Goal: Transaction & Acquisition: Purchase product/service

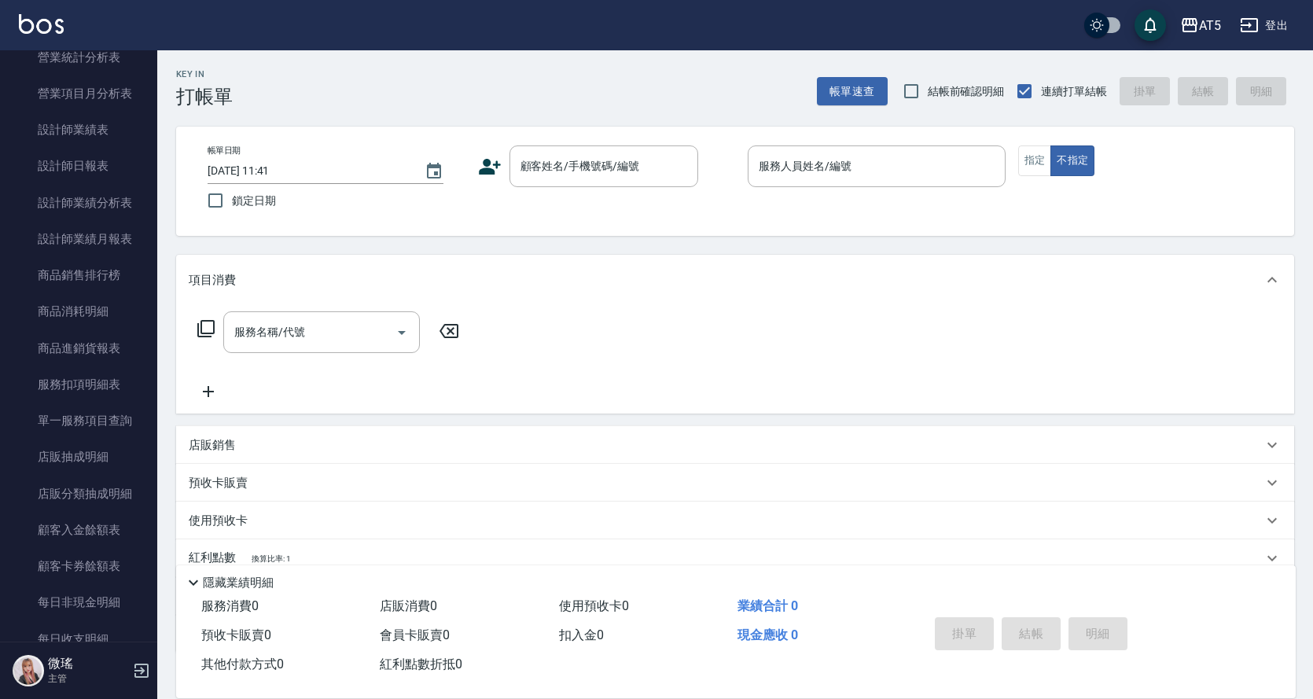
scroll to position [943, 0]
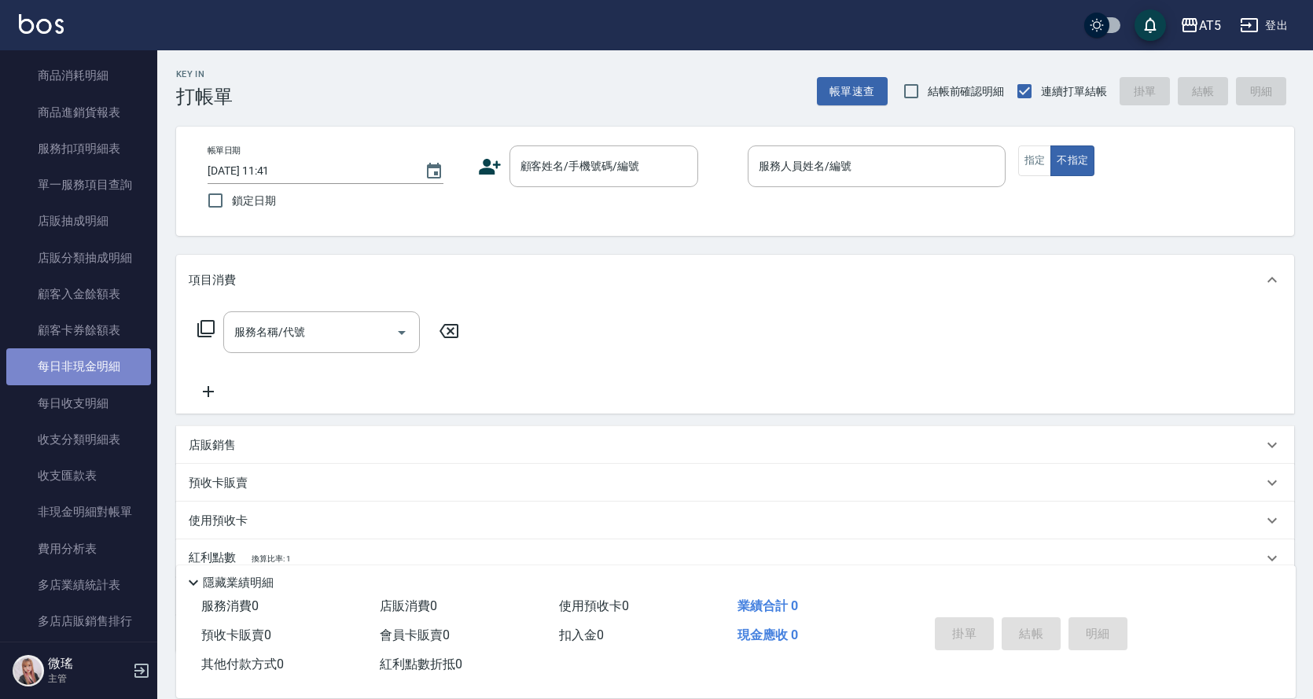
click at [79, 373] on link "每日非現金明細" at bounding box center [78, 366] width 145 height 36
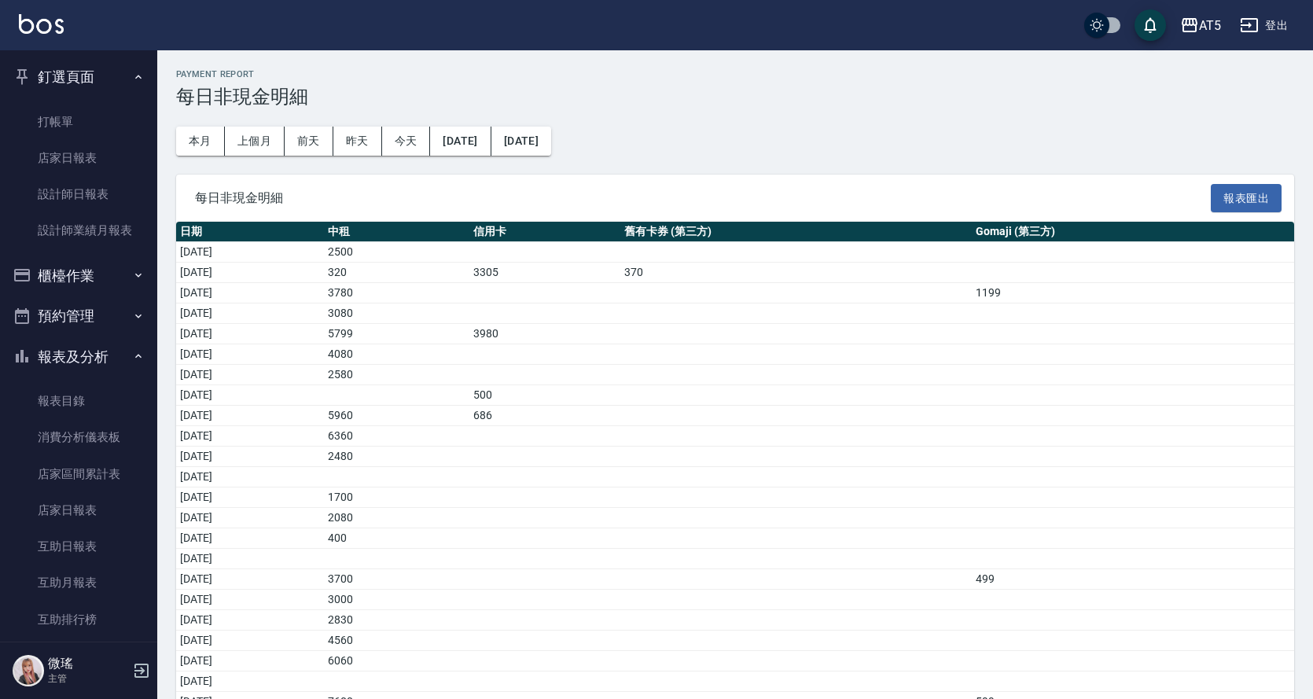
click at [74, 270] on button "櫃檯作業" at bounding box center [78, 275] width 145 height 41
click at [97, 272] on button "櫃檯作業" at bounding box center [78, 275] width 145 height 41
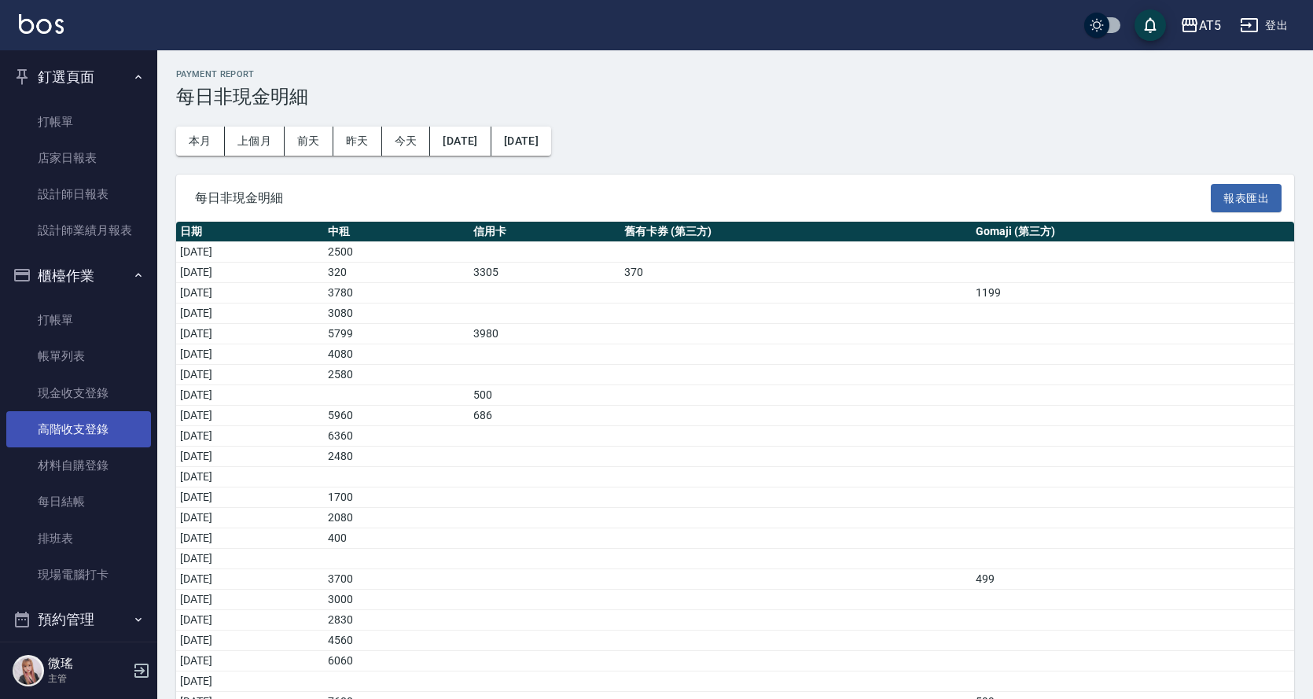
scroll to position [157, 0]
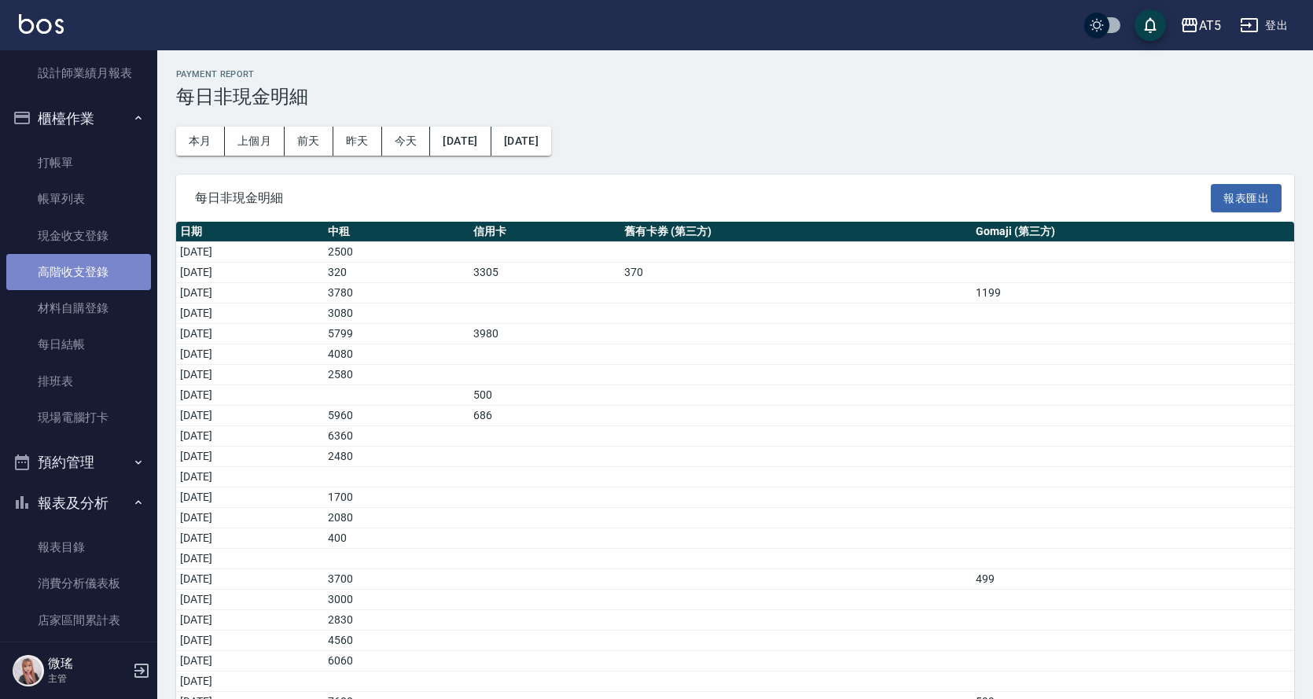
click at [83, 277] on link "高階收支登錄" at bounding box center [78, 272] width 145 height 36
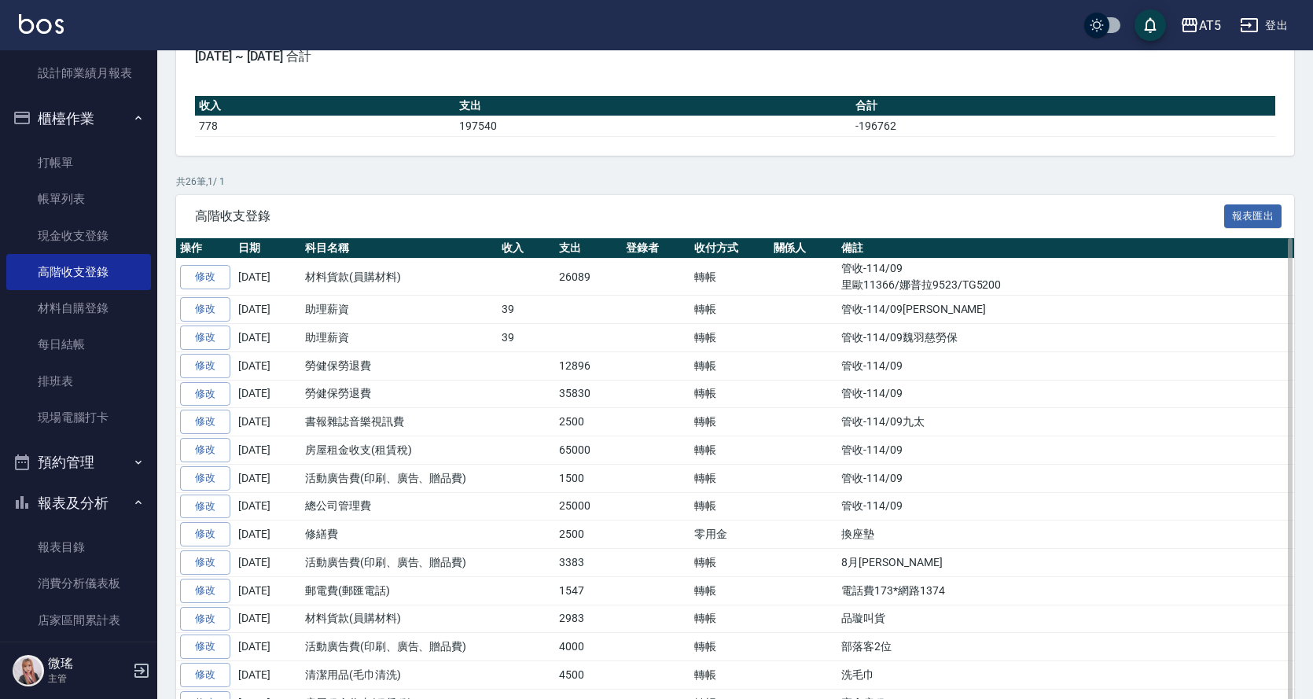
scroll to position [393, 0]
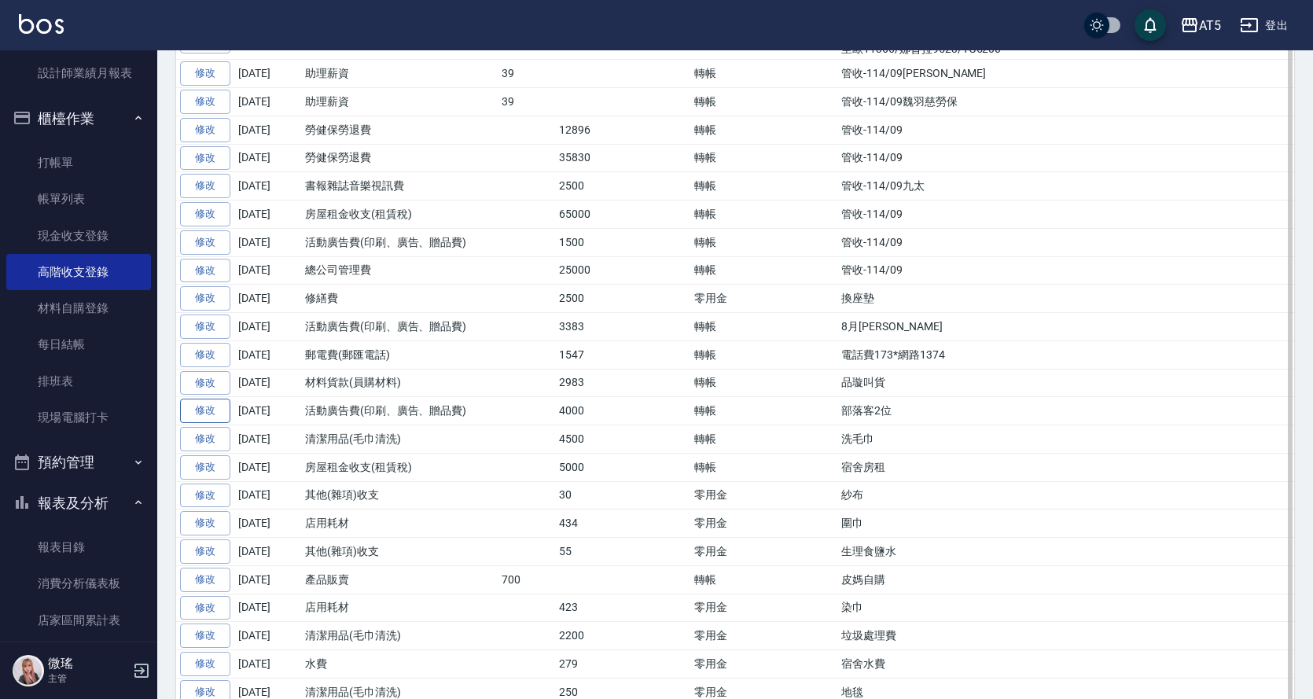
click at [213, 408] on link "修改" at bounding box center [205, 411] width 50 height 24
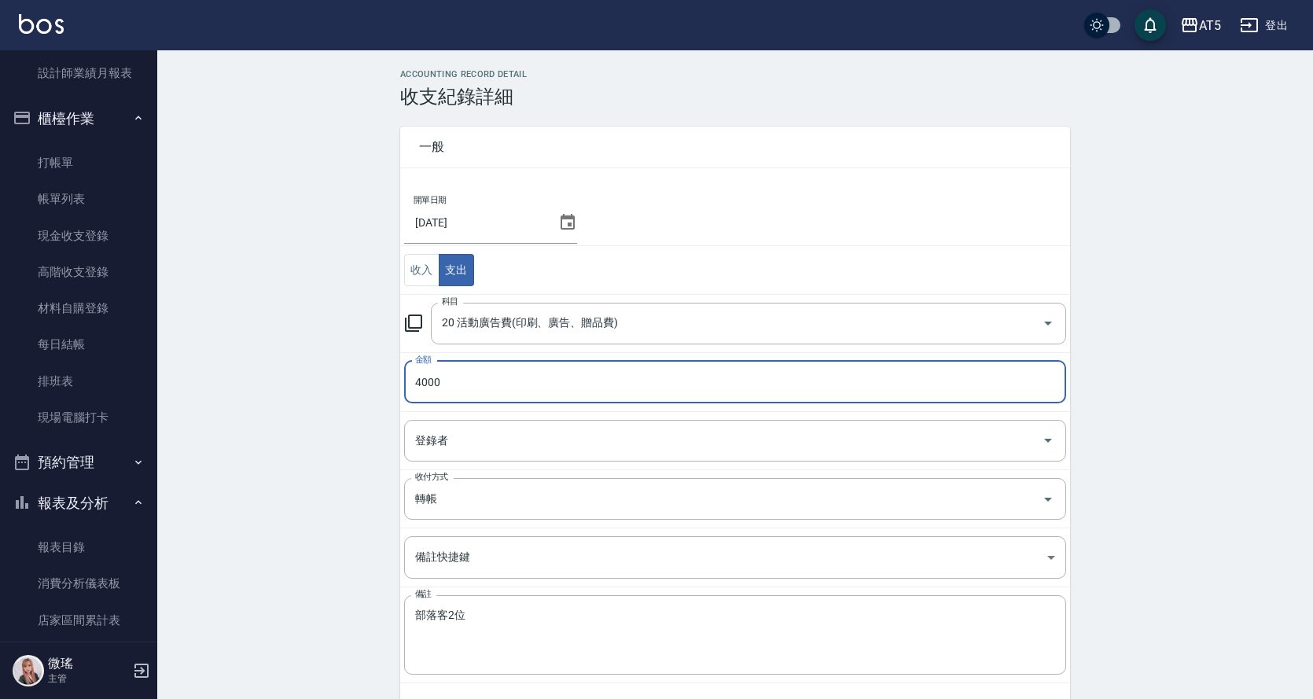
click at [454, 384] on input "4000" at bounding box center [735, 382] width 662 height 42
type input "2000"
click at [484, 606] on div "部落客2位 x 備註" at bounding box center [735, 634] width 662 height 79
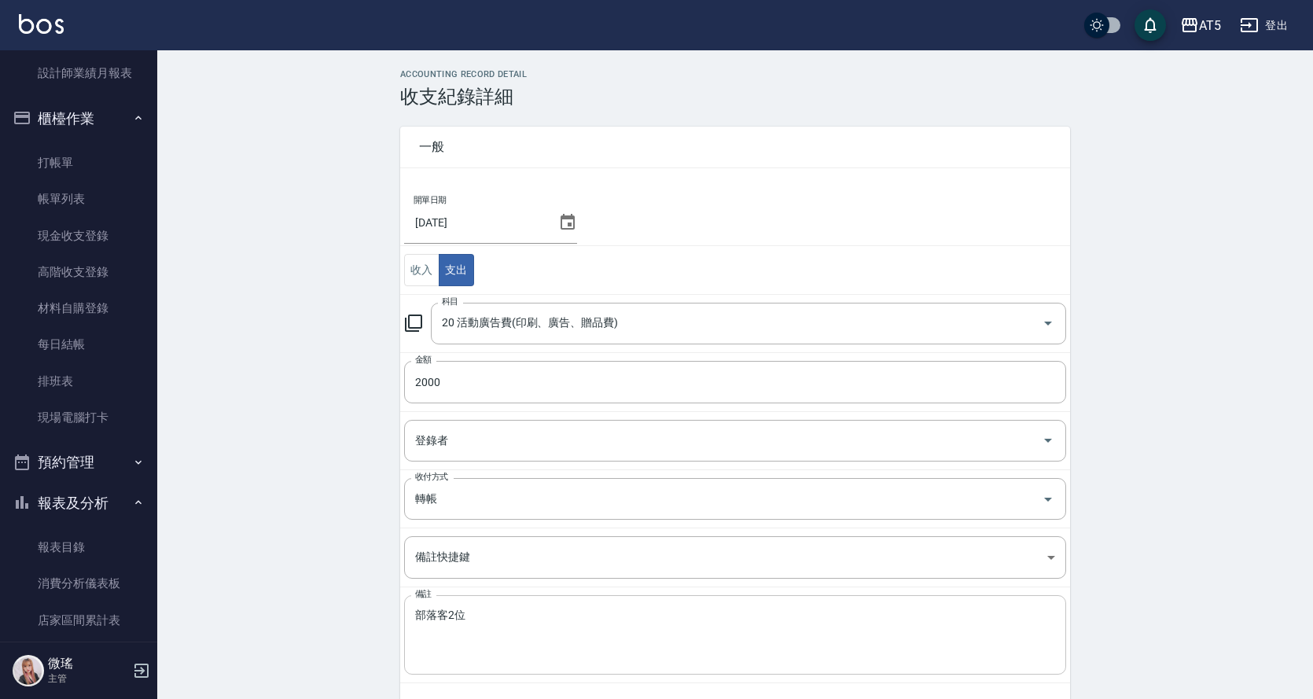
click at [484, 606] on div "部落客2位 x 備註" at bounding box center [735, 634] width 662 height 79
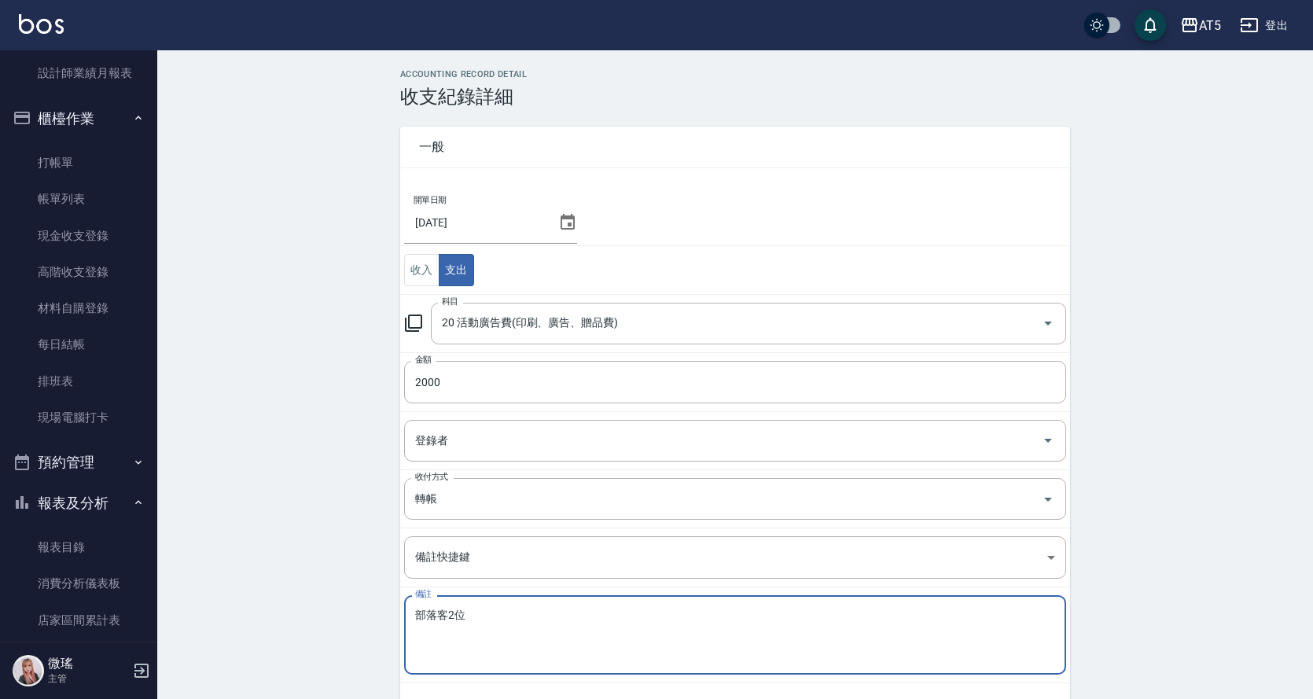
click at [462, 622] on textarea "部落客2位" at bounding box center [735, 634] width 640 height 53
type textarea "部落客"
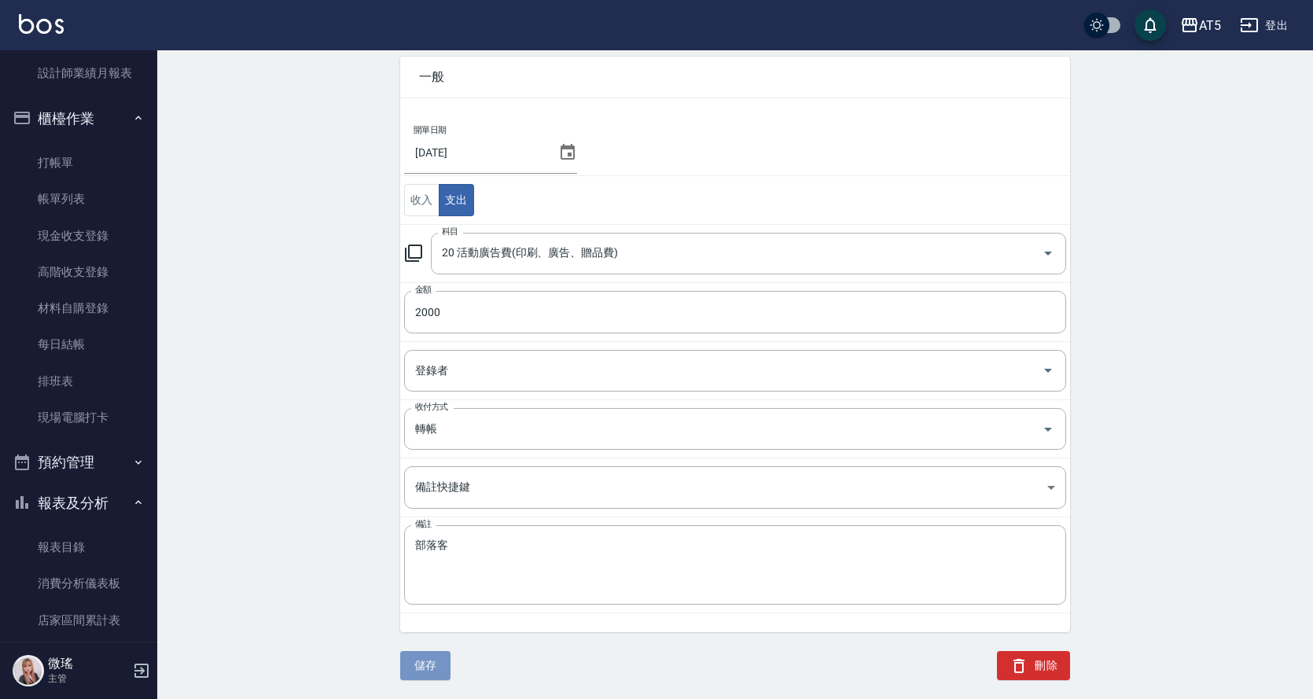
drag, startPoint x: 443, startPoint y: 664, endPoint x: 433, endPoint y: 665, distance: 9.5
click at [441, 664] on button "儲存" at bounding box center [425, 665] width 50 height 29
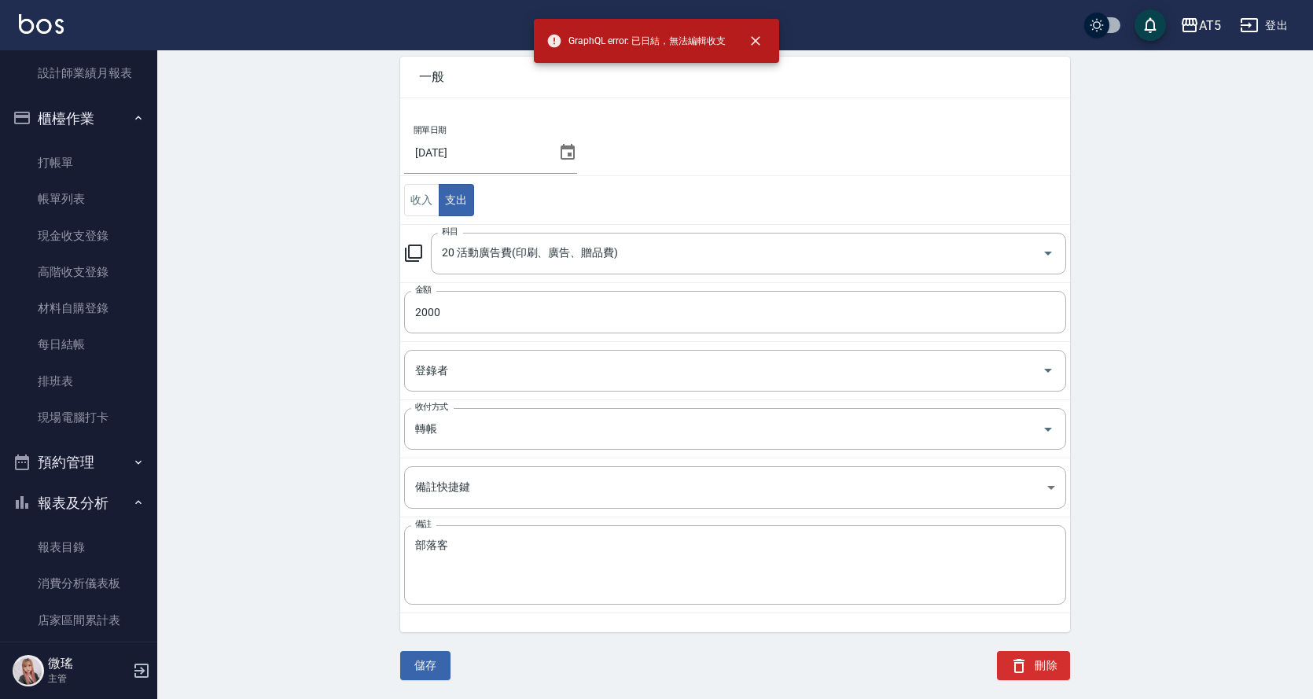
scroll to position [0, 0]
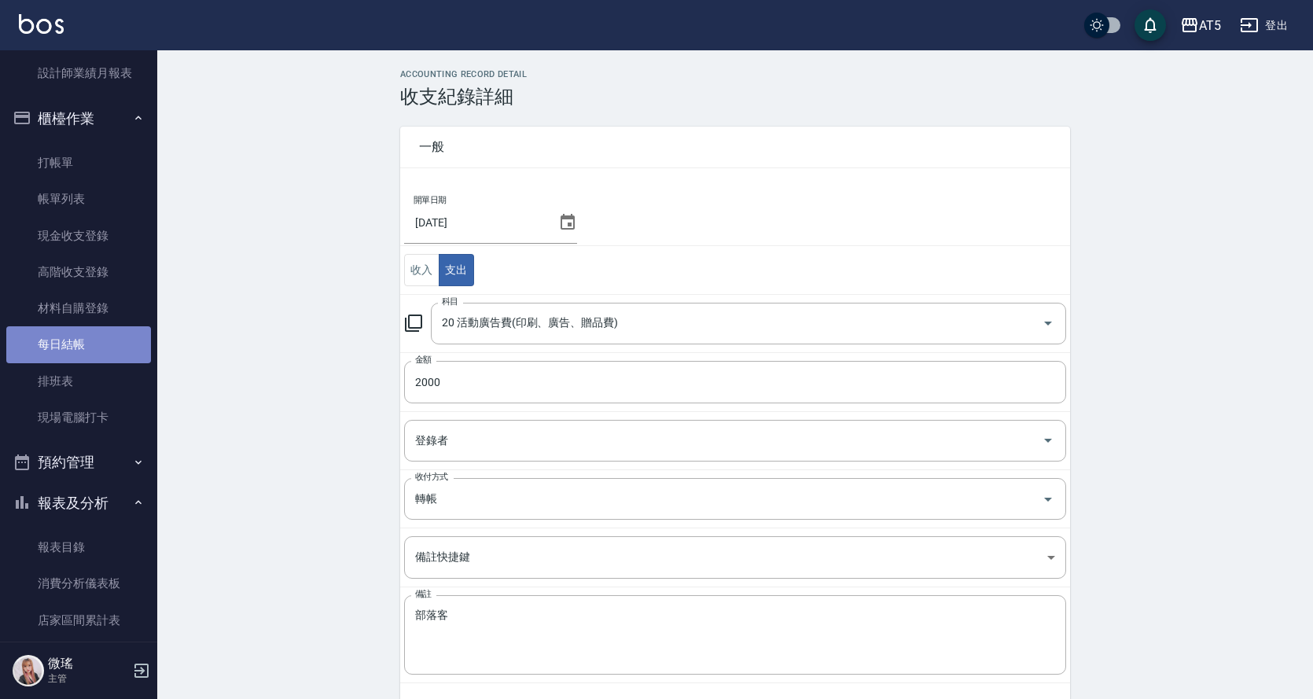
click at [78, 355] on link "每日結帳" at bounding box center [78, 344] width 145 height 36
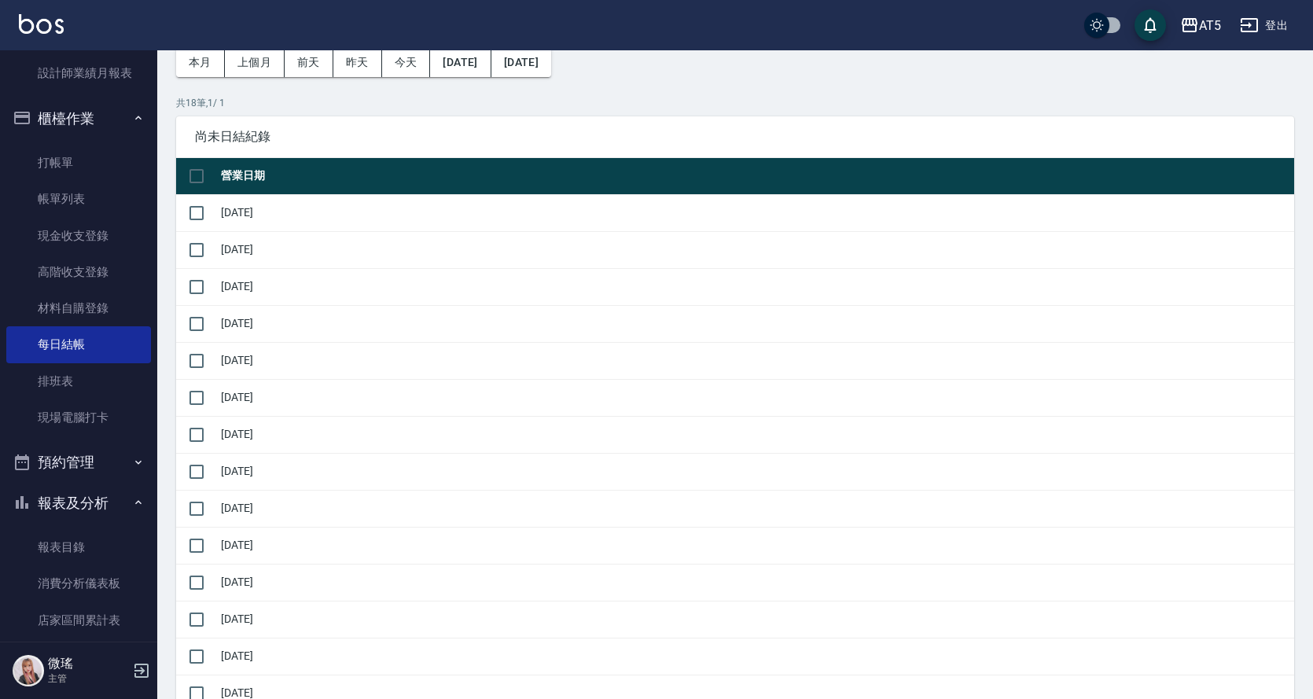
scroll to position [314, 0]
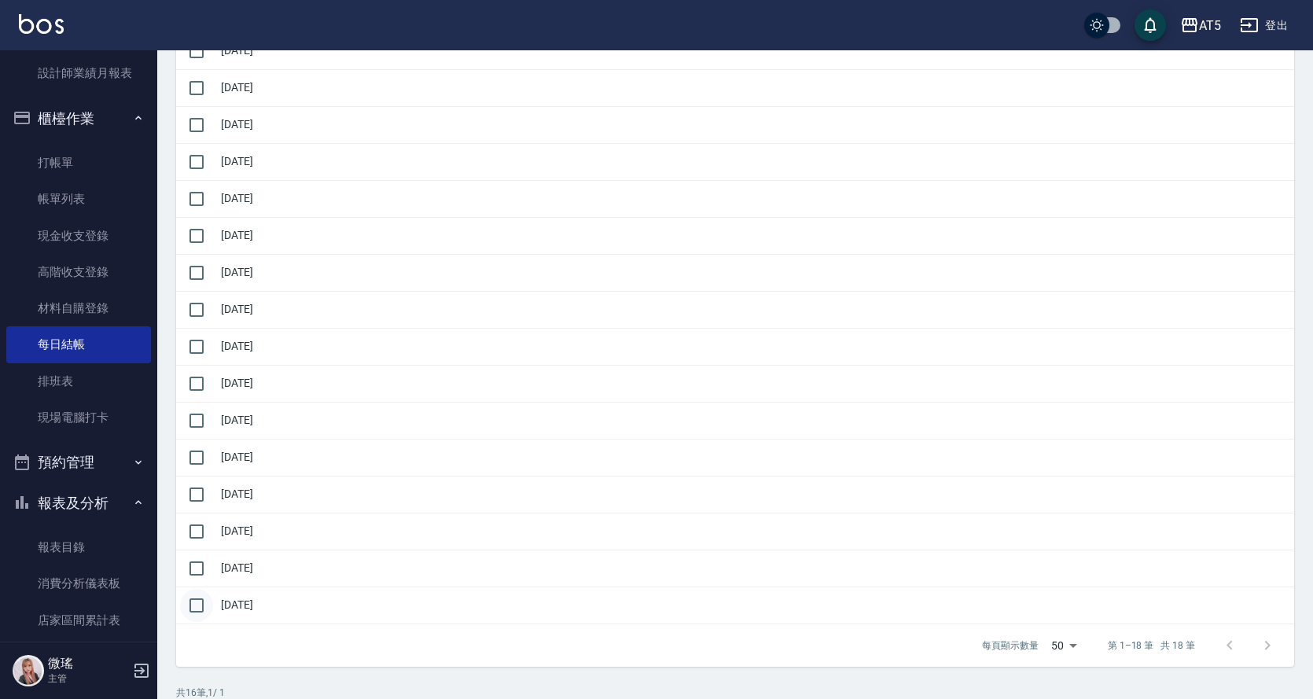
click at [190, 605] on input "checkbox" at bounding box center [196, 605] width 33 height 33
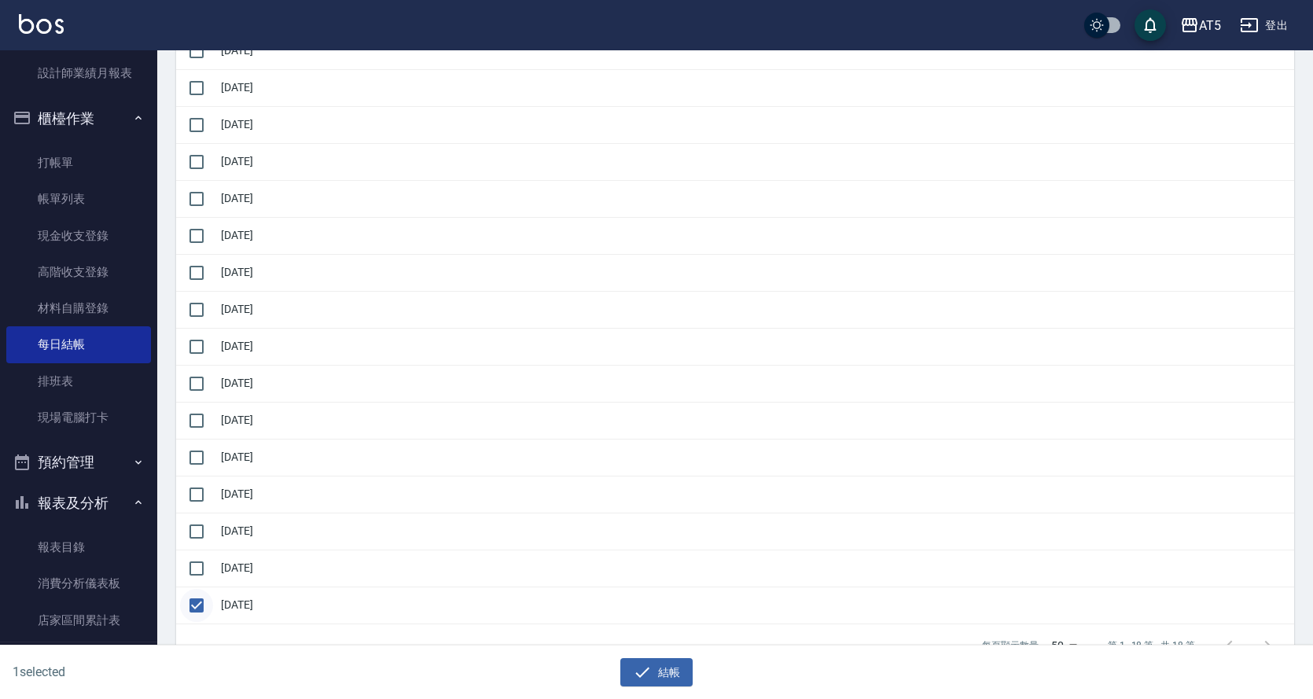
click at [192, 605] on input "checkbox" at bounding box center [196, 605] width 33 height 33
checkbox input "false"
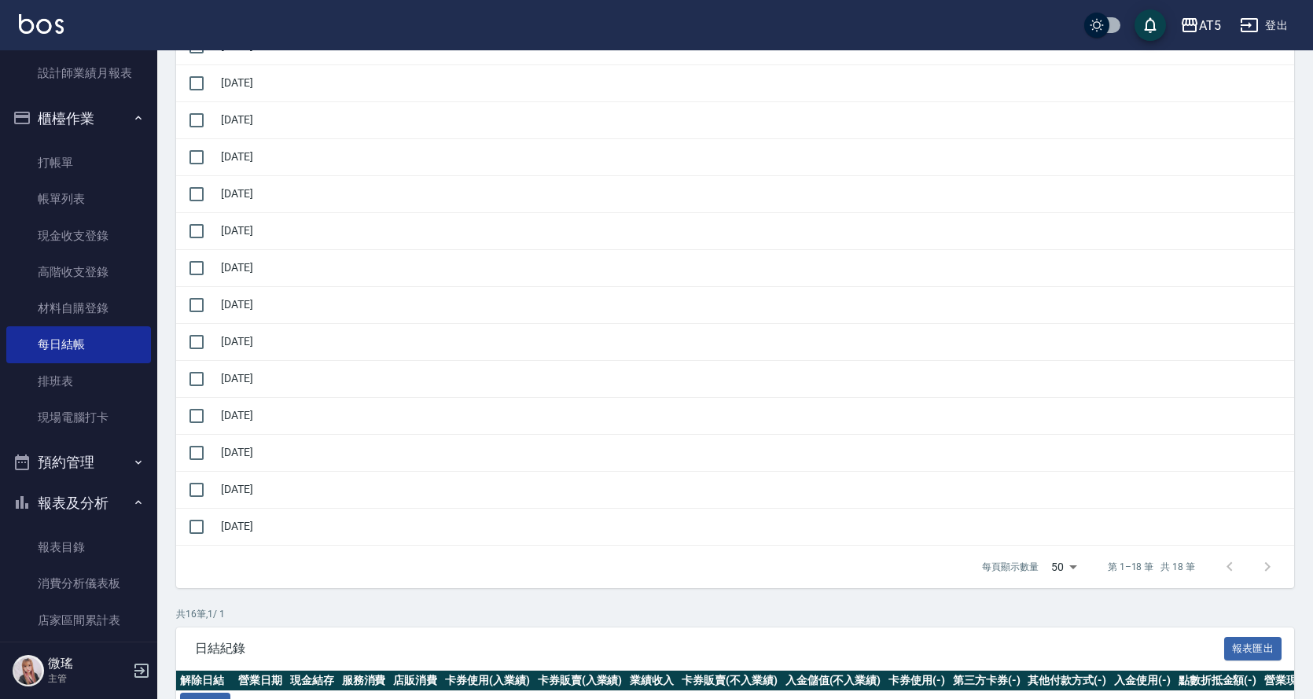
scroll to position [929, 0]
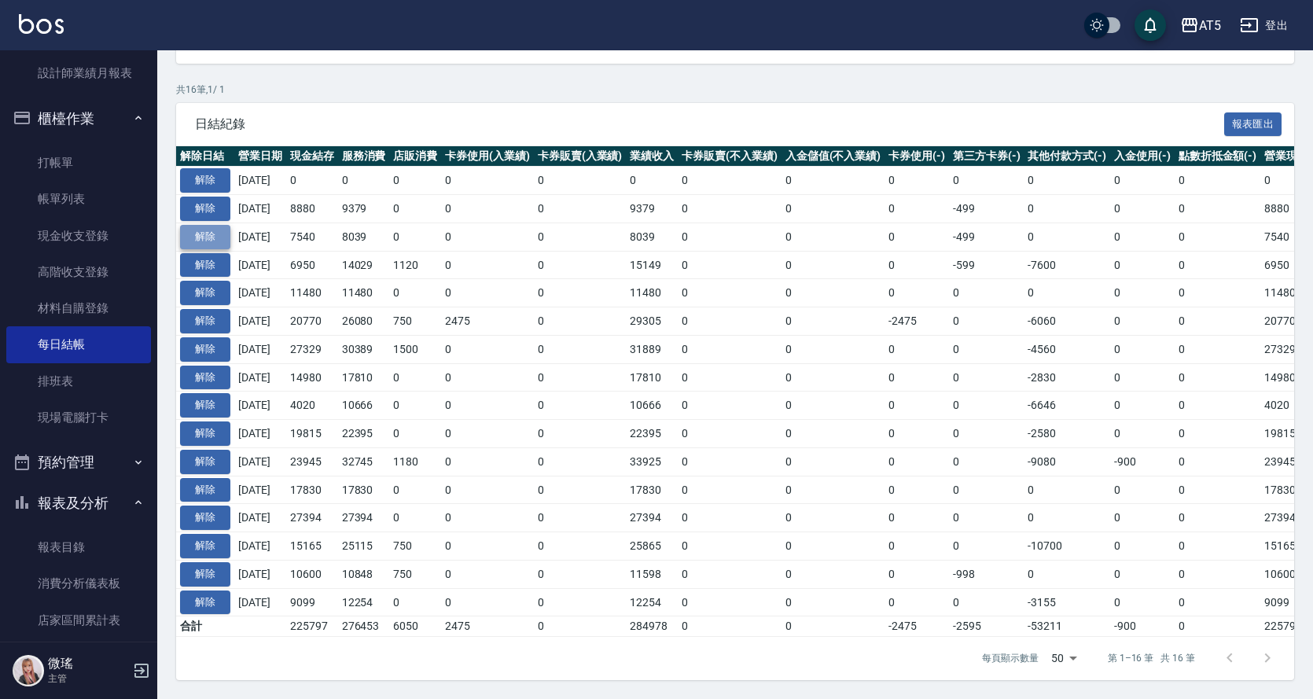
click at [214, 225] on button "解除" at bounding box center [205, 237] width 50 height 24
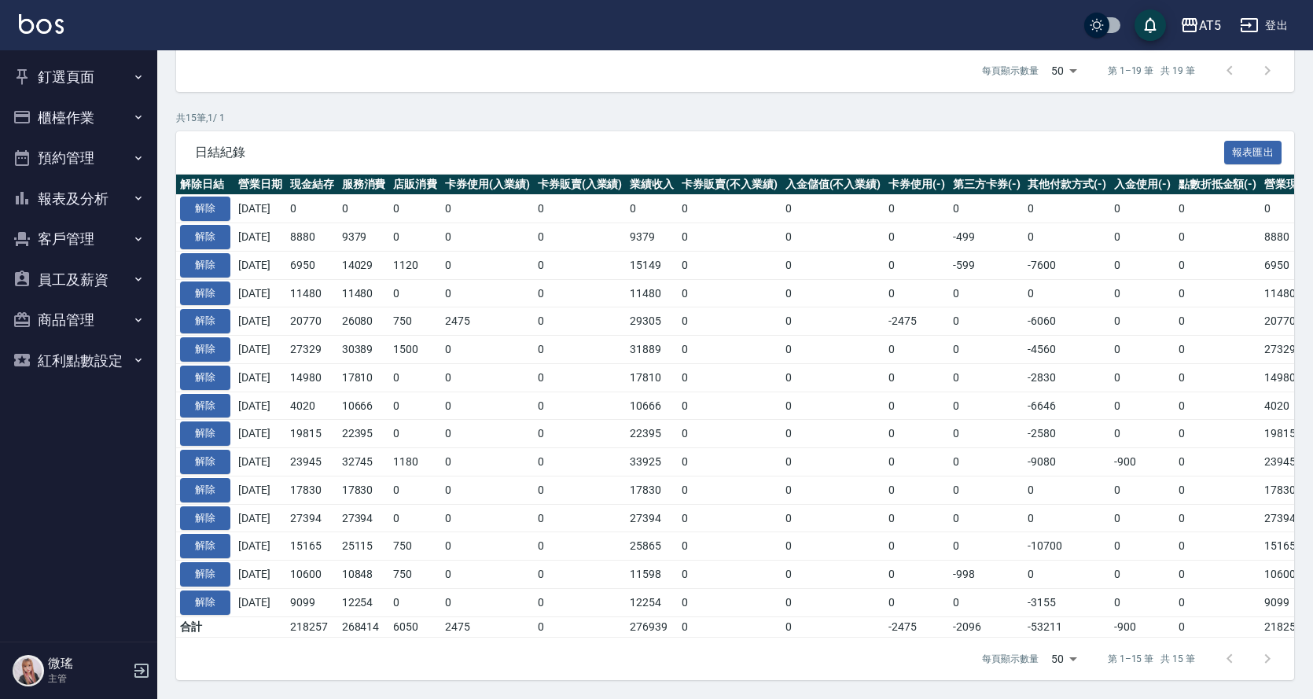
scroll to position [623, 0]
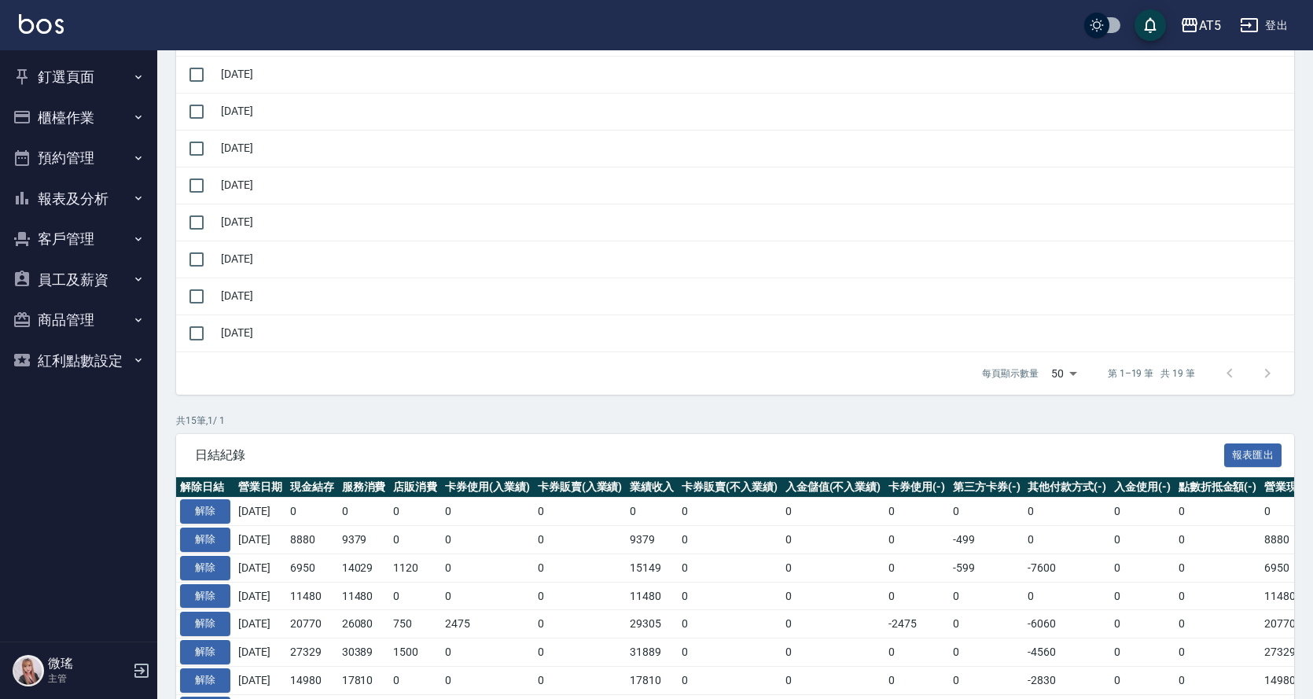
click at [78, 110] on button "櫃檯作業" at bounding box center [78, 117] width 145 height 41
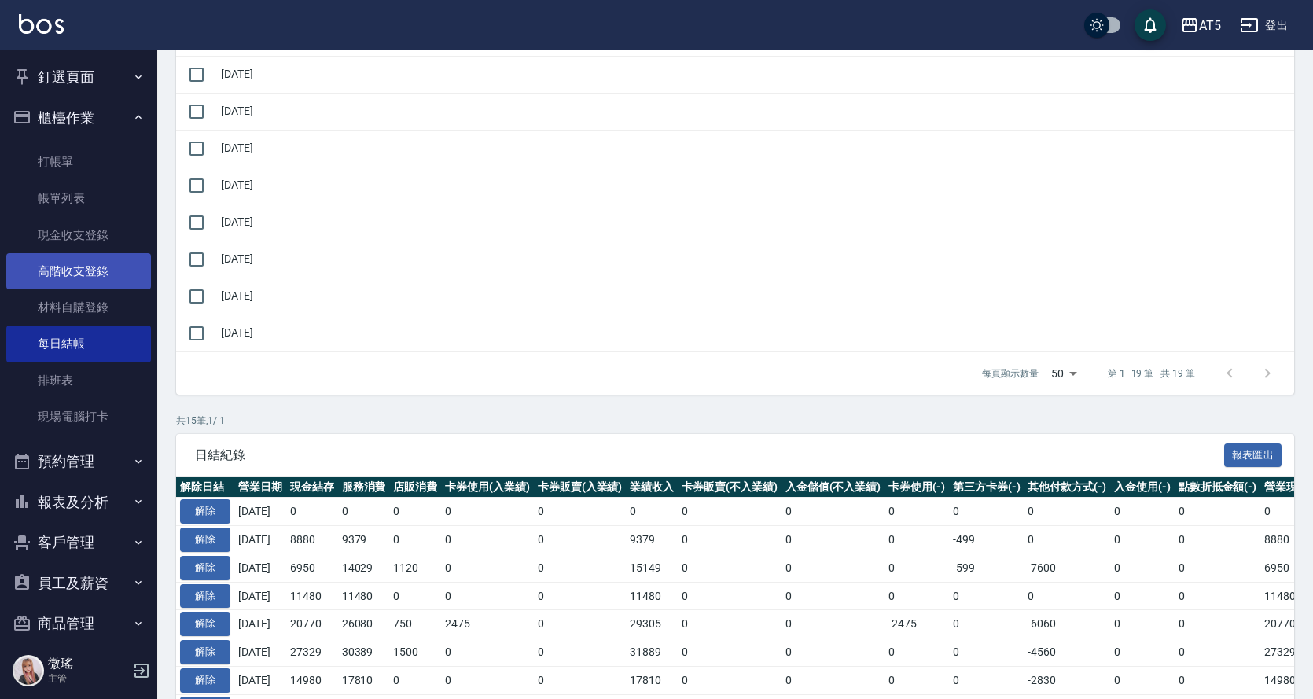
click at [116, 271] on link "高階收支登錄" at bounding box center [78, 271] width 145 height 36
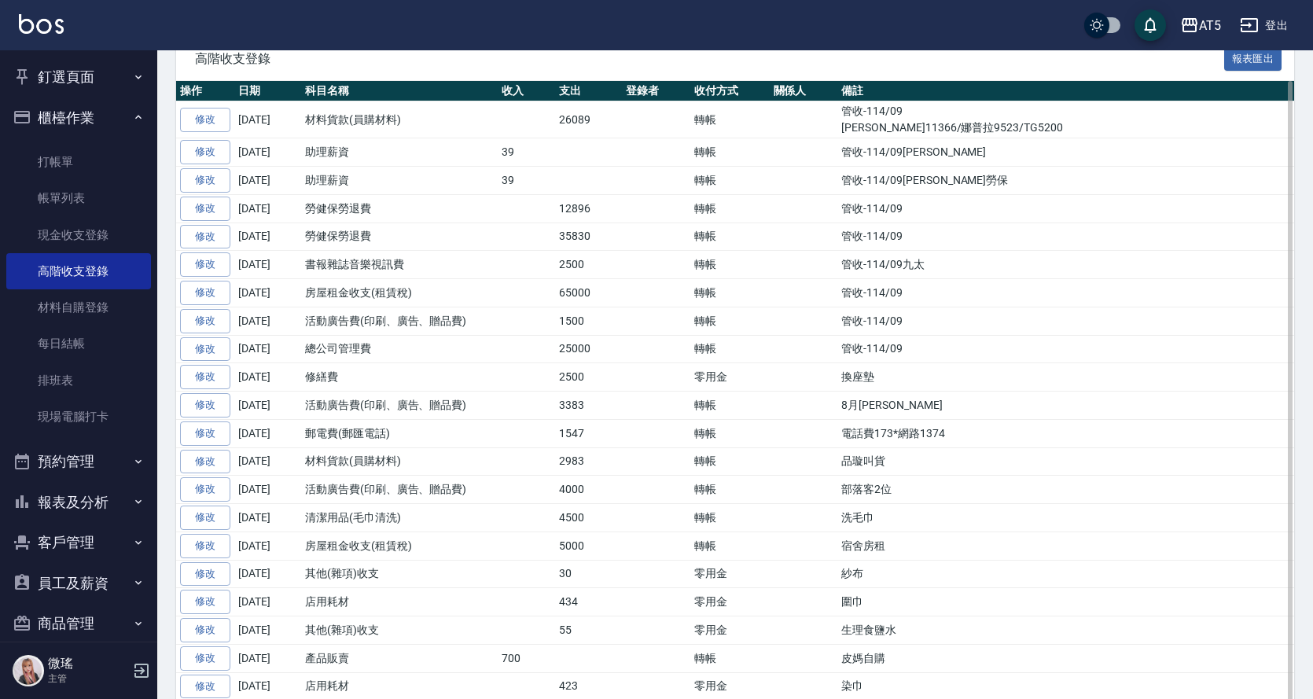
scroll to position [518, 0]
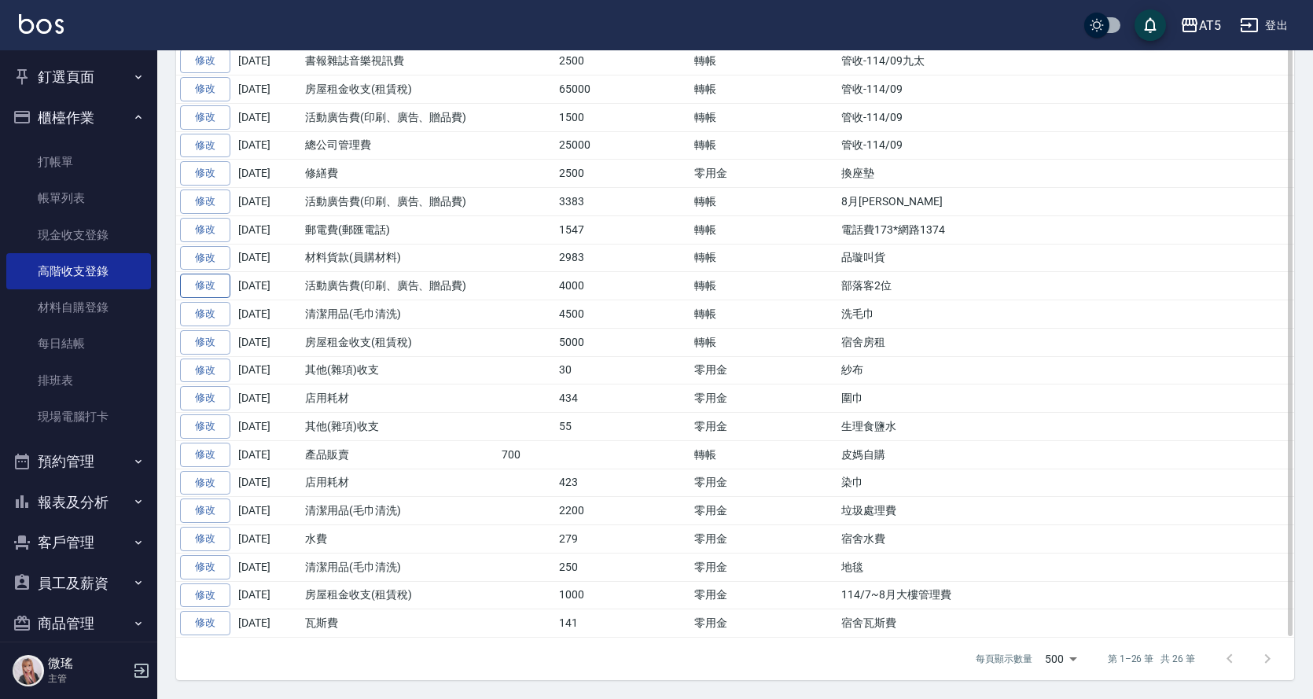
click at [219, 282] on link "修改" at bounding box center [205, 286] width 50 height 24
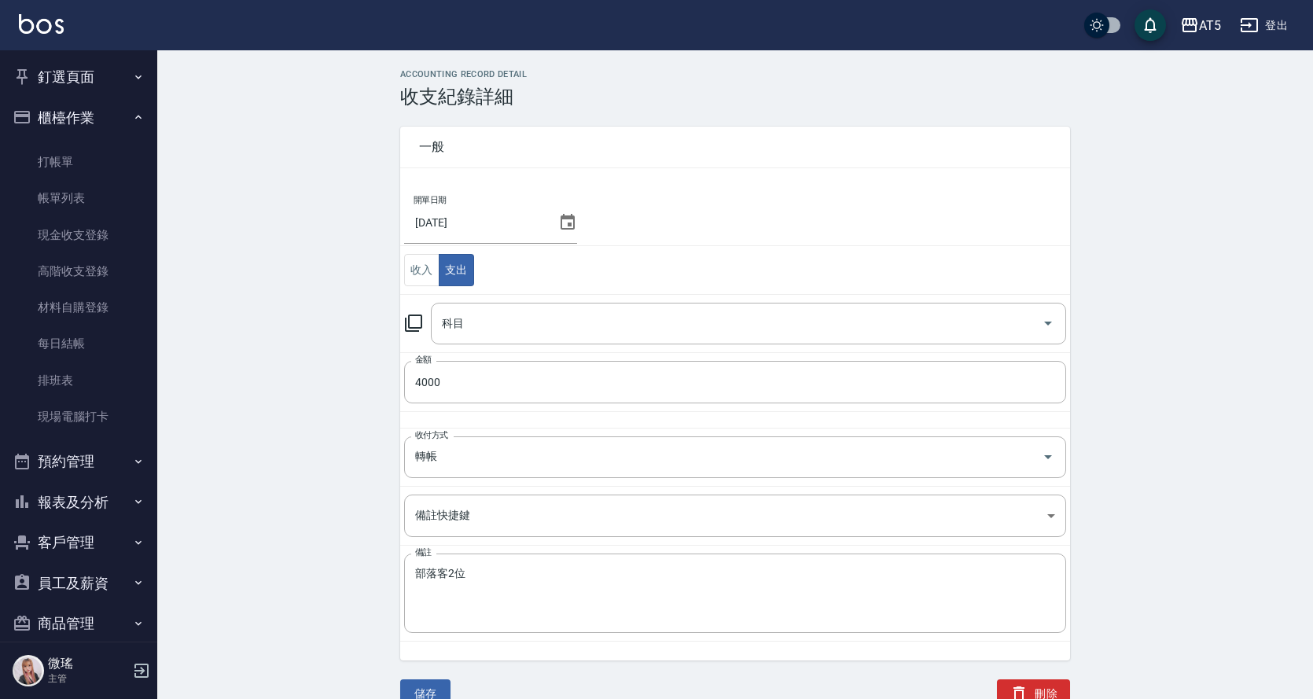
type input "20 活動廣告費(印刷、廣告、贈品費)"
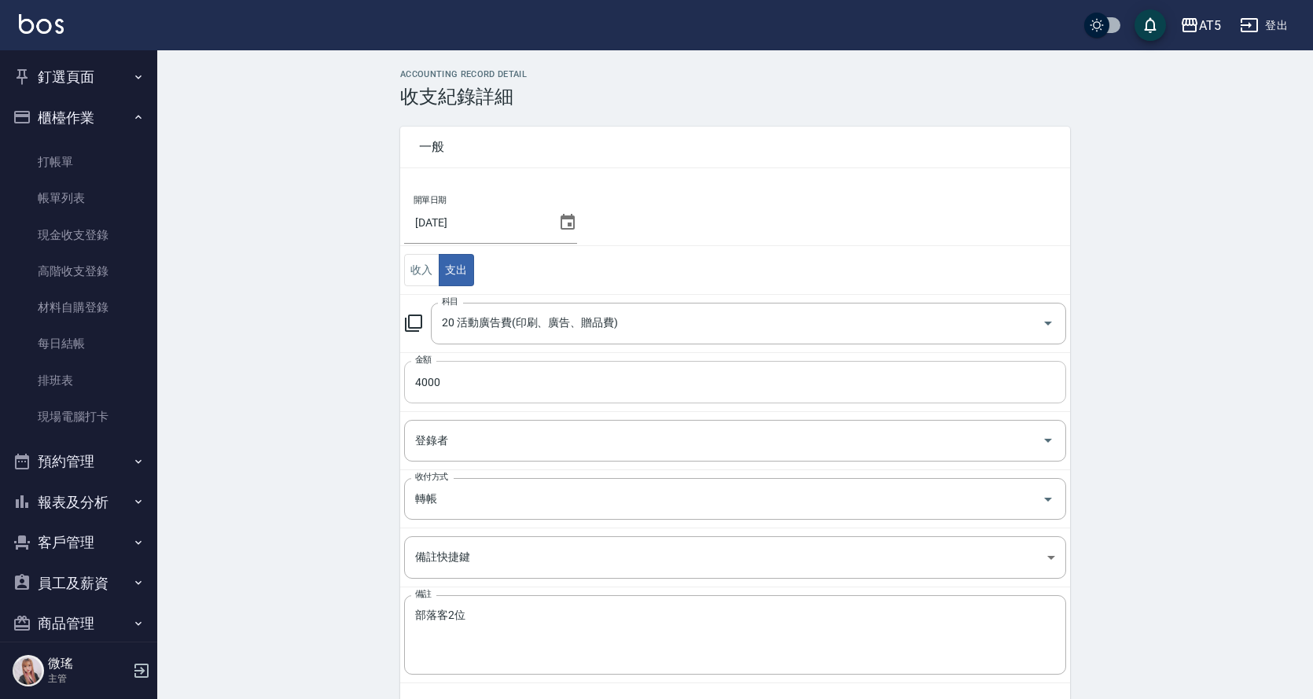
click at [432, 366] on input "4000" at bounding box center [735, 382] width 662 height 42
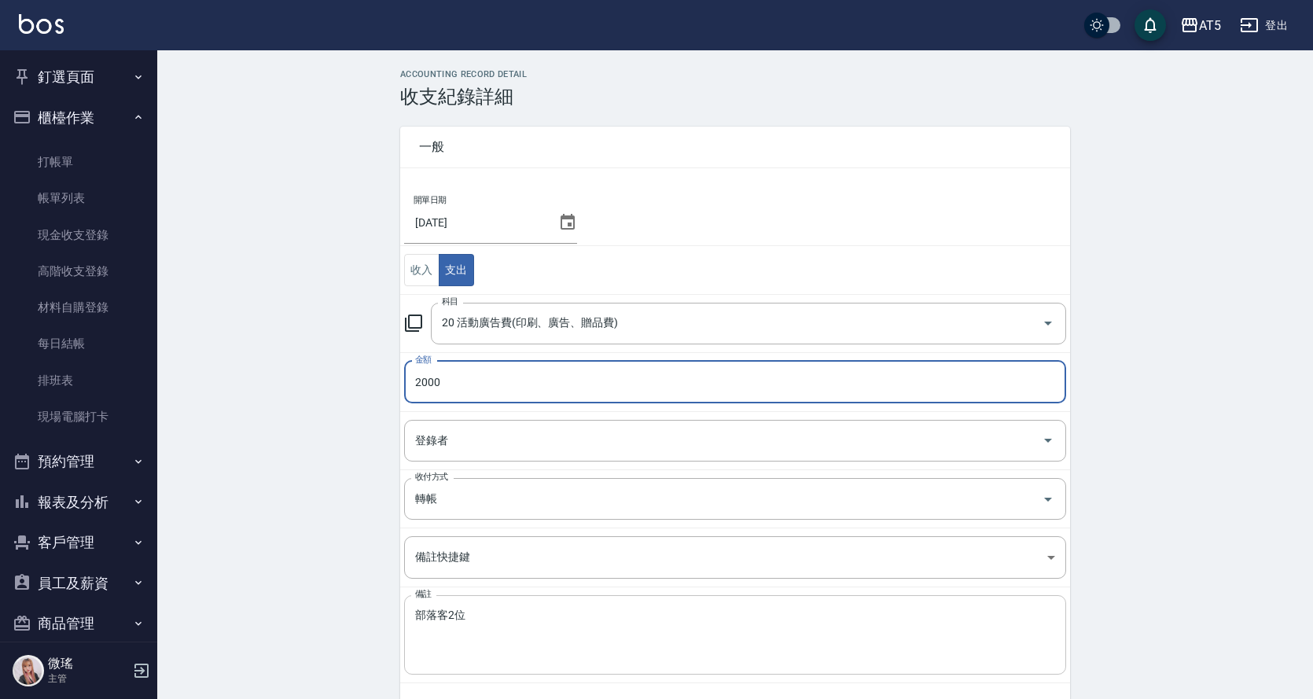
type input "2000"
click at [475, 609] on textarea "部落客2位" at bounding box center [735, 634] width 640 height 53
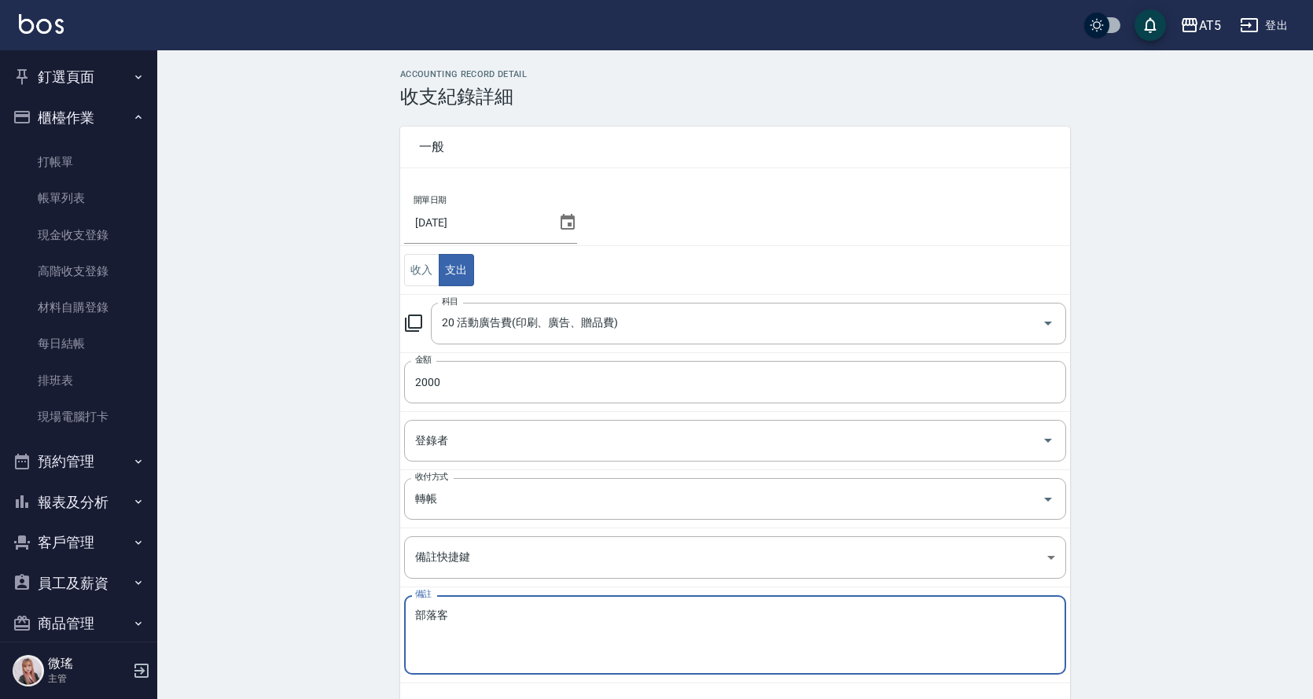
scroll to position [70, 0]
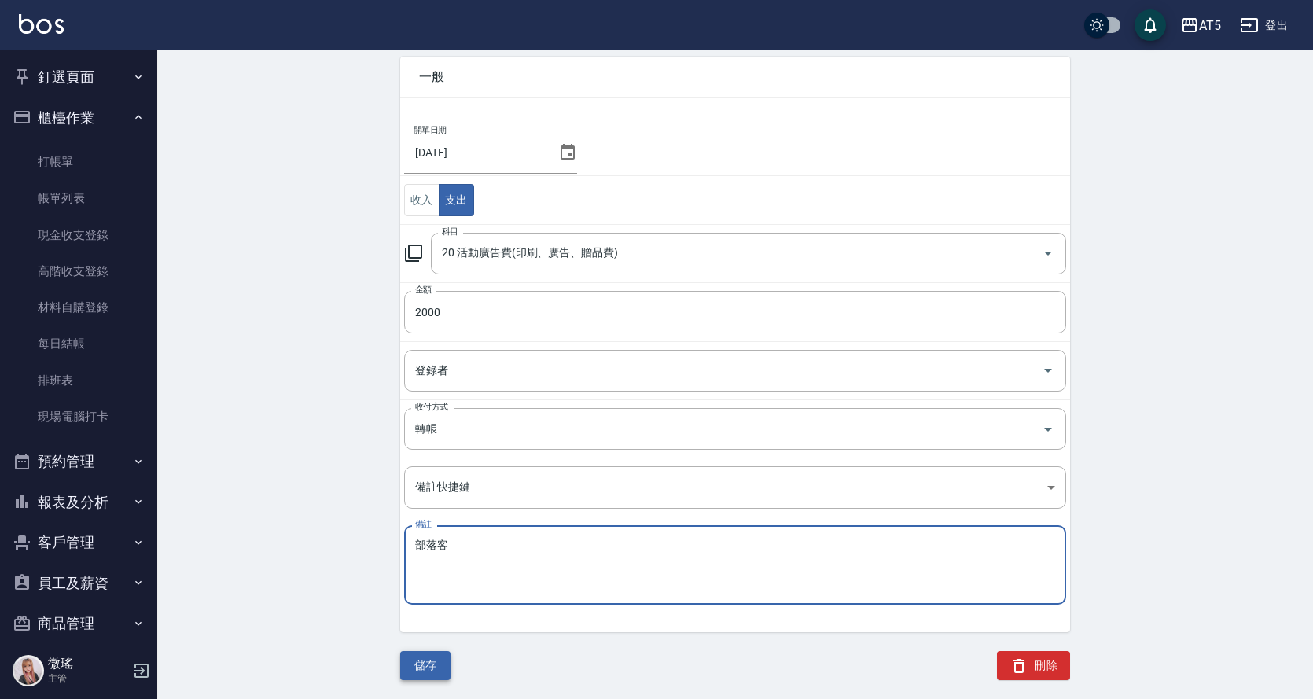
type textarea "部落客"
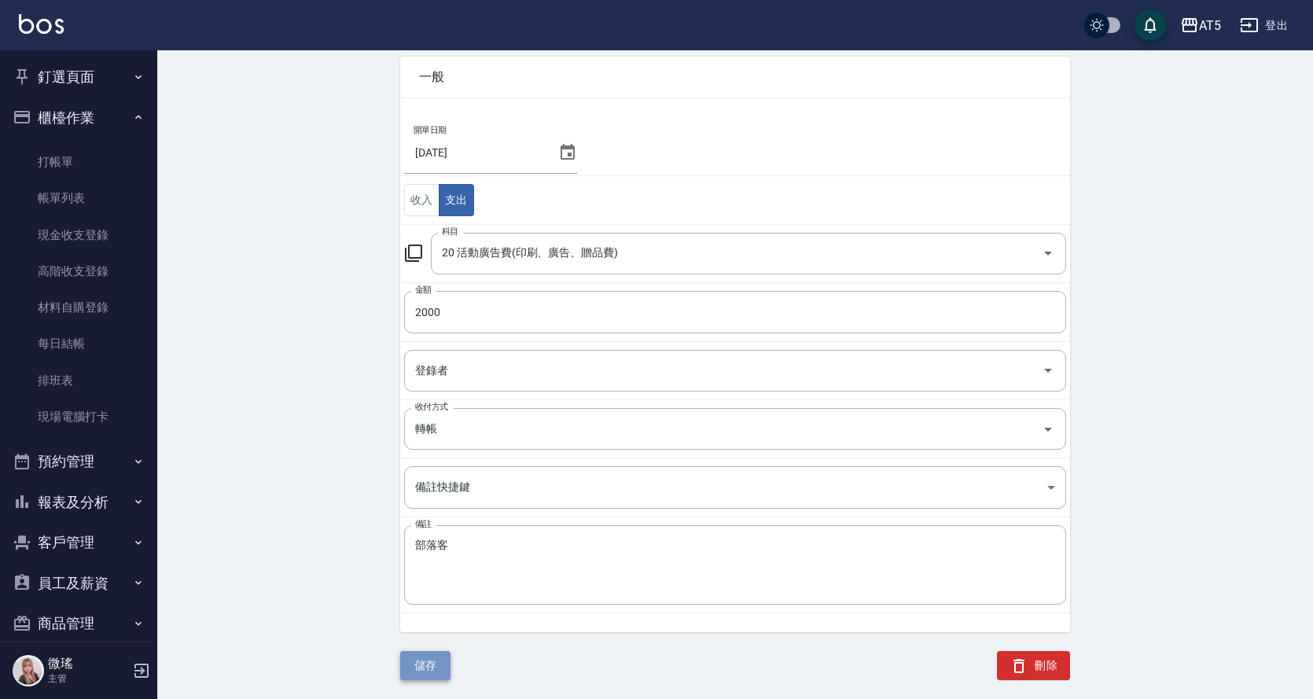
click at [439, 659] on button "儲存" at bounding box center [425, 665] width 50 height 29
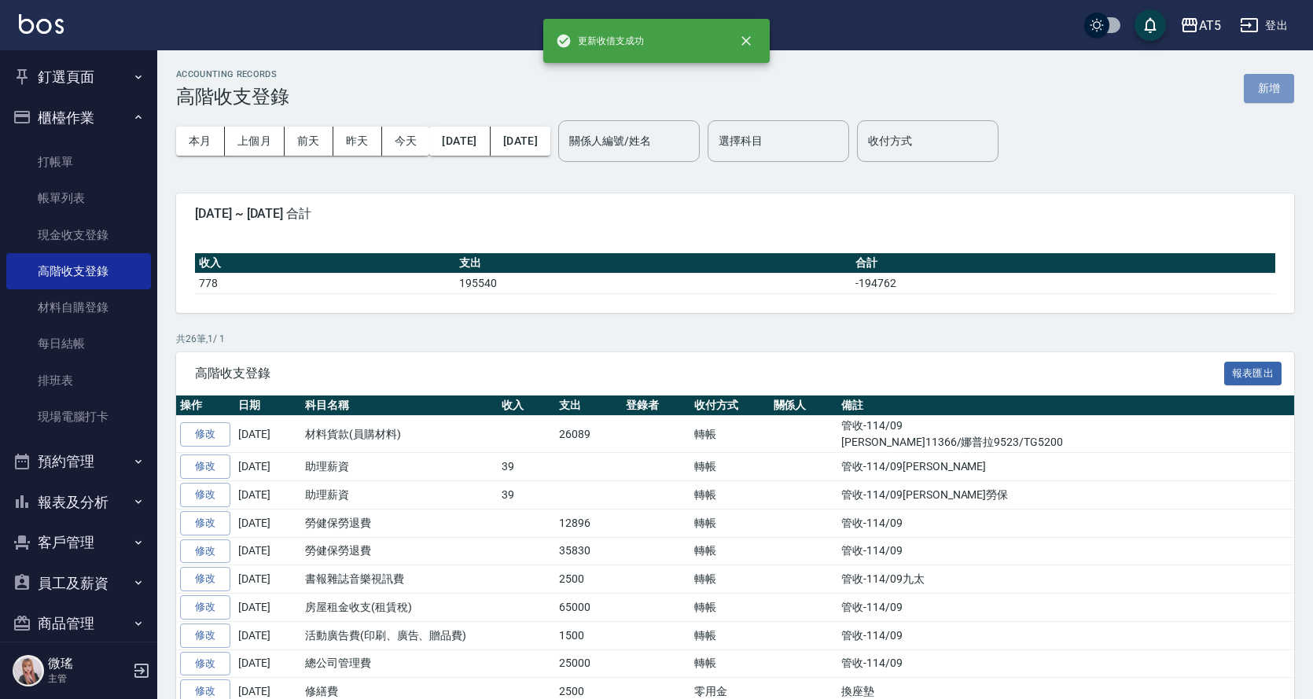
click at [1271, 91] on button "新增" at bounding box center [1269, 88] width 50 height 29
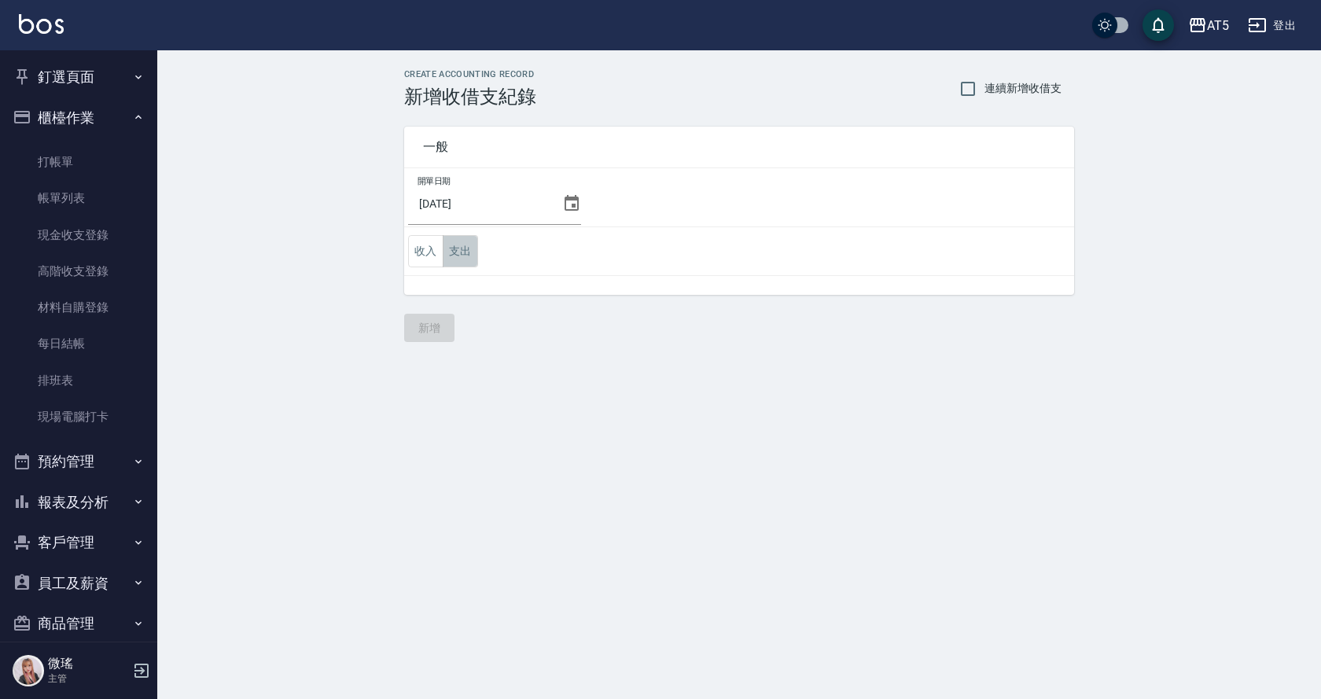
drag, startPoint x: 463, startPoint y: 248, endPoint x: 472, endPoint y: 264, distance: 19.0
click at [465, 248] on button "支出" at bounding box center [460, 251] width 35 height 32
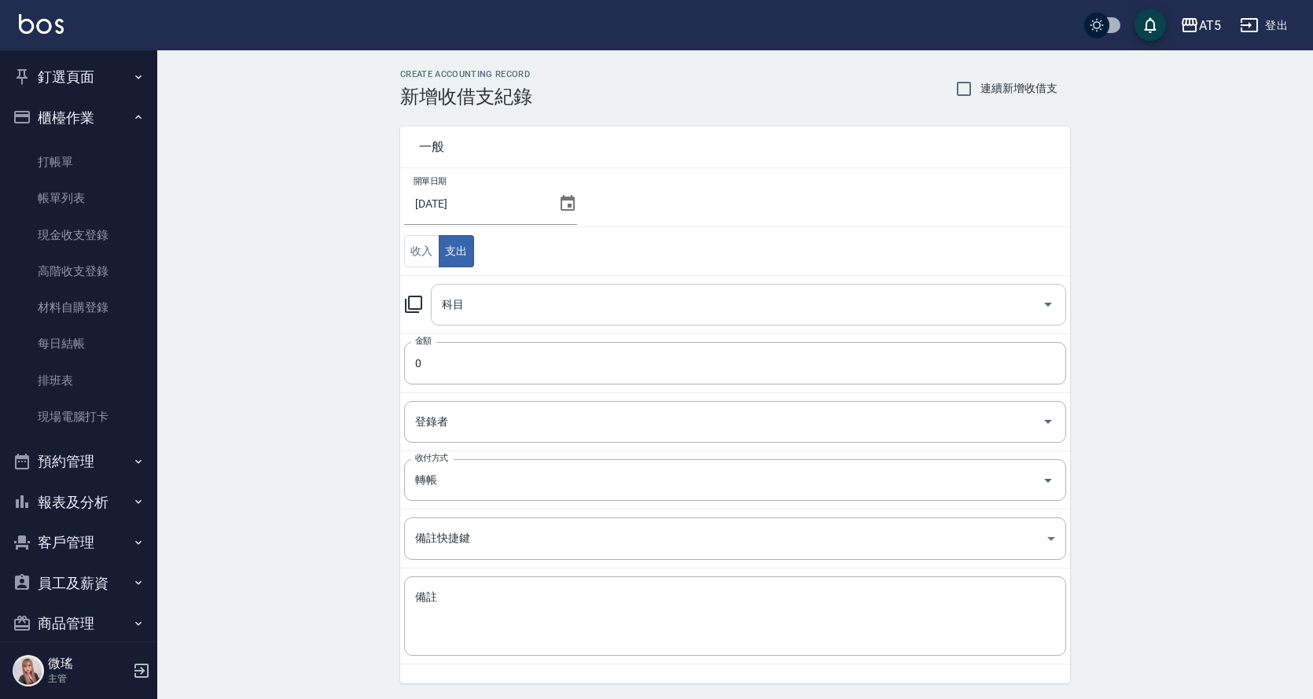
click at [500, 294] on input "科目" at bounding box center [736, 305] width 597 height 28
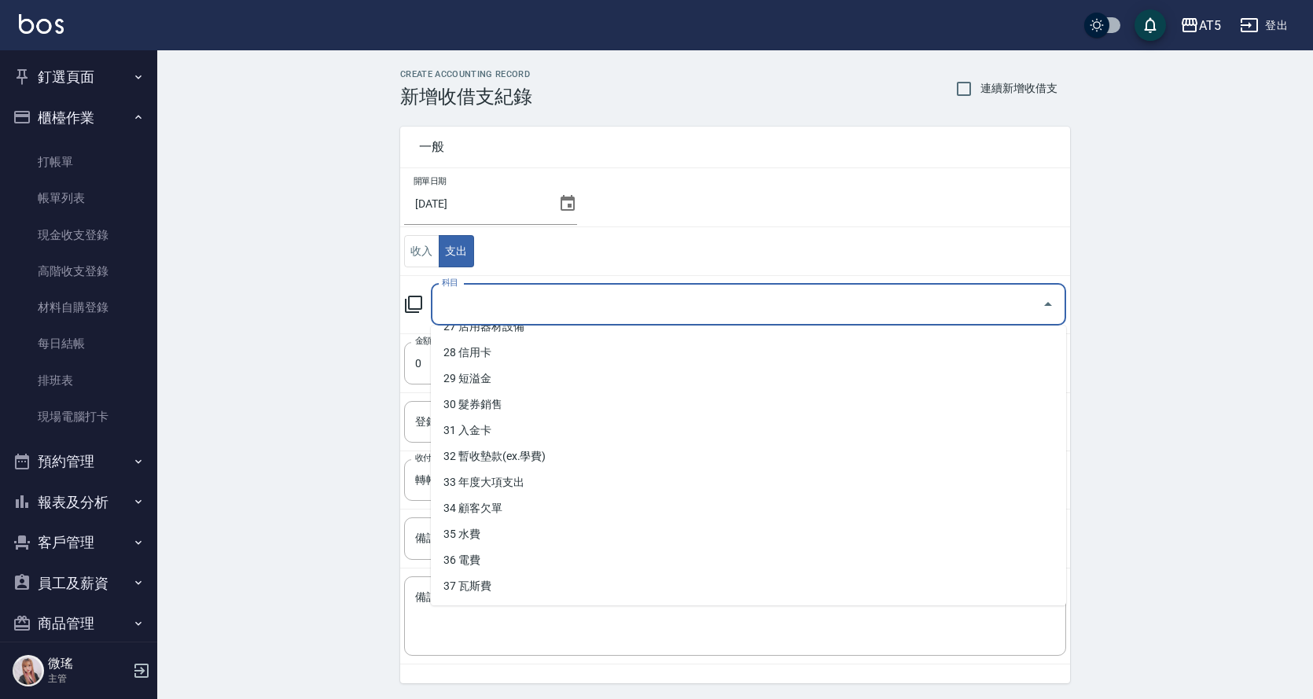
scroll to position [51, 0]
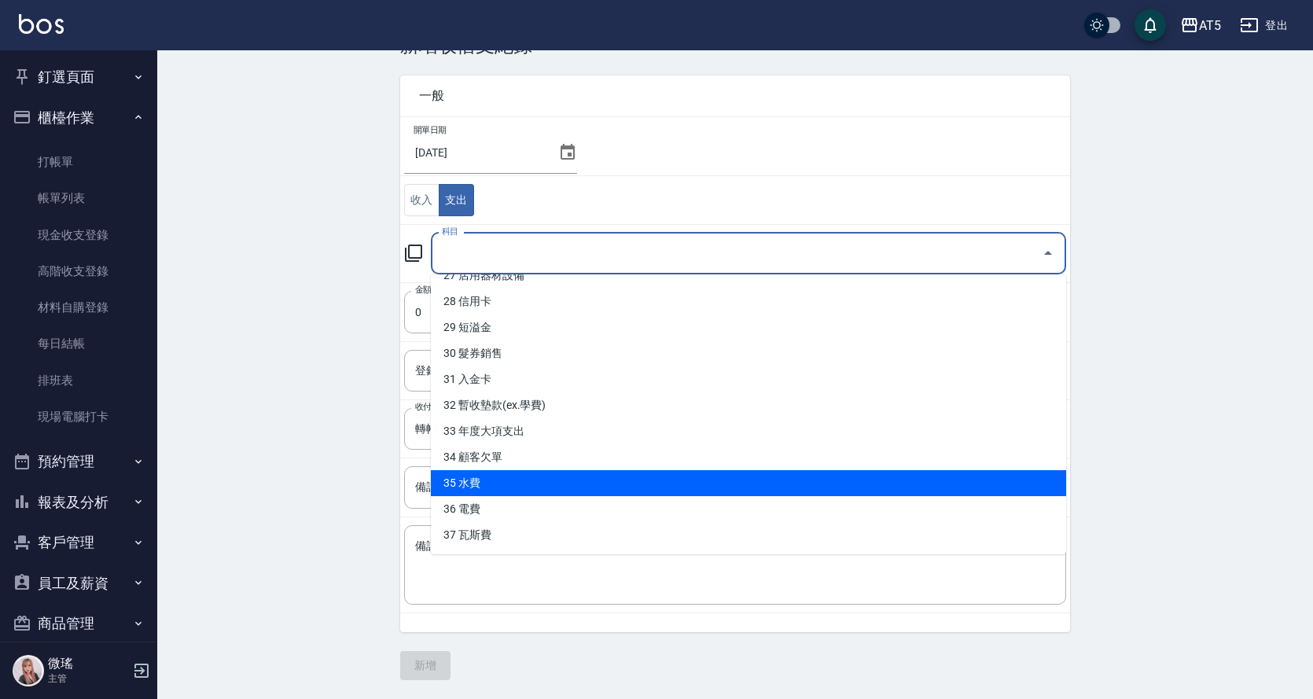
click at [508, 483] on li "35 水費" at bounding box center [748, 483] width 635 height 26
type input "35 水費"
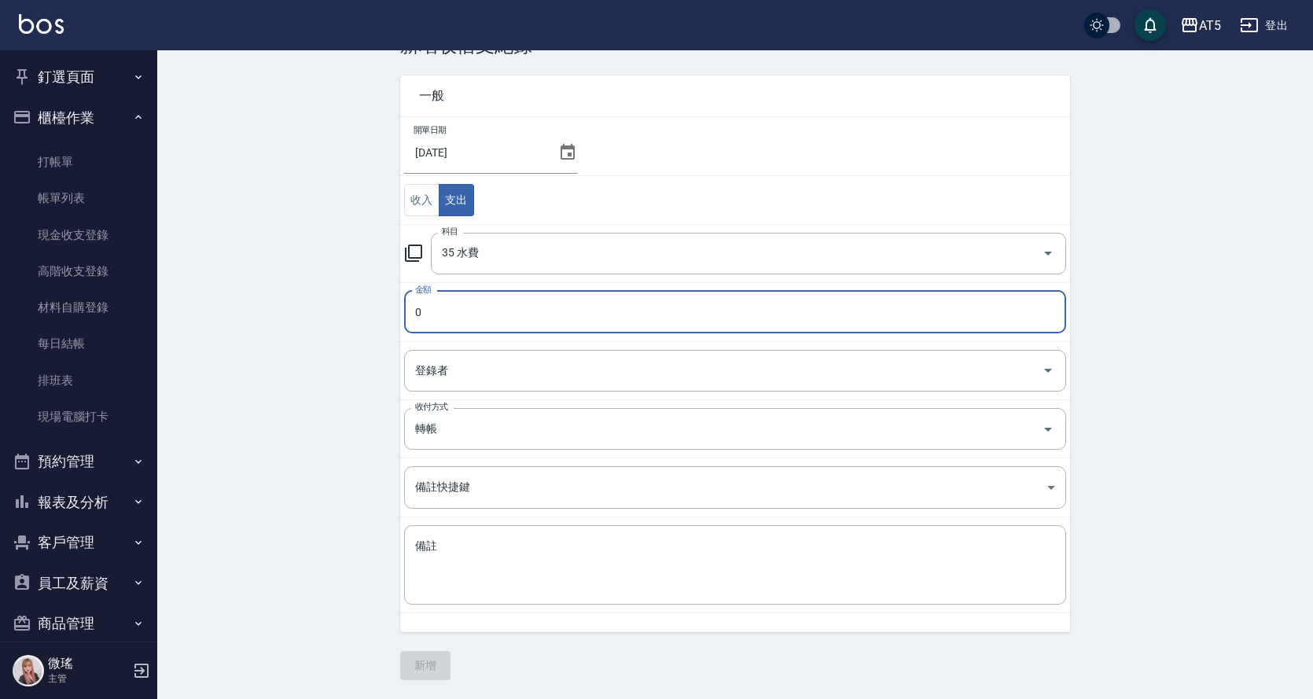
click at [491, 315] on input "0" at bounding box center [735, 312] width 662 height 42
type input "01687"
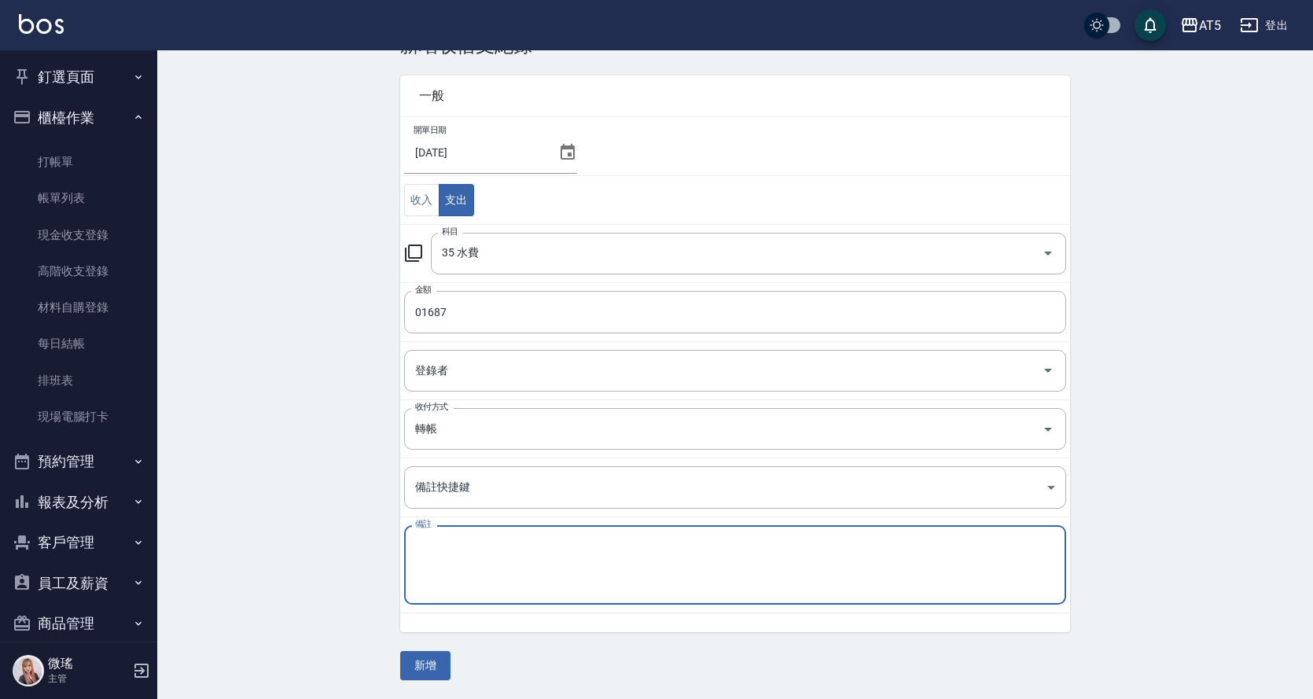
click at [495, 553] on textarea "備註" at bounding box center [735, 564] width 640 height 53
type textarea "g"
type textarea "水費"
click at [444, 670] on button "新增" at bounding box center [425, 665] width 50 height 29
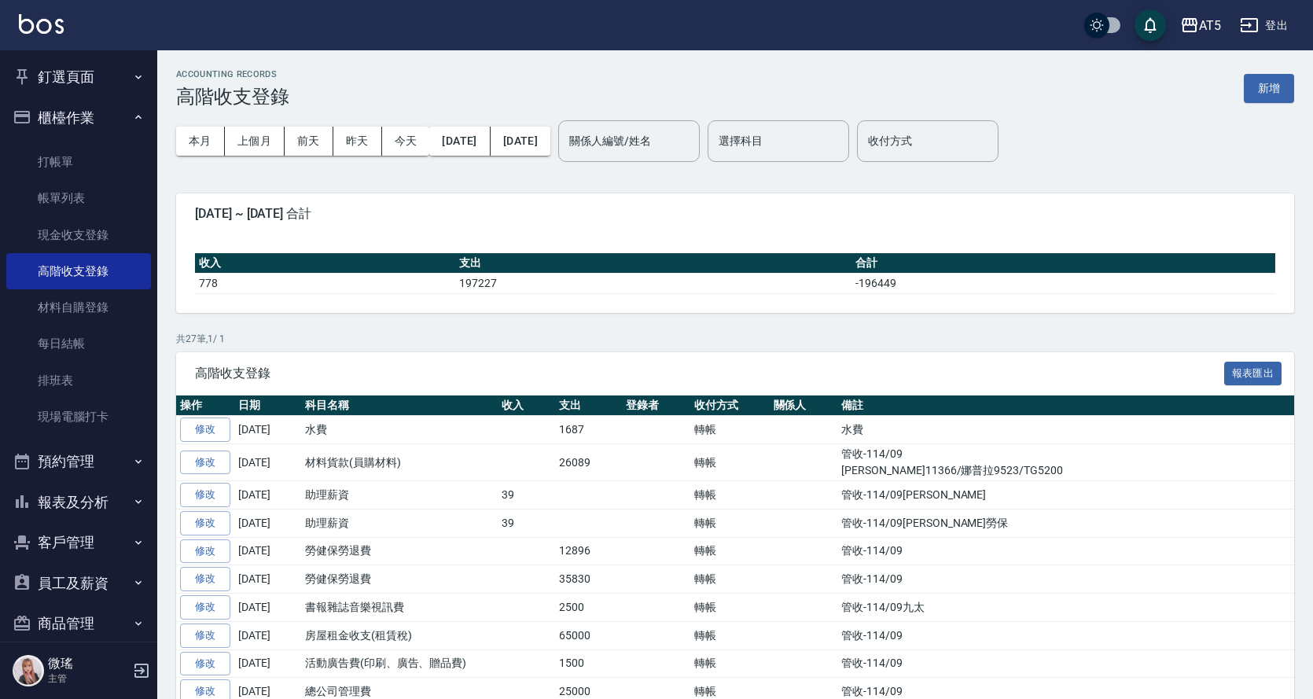
scroll to position [61, 0]
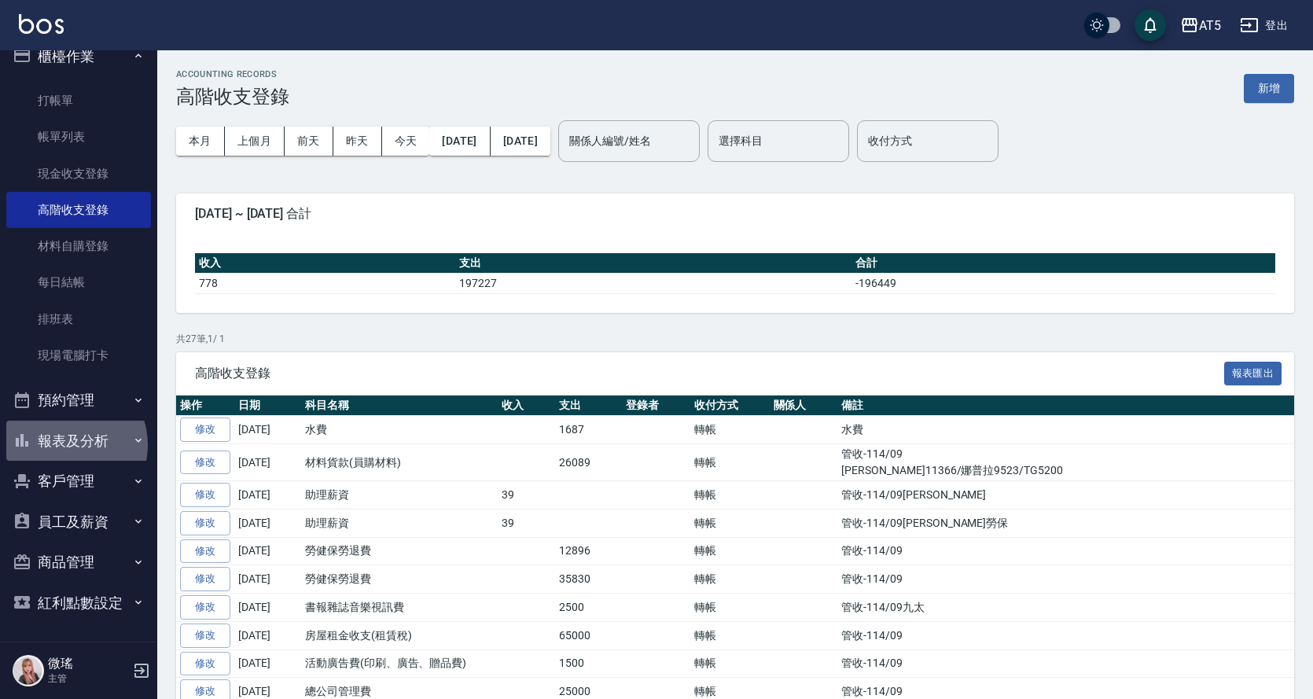
click at [70, 444] on button "報表及分析" at bounding box center [78, 441] width 145 height 41
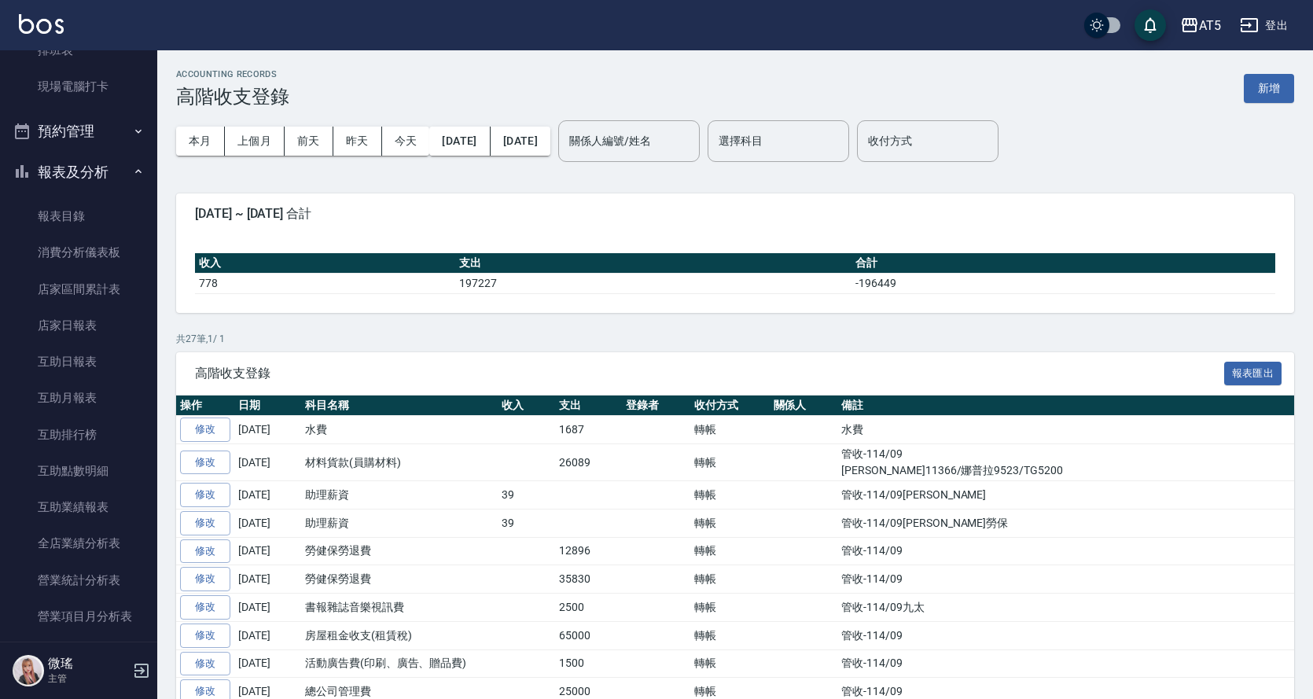
scroll to position [0, 0]
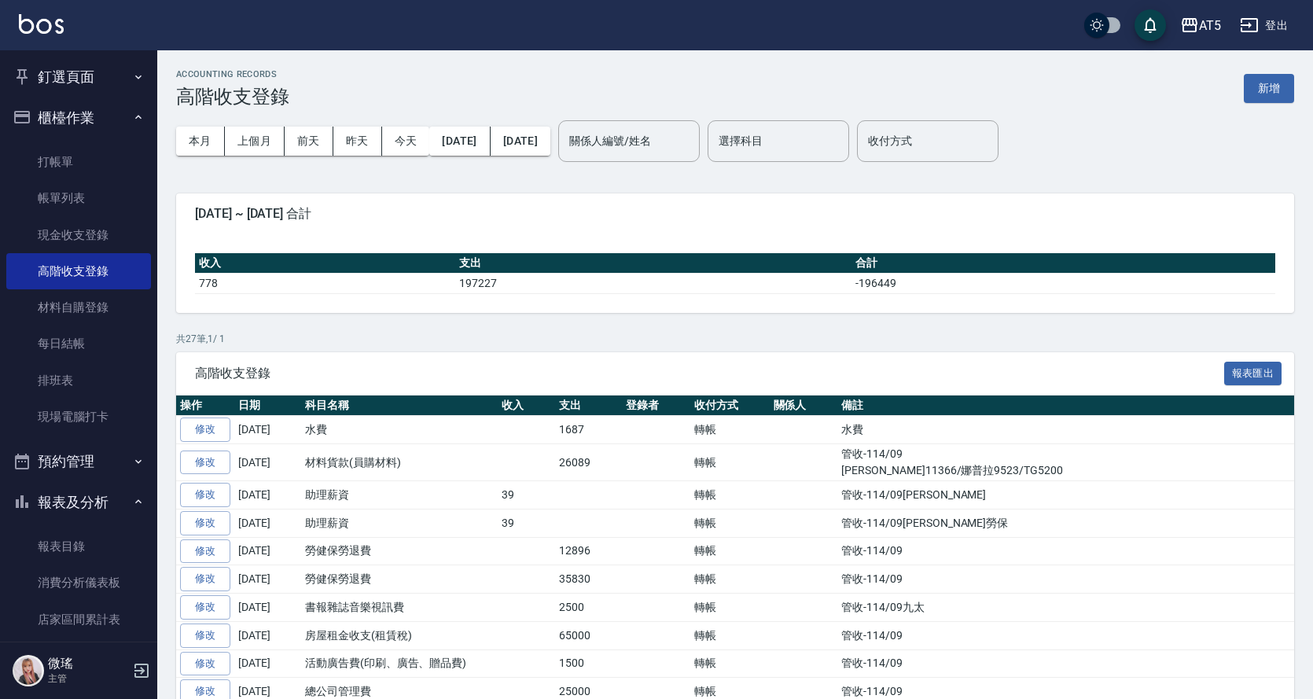
click at [39, 68] on button "釘選頁面" at bounding box center [78, 77] width 145 height 41
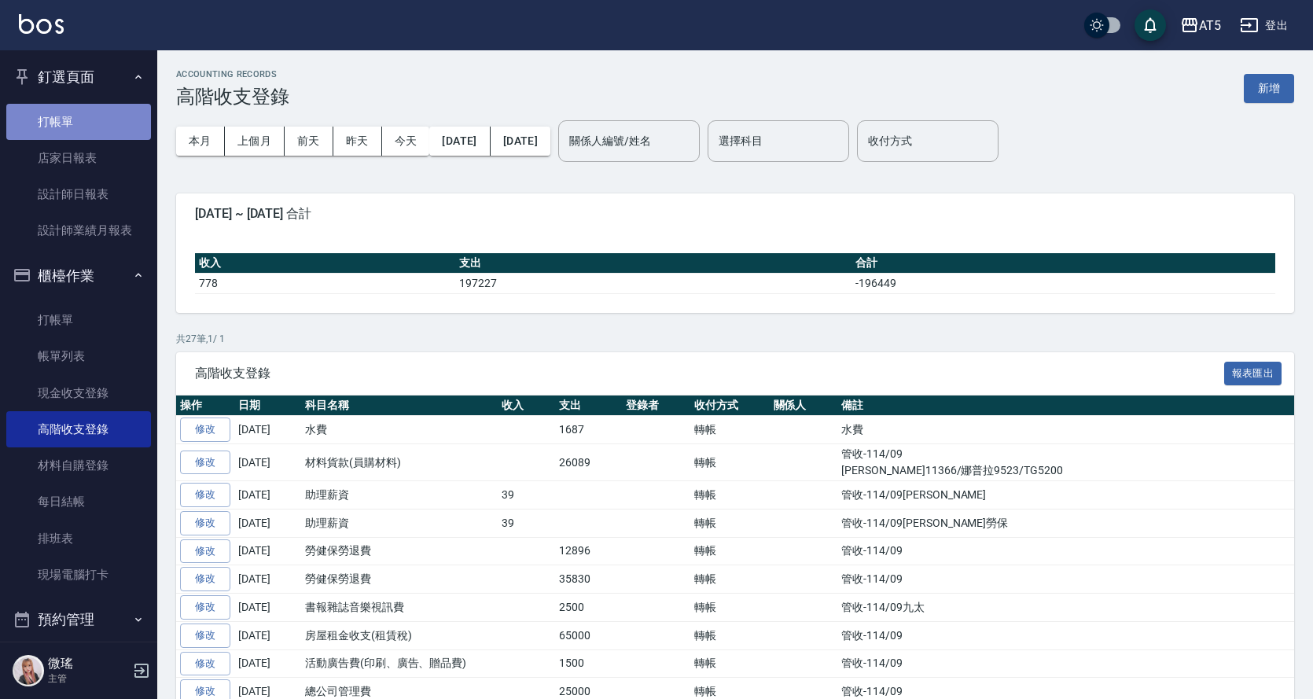
click at [81, 120] on link "打帳單" at bounding box center [78, 122] width 145 height 36
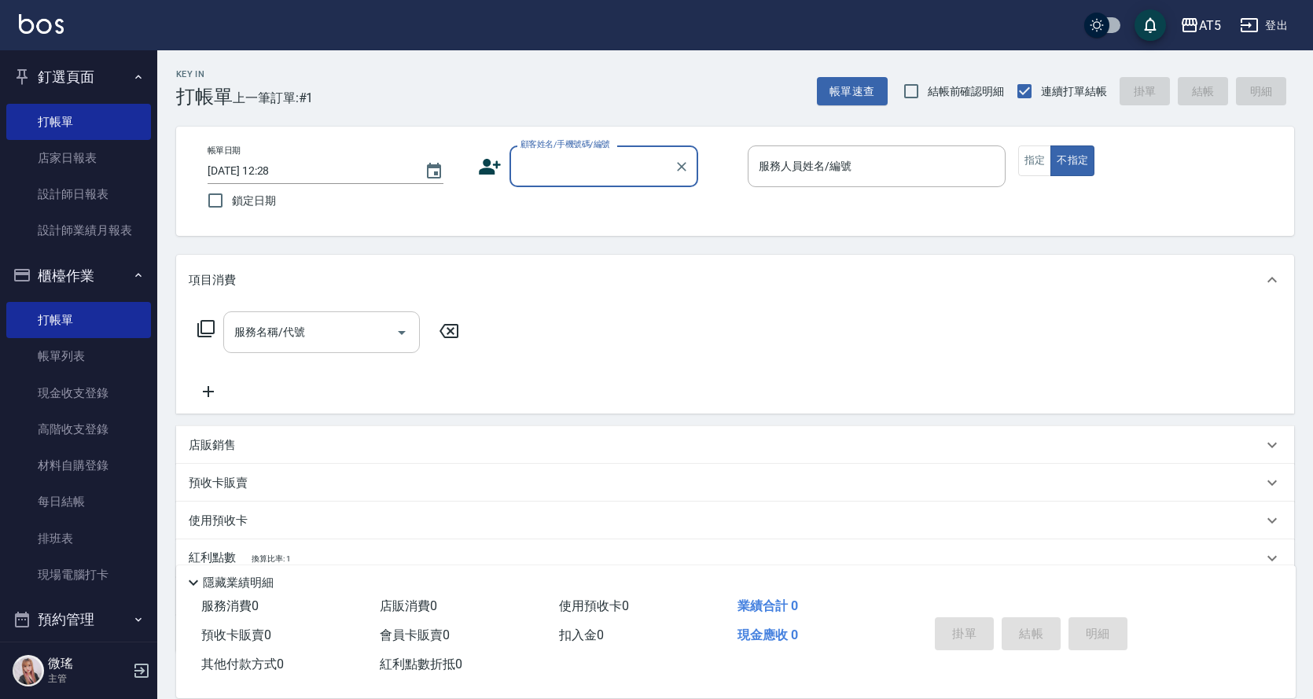
click at [295, 318] on input "服務名稱/代號" at bounding box center [309, 332] width 159 height 28
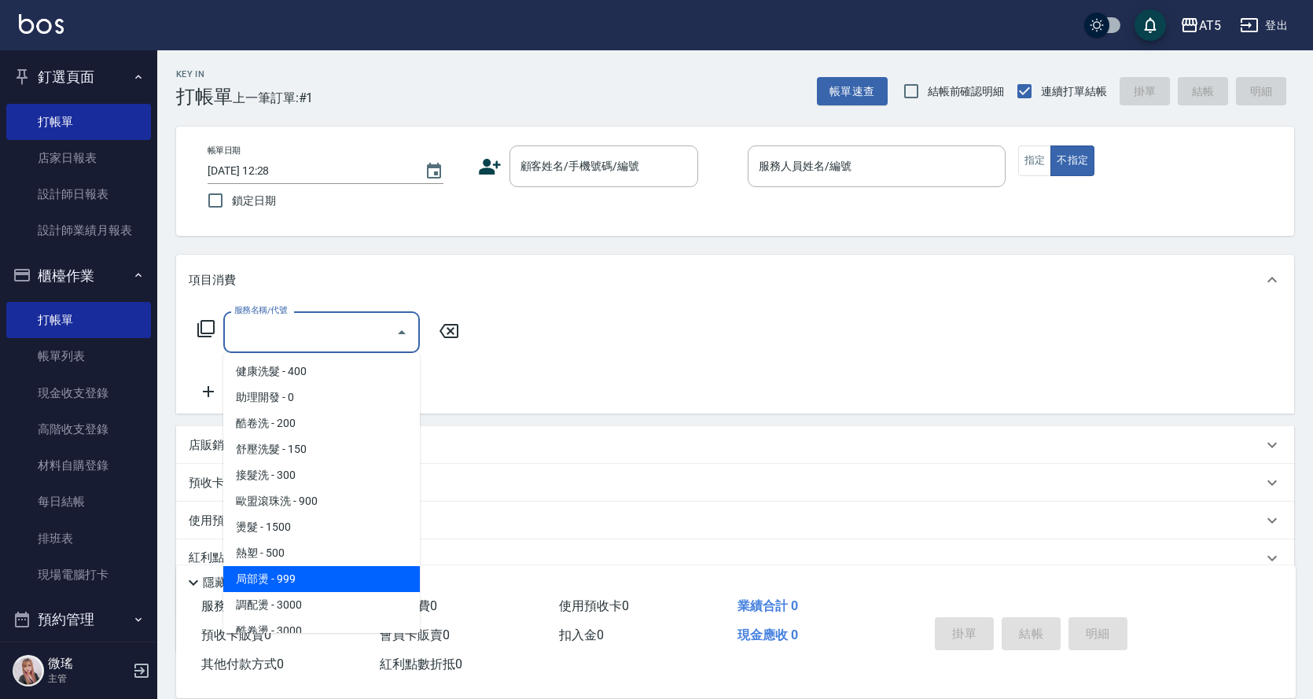
scroll to position [236, 0]
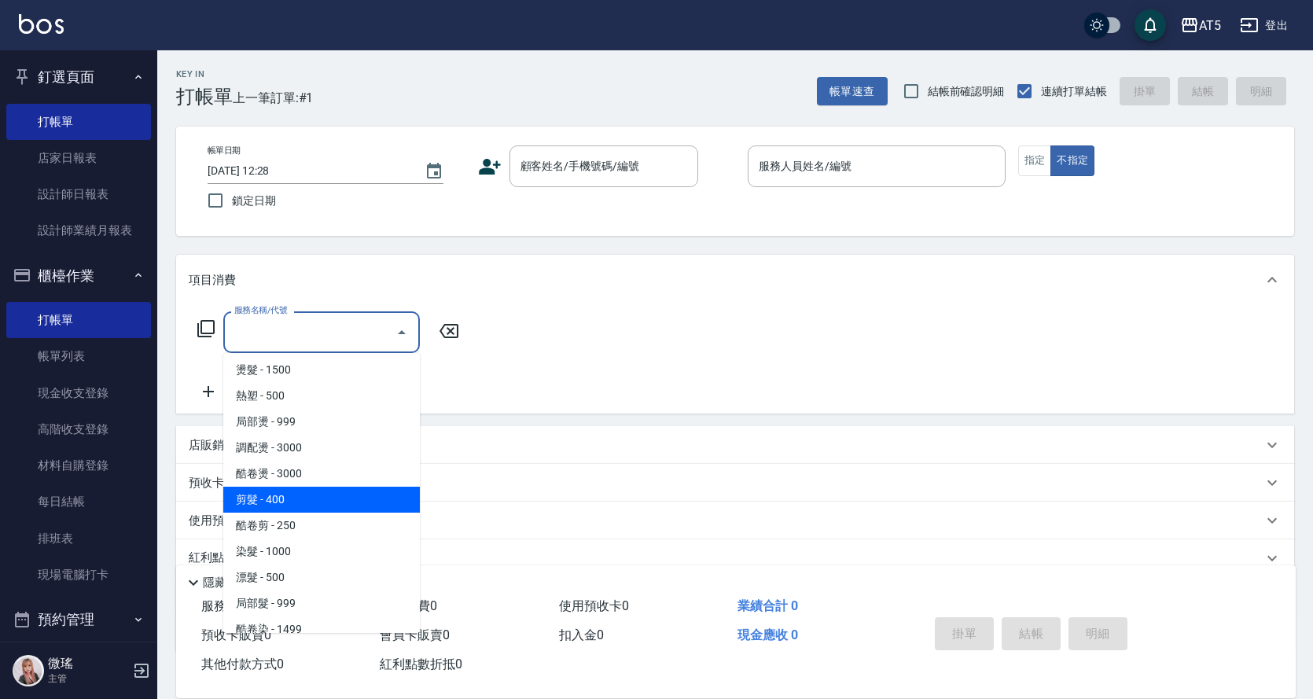
click at [311, 488] on span "剪髮 - 400" at bounding box center [321, 500] width 197 height 26
type input "剪髮(401)"
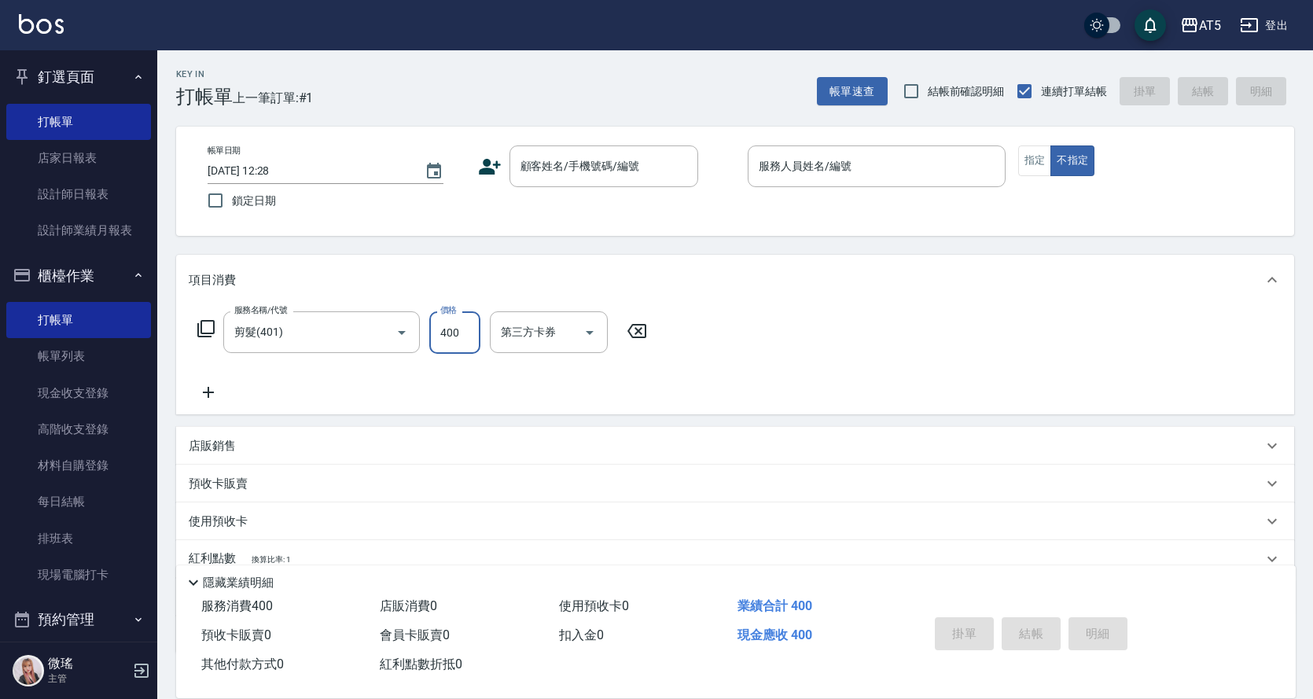
type input "0"
type input "499"
type input "40"
type input "499"
click at [557, 336] on input "第三方卡券" at bounding box center [537, 332] width 80 height 28
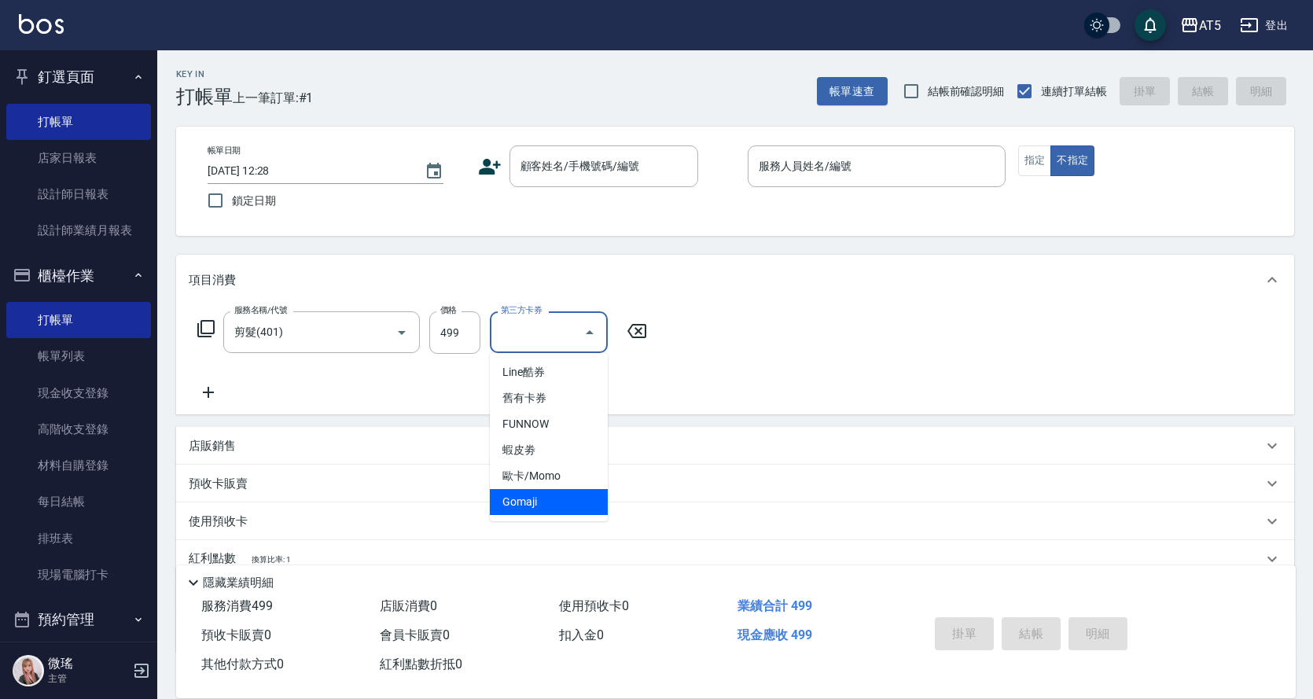
click at [563, 492] on span "Gomaji" at bounding box center [549, 502] width 118 height 26
type input "0"
type input "Gomaji"
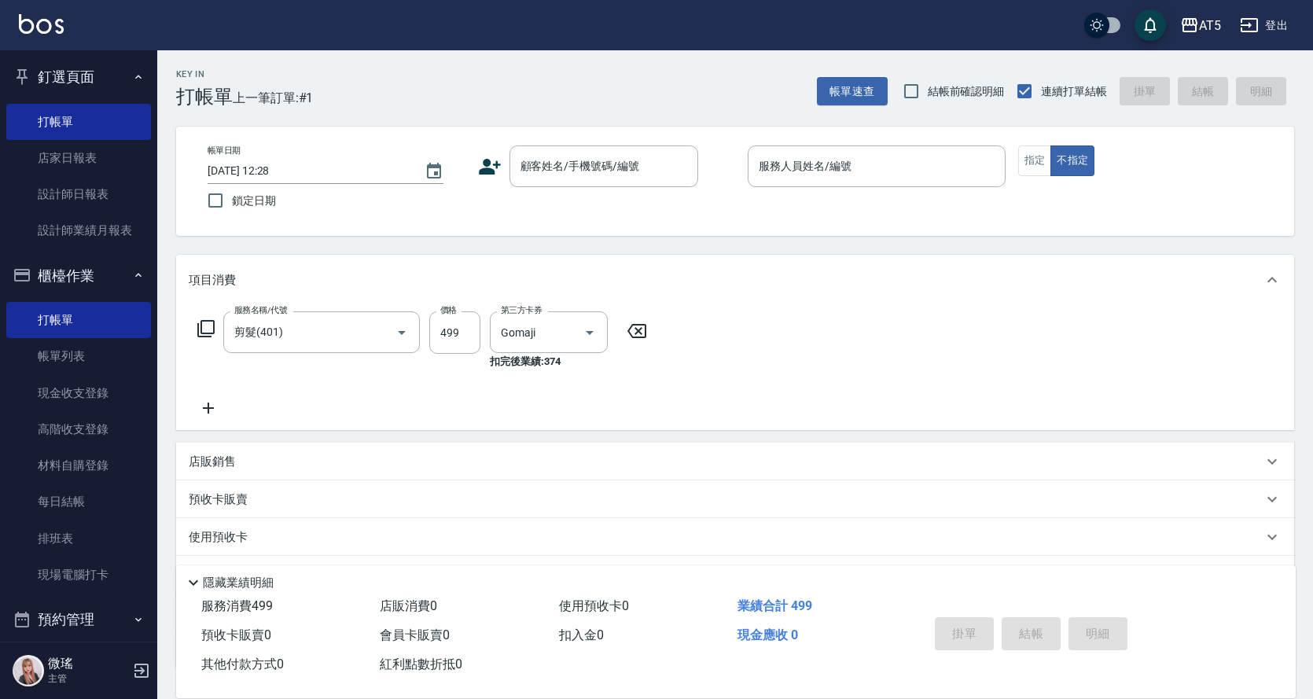
click at [204, 408] on icon at bounding box center [208, 407] width 11 height 11
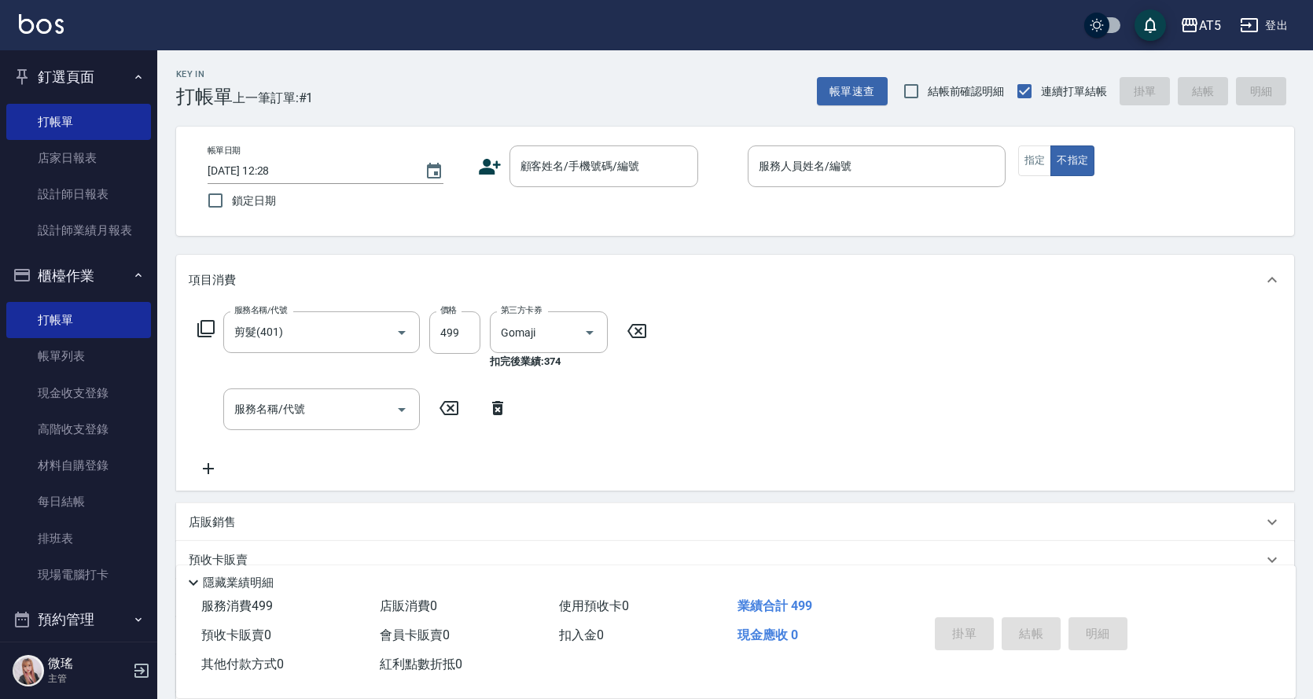
click at [253, 407] on div "服務名稱/代號 服務名稱/代號" at bounding box center [321, 409] width 197 height 42
click at [253, 407] on input "服務名稱/代號" at bounding box center [309, 409] width 159 height 28
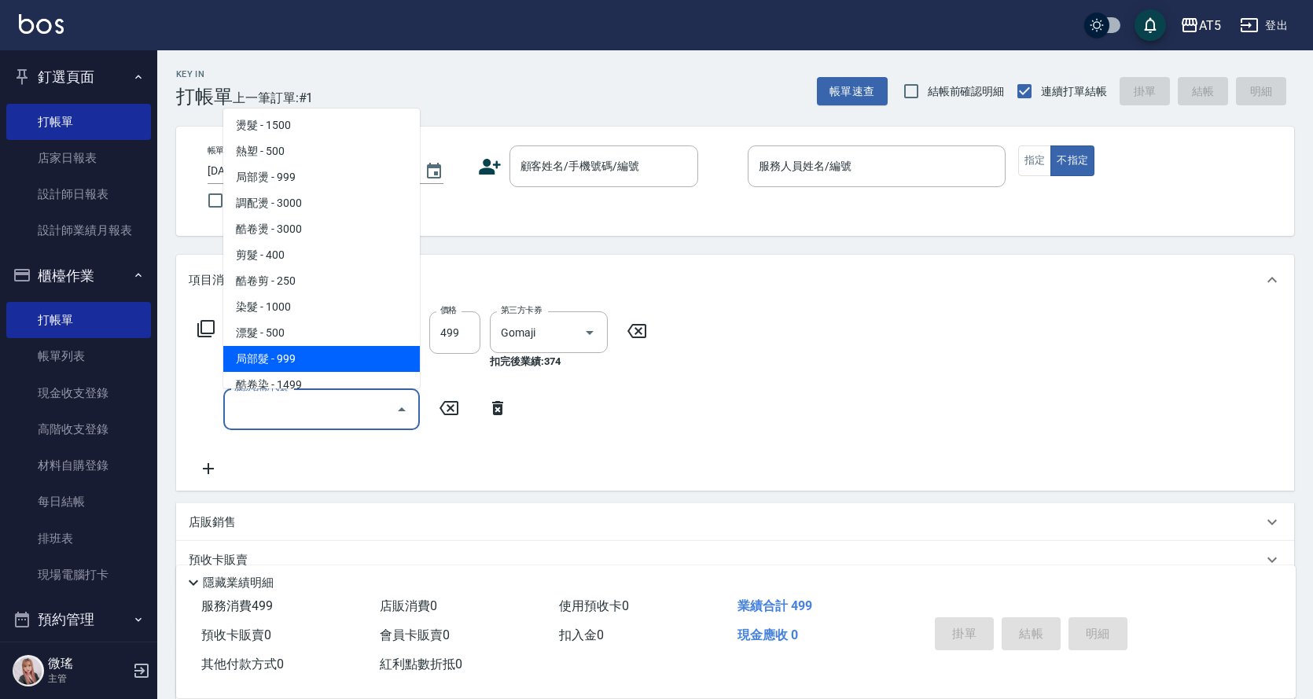
scroll to position [314, 0]
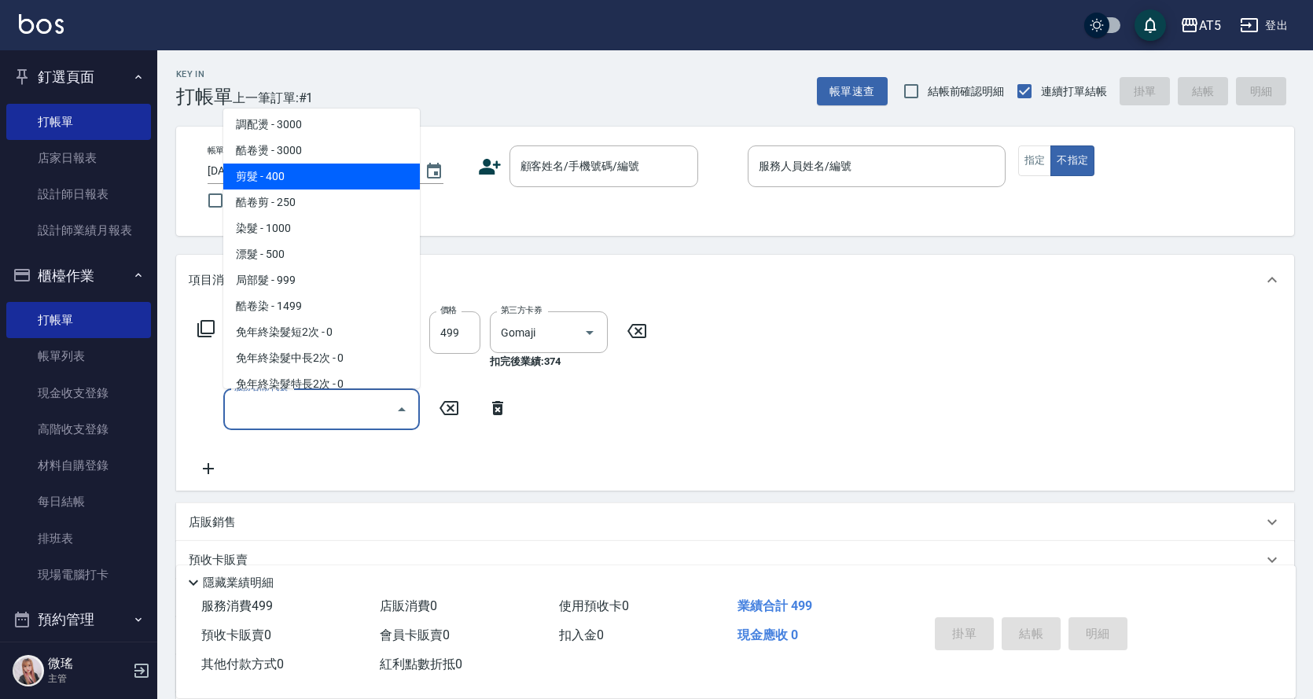
click at [287, 171] on span "剪髮 - 400" at bounding box center [321, 177] width 197 height 26
type input "40"
type input "剪髮(401)"
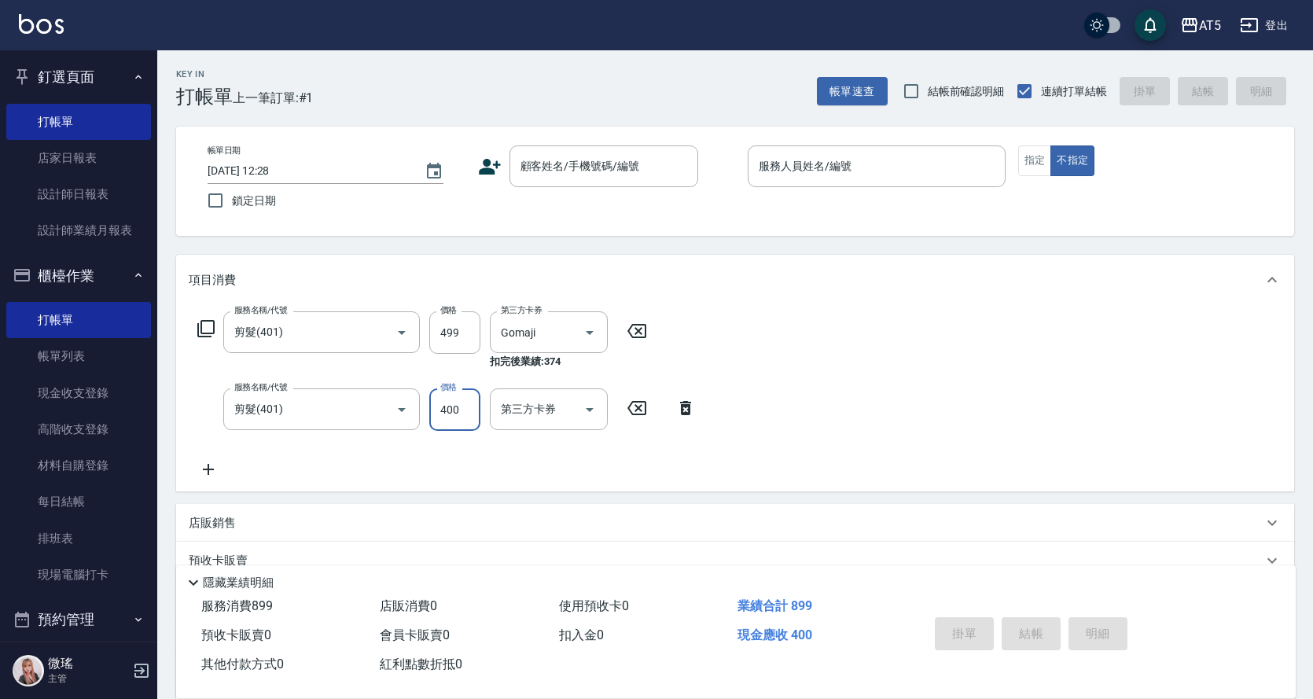
type input "7"
type input "0"
click at [467, 411] on input "74" at bounding box center [454, 409] width 51 height 42
type input "337"
type input "330"
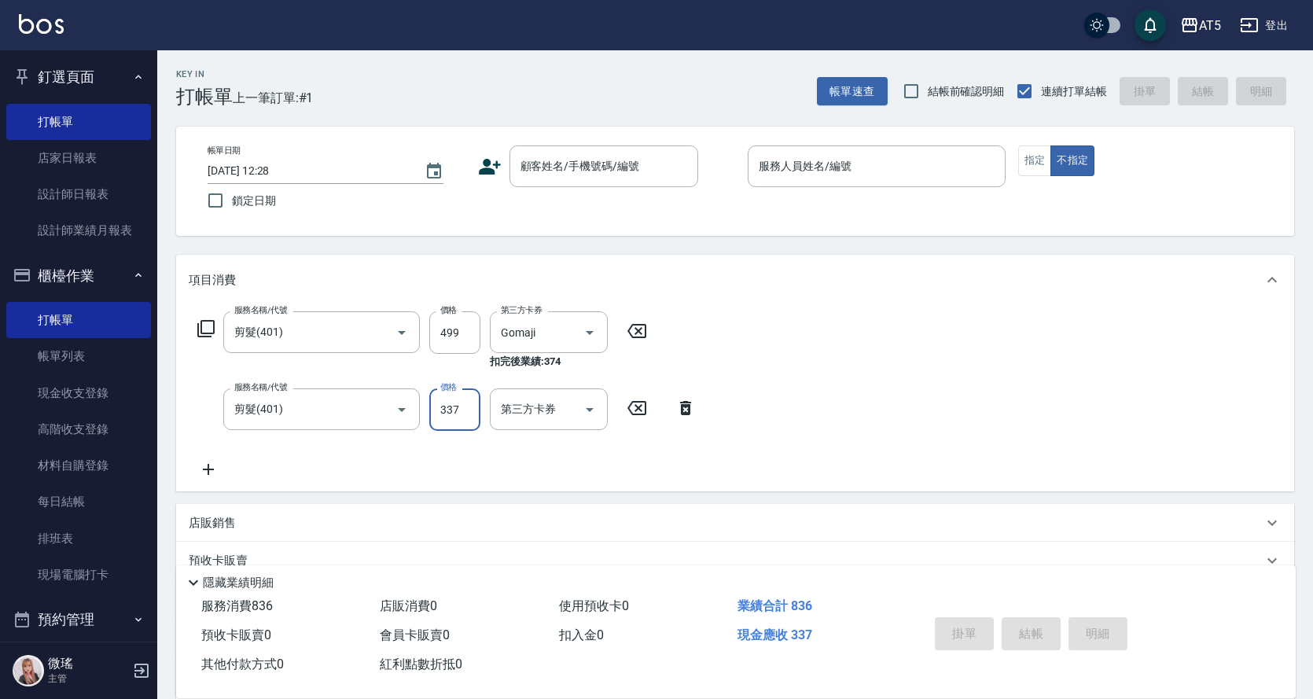
type input "3374"
type input "30"
type input "374"
click at [565, 412] on input "第三方卡券" at bounding box center [537, 409] width 80 height 28
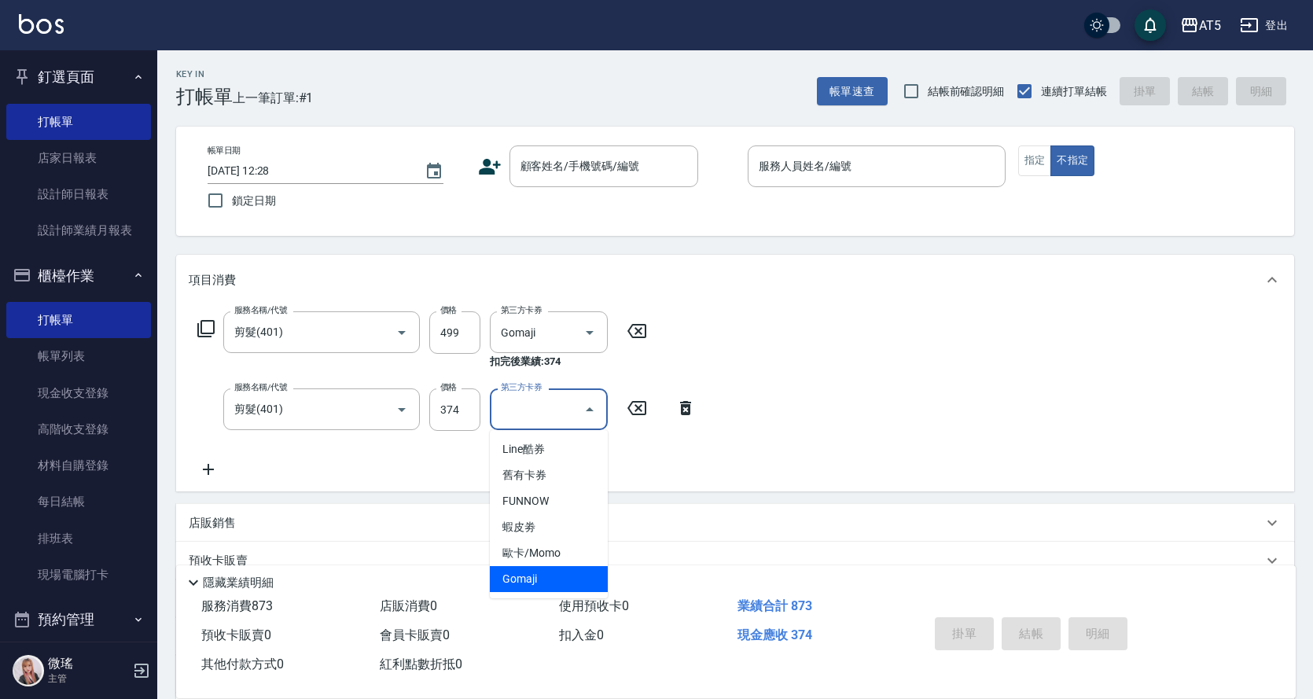
click at [546, 575] on span "Gomaji" at bounding box center [549, 579] width 118 height 26
type input "0"
type input "Gomaji"
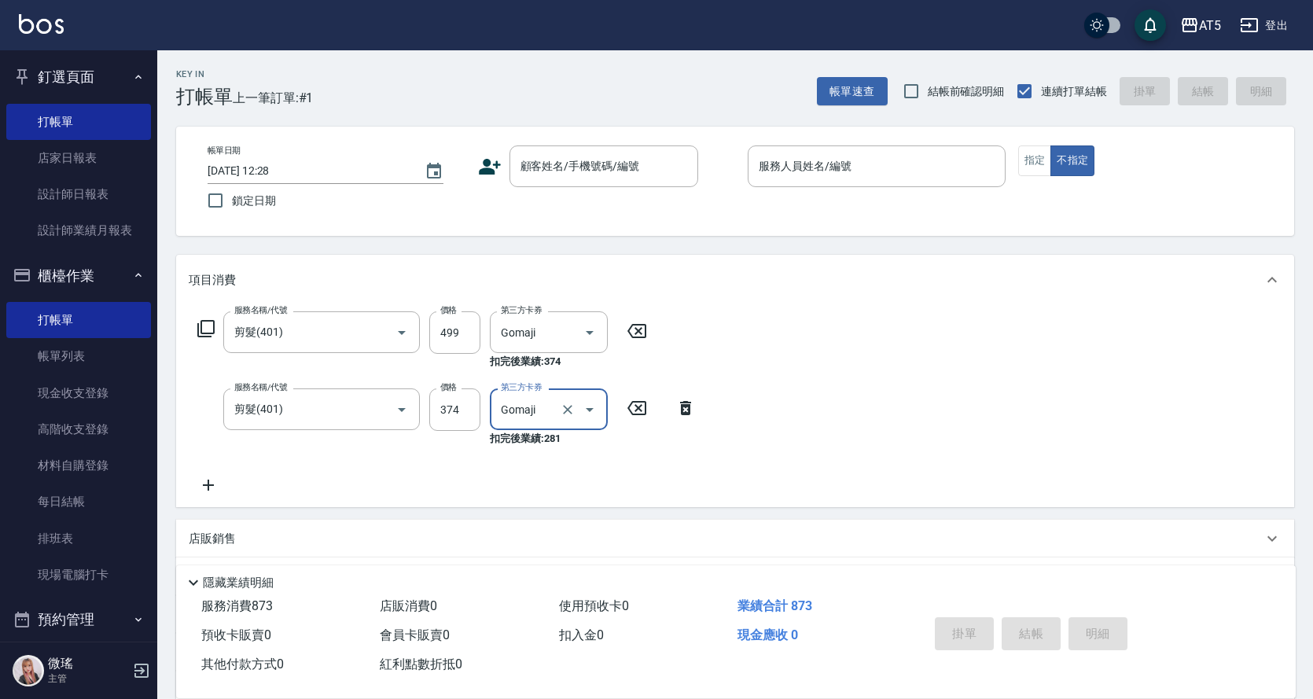
scroll to position [157, 0]
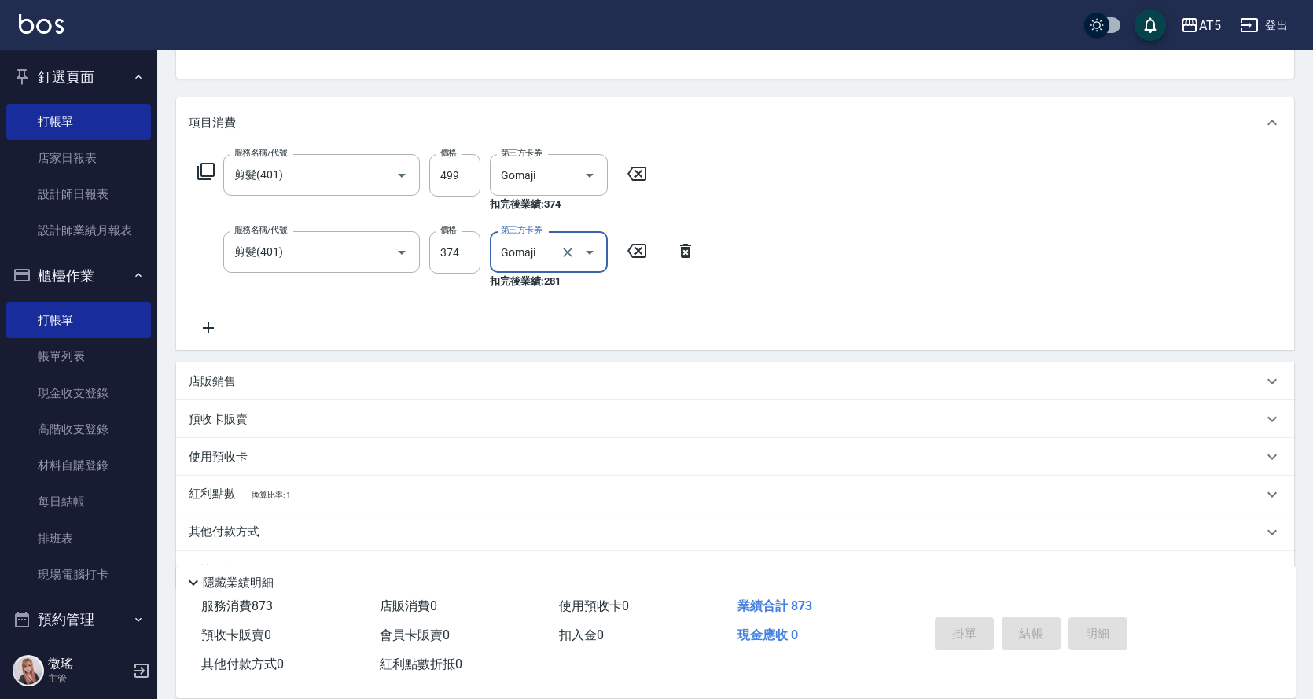
click at [638, 169] on icon at bounding box center [636, 173] width 39 height 19
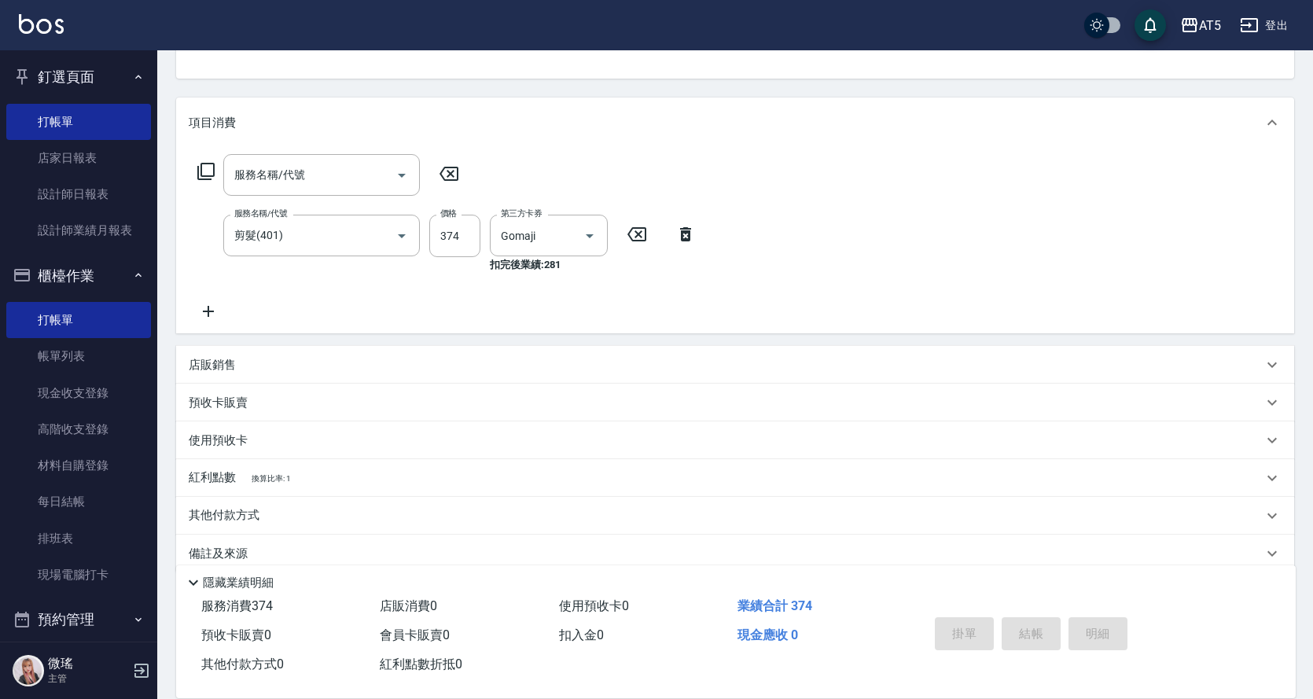
click at [640, 240] on icon at bounding box center [636, 234] width 39 height 19
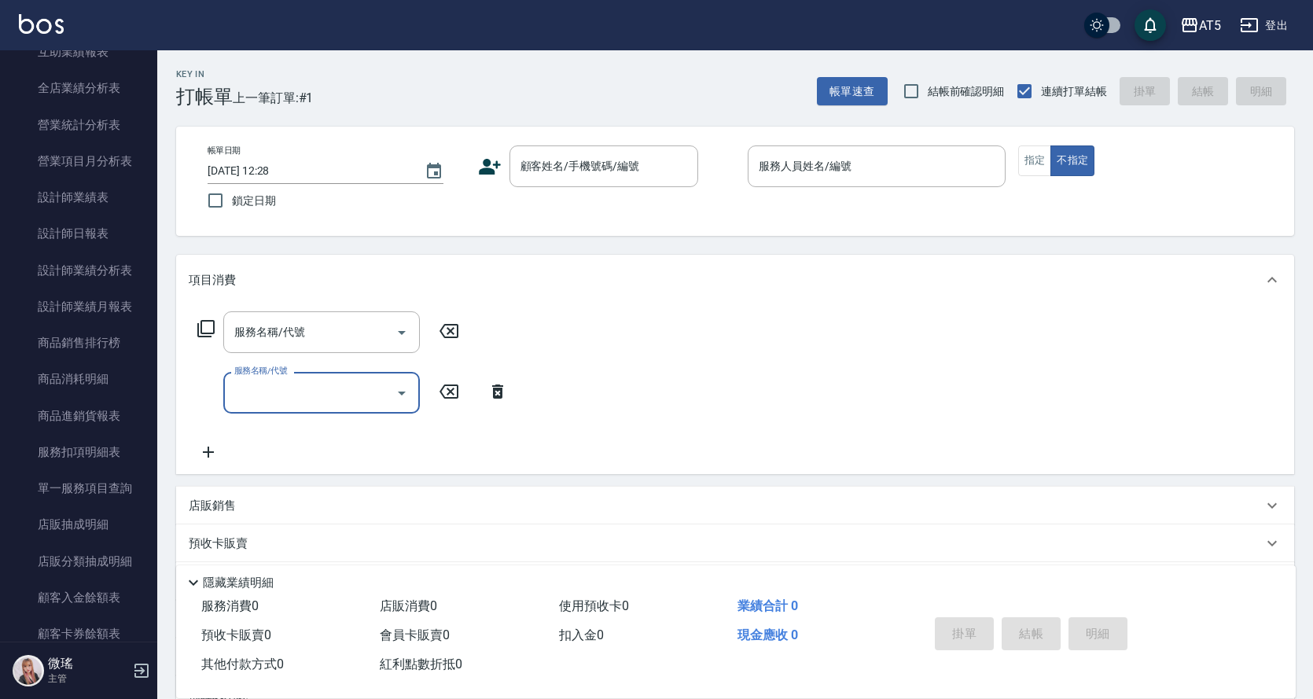
scroll to position [1258, 0]
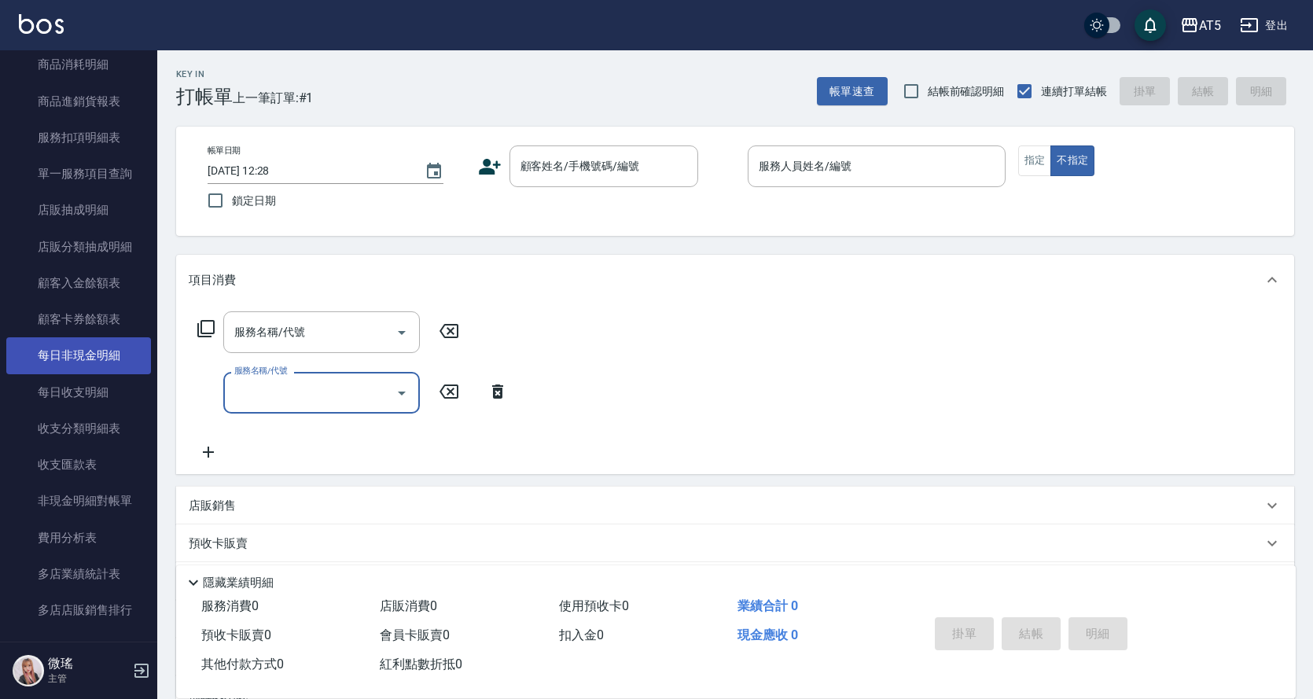
click at [84, 352] on link "每日非現金明細" at bounding box center [78, 355] width 145 height 36
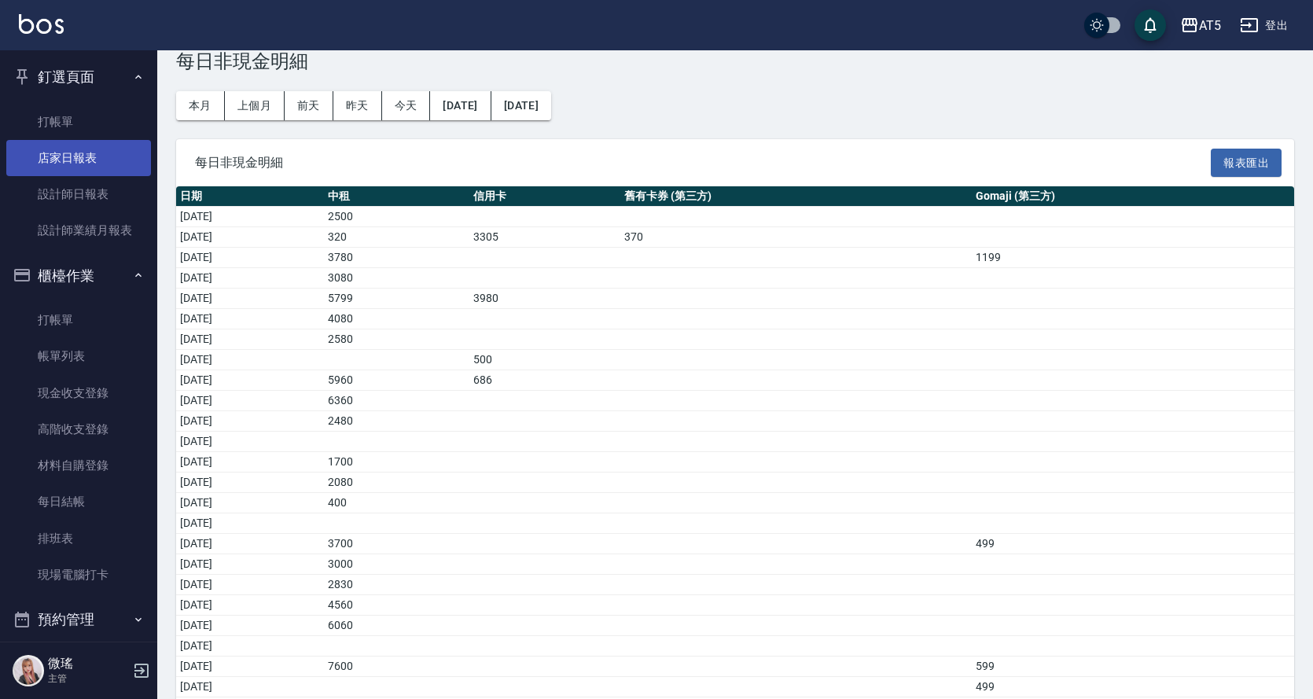
click at [58, 151] on link "店家日報表" at bounding box center [78, 158] width 145 height 36
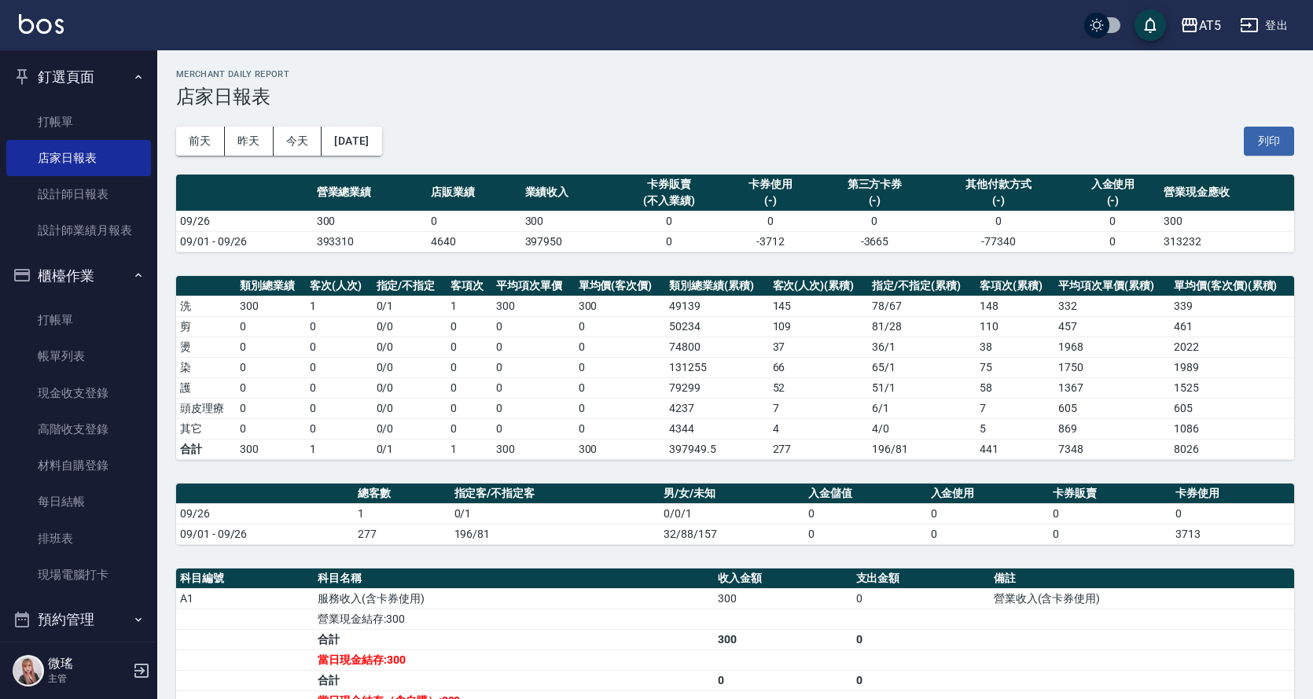
click at [78, 277] on button "櫃檯作業" at bounding box center [78, 275] width 145 height 41
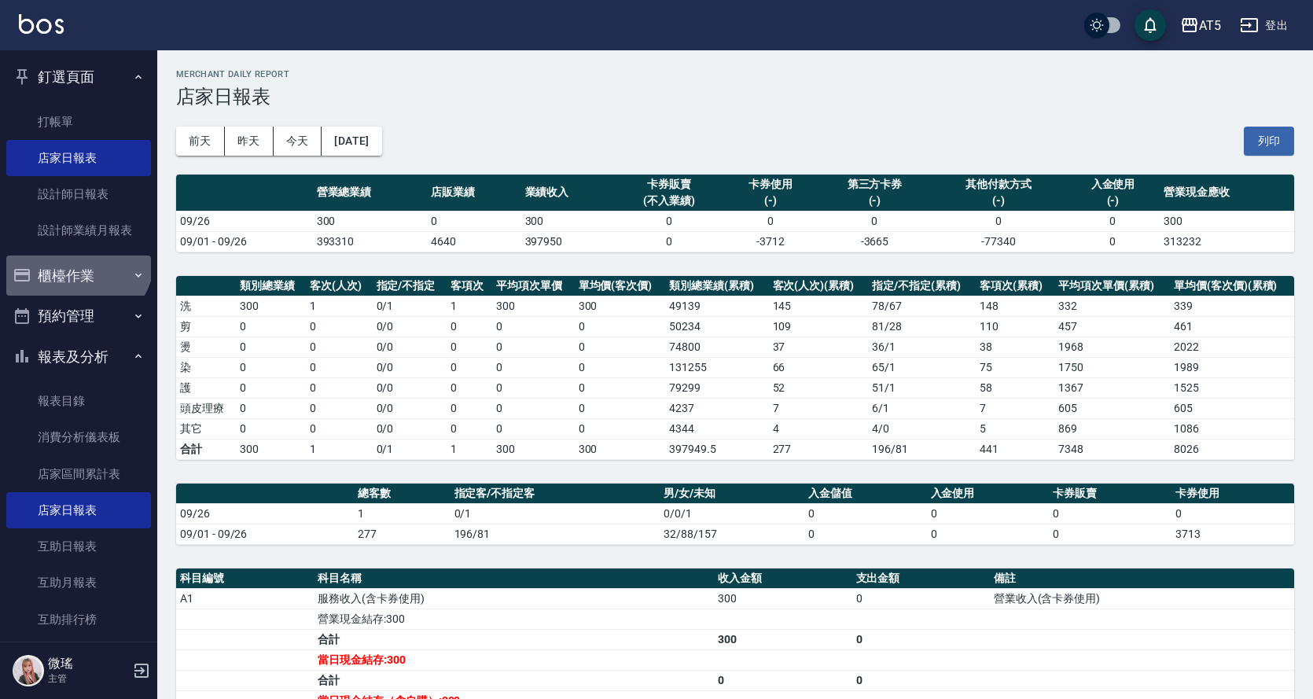
click at [74, 256] on button "櫃檯作業" at bounding box center [78, 275] width 145 height 41
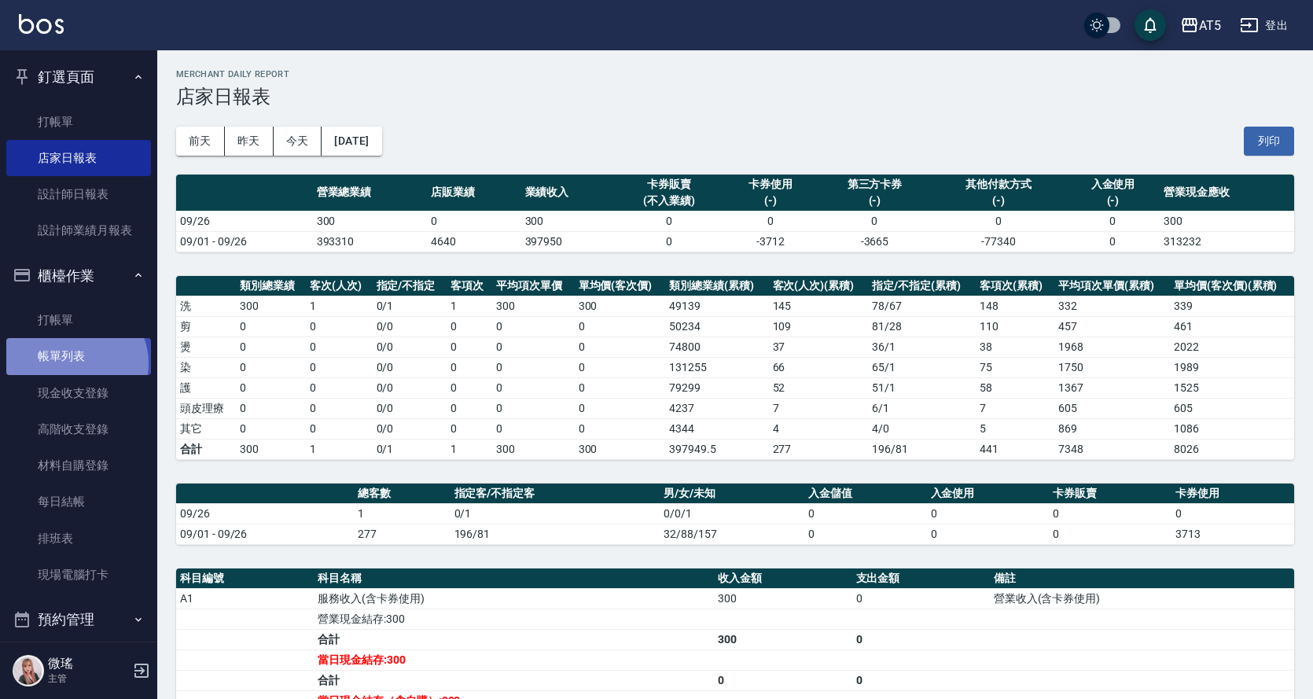
click at [75, 363] on link "帳單列表" at bounding box center [78, 356] width 145 height 36
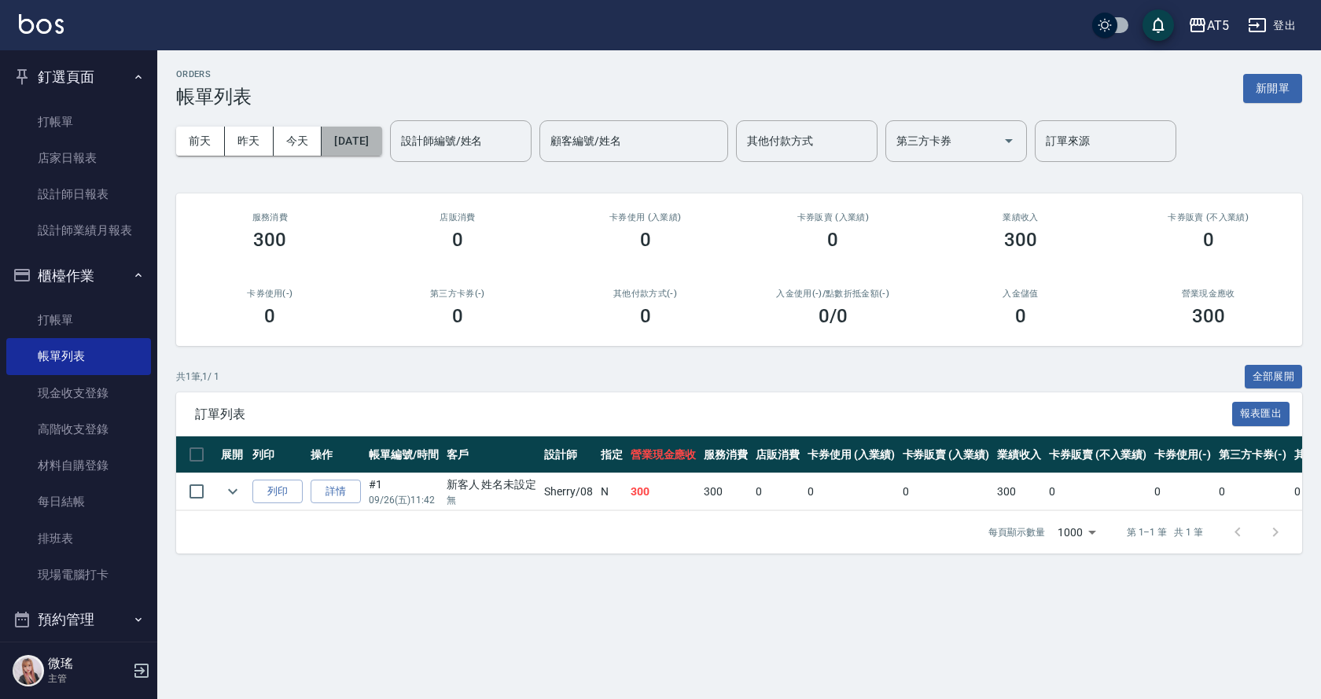
click at [381, 153] on button "[DATE]" at bounding box center [352, 141] width 60 height 29
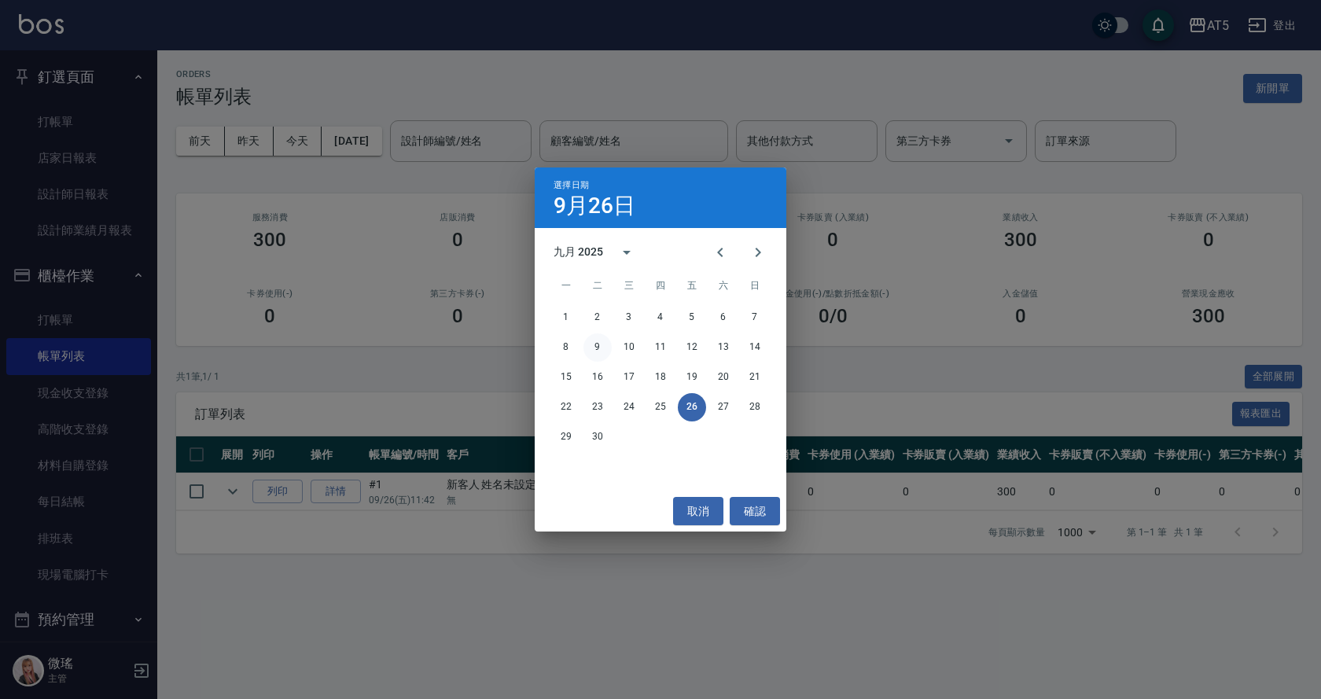
click at [602, 343] on button "9" at bounding box center [597, 347] width 28 height 28
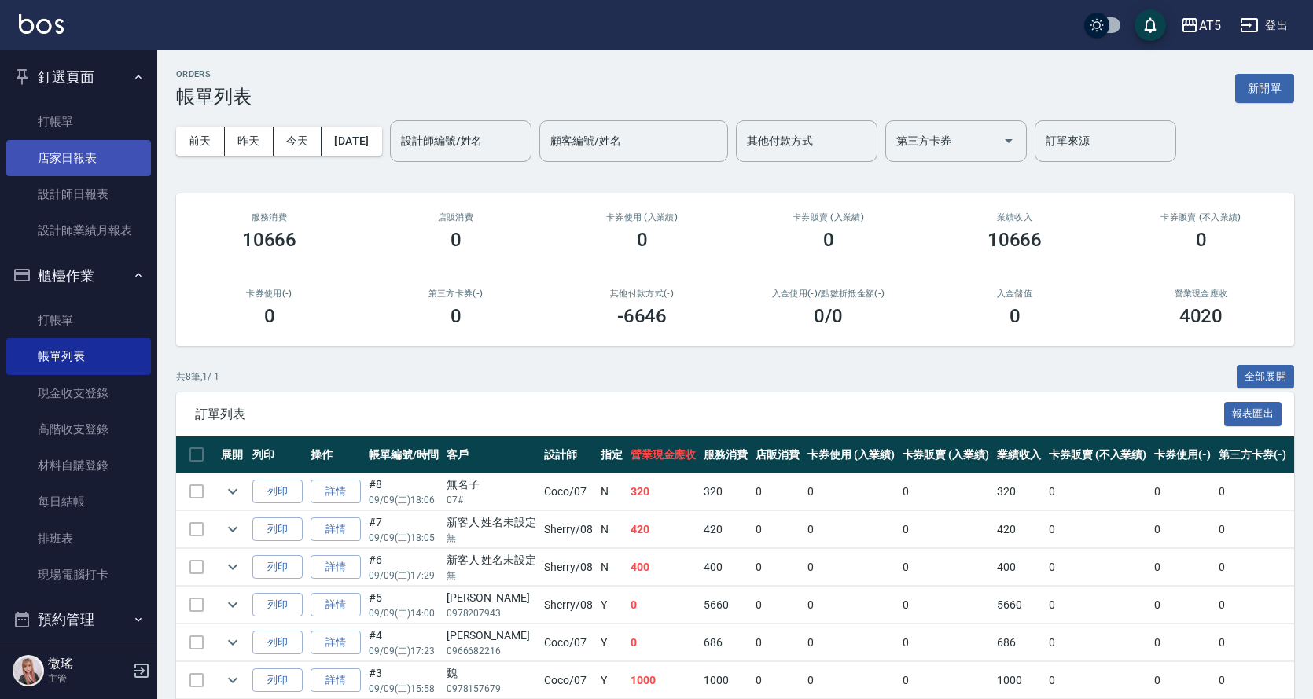
click at [91, 159] on link "店家日報表" at bounding box center [78, 158] width 145 height 36
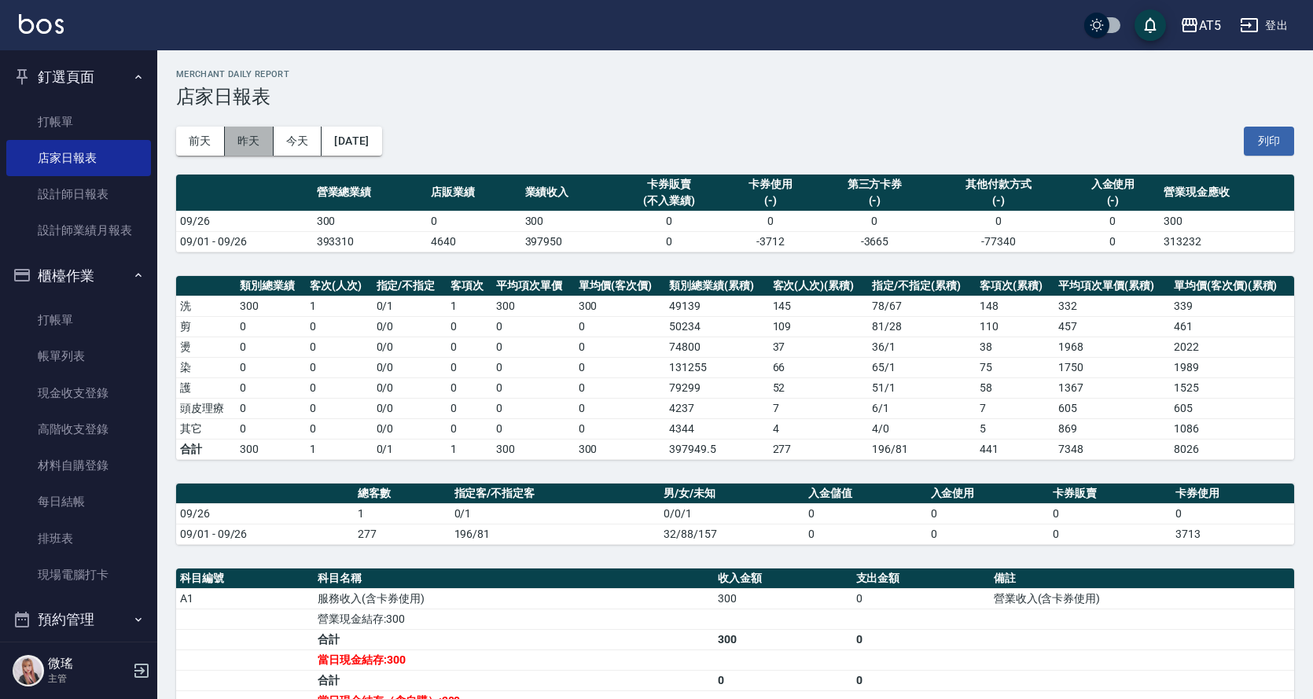
click at [249, 134] on button "昨天" at bounding box center [249, 141] width 49 height 29
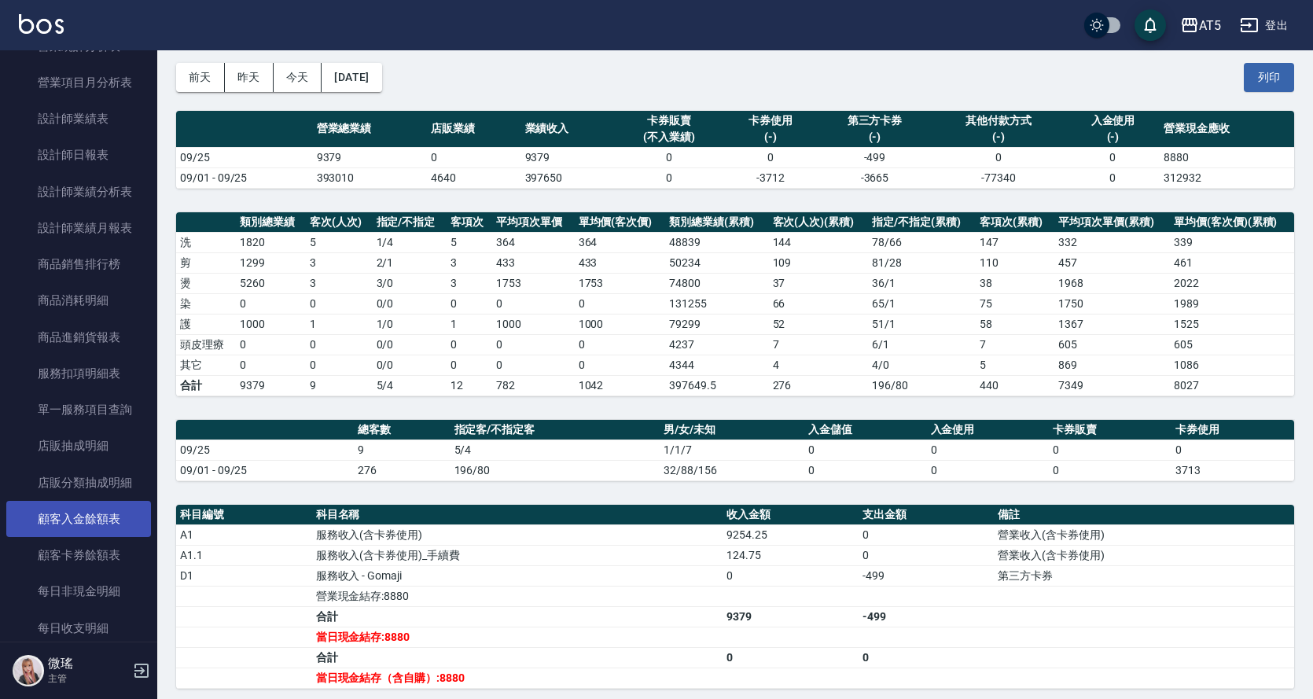
scroll to position [1415, 0]
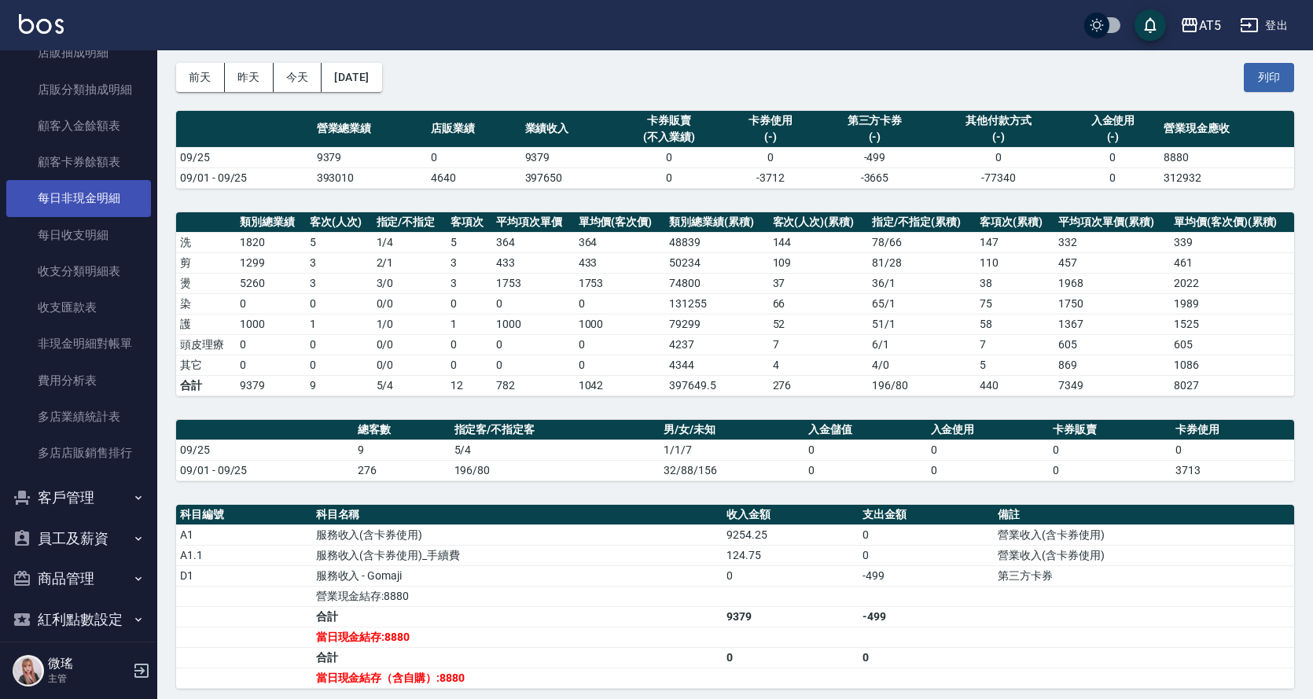
click at [92, 190] on link "每日非現金明細" at bounding box center [78, 198] width 145 height 36
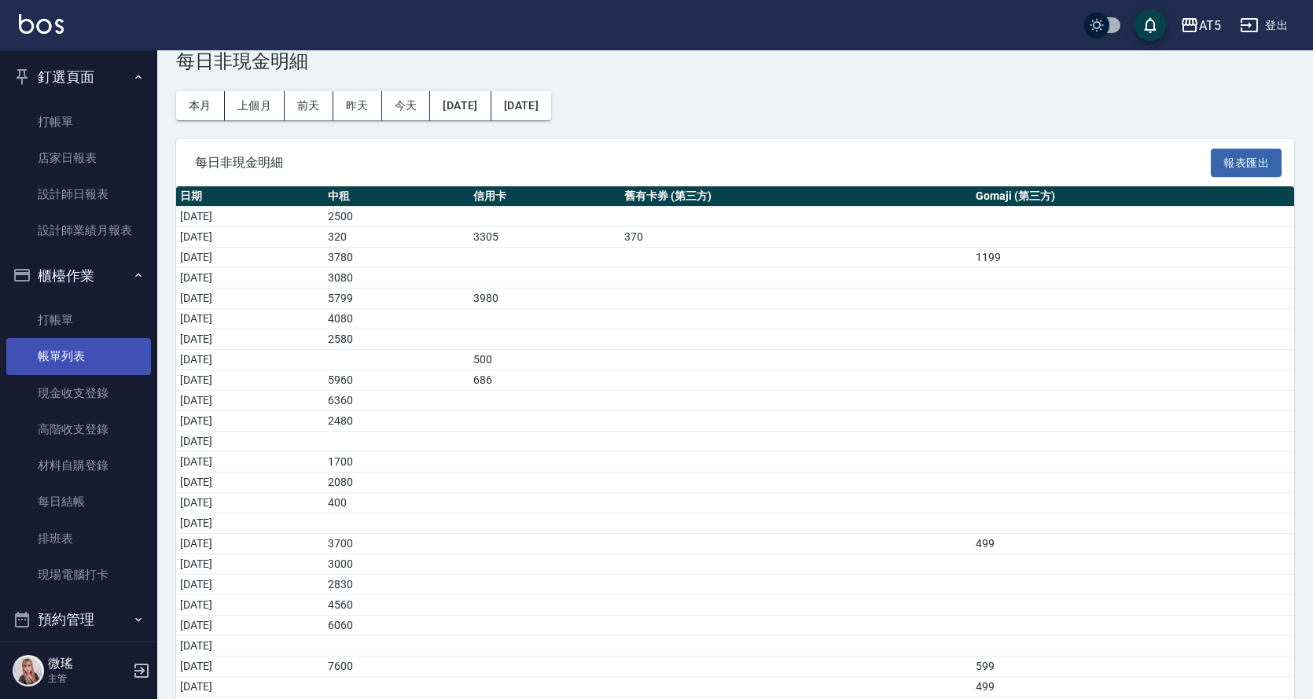
click at [68, 353] on link "帳單列表" at bounding box center [78, 356] width 145 height 36
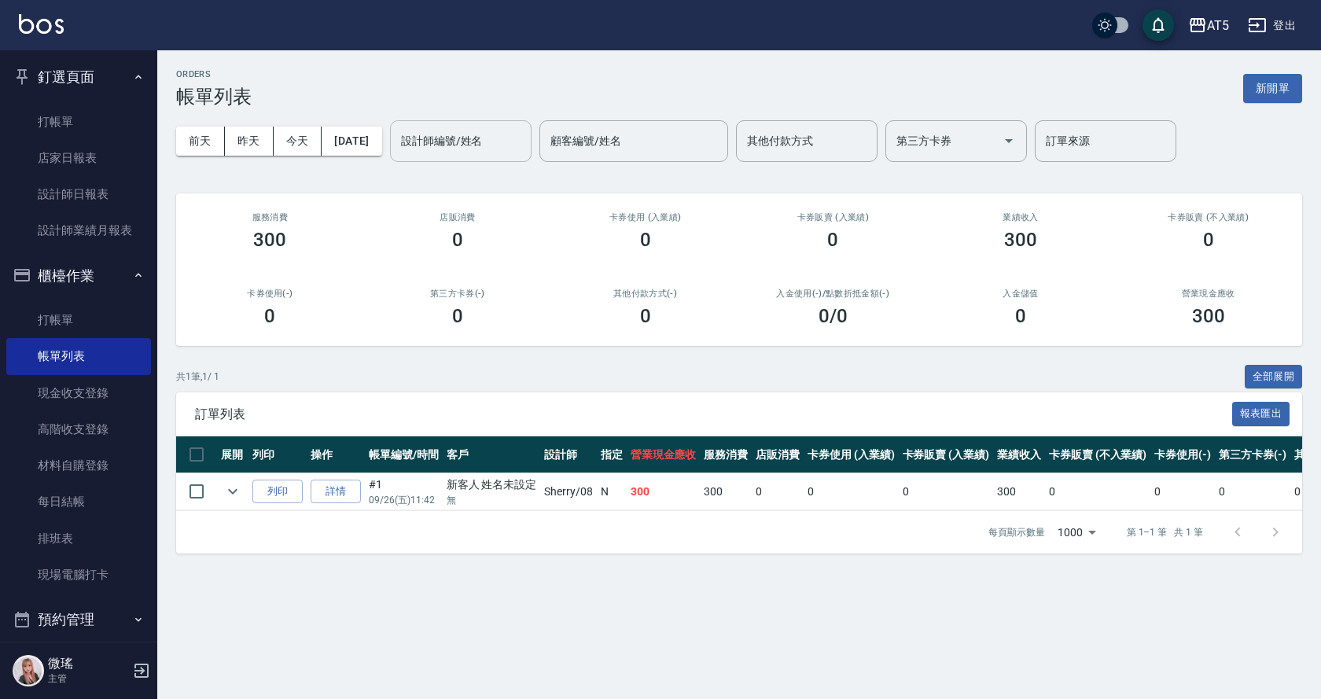
click at [491, 145] on input "設計師編號/姓名" at bounding box center [460, 141] width 127 height 28
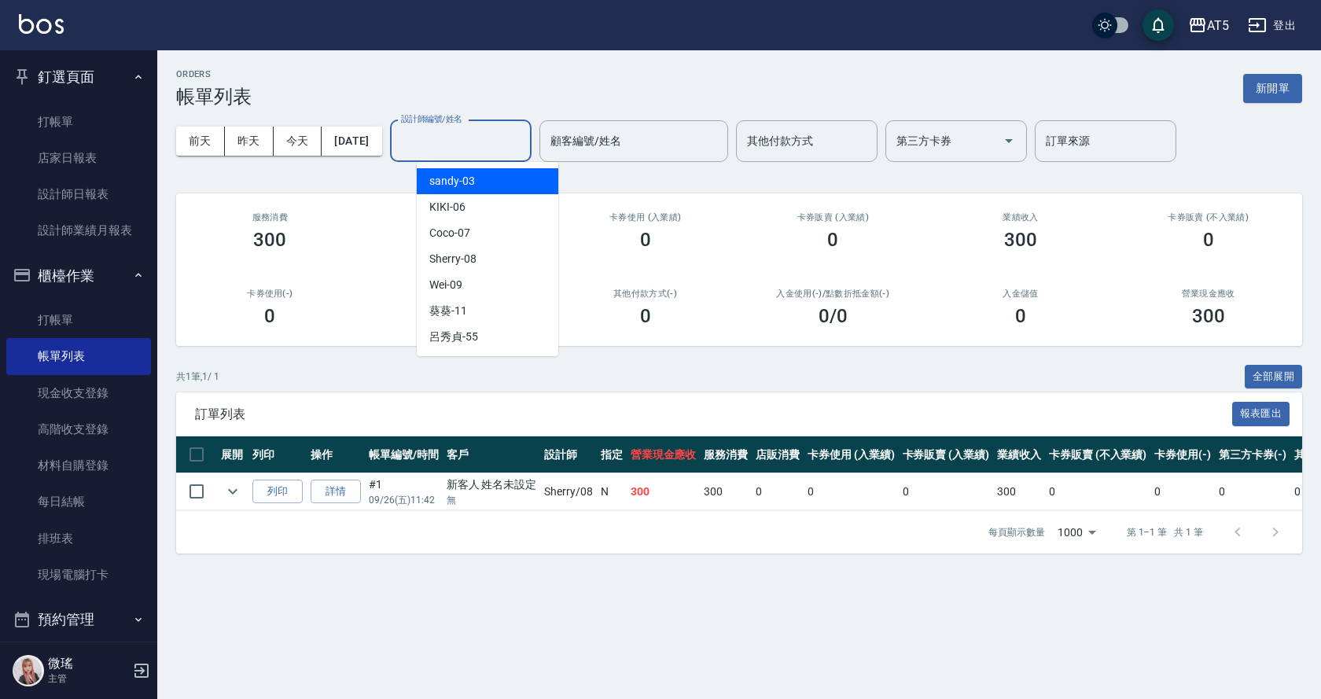
click at [350, 126] on div "前天 昨天 今天 2025/09/26 設計師編號/姓名 設計師編號/姓名 顧客編號/姓名 顧客編號/姓名 其他付款方式 其他付款方式 第三方卡券 第三方卡券…" at bounding box center [739, 141] width 1126 height 67
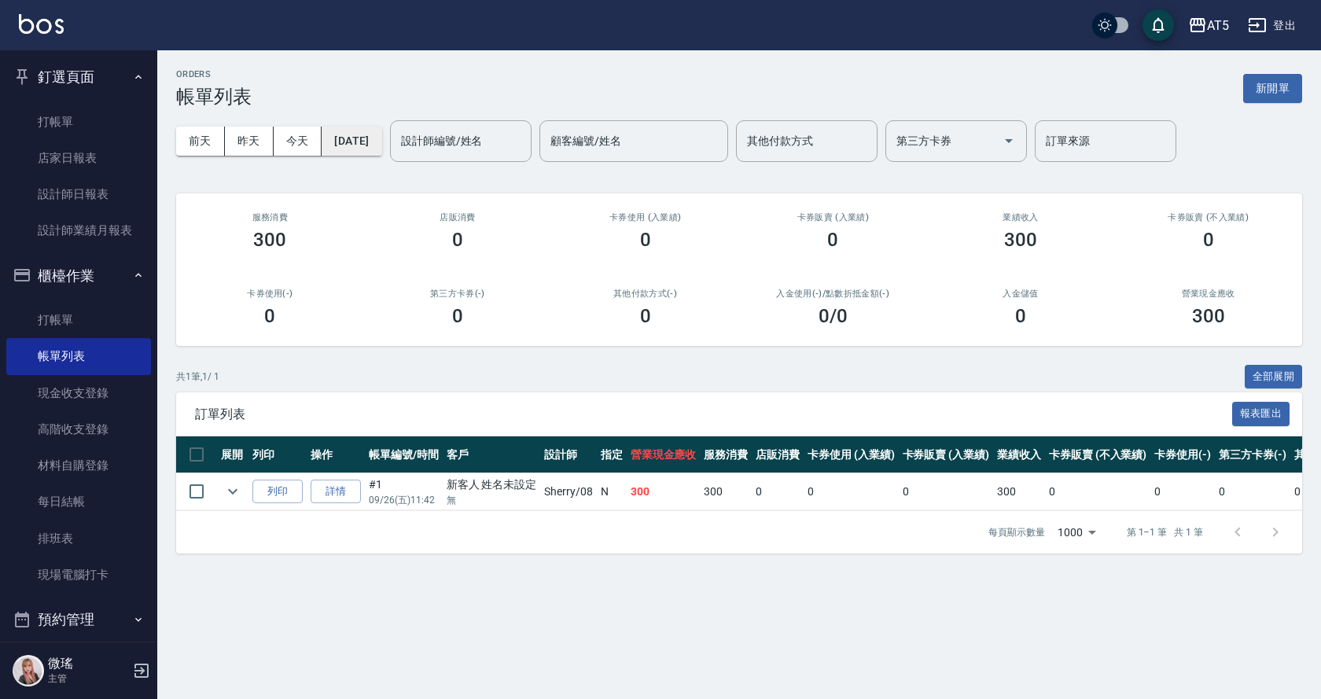
click at [376, 145] on button "[DATE]" at bounding box center [352, 141] width 60 height 29
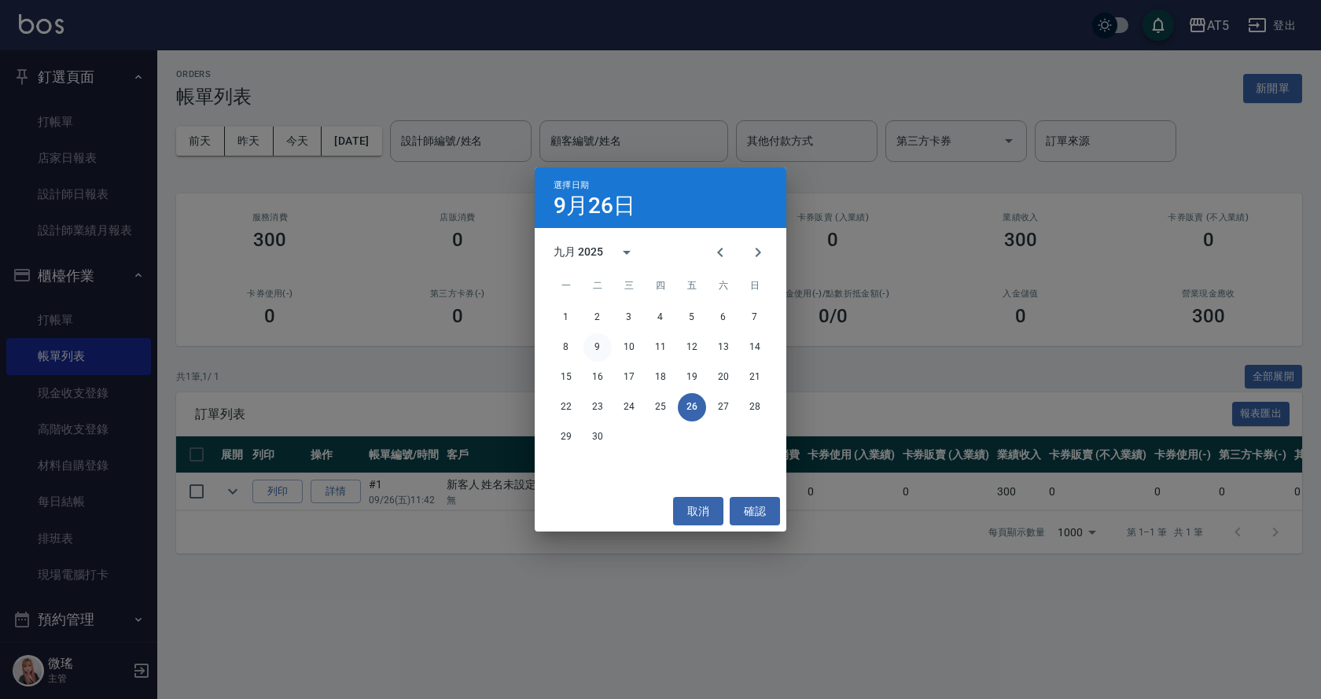
click at [598, 351] on button "9" at bounding box center [597, 347] width 28 height 28
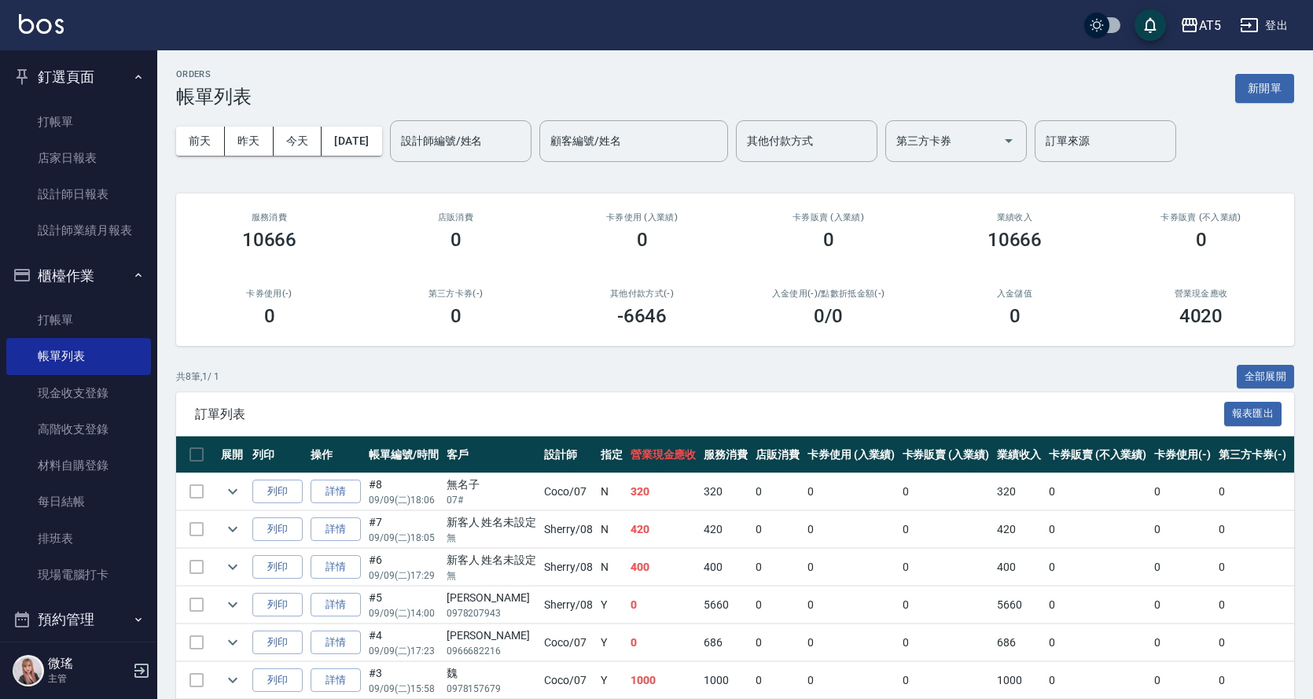
scroll to position [149, 0]
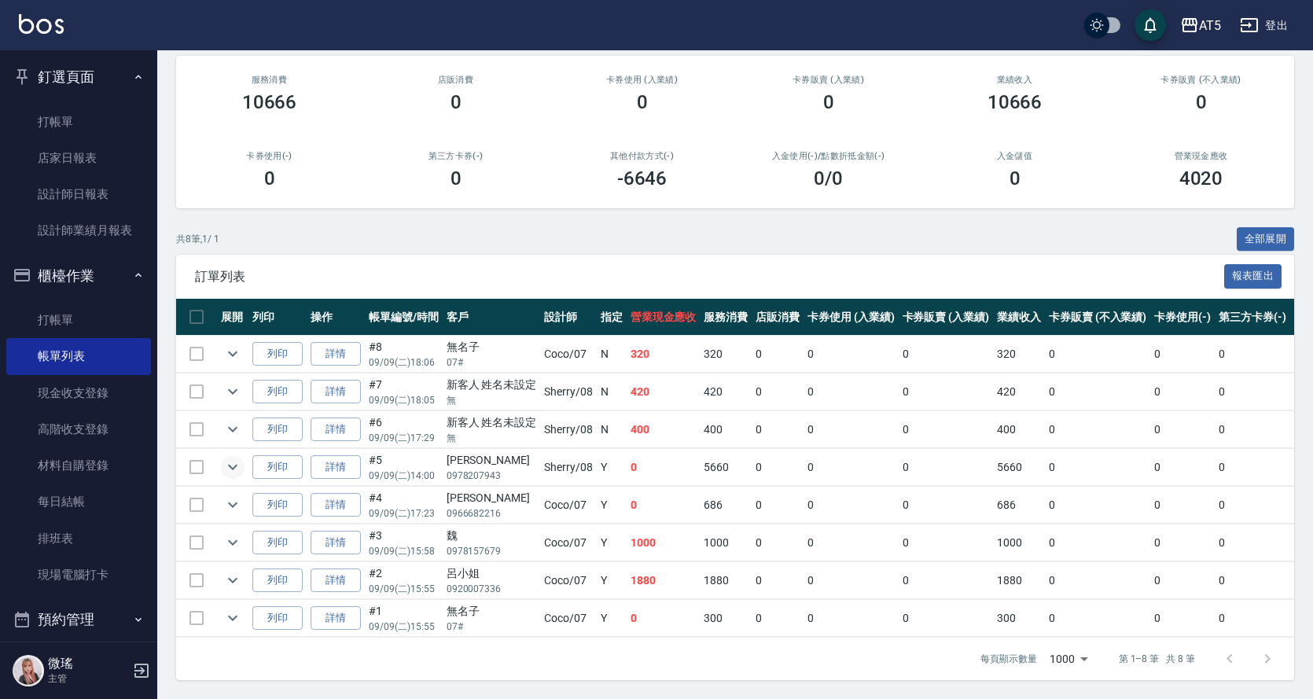
click at [232, 458] on icon "expand row" at bounding box center [232, 467] width 19 height 19
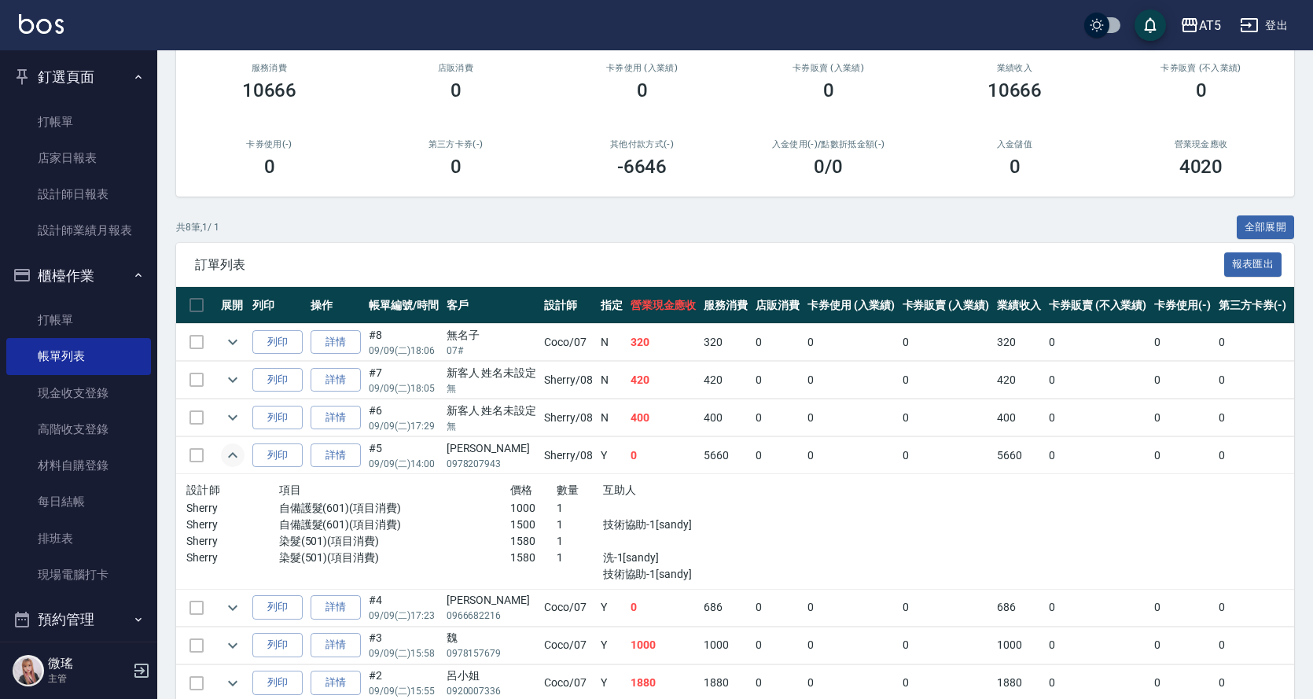
click at [232, 450] on icon "expand row" at bounding box center [232, 455] width 19 height 19
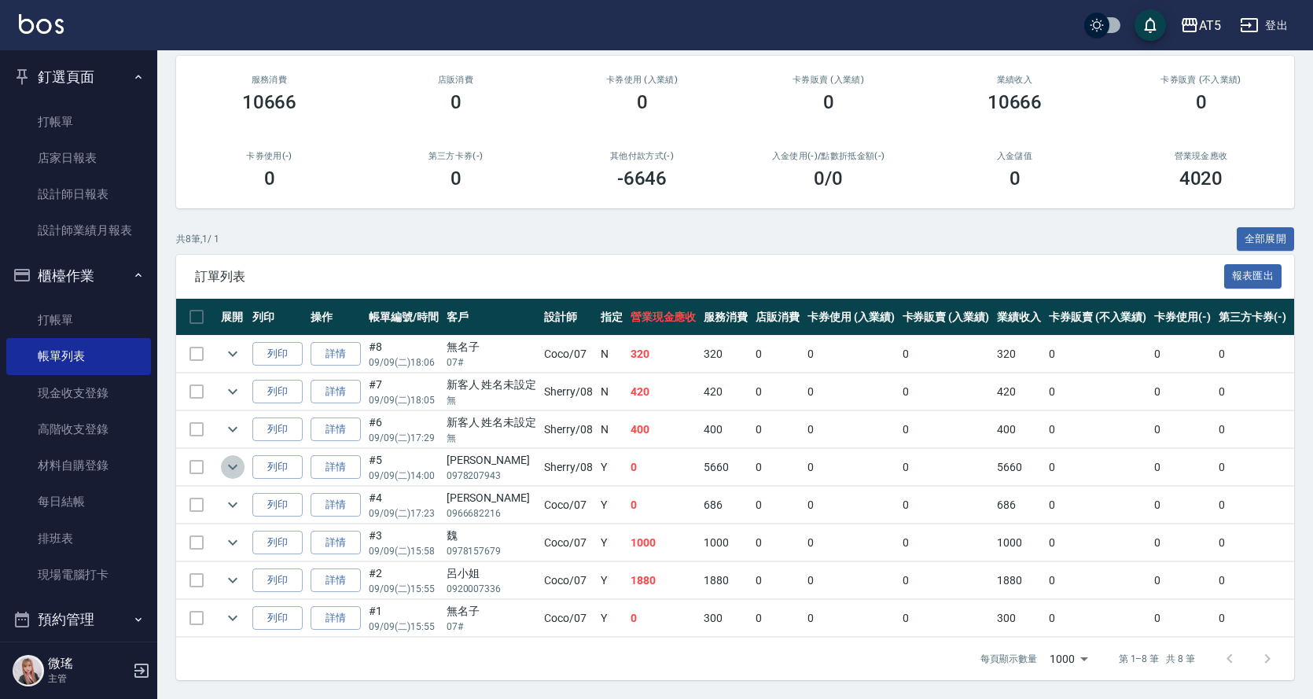
click at [237, 465] on icon "expand row" at bounding box center [232, 468] width 9 height 6
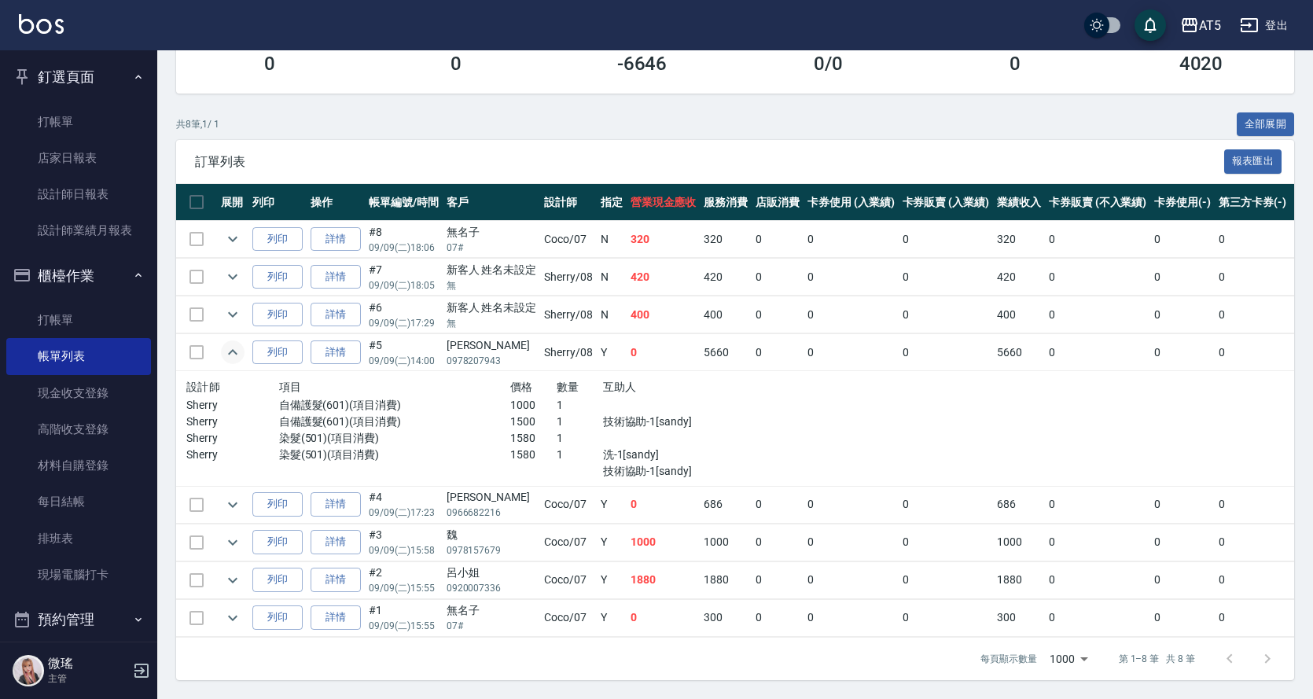
scroll to position [0, 395]
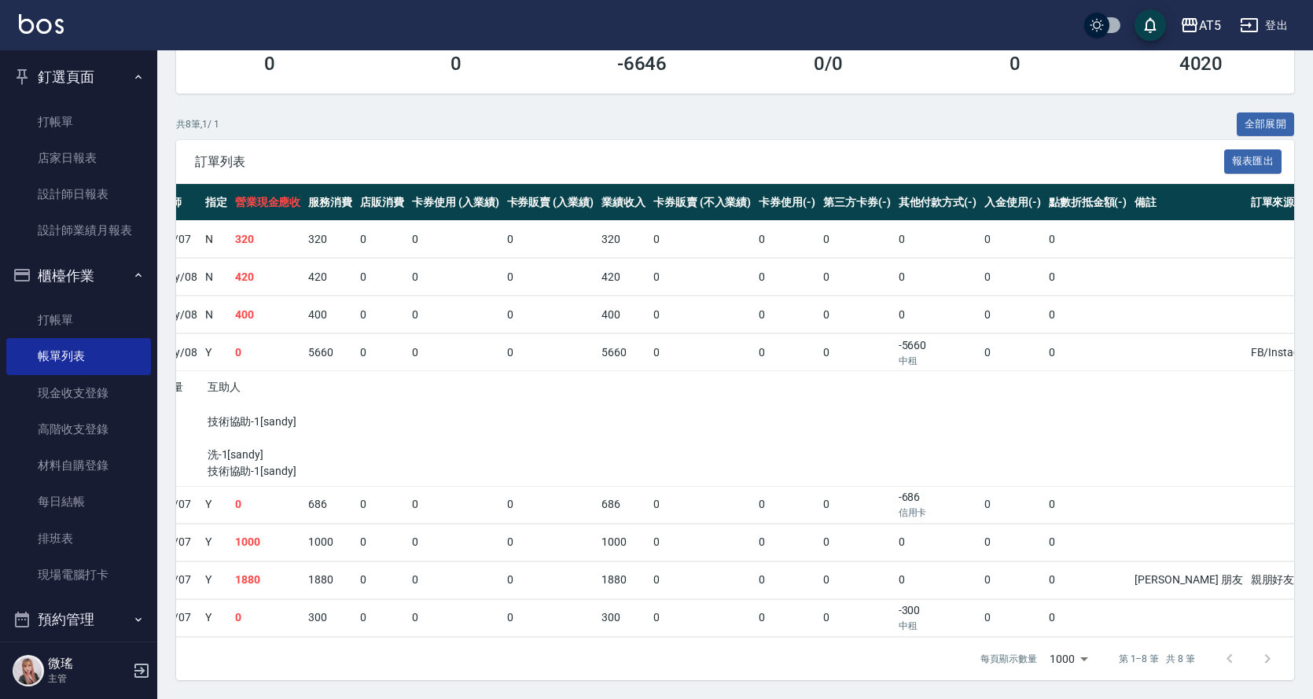
drag, startPoint x: 1219, startPoint y: 570, endPoint x: 1237, endPoint y: 572, distance: 17.5
click at [1247, 571] on td "親朋好友推薦" at bounding box center [1285, 579] width 76 height 37
click at [1247, 572] on td "親朋好友推薦" at bounding box center [1285, 579] width 76 height 37
drag, startPoint x: 1237, startPoint y: 572, endPoint x: 1155, endPoint y: 592, distance: 84.1
click at [1195, 591] on tbody "列印 詳情 #8 09/09 (二) 18:06 無名子 07# Coco /07 N 320 320 0 0 0 320 0 0 0 0 0 0 列印 詳情…" at bounding box center [552, 429] width 1542 height 417
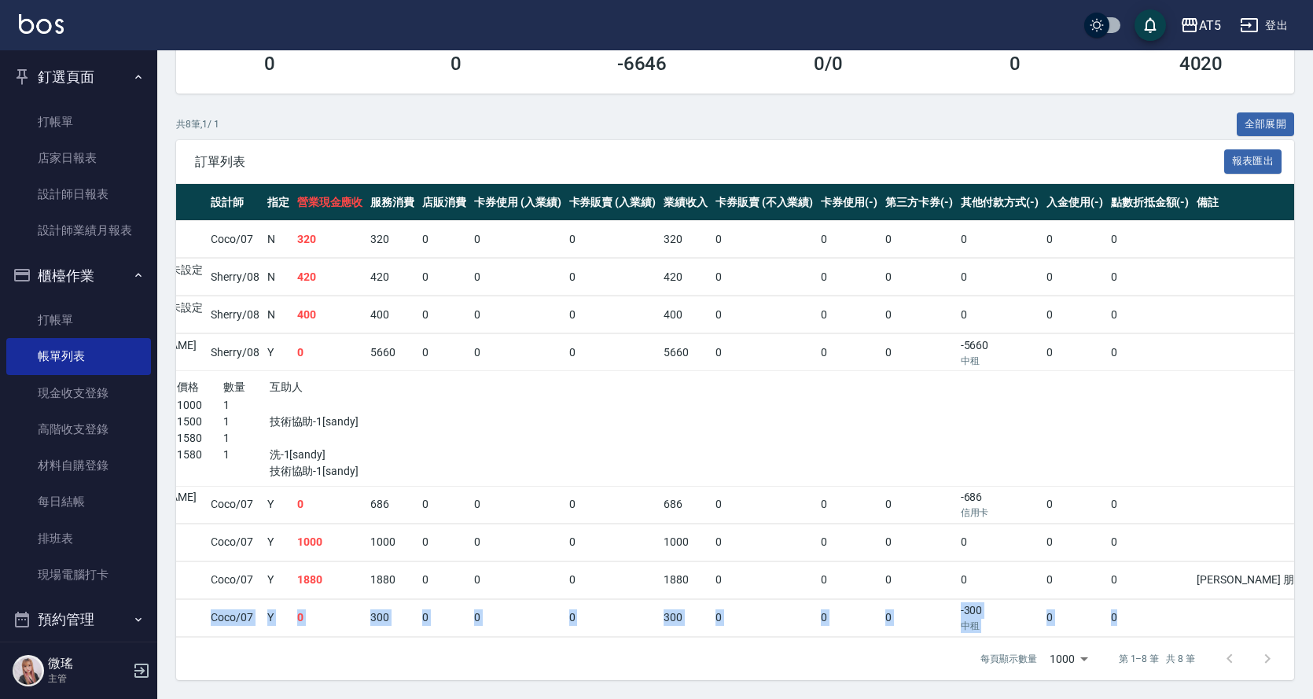
scroll to position [0, 252]
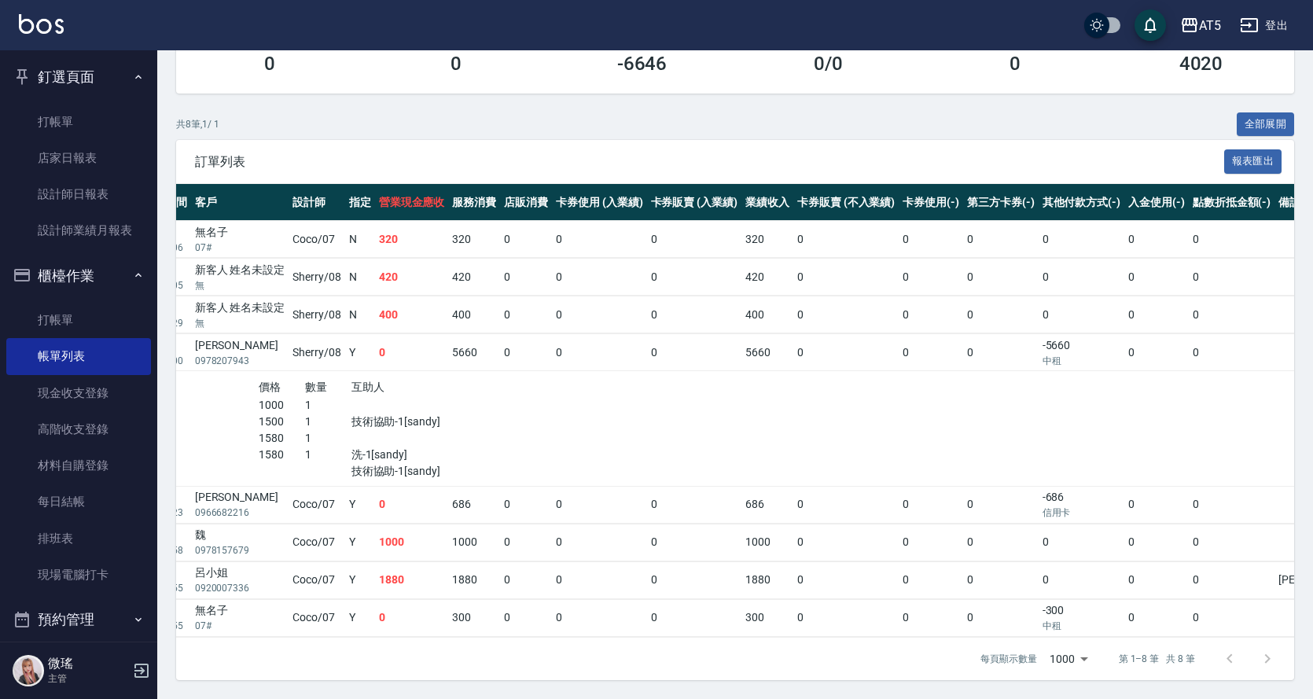
drag, startPoint x: 458, startPoint y: 659, endPoint x: 429, endPoint y: 664, distance: 29.6
click at [429, 664] on div "每頁顯示數量 1000 1000 第 1–8 筆 共 8 筆" at bounding box center [735, 659] width 1118 height 42
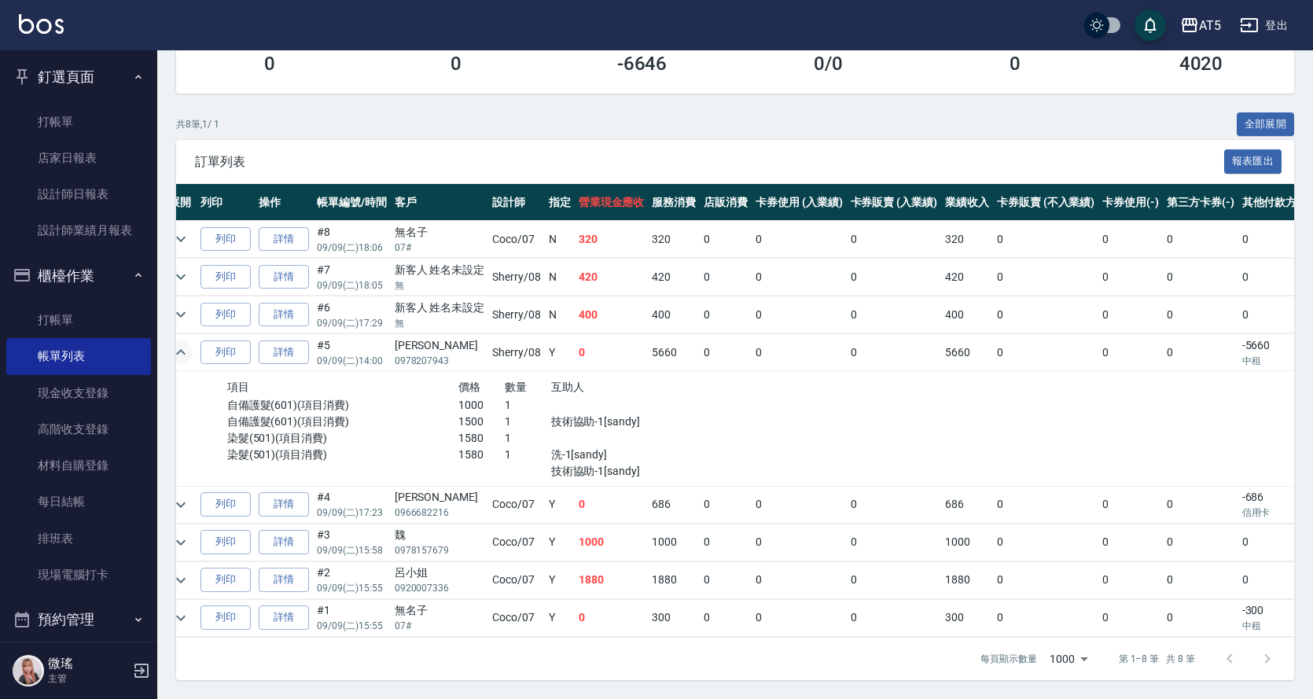
scroll to position [0, 0]
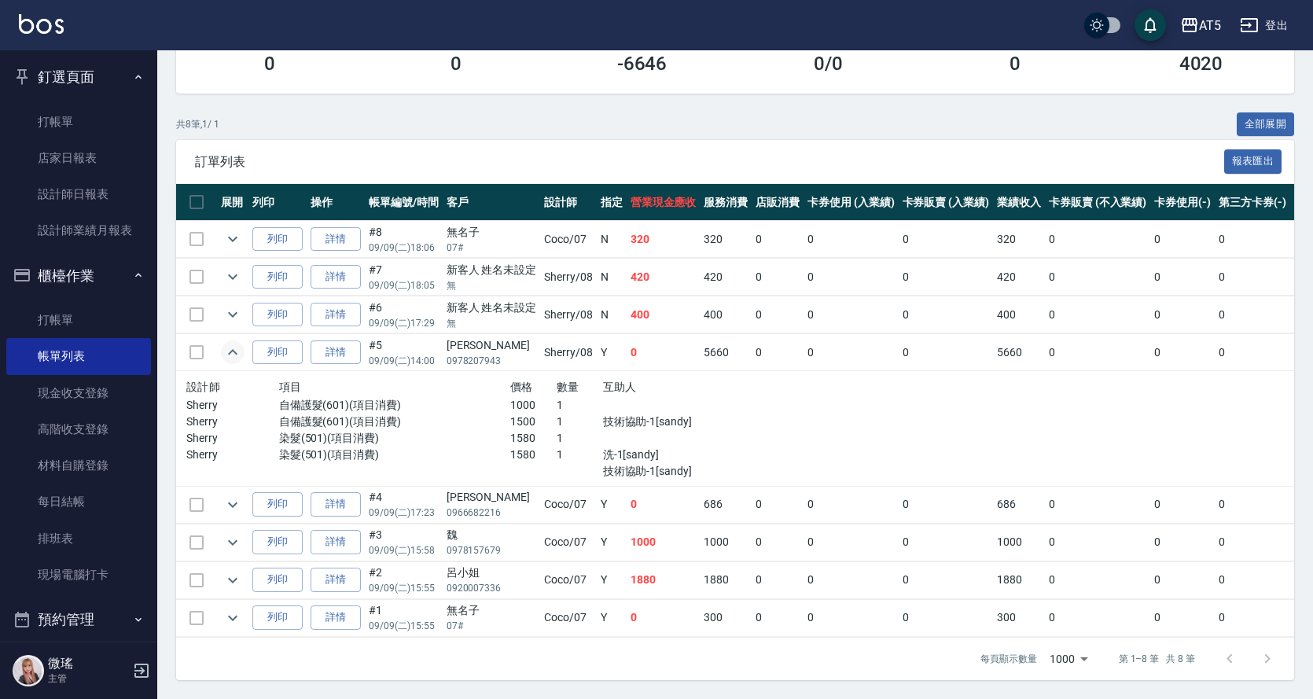
click at [275, 645] on div "每頁顯示數量 1000 1000 第 1–8 筆 共 8 筆" at bounding box center [735, 659] width 1118 height 42
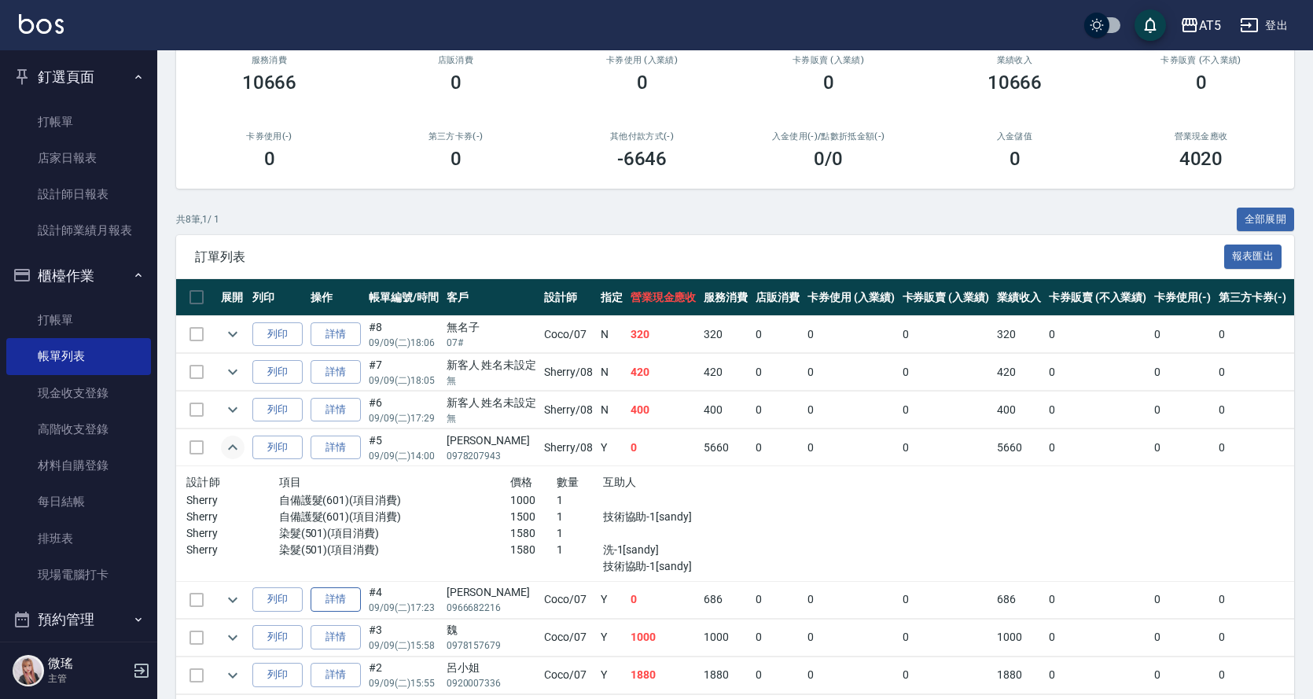
scroll to position [236, 0]
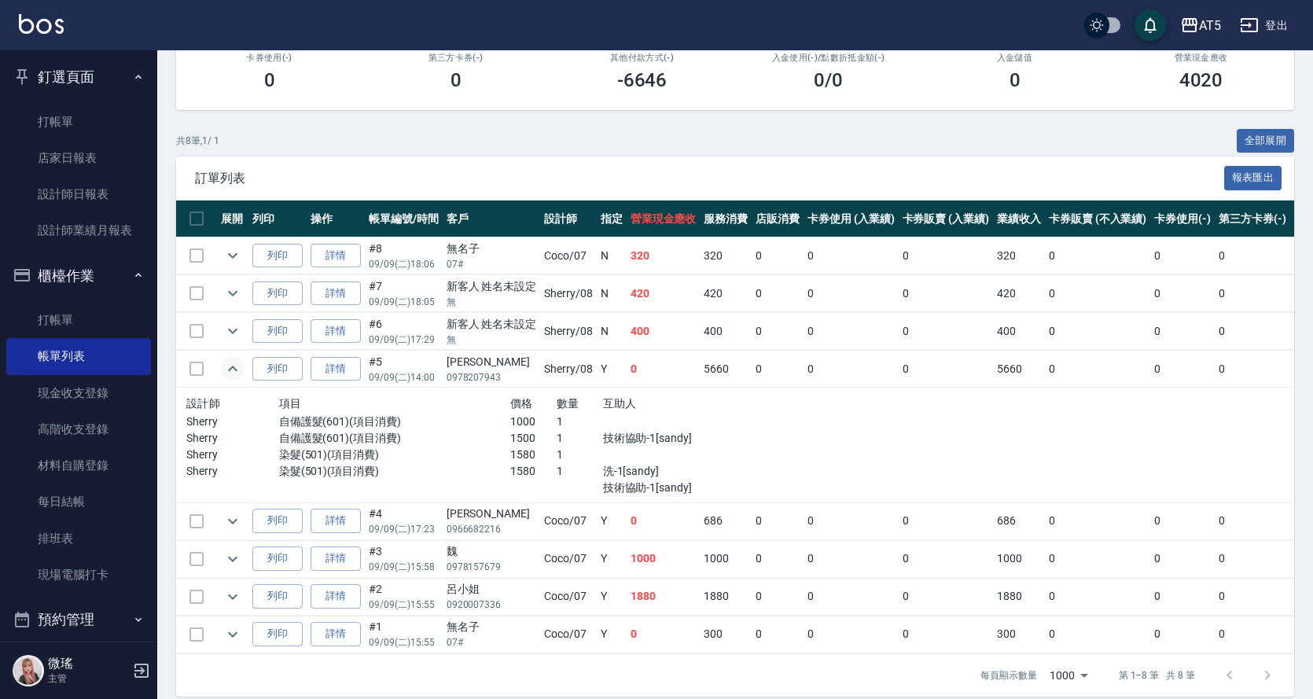
click at [232, 368] on icon "expand row" at bounding box center [232, 369] width 9 height 6
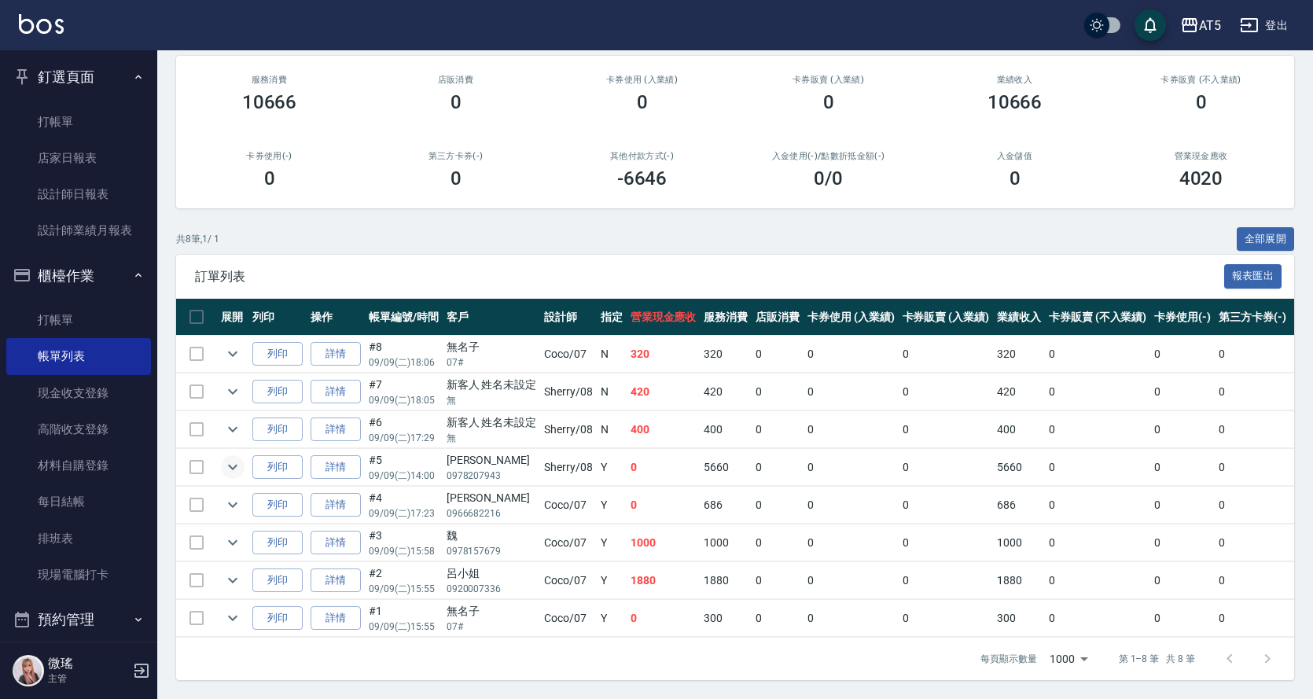
scroll to position [149, 0]
click at [229, 458] on icon "expand row" at bounding box center [232, 467] width 19 height 19
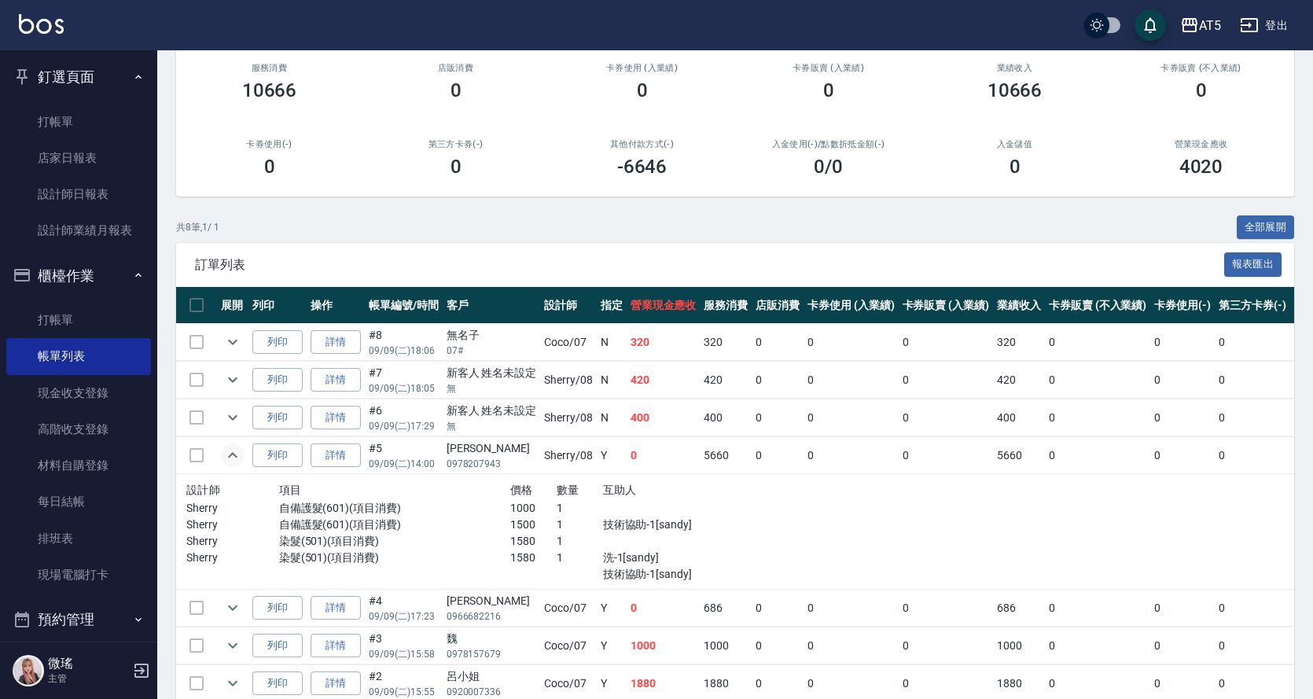
scroll to position [236, 0]
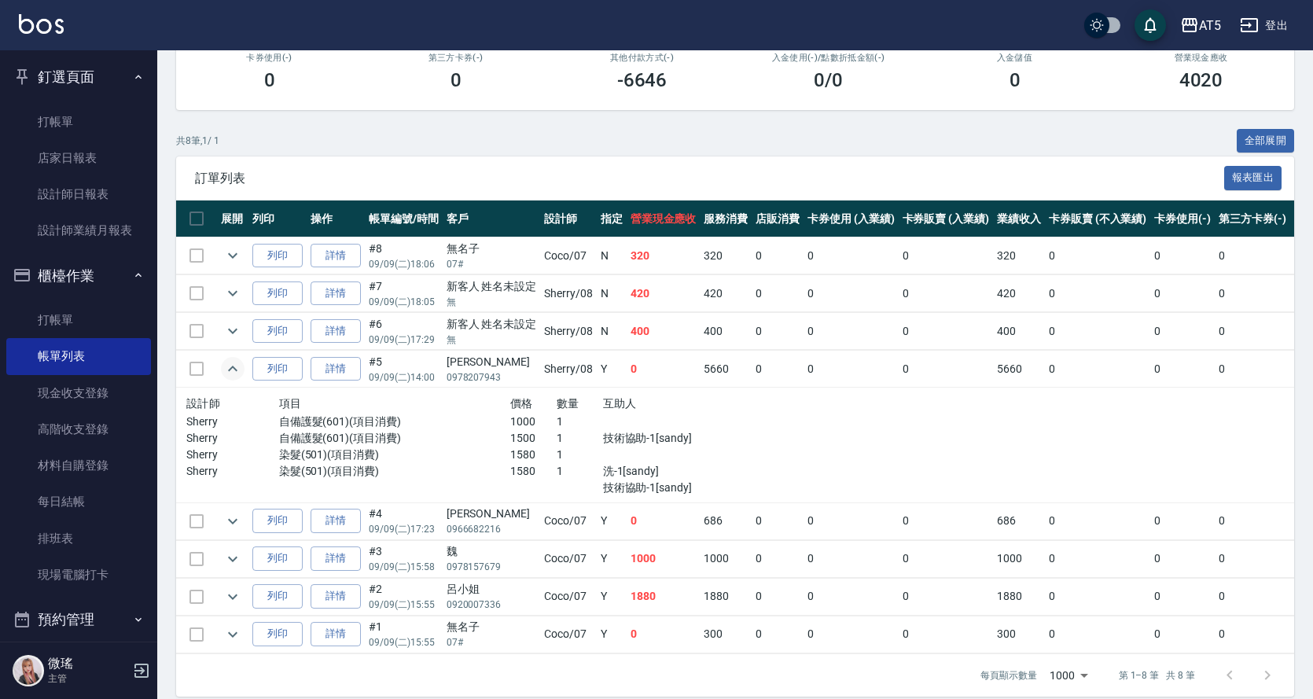
click at [238, 368] on icon "expand row" at bounding box center [232, 368] width 19 height 19
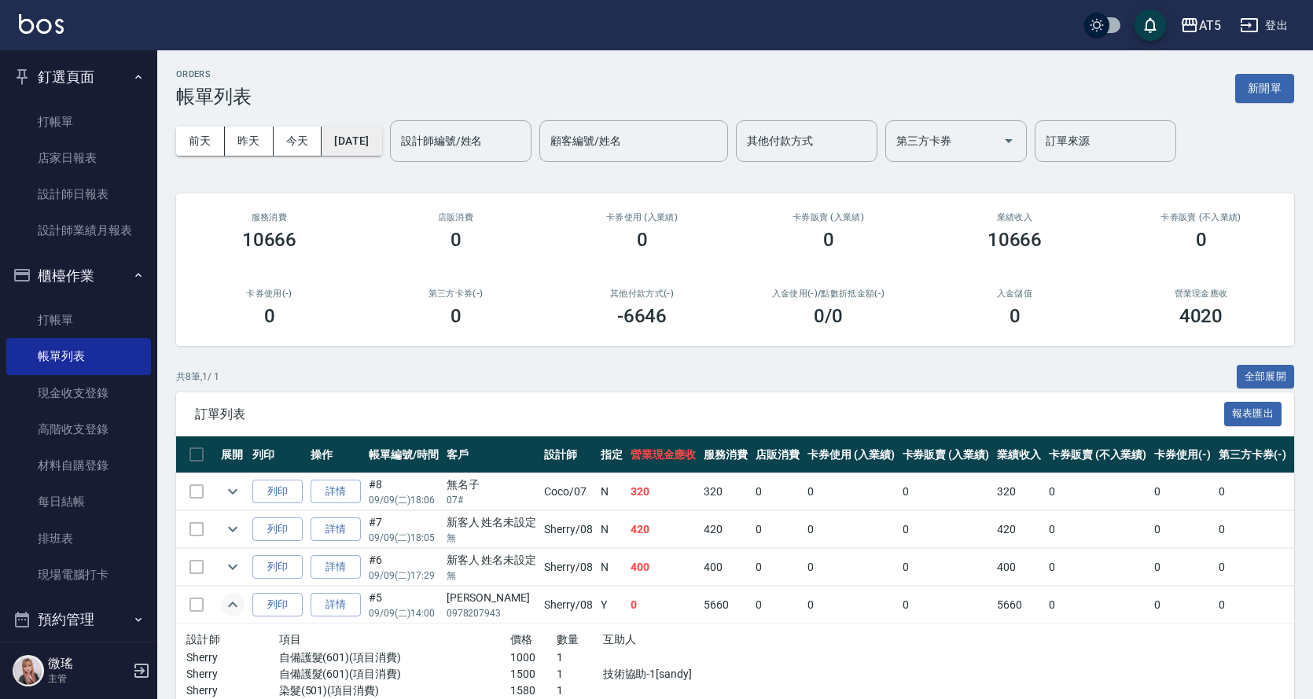
click at [358, 131] on button "2025/09/09" at bounding box center [352, 141] width 60 height 29
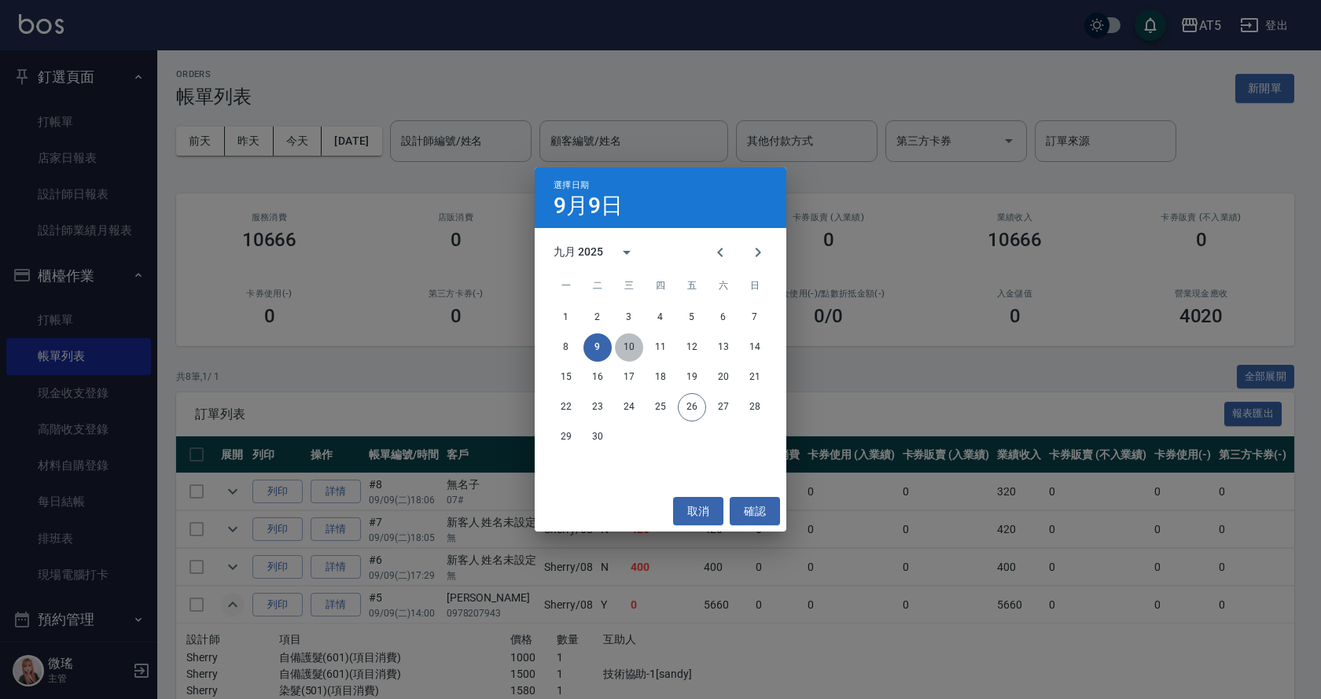
click at [621, 346] on button "10" at bounding box center [629, 347] width 28 height 28
click at [621, 346] on div "ORDERS 帳單列表 新開單 前天 昨天 今天 2025/09/09 設計師編號/姓名 設計師編號/姓名 顧客編號/姓名 顧客編號/姓名 其他付款方式 其他…" at bounding box center [656, 475] width 1313 height 951
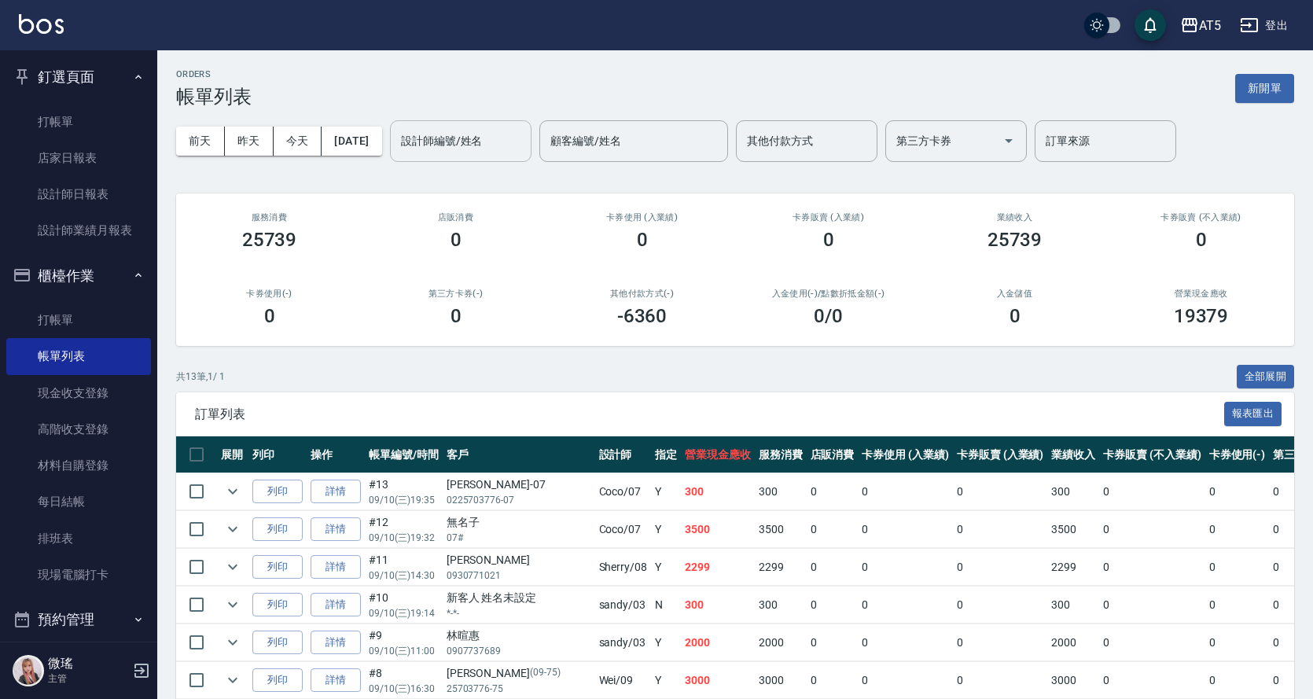
click at [487, 163] on body "AT5 登出 釘選頁面 打帳單 店家日報表 設計師日報表 設計師業績月報表 櫃檯作業 打帳單 帳單列表 現金收支登錄 高階收支登錄 材料自購登錄 每日結帳 排…" at bounding box center [656, 512] width 1313 height 1025
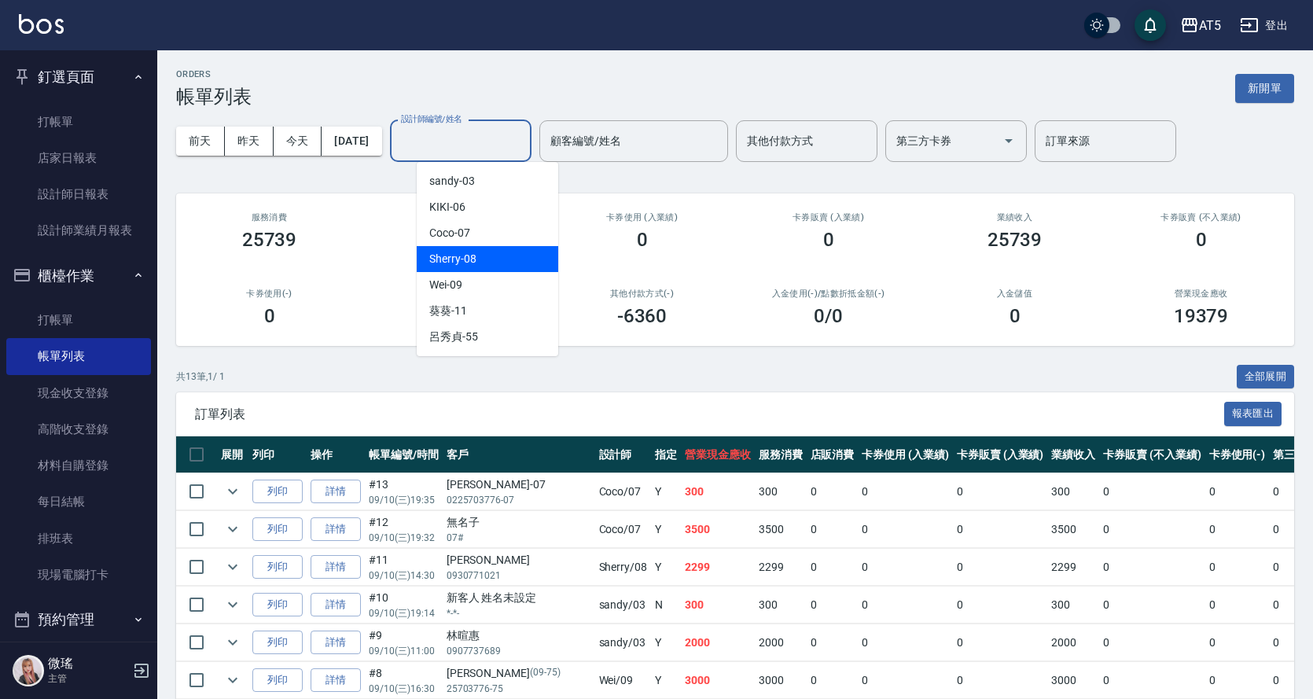
click at [476, 255] on div "Sherry -08" at bounding box center [487, 259] width 141 height 26
type input "Sherry-08"
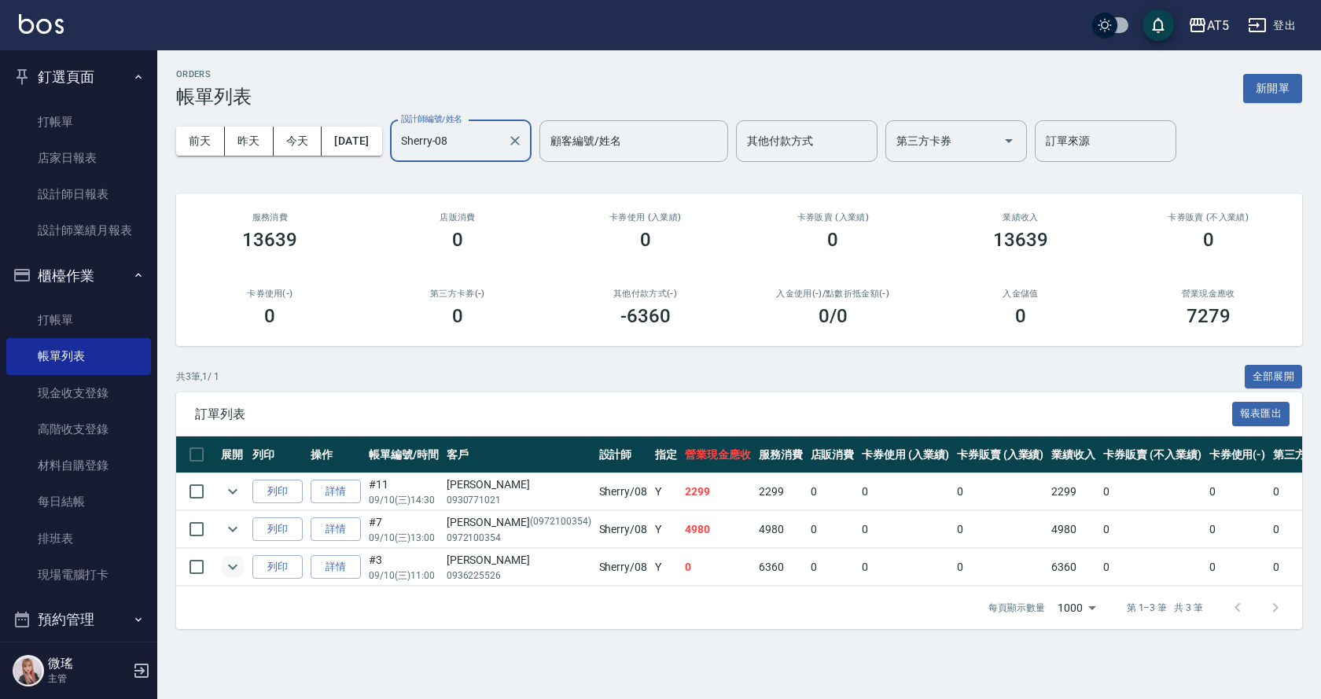
click at [236, 571] on icon "expand row" at bounding box center [232, 566] width 19 height 19
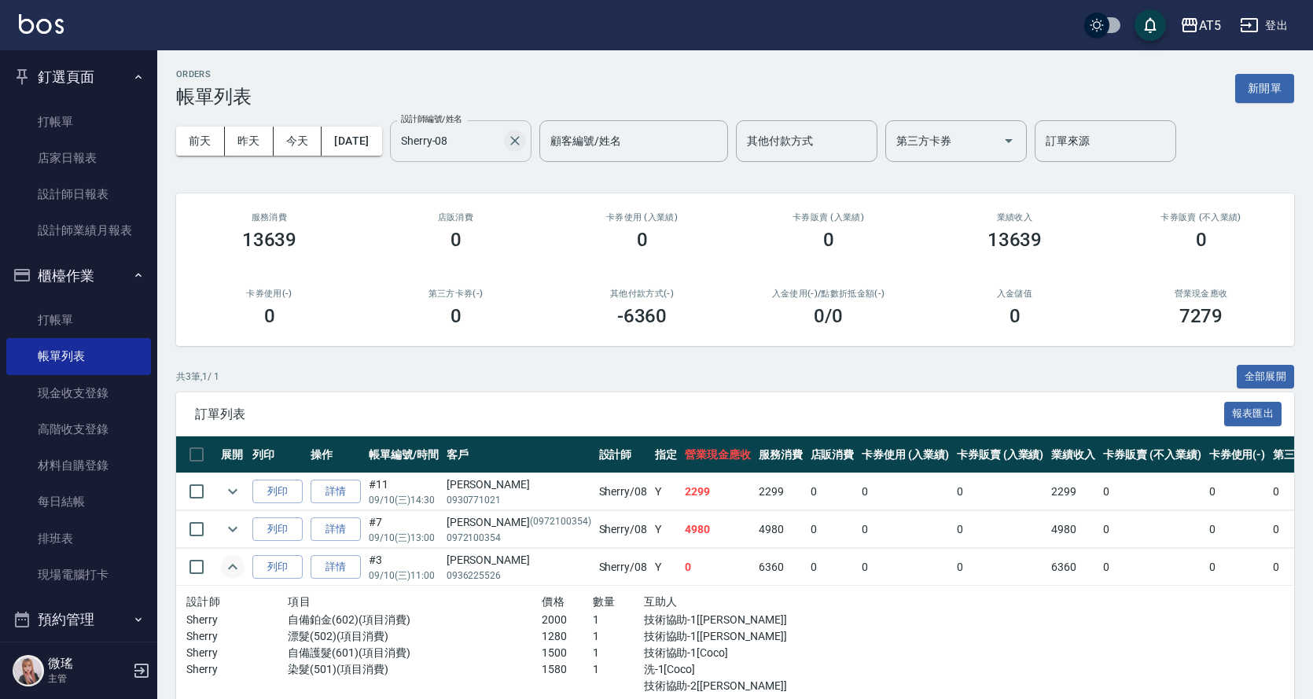
click at [526, 149] on button "Clear" at bounding box center [515, 141] width 22 height 22
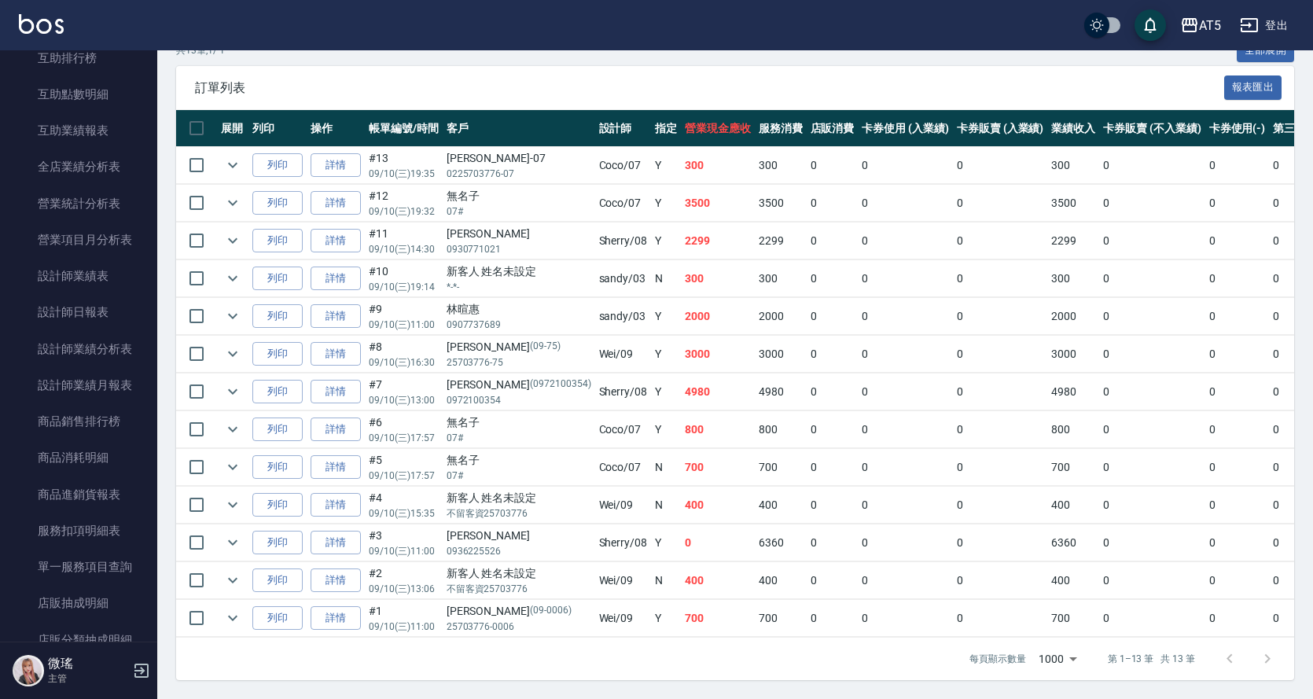
scroll to position [1101, 0]
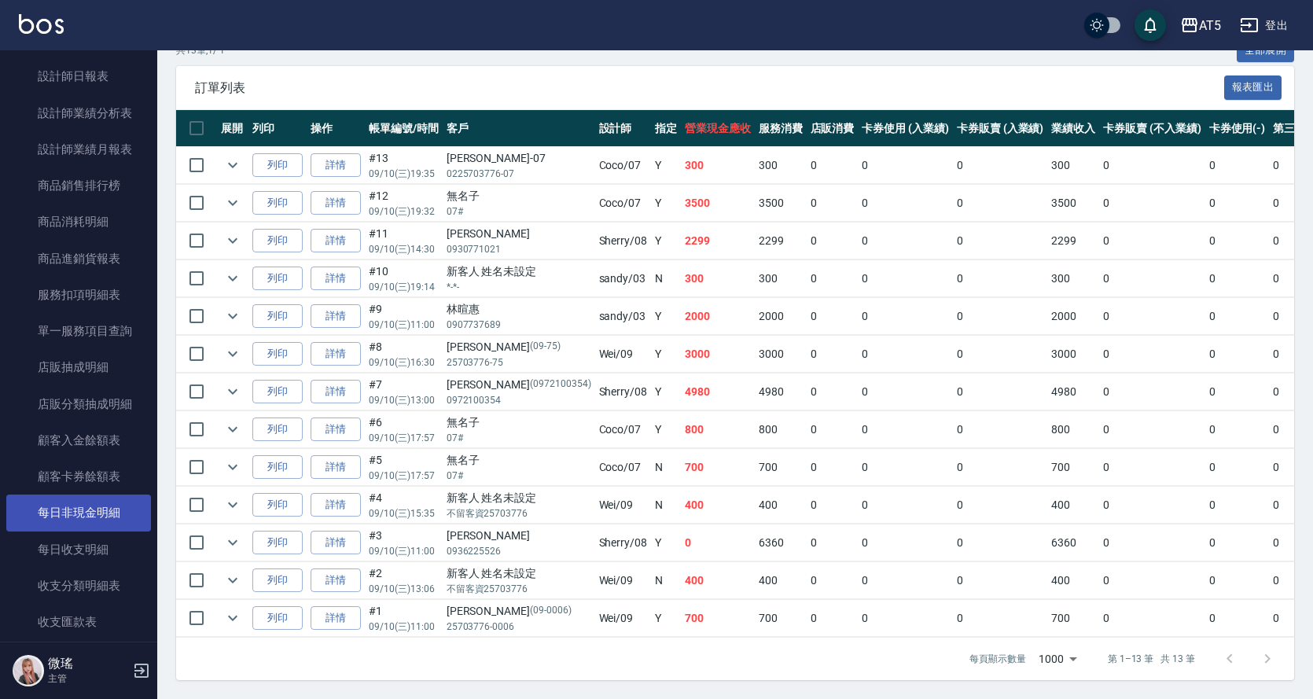
click at [81, 503] on link "每日非現金明細" at bounding box center [78, 512] width 145 height 36
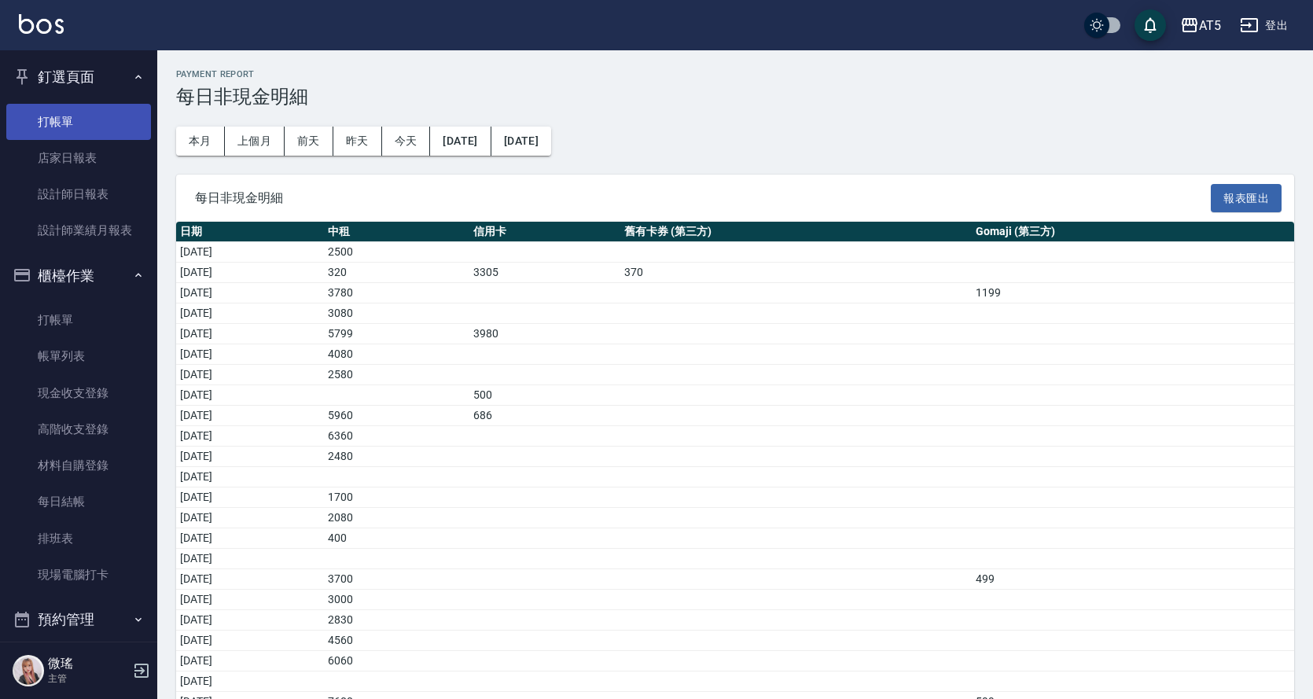
click at [61, 117] on link "打帳單" at bounding box center [78, 122] width 145 height 36
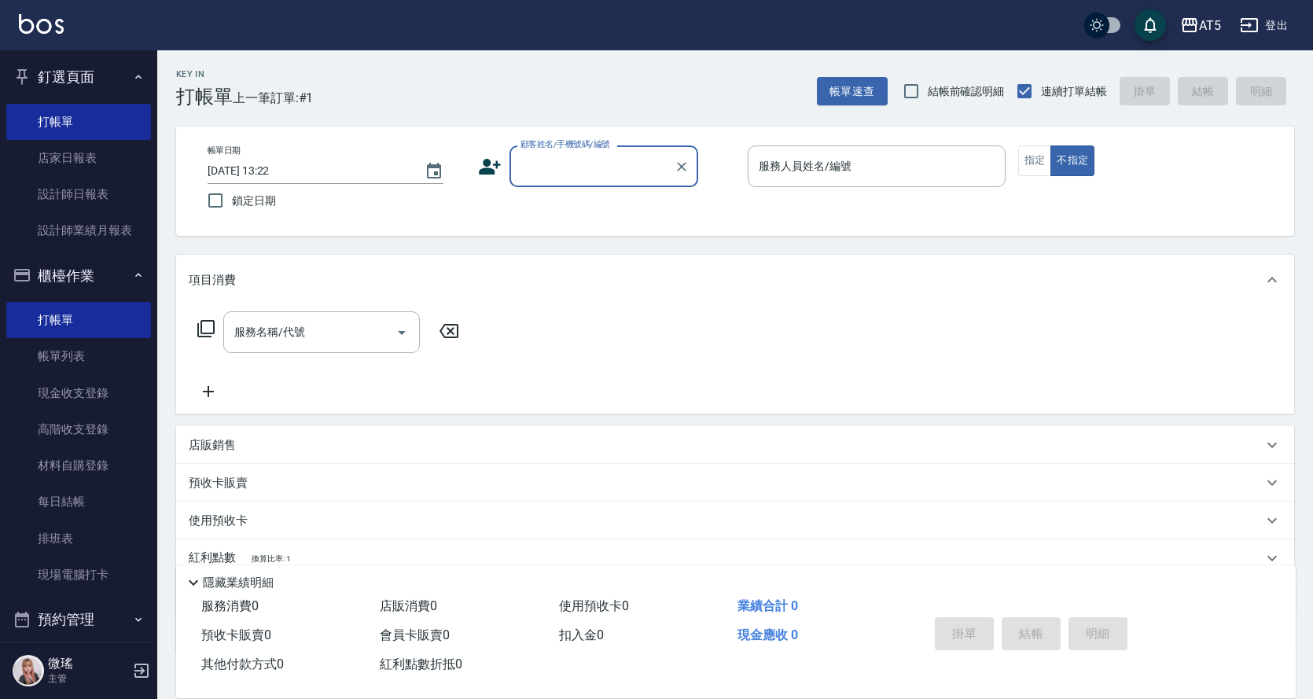
click at [0, 4] on div "AT5 登出" at bounding box center [656, 25] width 1313 height 50
drag, startPoint x: 0, startPoint y: 4, endPoint x: 8, endPoint y: 0, distance: 8.8
click at [8, 1] on div "AT5 登出" at bounding box center [656, 25] width 1313 height 50
click at [254, 448] on div "店販銷售" at bounding box center [726, 445] width 1074 height 17
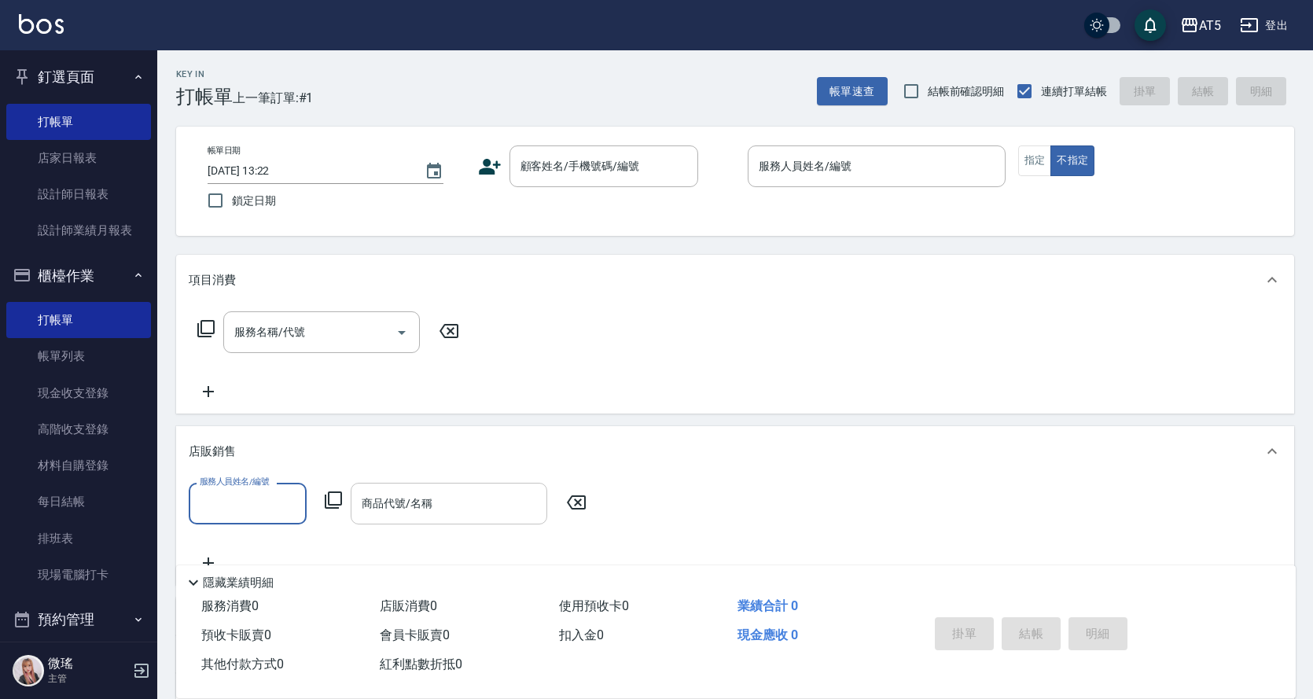
click at [395, 502] on div "商品代號/名稱 商品代號/名稱" at bounding box center [449, 504] width 197 height 42
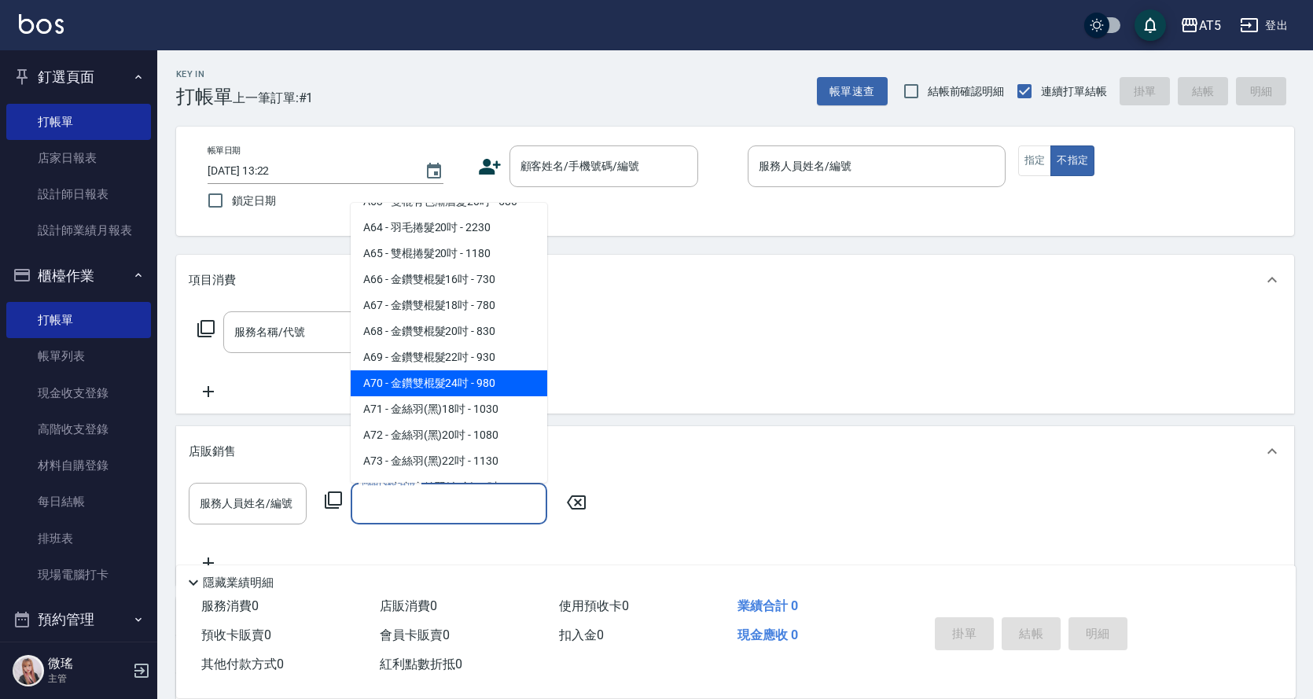
scroll to position [1572, 0]
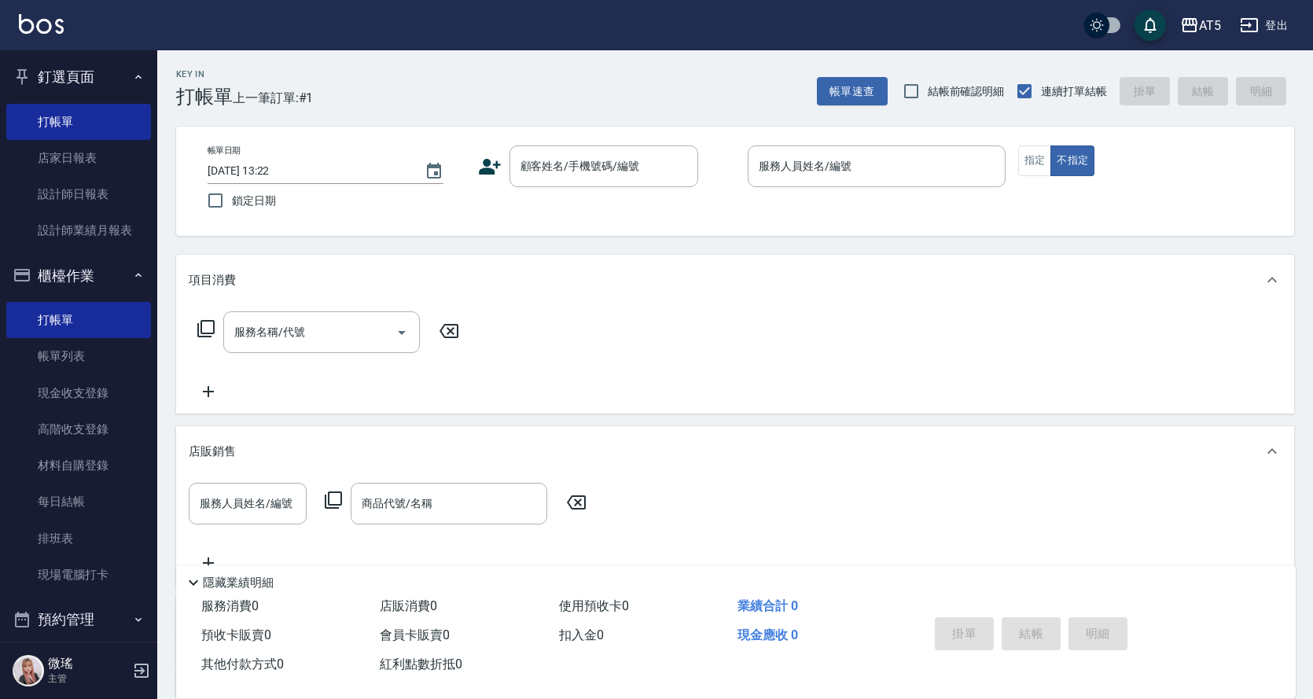
click at [322, 512] on div "服務人員姓名/編號 服務人員姓名/編號 商品代號/名稱 商品代號/名稱" at bounding box center [392, 504] width 407 height 42
click at [334, 509] on icon at bounding box center [333, 499] width 17 height 17
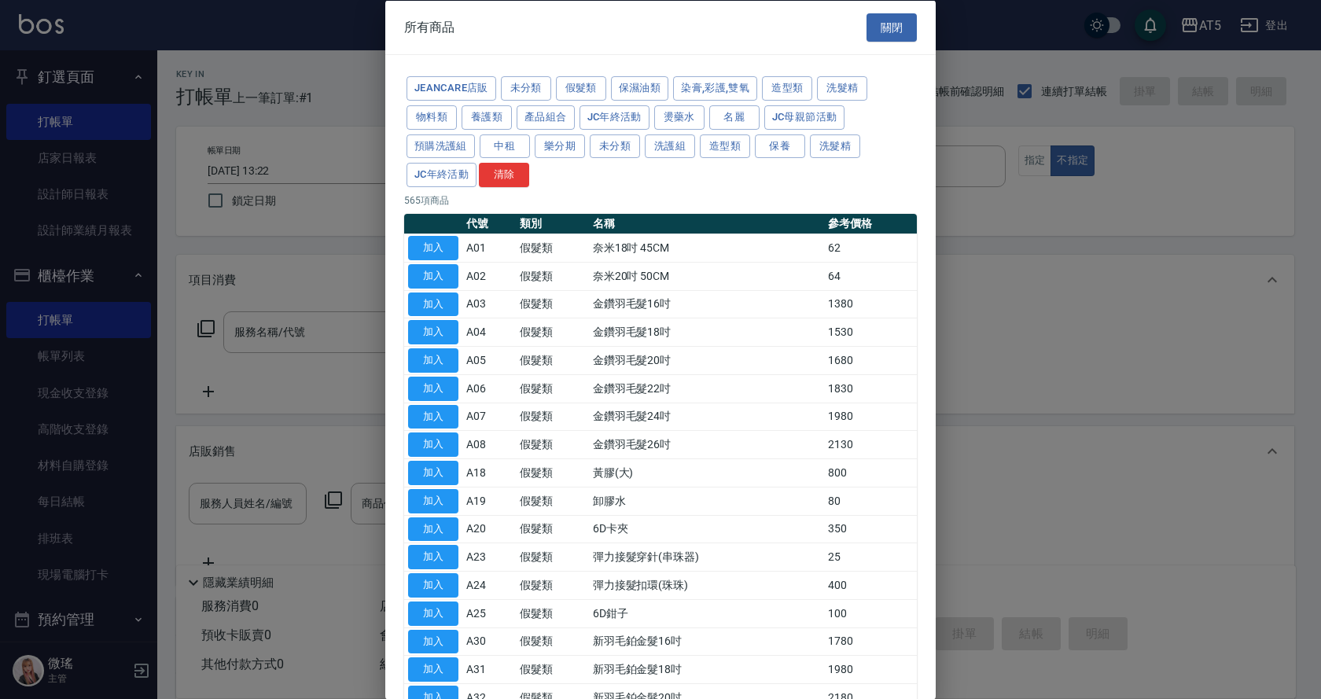
click at [65, 460] on div at bounding box center [660, 349] width 1321 height 699
click at [867, 21] on button "關閉" at bounding box center [891, 27] width 50 height 29
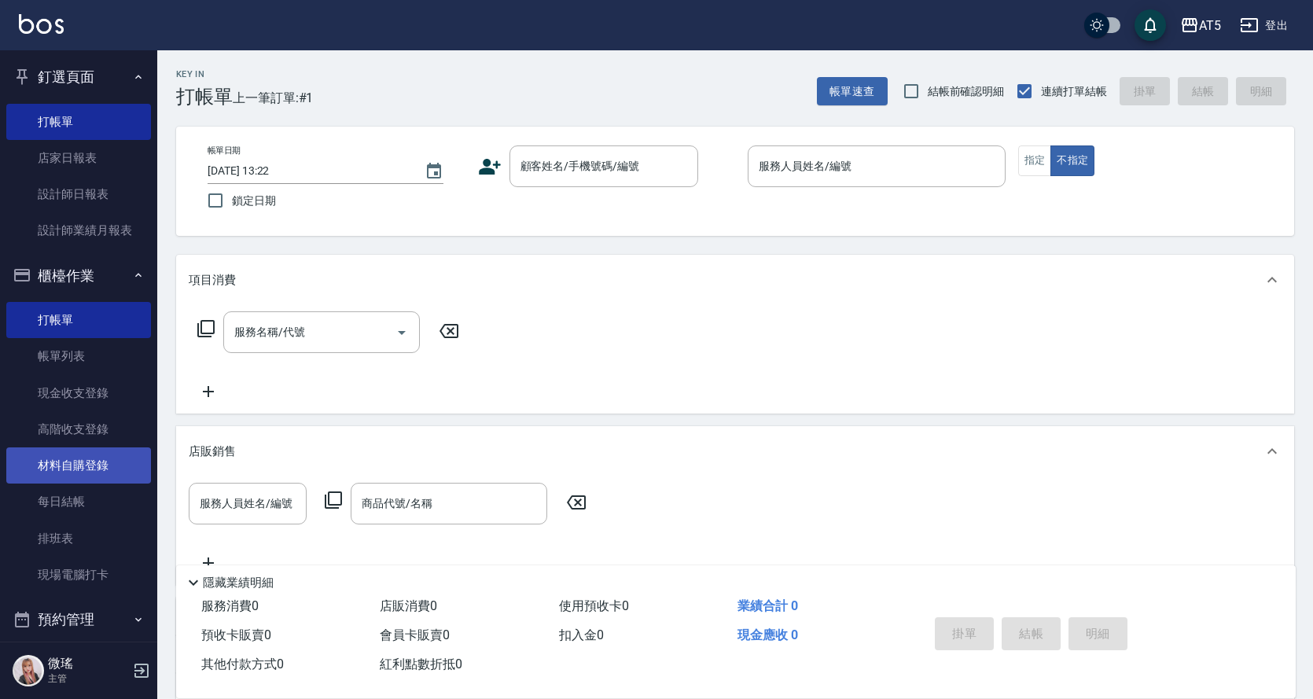
click at [54, 471] on link "材料自購登錄" at bounding box center [78, 465] width 145 height 36
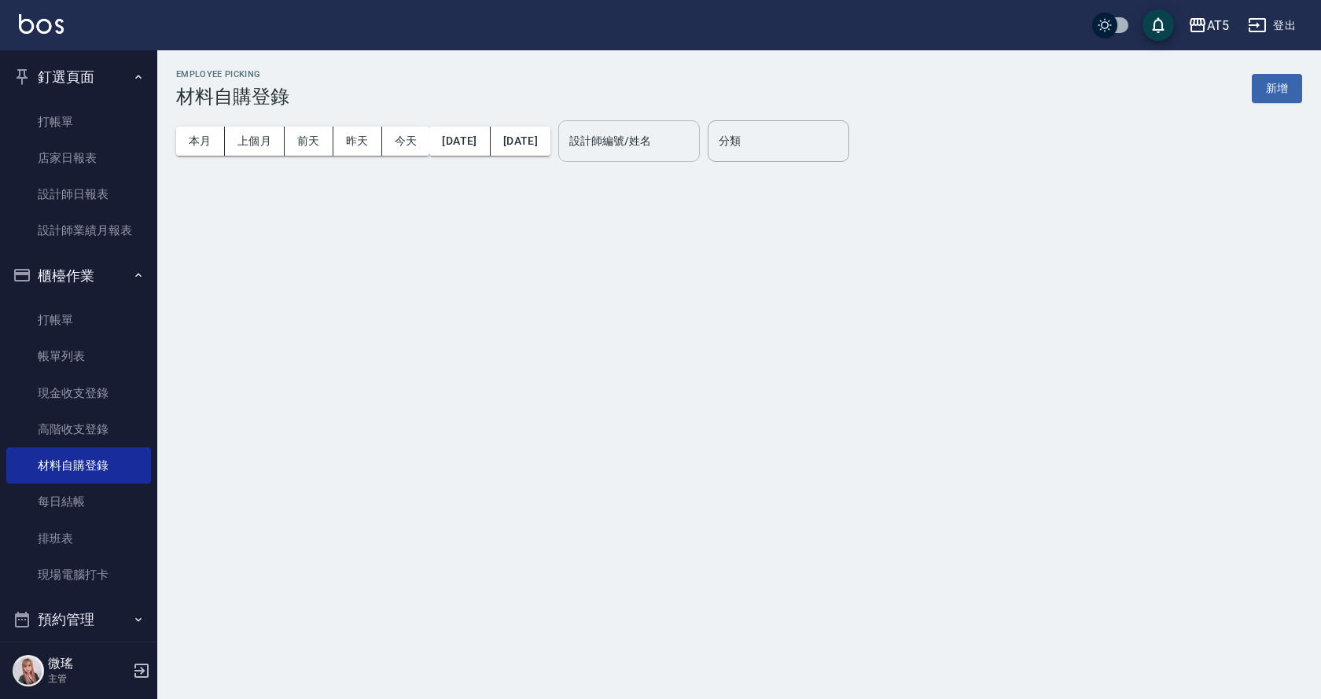
click at [664, 146] on div "設計師編號/姓名 設計師編號/姓名" at bounding box center [628, 141] width 141 height 42
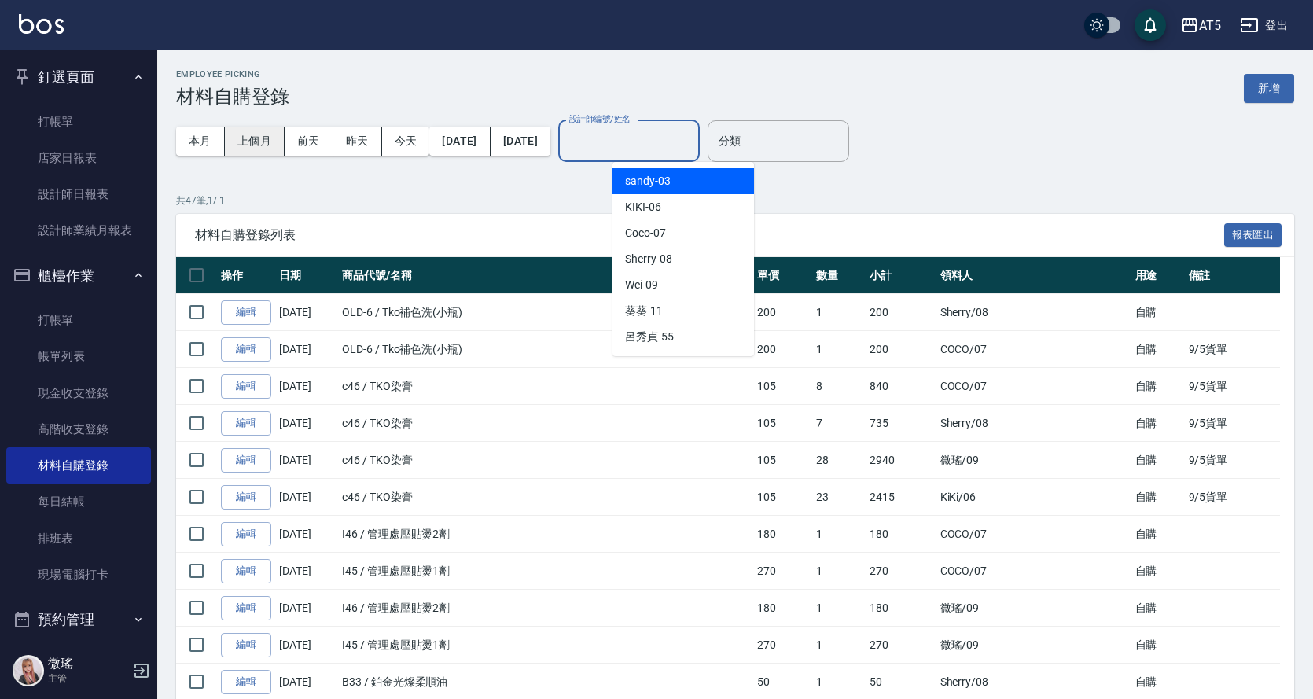
click at [259, 147] on button "上個月" at bounding box center [255, 141] width 60 height 29
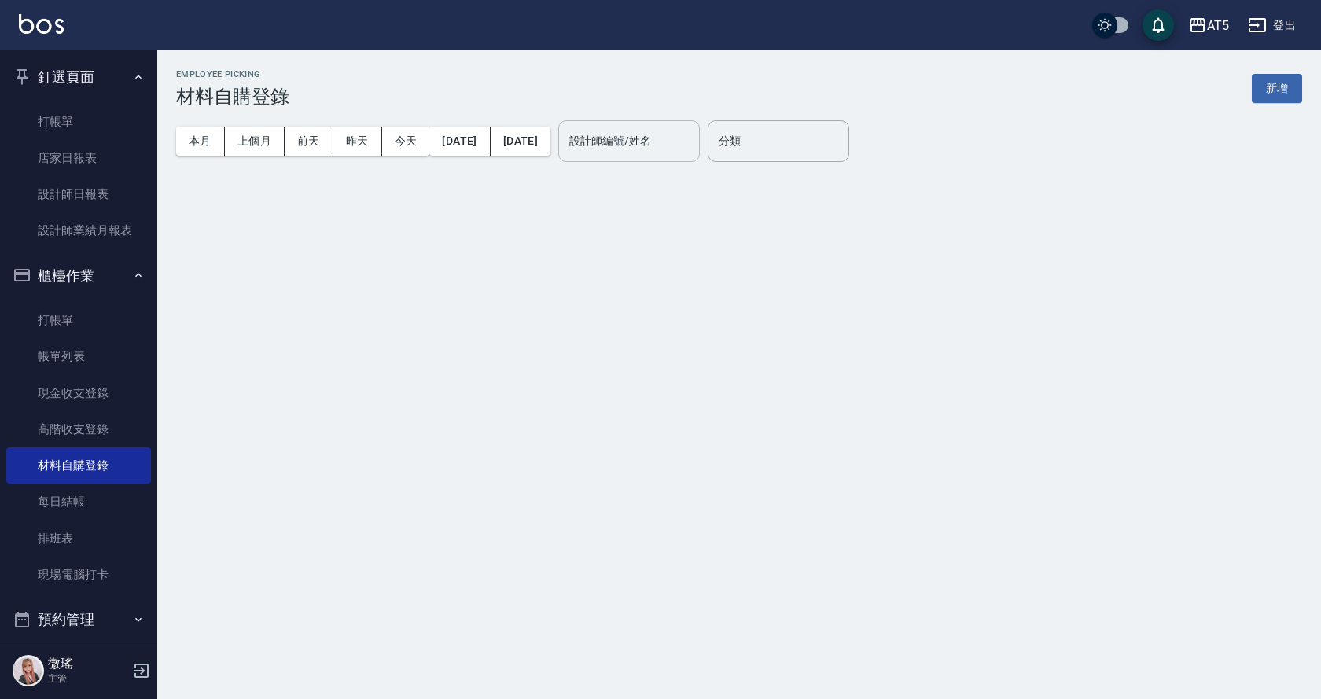
click at [688, 145] on input "設計師編號/姓名" at bounding box center [628, 141] width 127 height 28
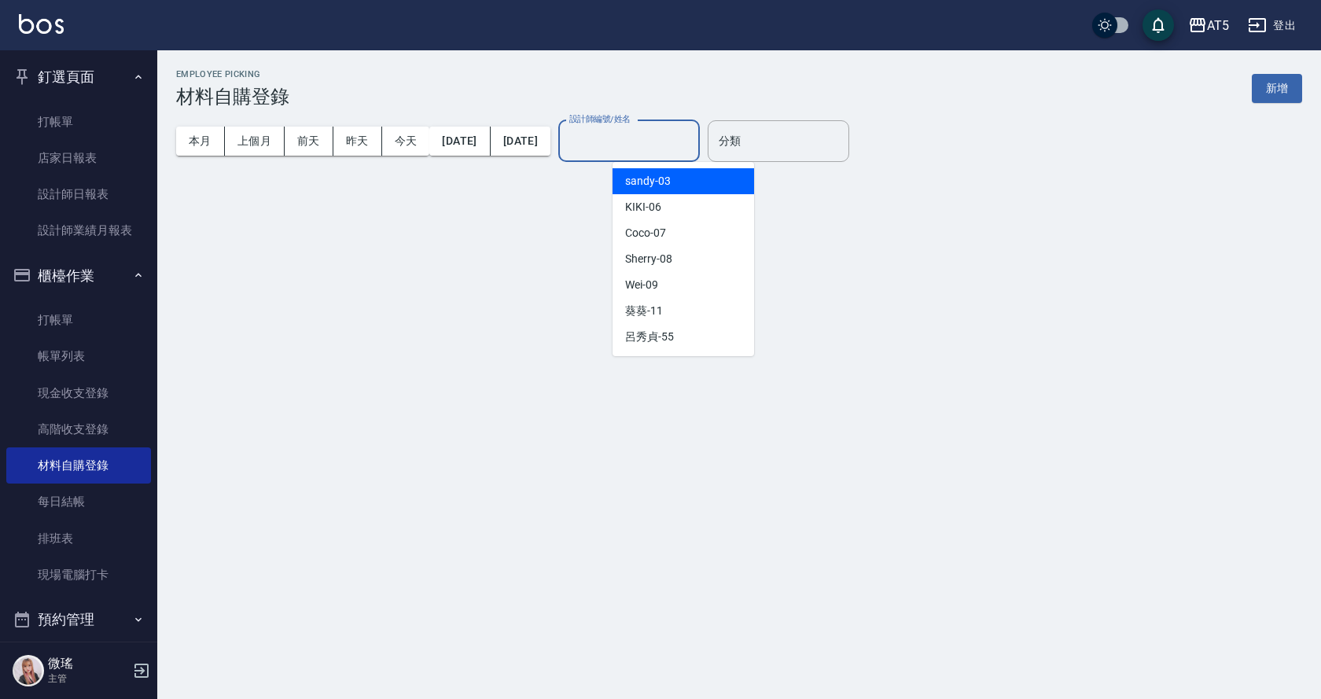
click at [659, 237] on span "Coco -07" at bounding box center [645, 233] width 41 height 17
click at [659, 237] on div "Employee Picking 材料自購登錄 新增 本月 上個月 前天 昨天 今天 2025/08/01 2025/08/31 設計師編號/姓名 設計師編號…" at bounding box center [660, 349] width 1321 height 699
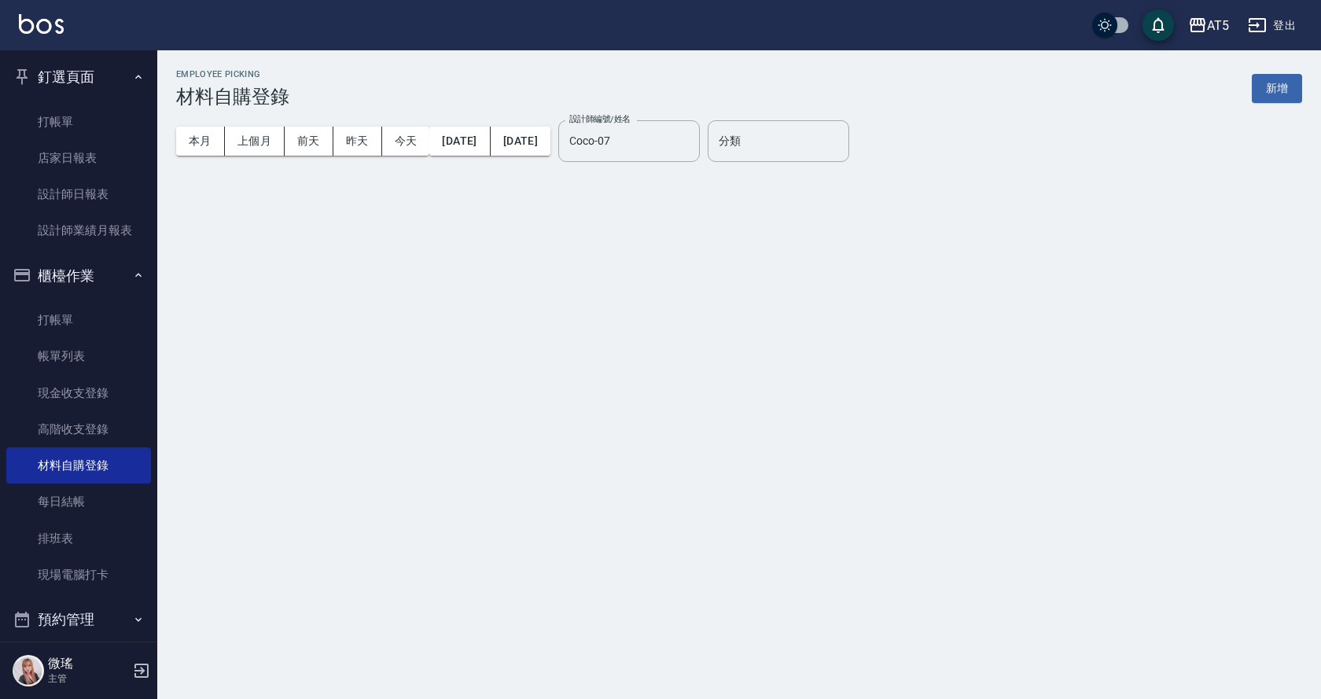
type input "Coco-07"
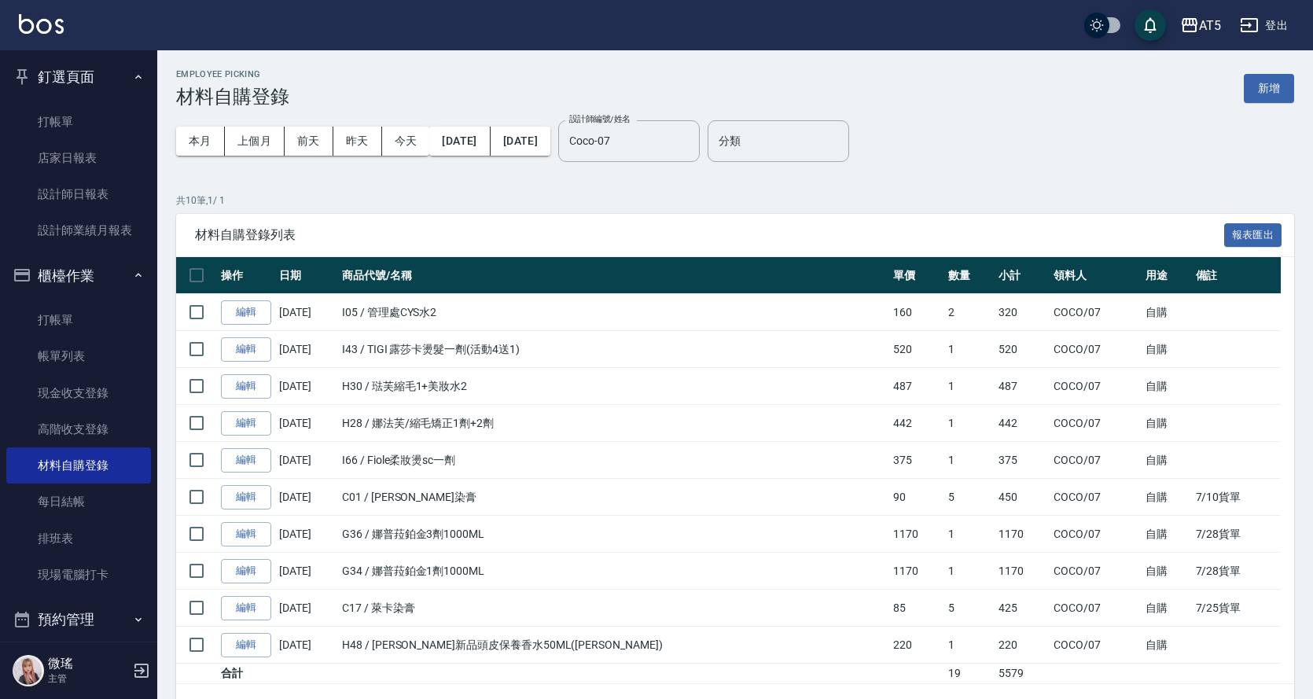
scroll to position [46, 0]
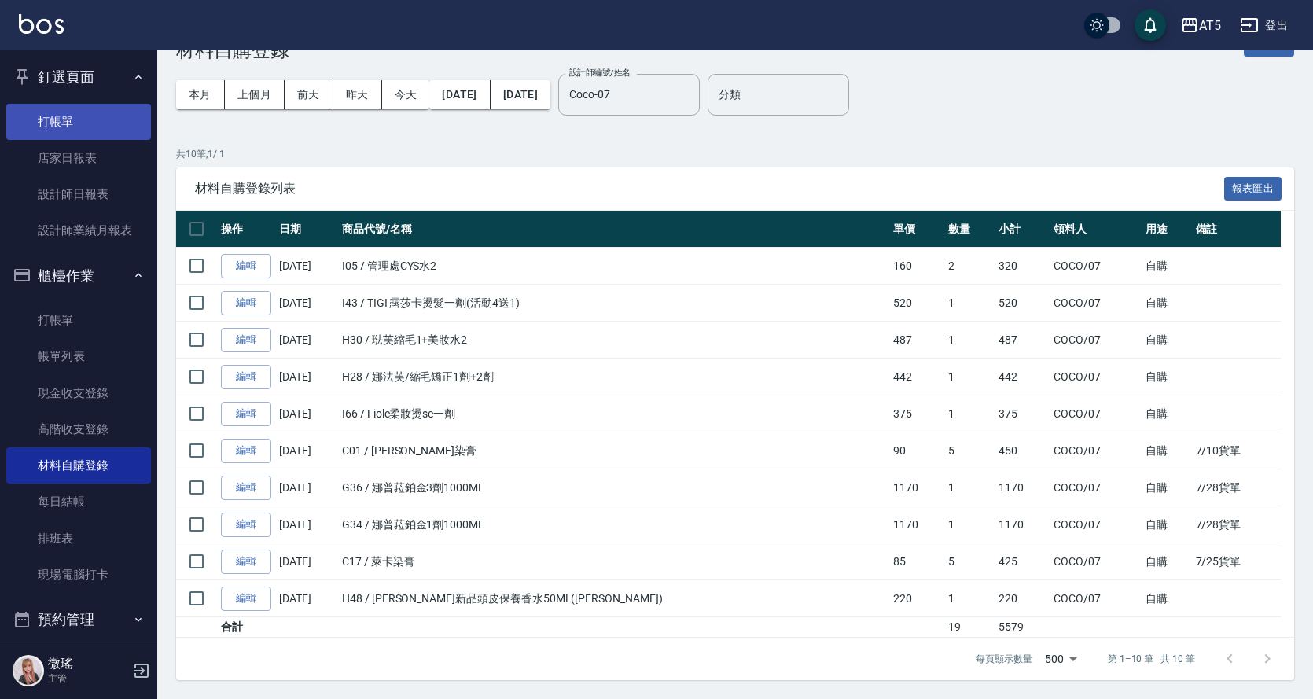
click at [39, 119] on link "打帳單" at bounding box center [78, 122] width 145 height 36
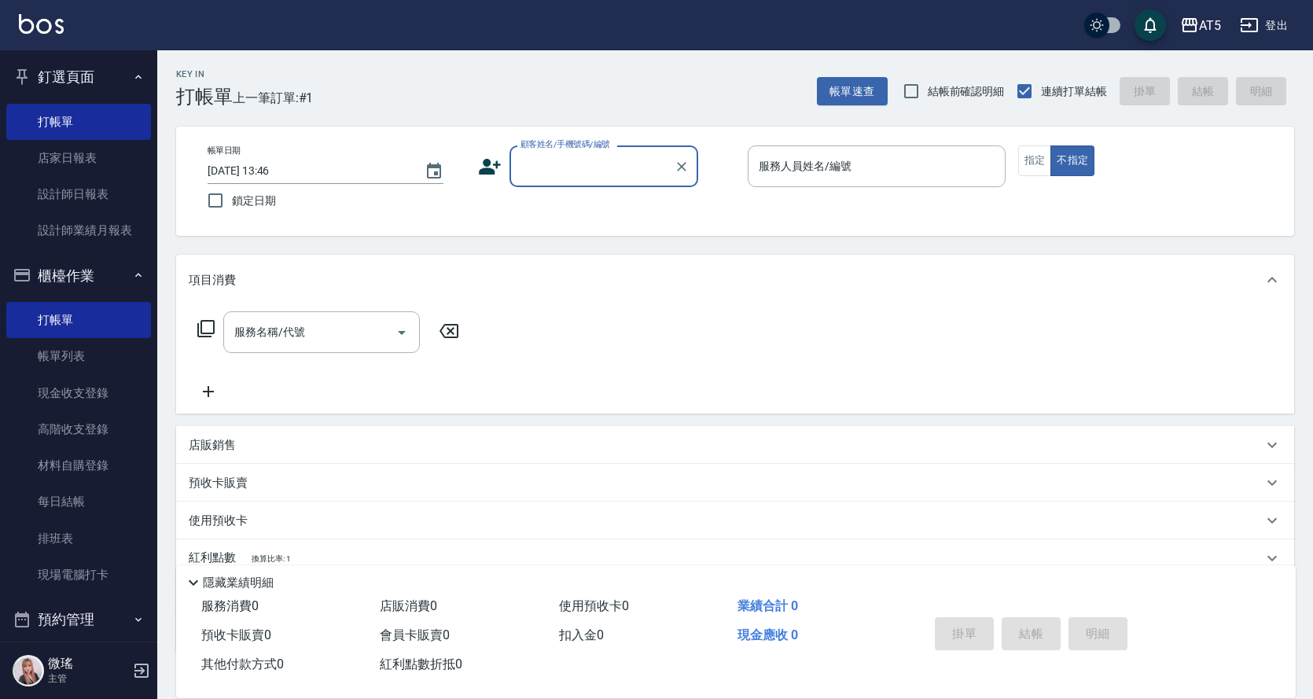
click at [581, 171] on input "顧客姓名/手機號碼/編號" at bounding box center [591, 167] width 151 height 28
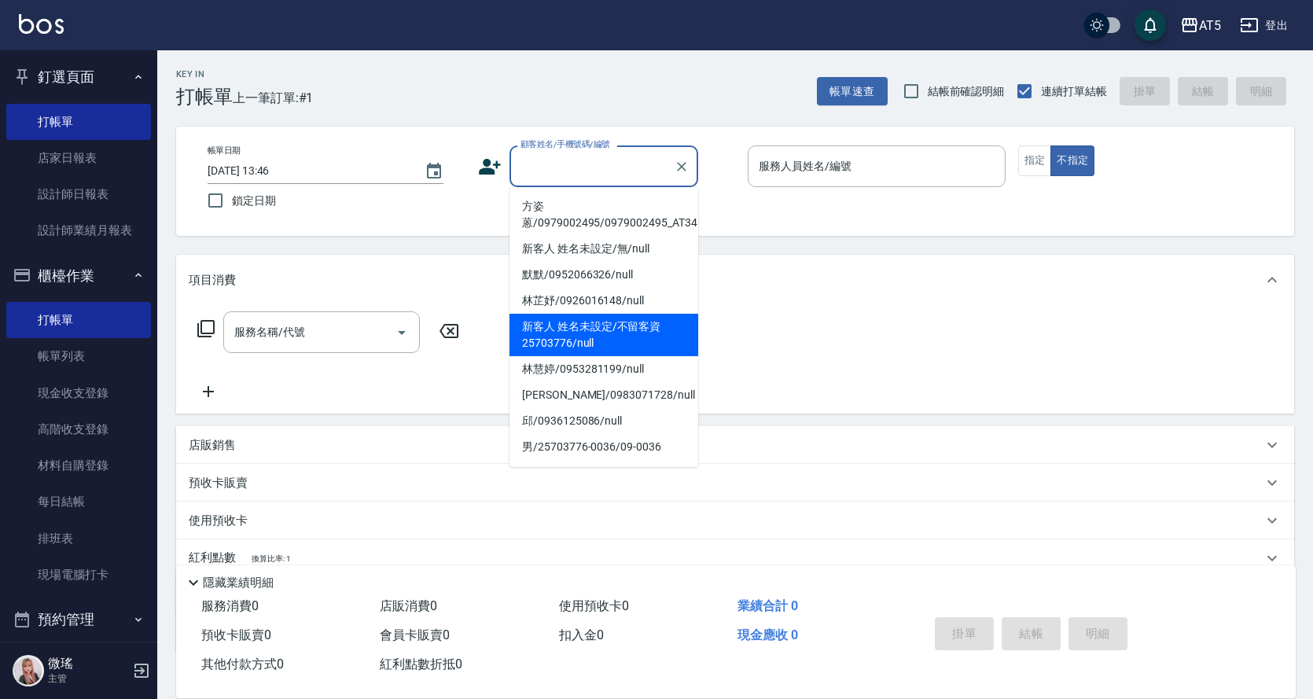
click at [568, 325] on li "新客人 姓名未設定/不留客資25703776/null" at bounding box center [603, 335] width 189 height 42
type input "新客人 姓名未設定/不留客資25703776/null"
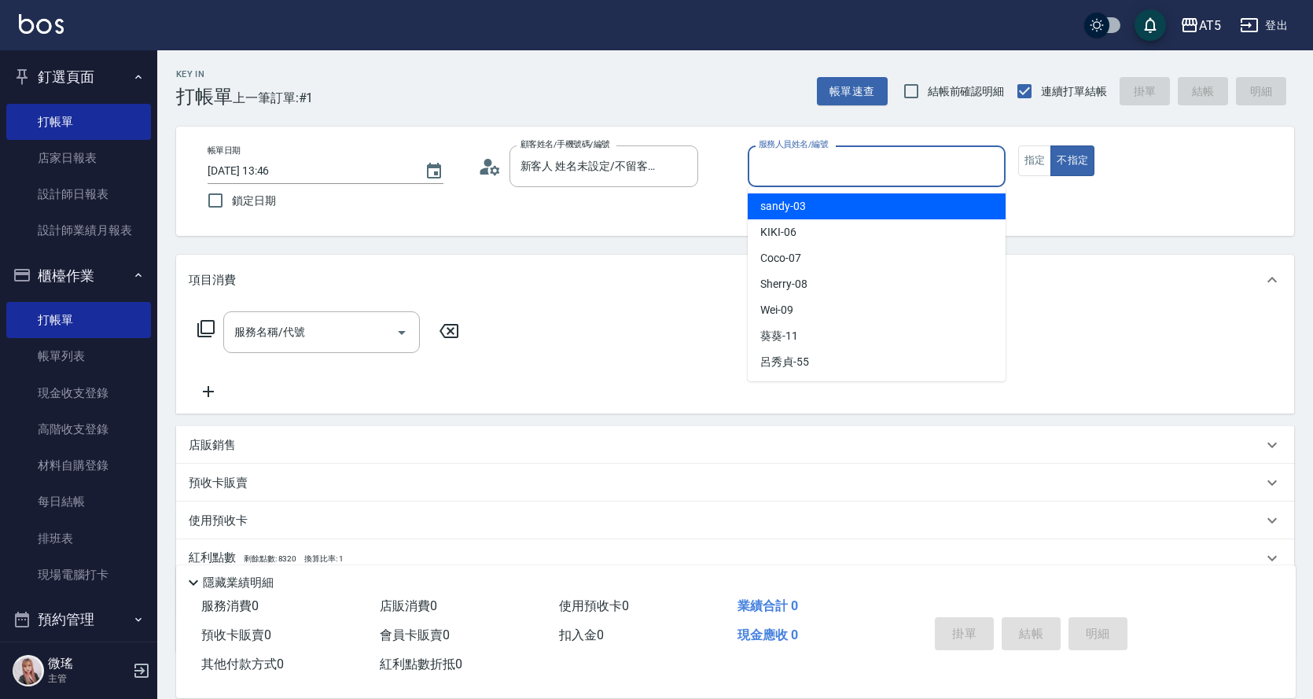
click at [848, 164] on input "服務人員姓名/編號" at bounding box center [877, 167] width 244 height 28
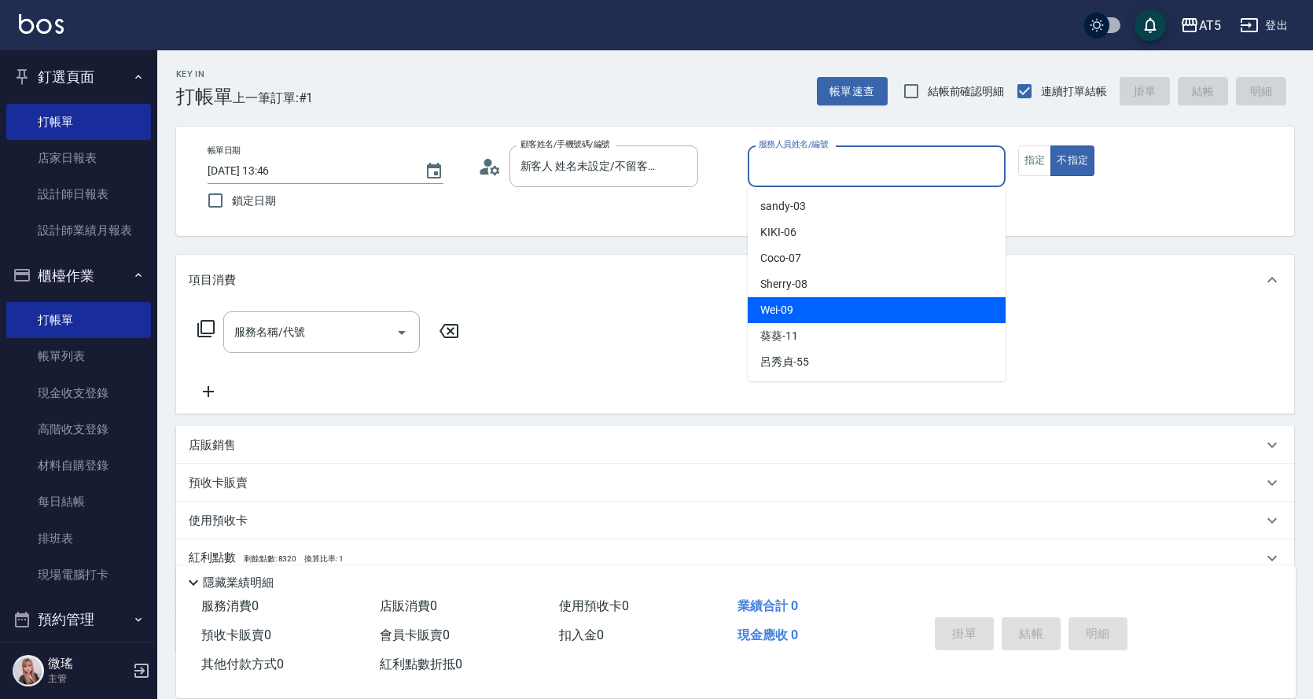
click at [816, 315] on div "Wei -09" at bounding box center [877, 310] width 258 height 26
type input "Wei-09"
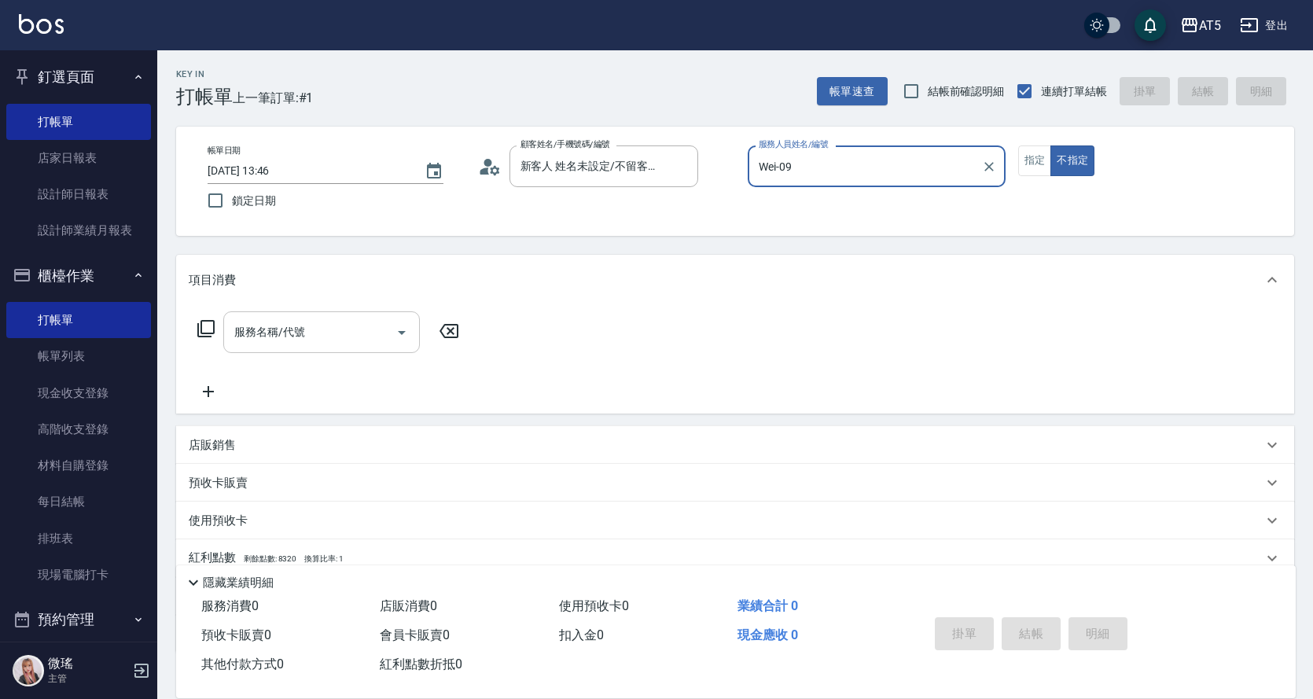
click at [351, 336] on input "服務名稱/代號" at bounding box center [309, 332] width 159 height 28
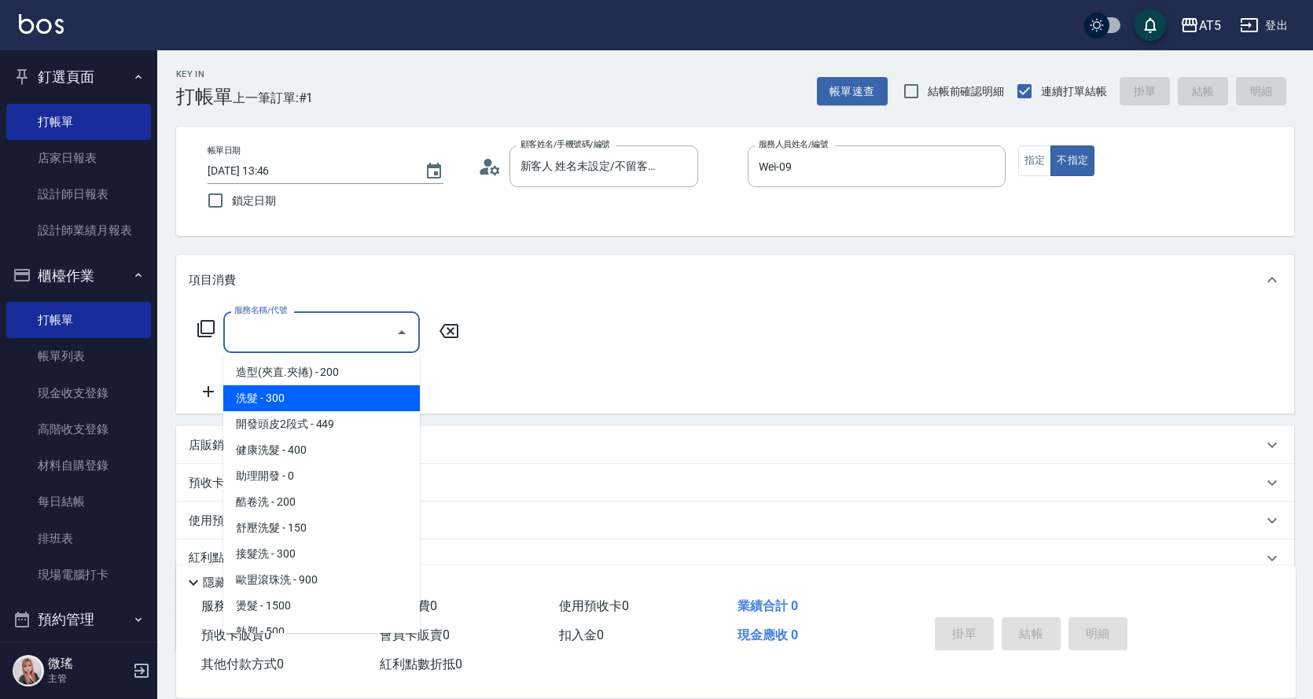
click at [324, 393] on span "洗髮 - 300" at bounding box center [321, 398] width 197 height 26
type input "洗髮(201)"
type input "30"
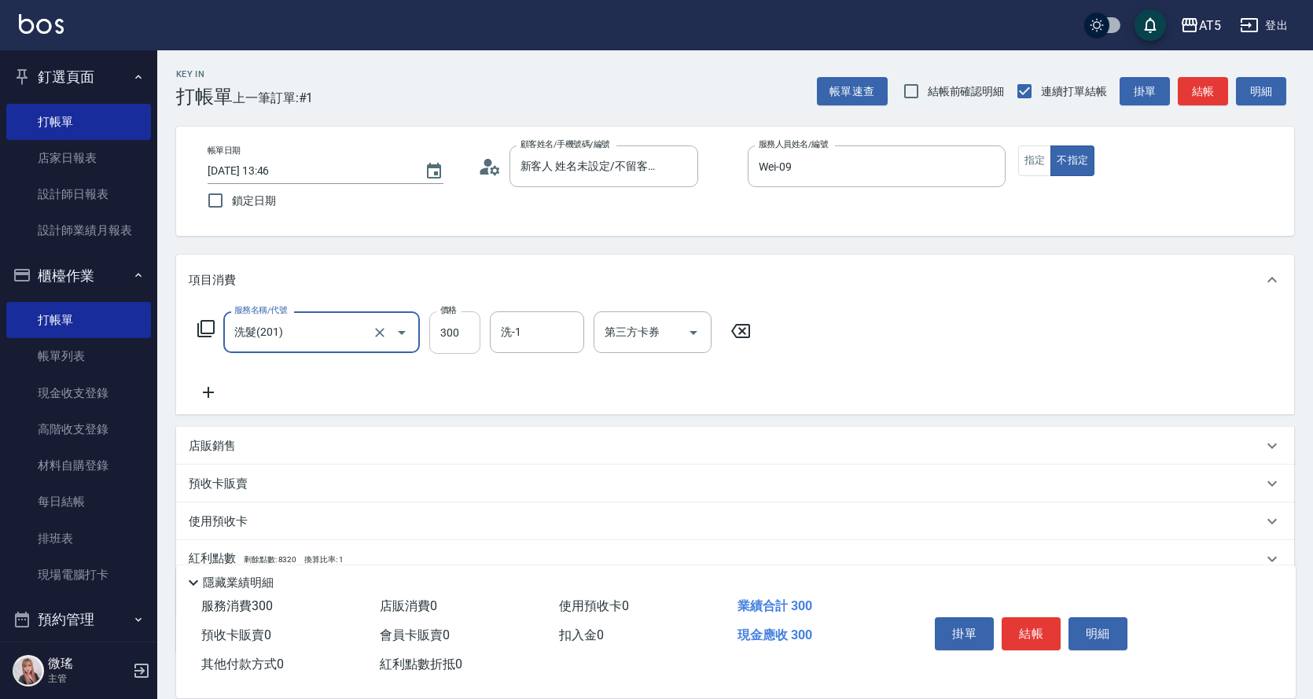
click at [469, 335] on input "300" at bounding box center [454, 332] width 51 height 42
type input "4"
type input "0"
click at [1092, 312] on div "服務名稱/代號 洗髮(201) 服務名稱/代號 價格 40 價格 洗-1 洗-1 第三方卡券 第三方卡券" at bounding box center [735, 359] width 1118 height 109
click at [460, 330] on input "40" at bounding box center [454, 332] width 51 height 42
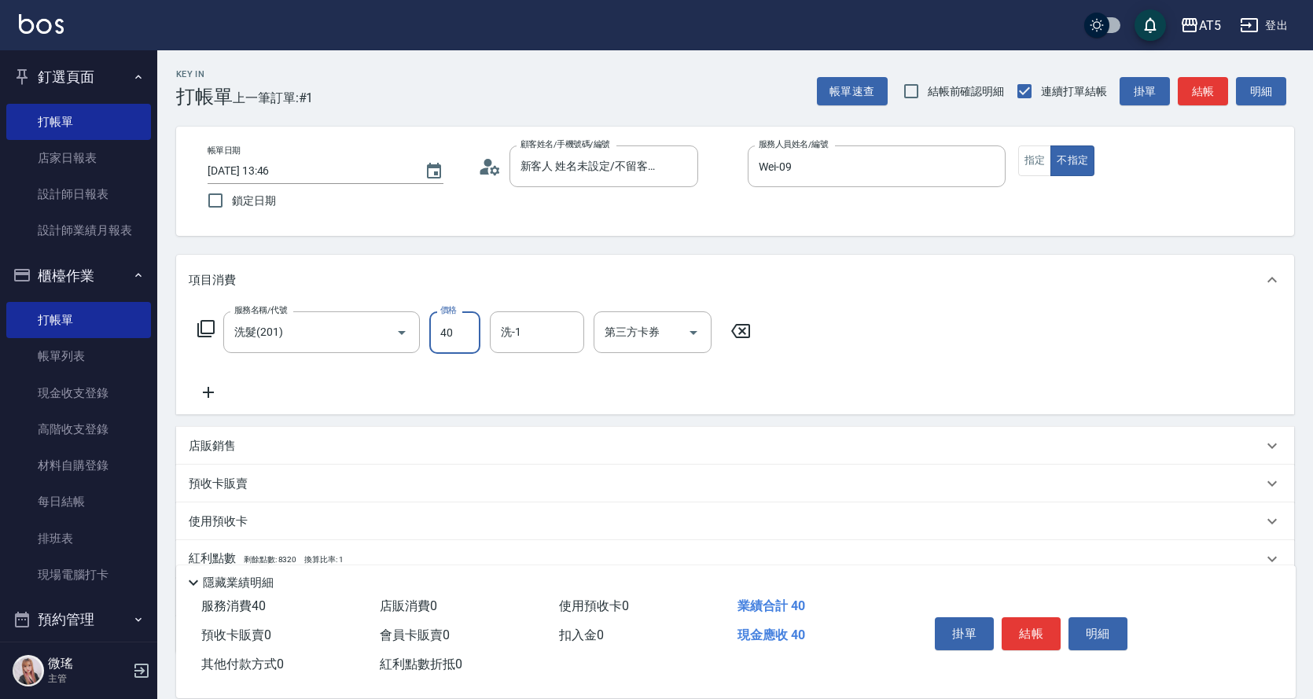
type input "400"
type input "40"
click at [1090, 374] on div "服務名稱/代號 洗髮(201) 服務名稱/代號 價格 400 價格 洗-1 洗-1 第三方卡券 第三方卡券" at bounding box center [735, 359] width 1118 height 109
click at [1035, 630] on button "結帳" at bounding box center [1030, 633] width 59 height 33
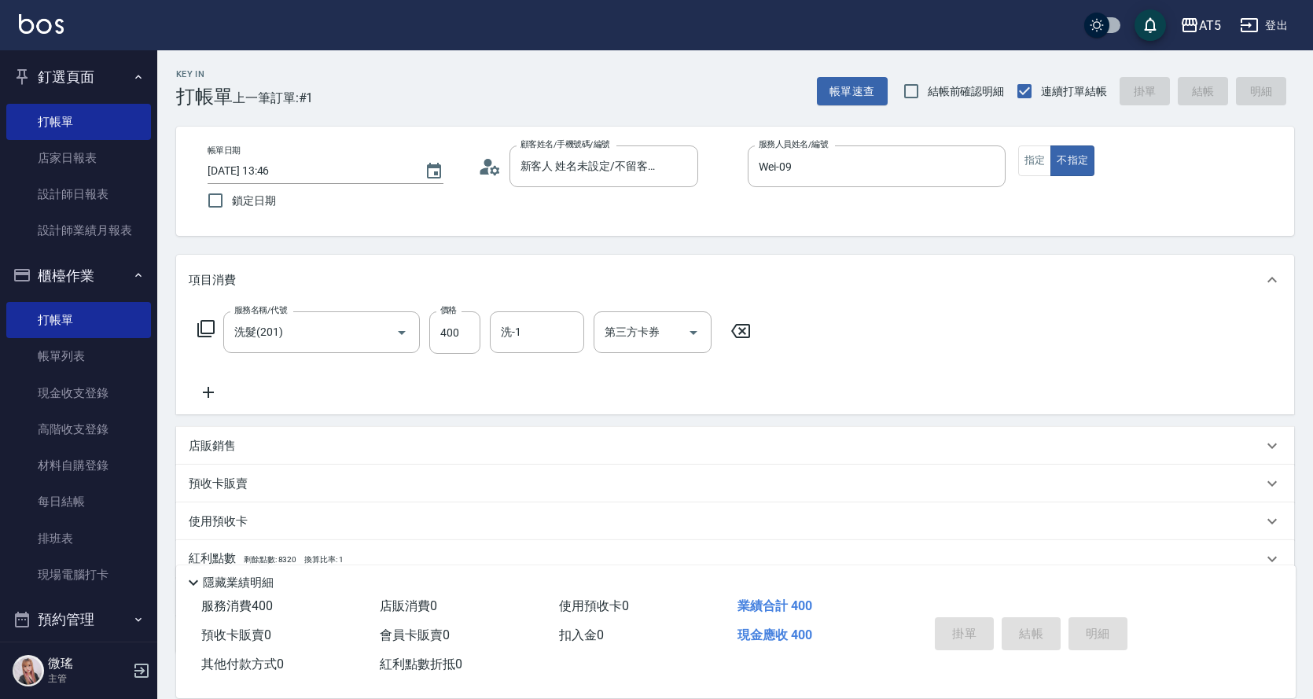
type input "2025/09/26 14:05"
type input "0"
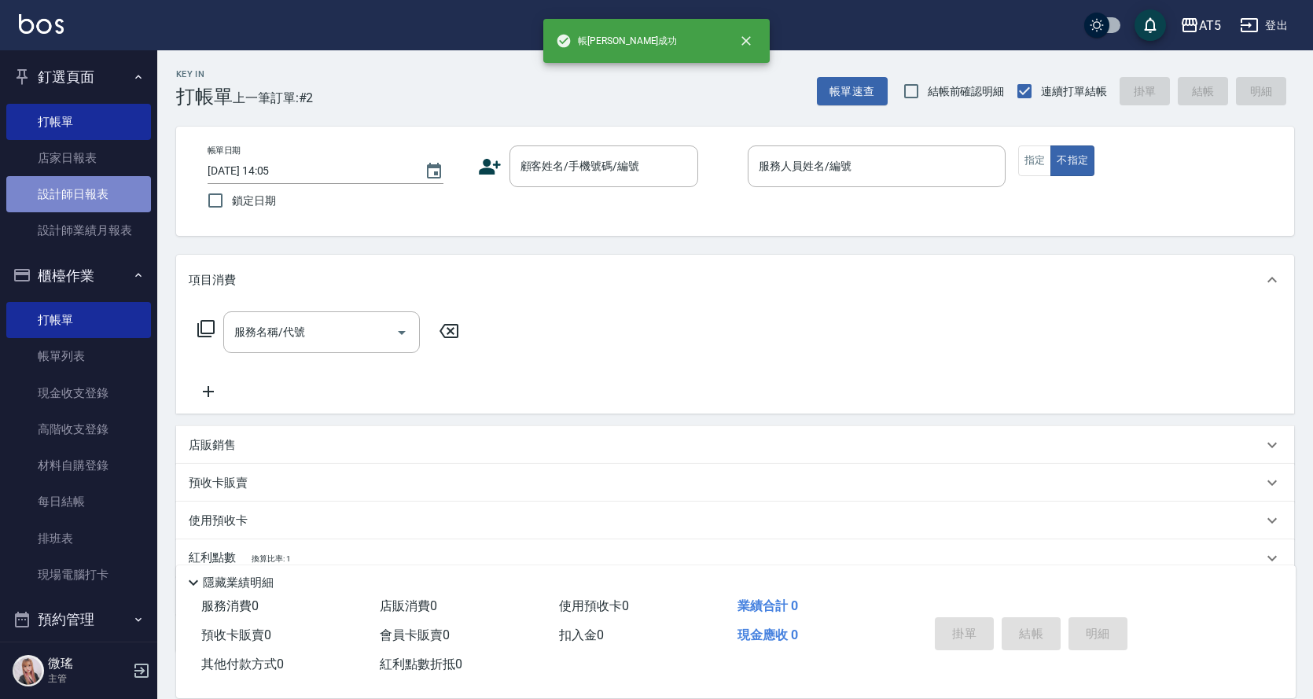
click at [110, 199] on link "設計師日報表" at bounding box center [78, 194] width 145 height 36
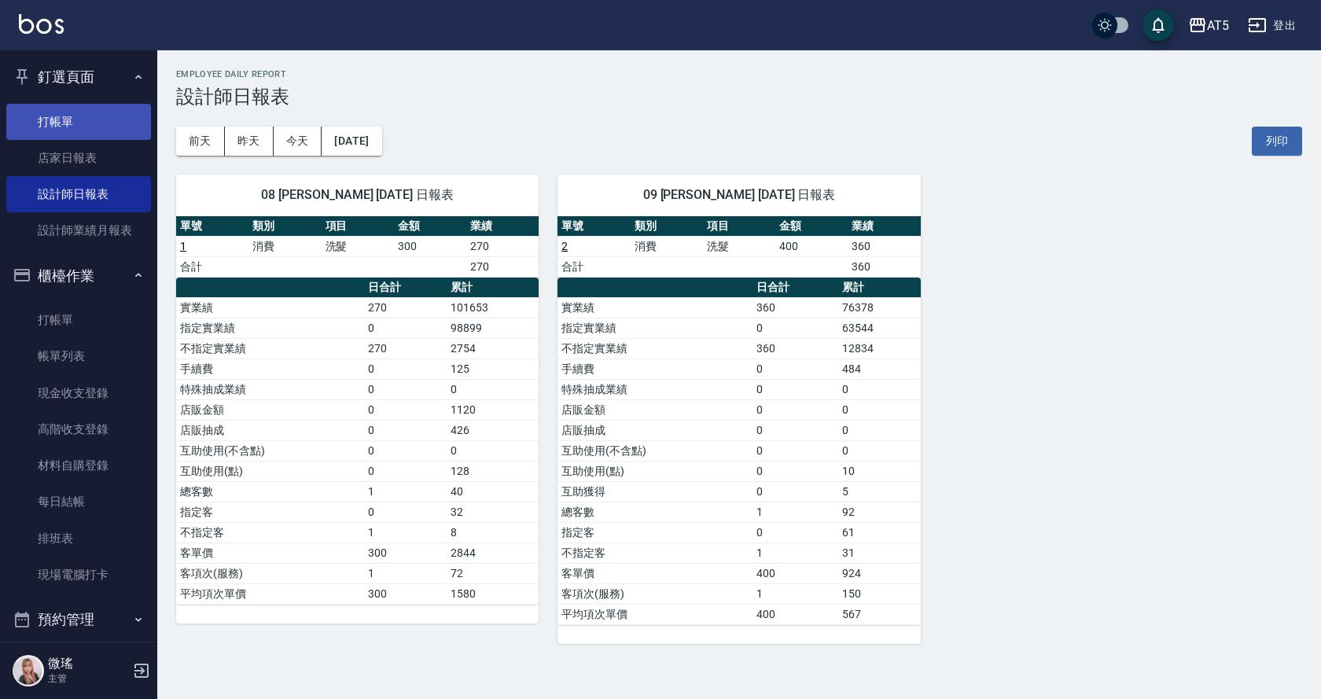
click at [55, 106] on link "打帳單" at bounding box center [78, 122] width 145 height 36
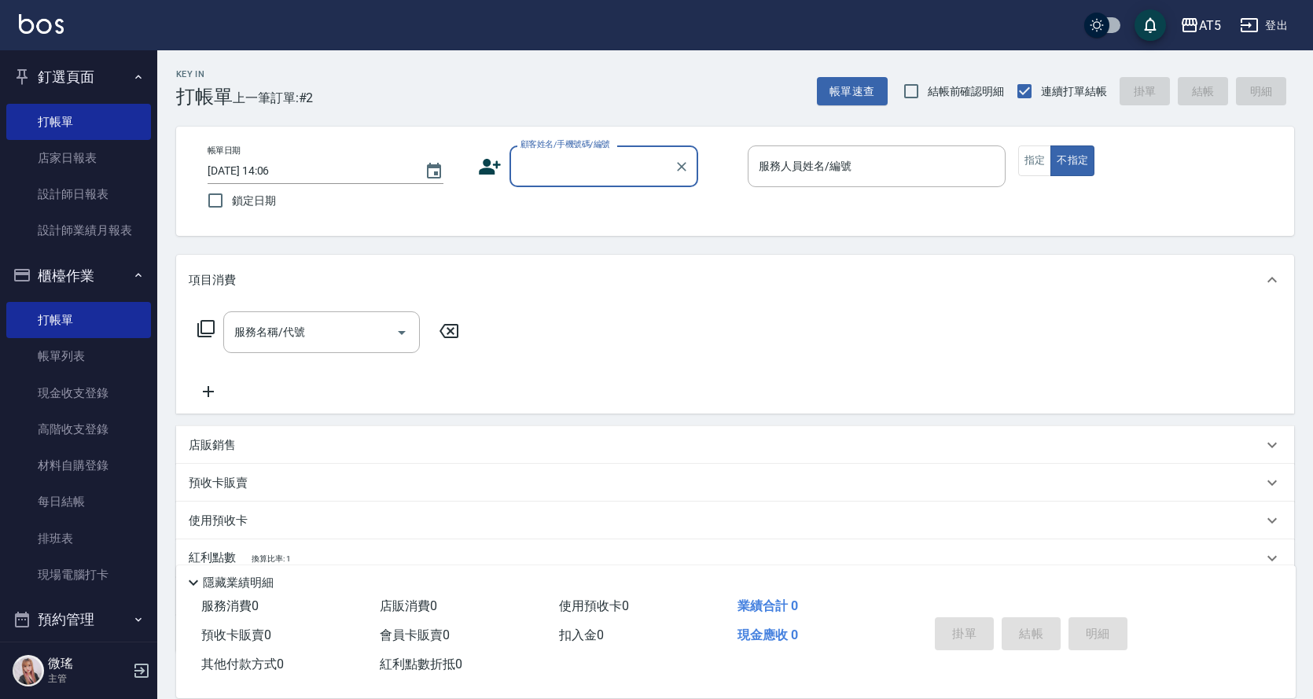
scroll to position [236, 0]
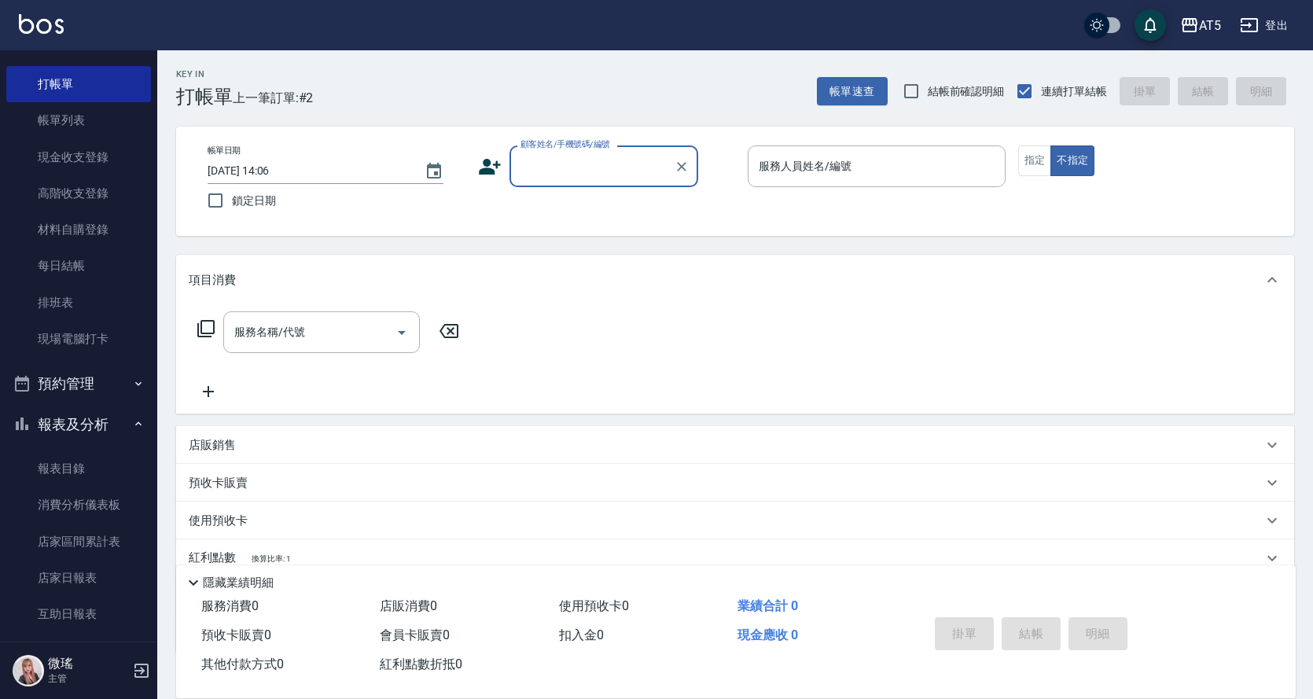
click at [92, 379] on button "預約管理" at bounding box center [78, 383] width 145 height 41
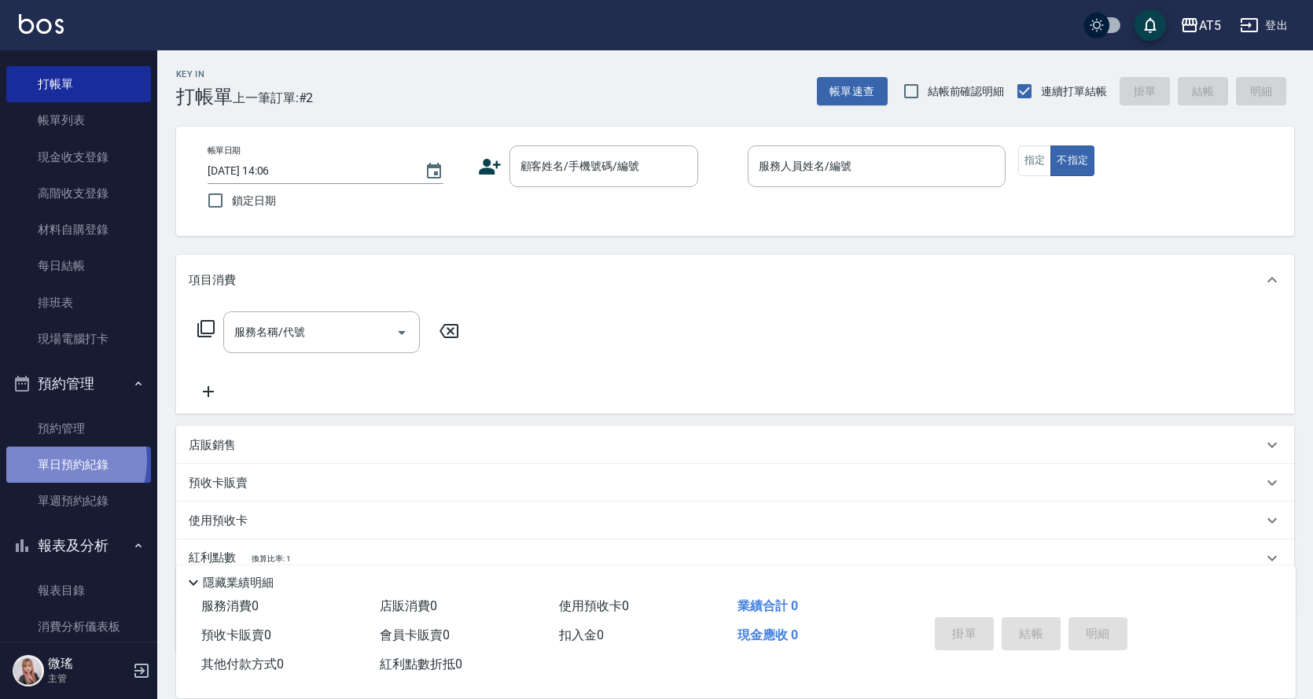
click at [53, 461] on link "單日預約紀錄" at bounding box center [78, 465] width 145 height 36
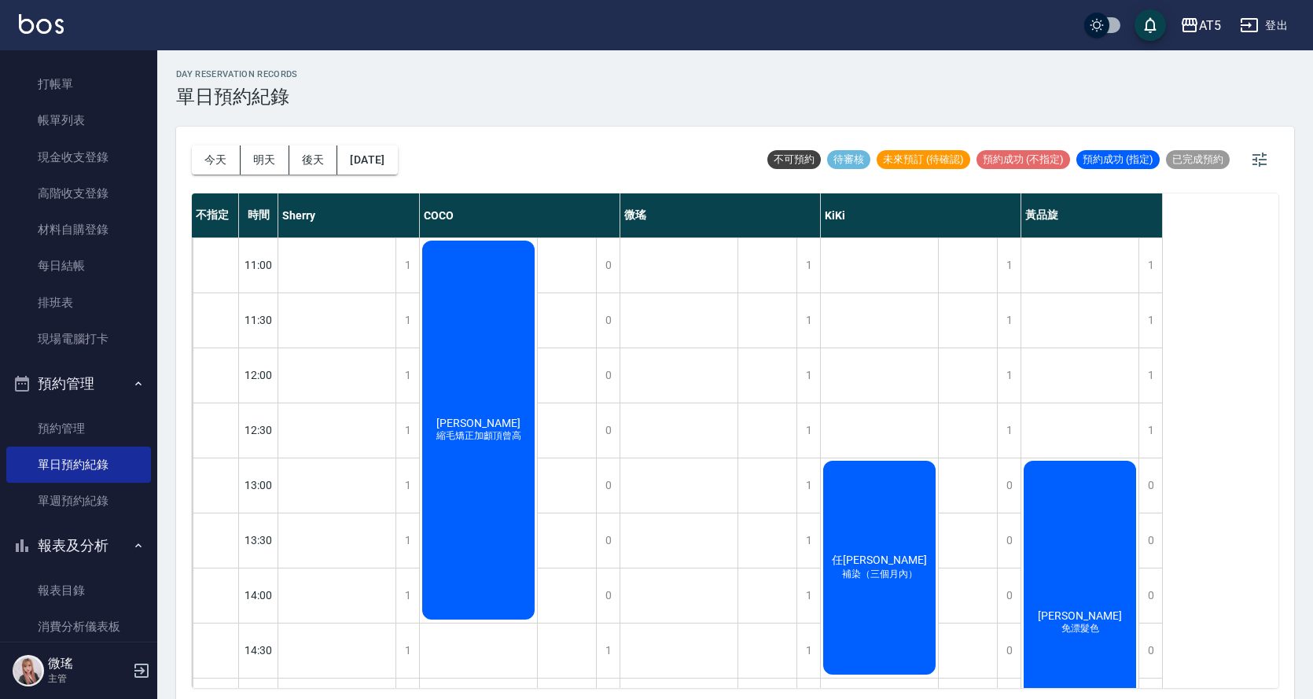
click at [847, 549] on div "任夏槿 補染（三個月內）" at bounding box center [879, 567] width 117 height 219
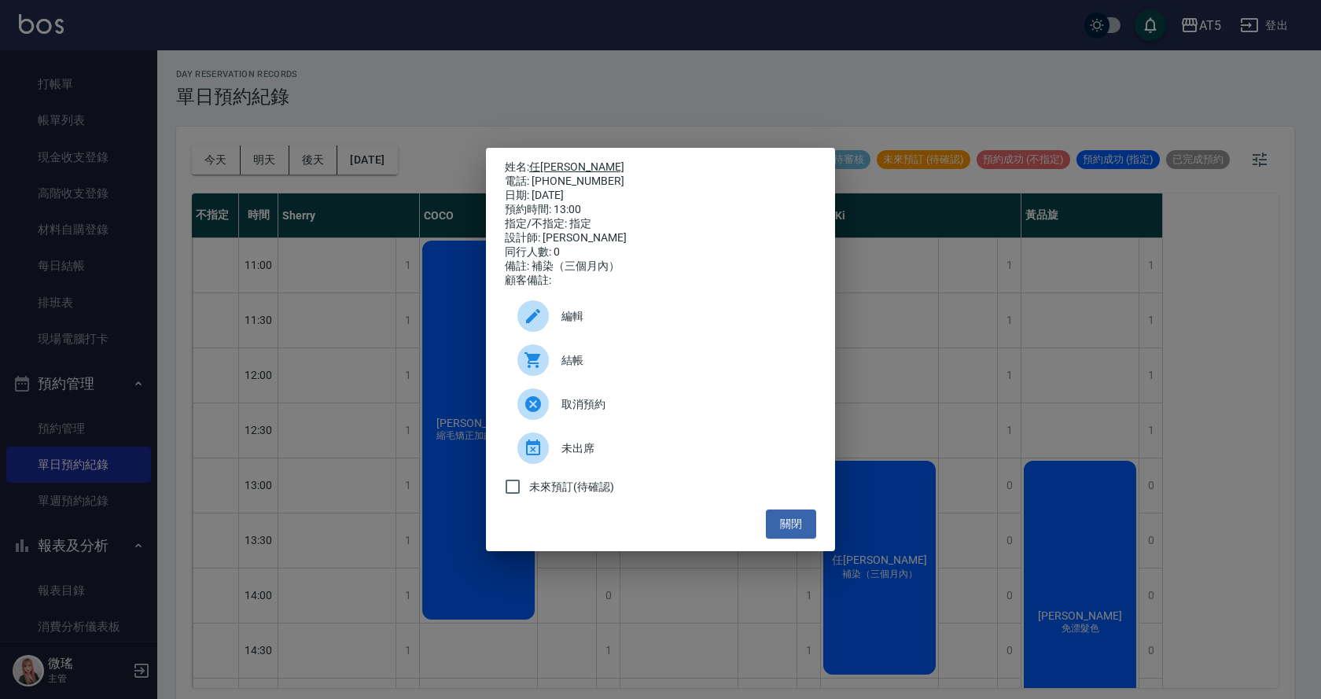
click at [545, 160] on link "任夏槿" at bounding box center [576, 166] width 95 height 13
click at [542, 361] on div at bounding box center [532, 359] width 31 height 31
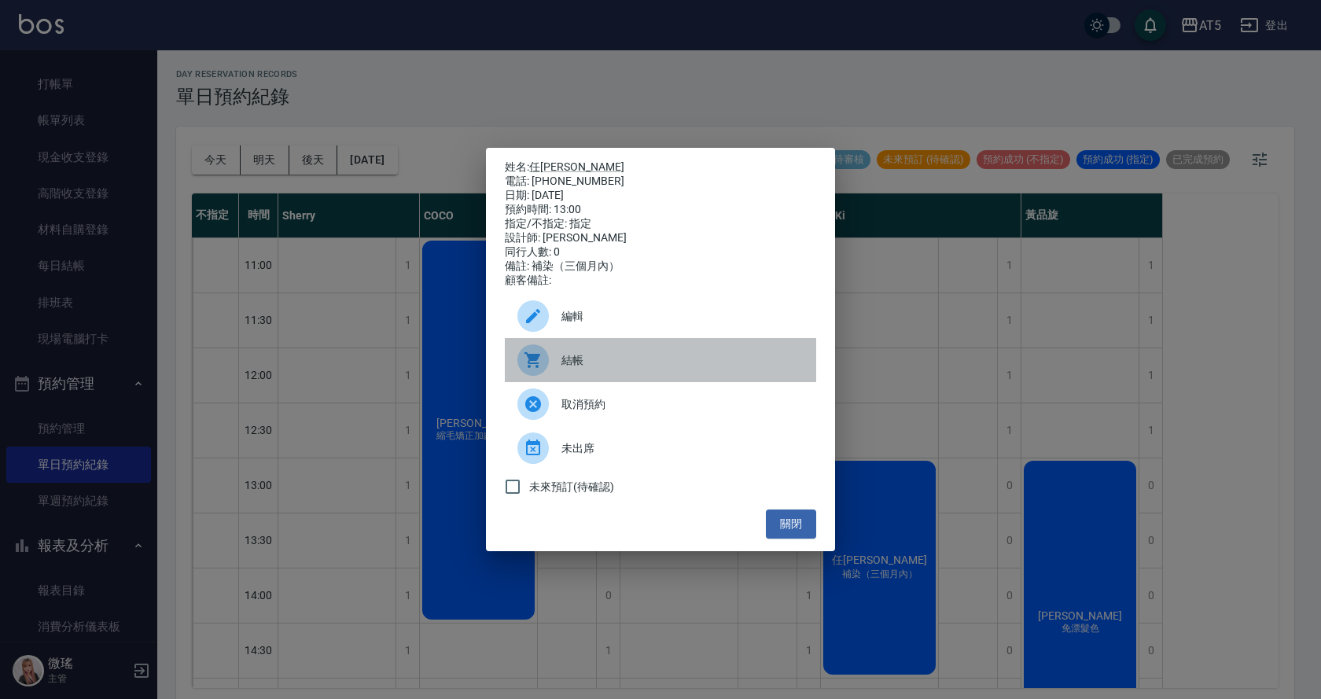
click at [565, 369] on span "結帳" at bounding box center [682, 360] width 242 height 17
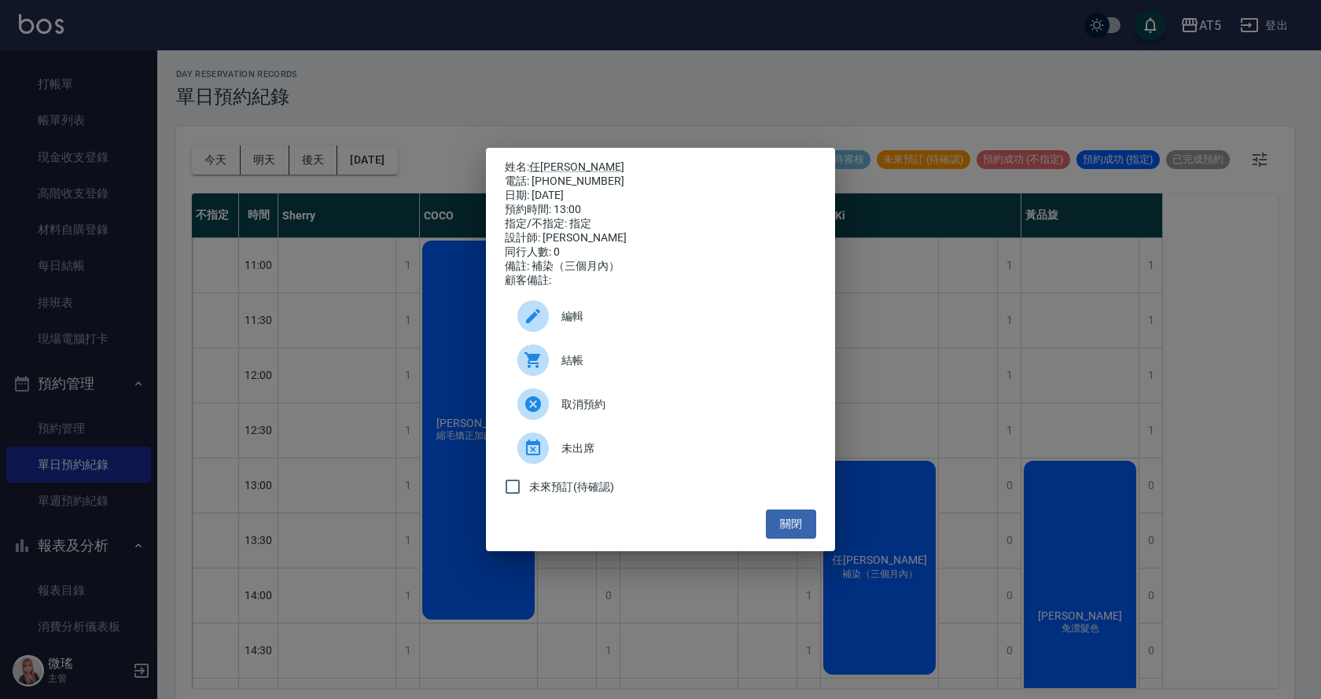
click at [599, 377] on div "結帳" at bounding box center [660, 360] width 311 height 44
click at [786, 528] on button "關閉" at bounding box center [791, 523] width 50 height 29
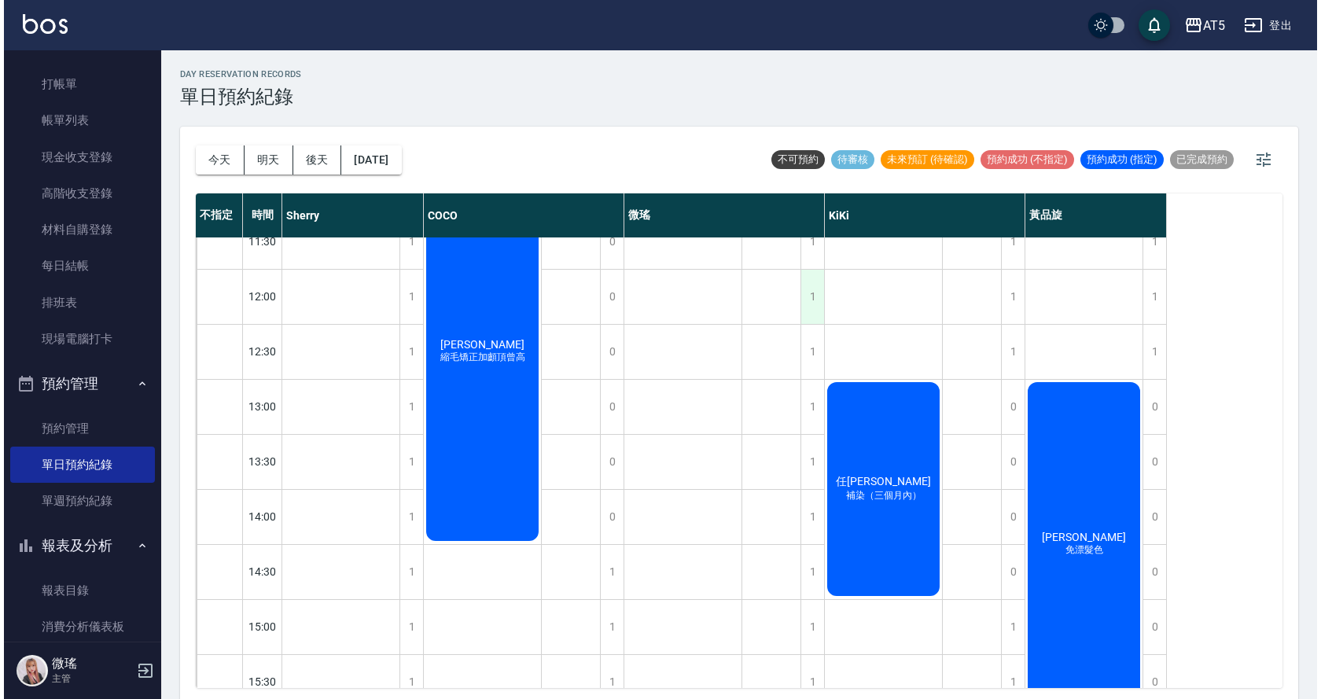
scroll to position [157, 0]
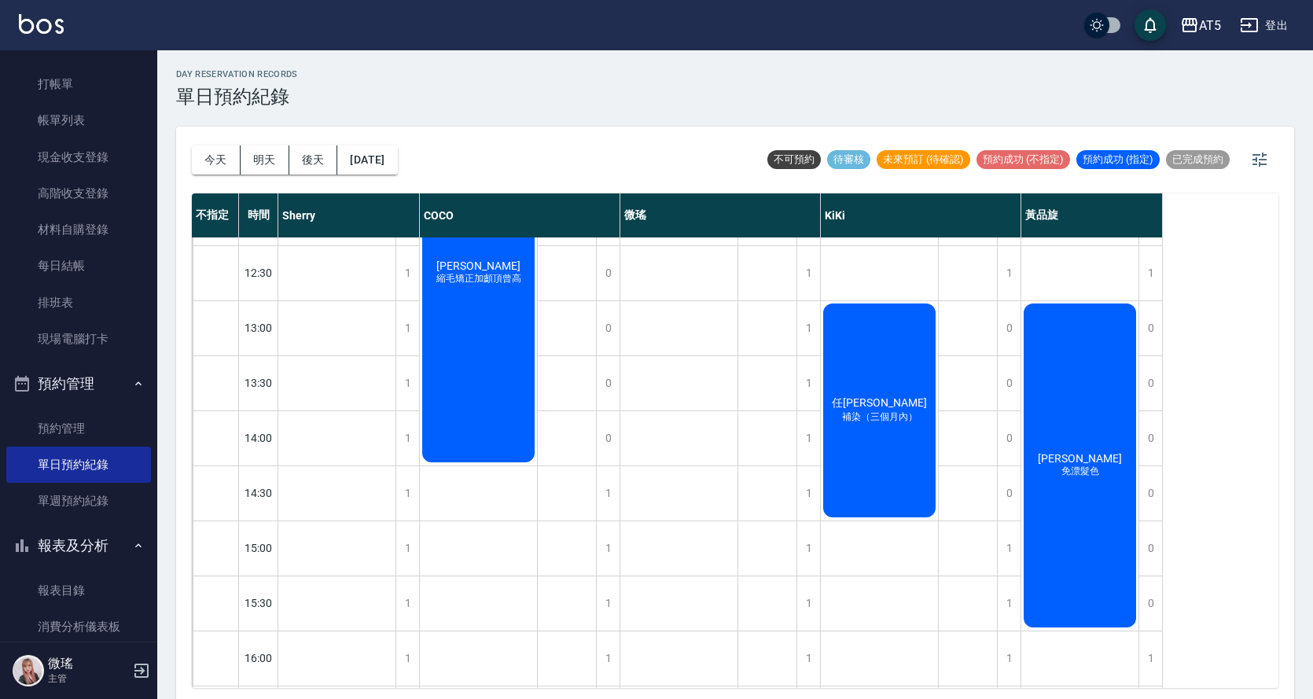
click at [888, 416] on span "補染（三個月內）" at bounding box center [880, 416] width 82 height 13
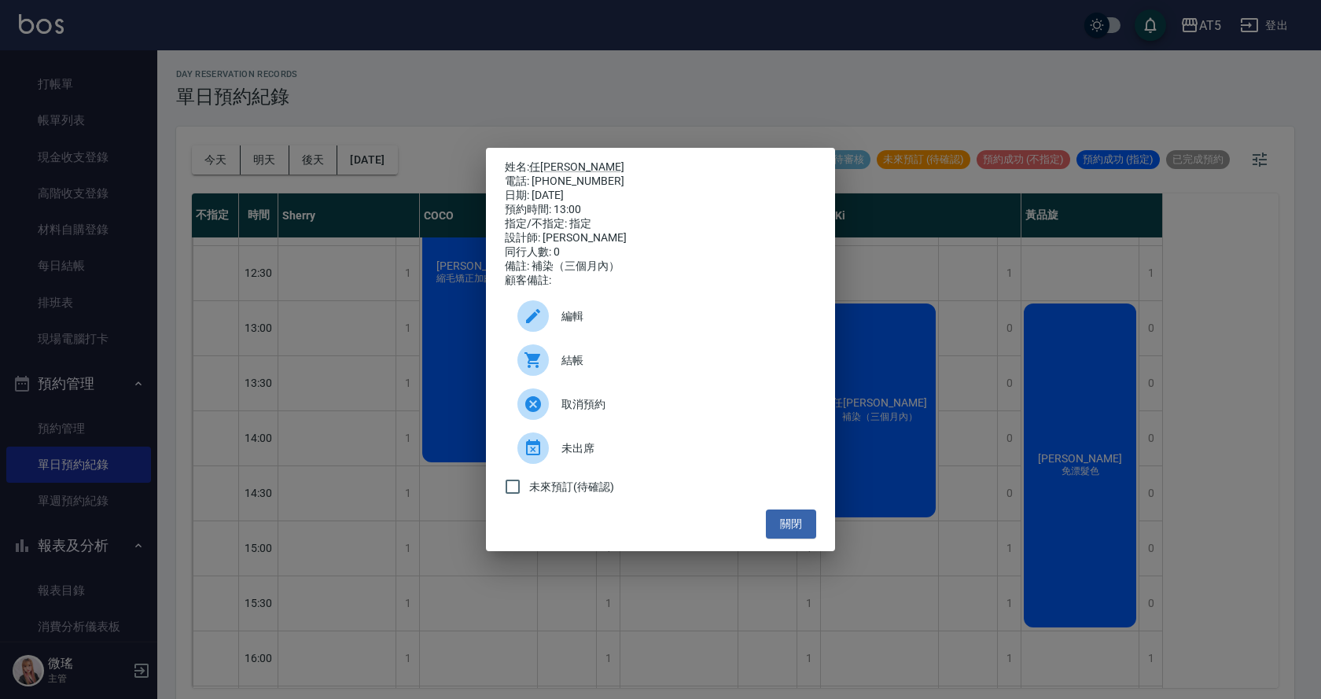
click at [586, 369] on span "結帳" at bounding box center [682, 360] width 242 height 17
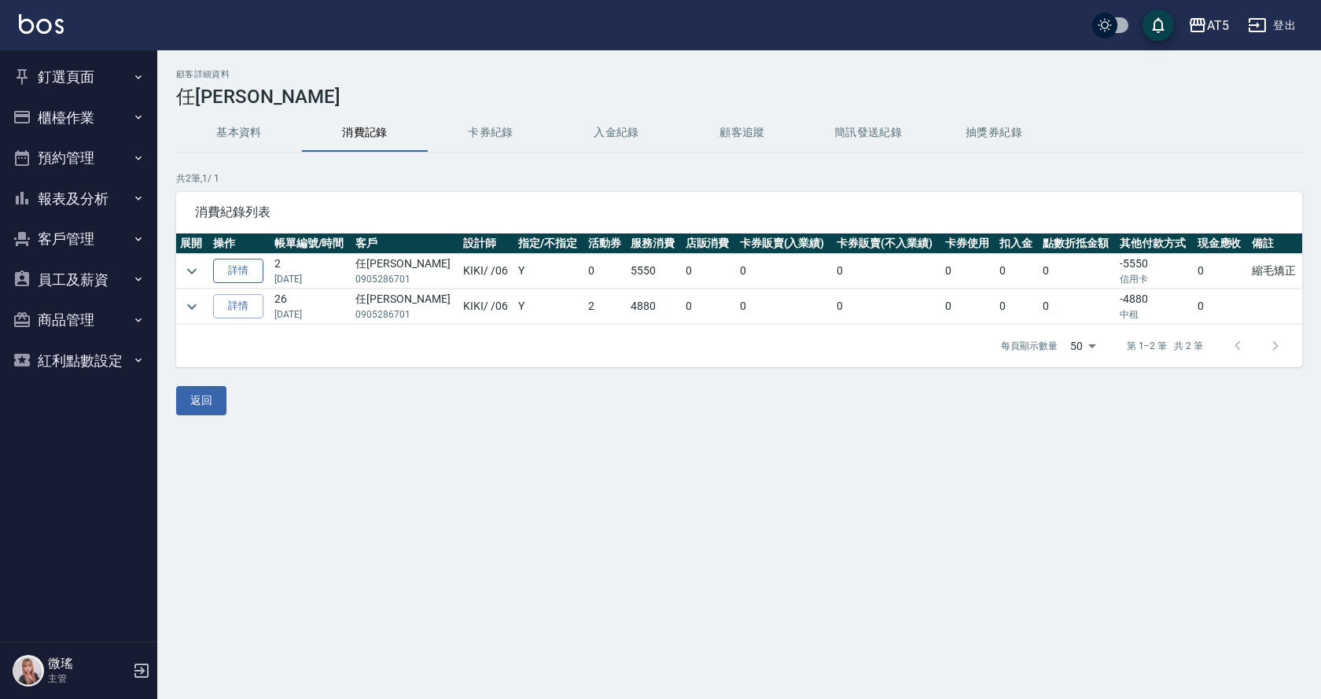
click at [229, 270] on link "詳情" at bounding box center [238, 271] width 50 height 24
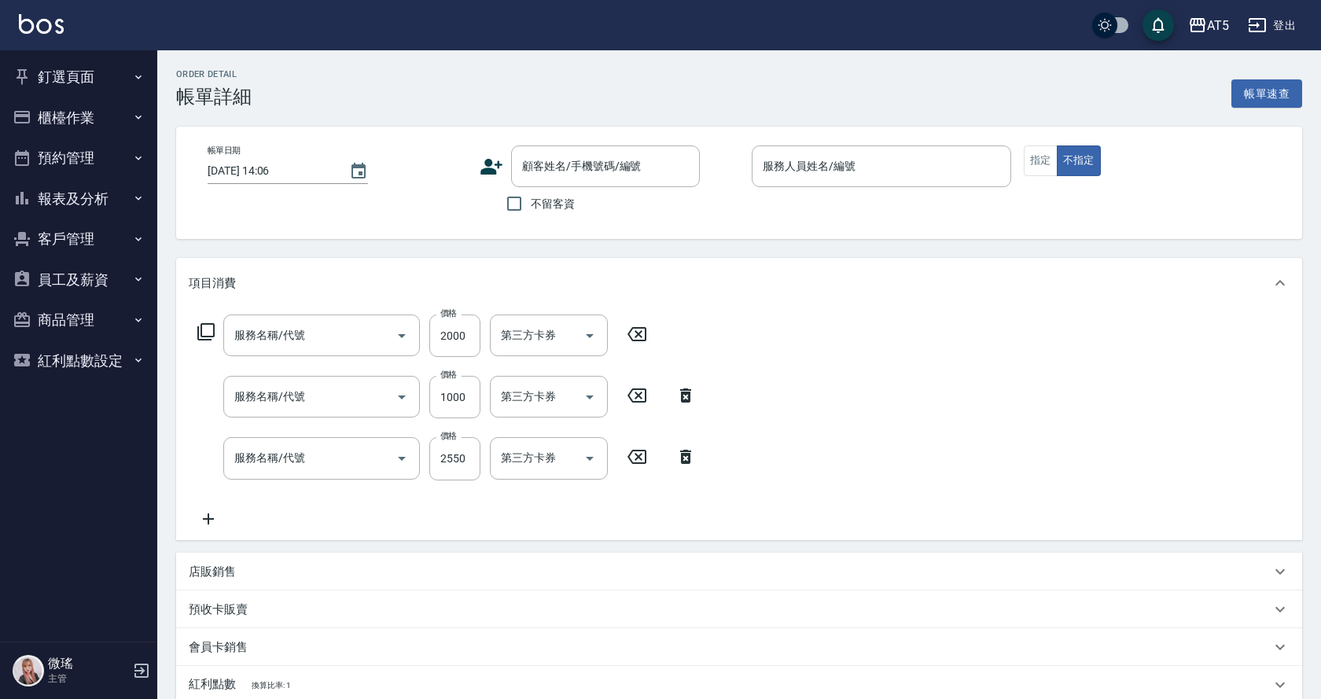
type input "2025/05/21 13:30"
type input "KIKI-06"
type input "縮毛矯正"
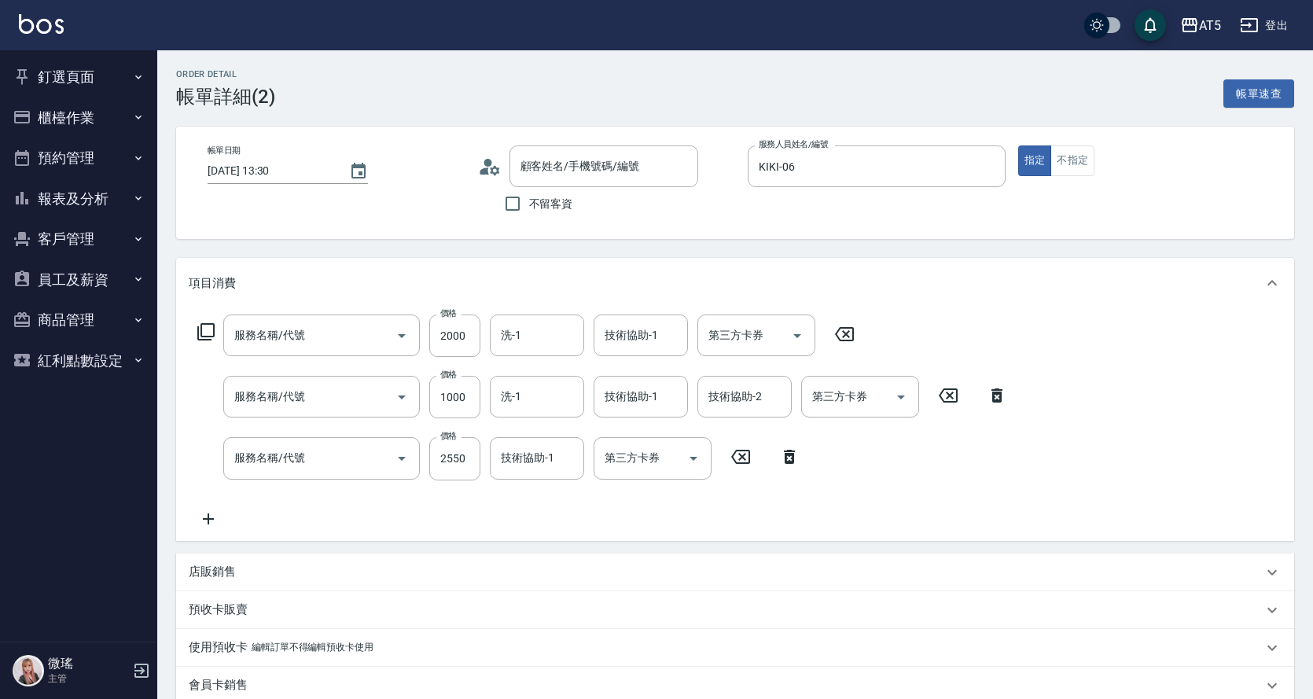
type input "燙髮(301)"
type input "染髮(501)"
type input "自備鉑金(602)"
type input "任夏槿/0905286701/"
type input "信用卡"
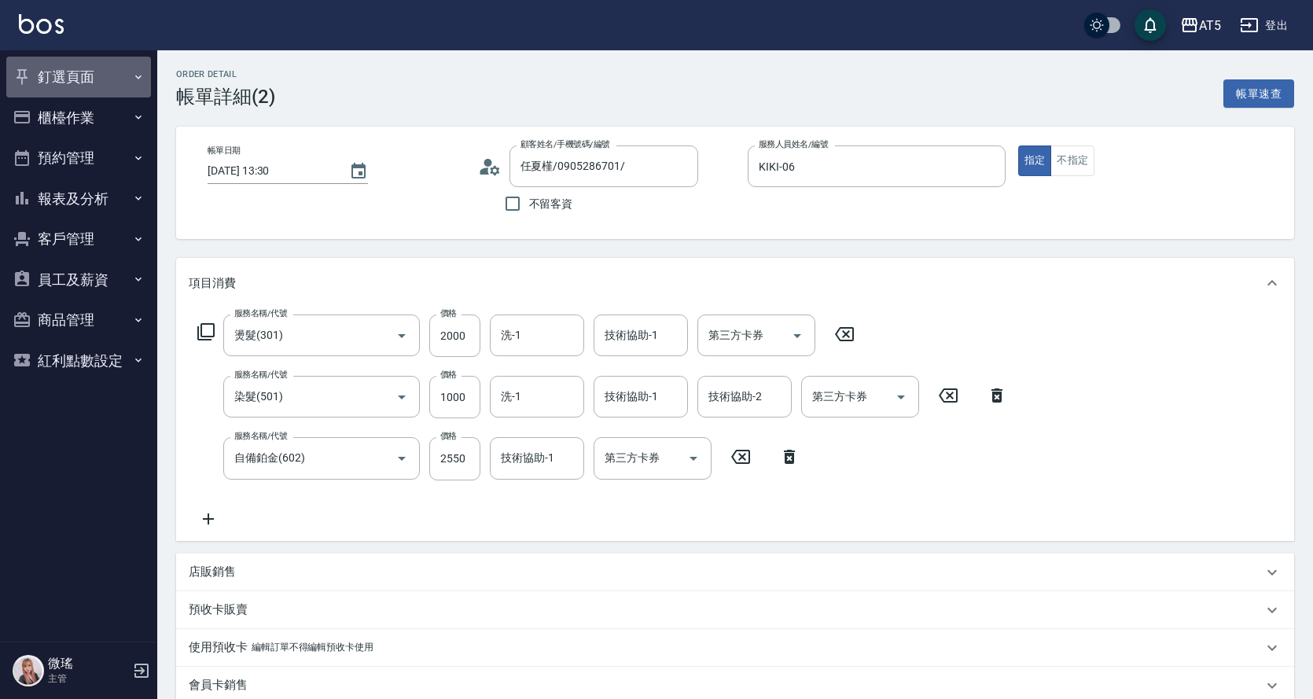
click at [81, 85] on button "釘選頁面" at bounding box center [78, 77] width 145 height 41
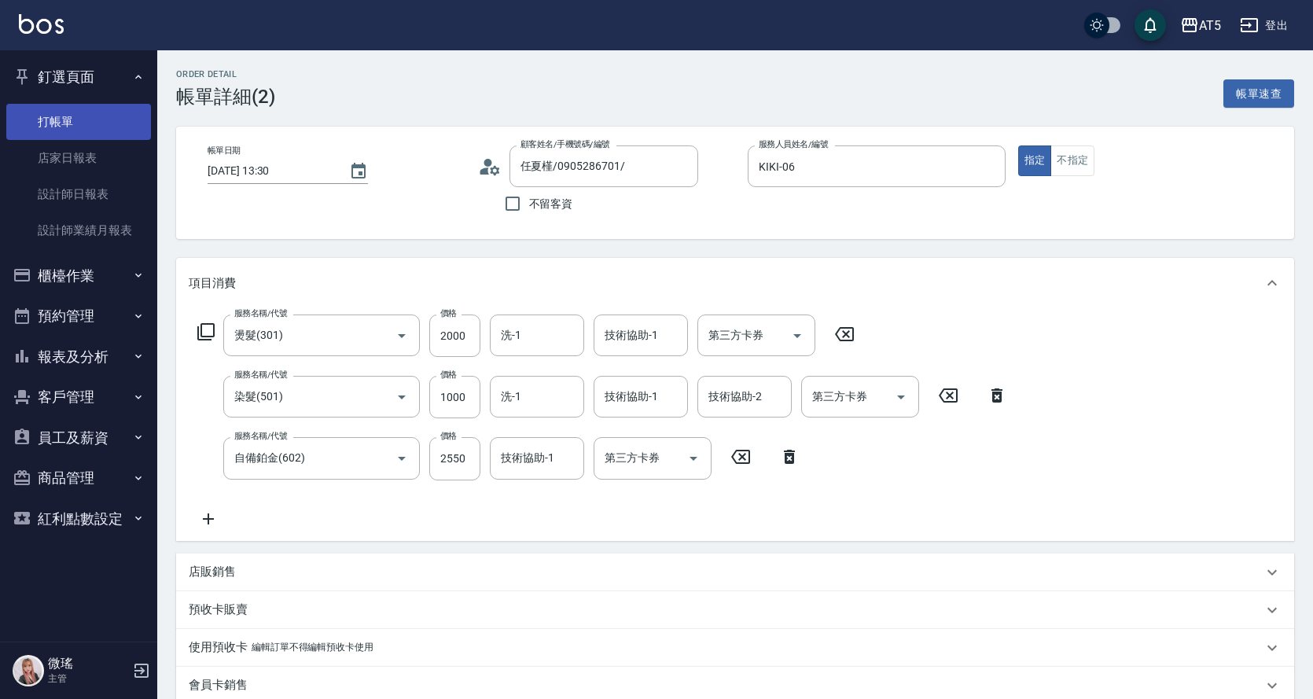
click at [64, 119] on link "打帳單" at bounding box center [78, 122] width 145 height 36
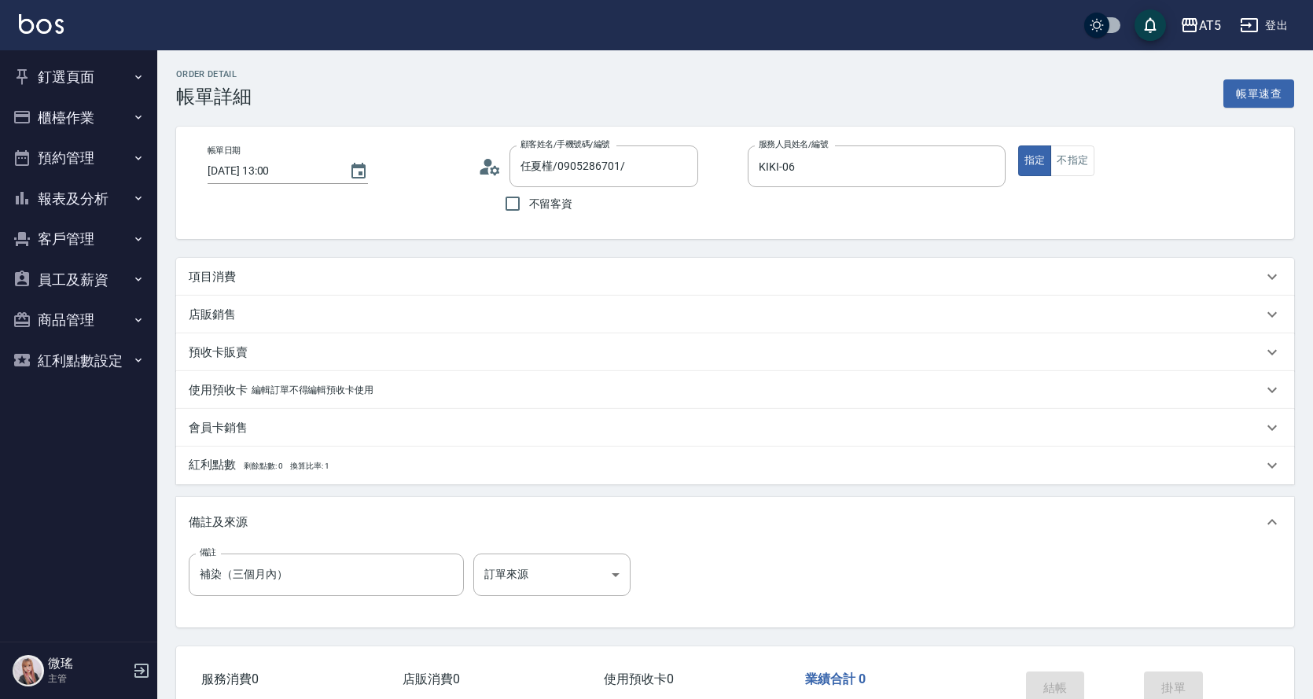
click at [280, 274] on div "項目消費" at bounding box center [726, 277] width 1074 height 17
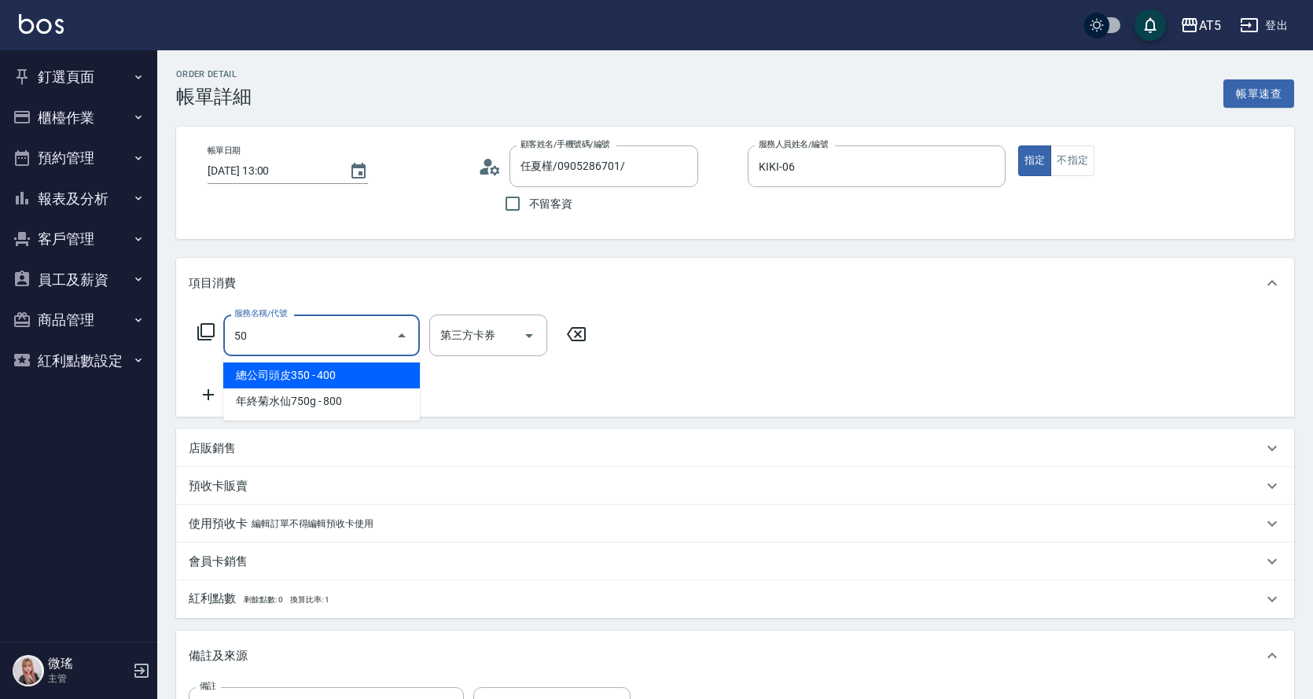
type input "501"
type input "100"
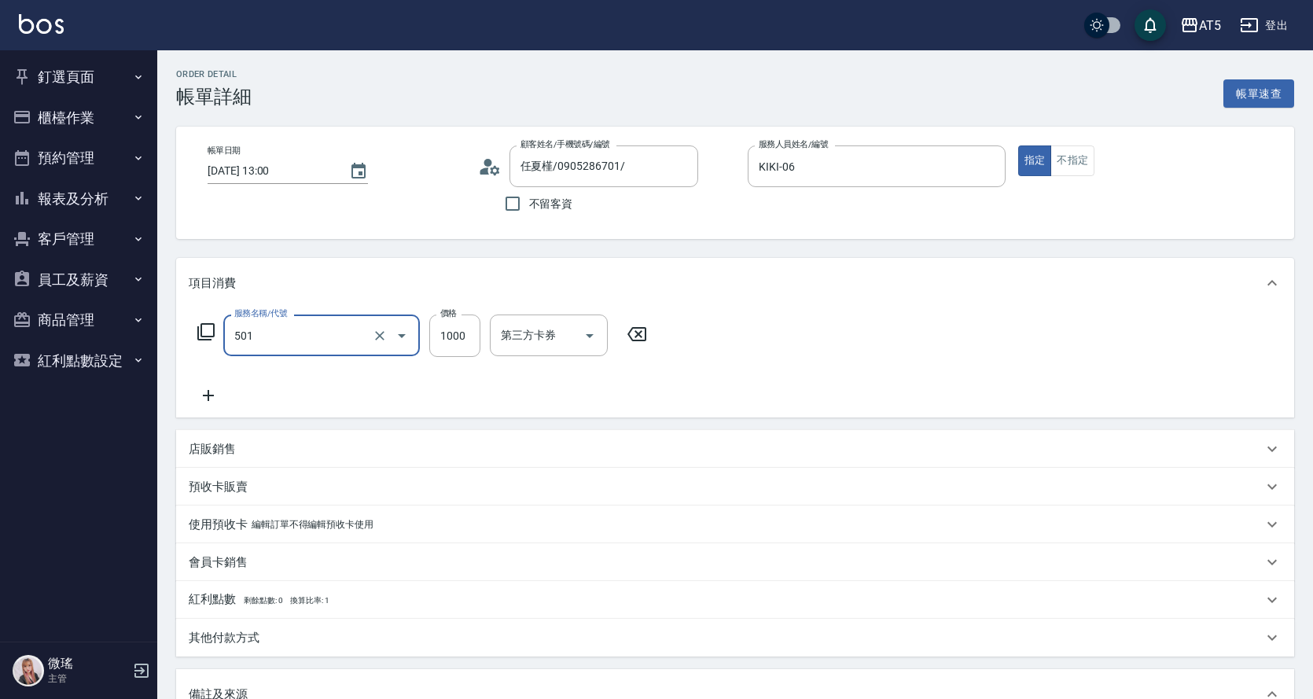
type input "染髮(501)"
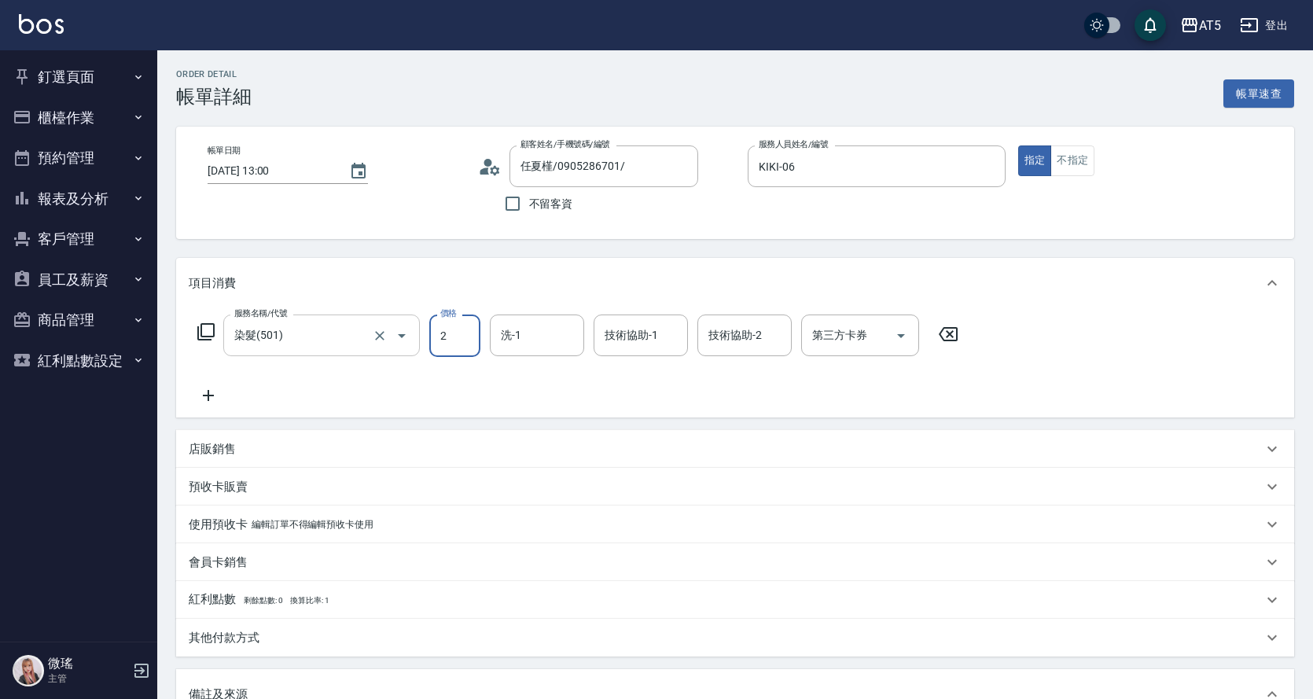
type input "21"
type input "0"
drag, startPoint x: 466, startPoint y: 343, endPoint x: 414, endPoint y: 355, distance: 53.4
click at [414, 355] on div "服務名稱/代號 染髮(501) 服務名稱/代號 價格 21 價格 洗-1 洗-1 技術協助-1 技術協助-1 技術協助-2 技術協助-2 第三方卡券 第三方卡券" at bounding box center [578, 335] width 779 height 42
type input "15"
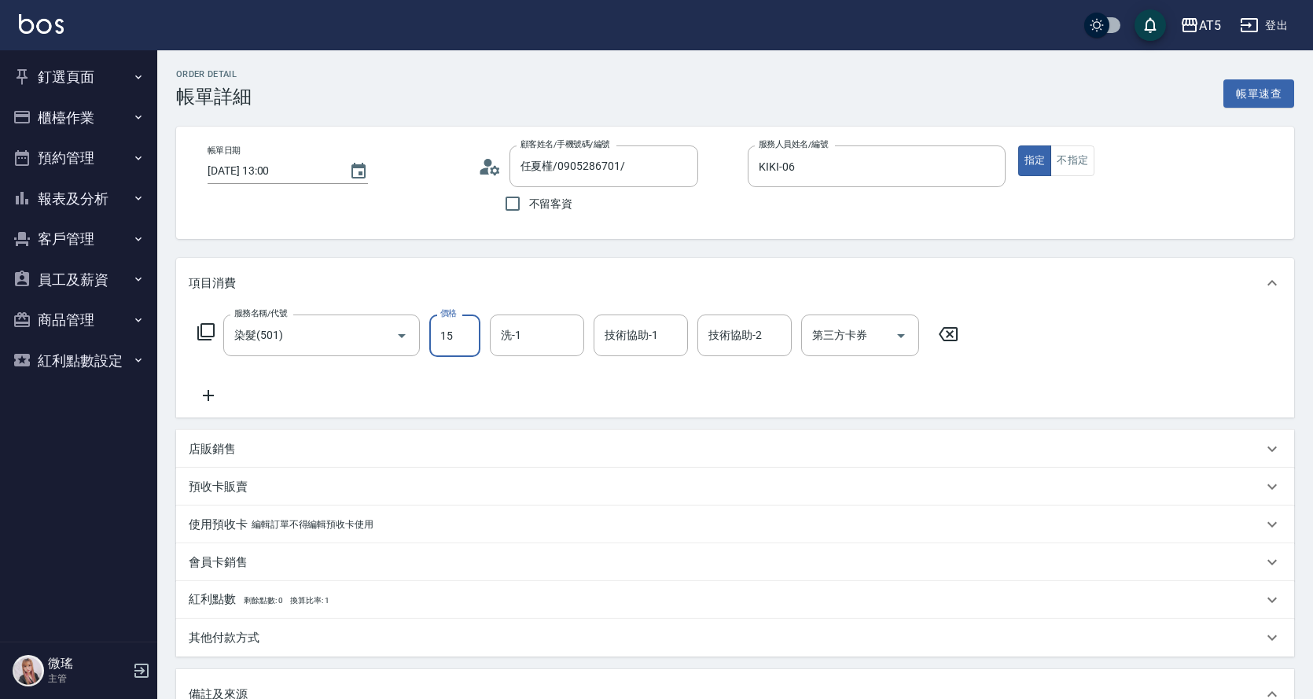
type input "10"
type input "150"
type input "1500"
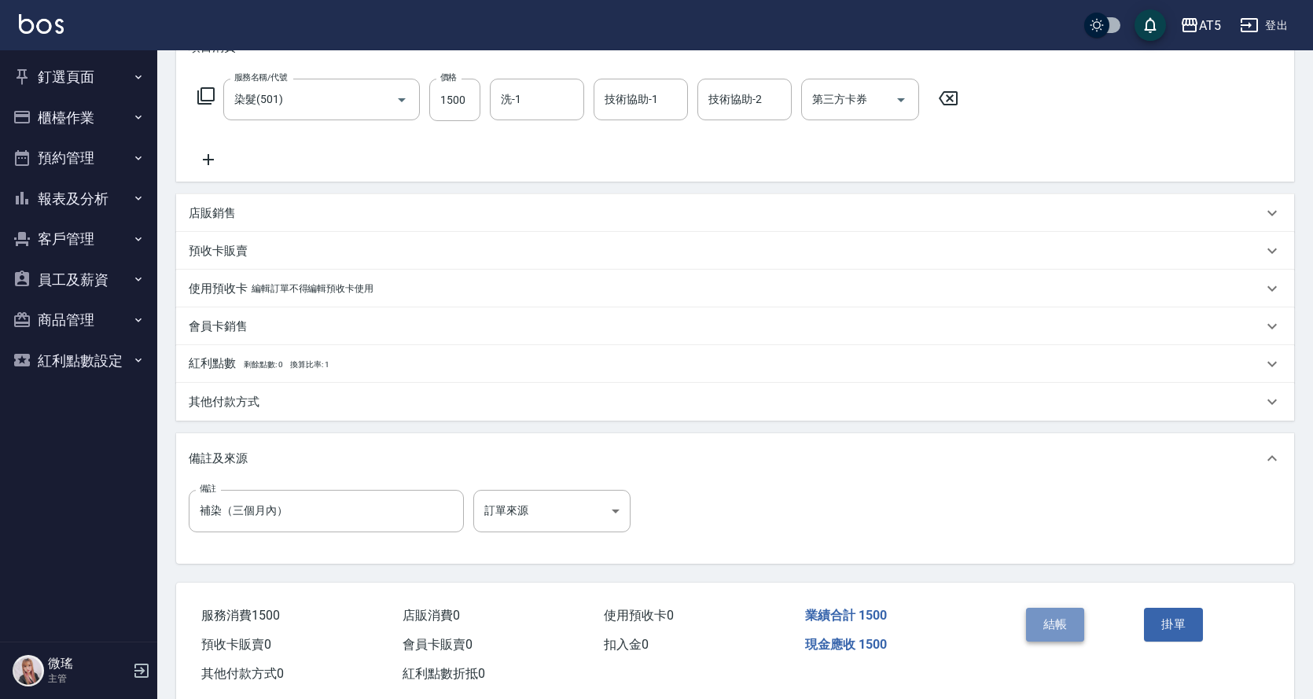
click at [1053, 635] on button "結帳" at bounding box center [1055, 624] width 59 height 33
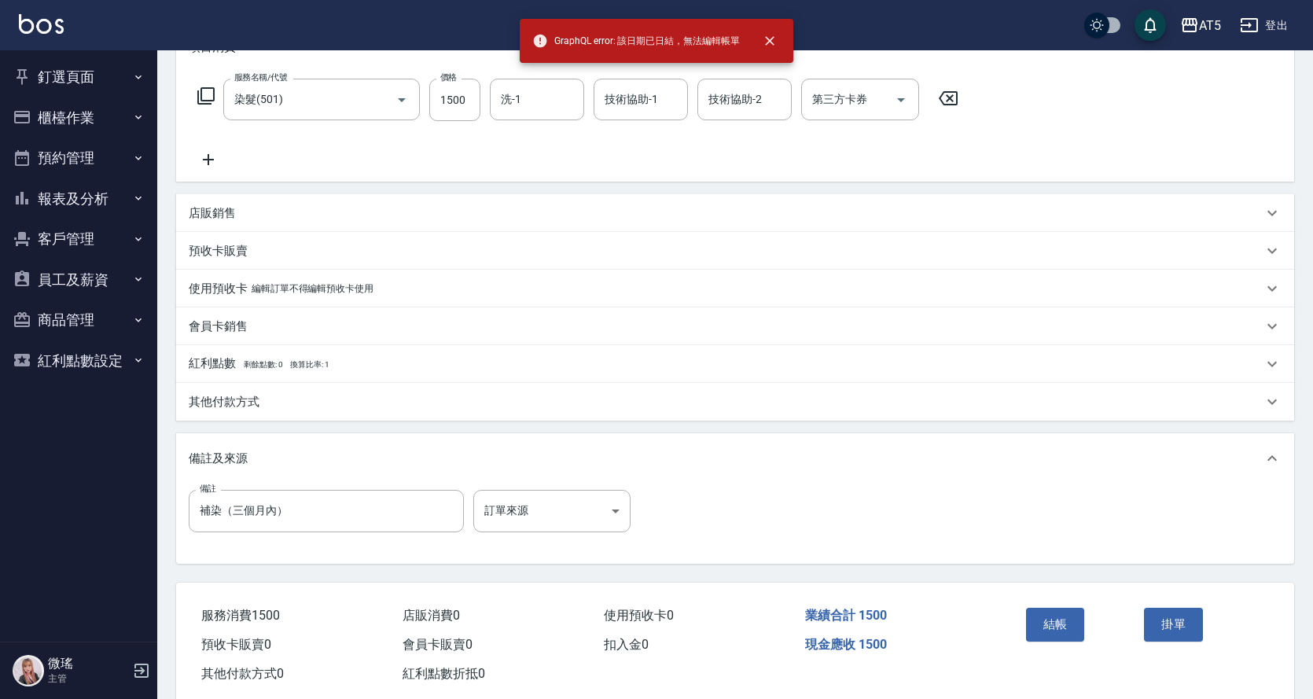
scroll to position [0, 0]
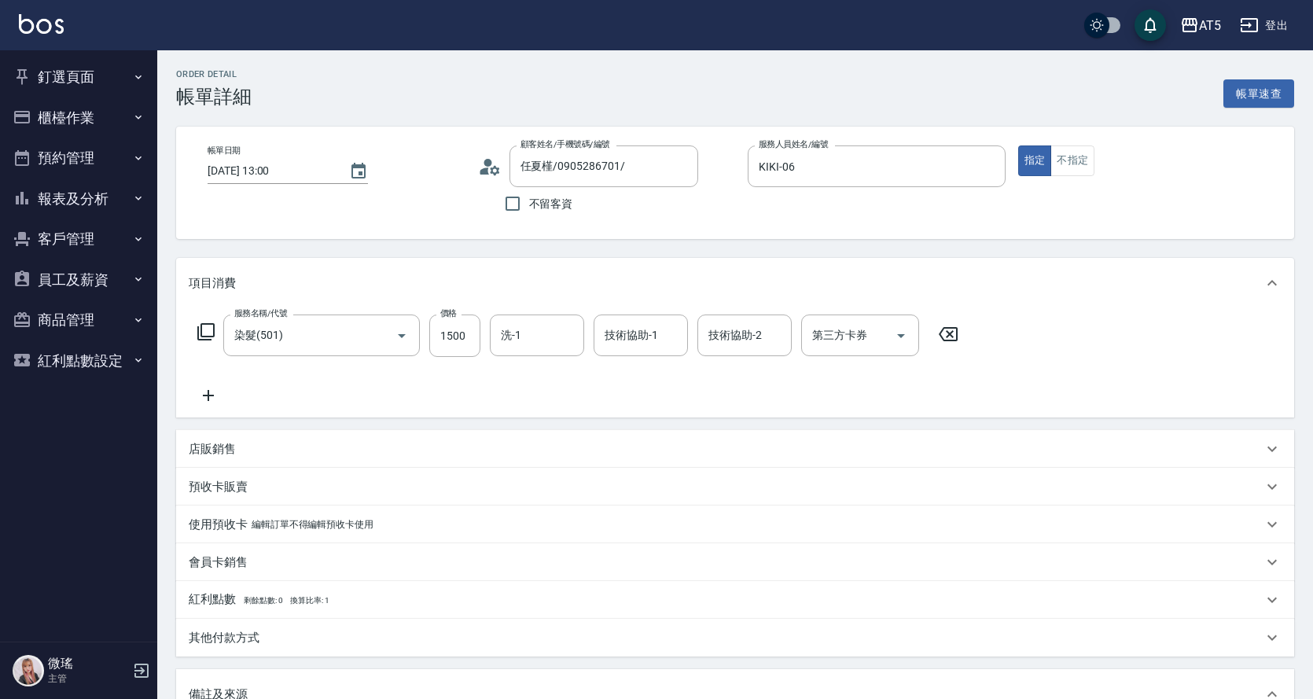
click at [81, 72] on button "釘選頁面" at bounding box center [78, 77] width 145 height 41
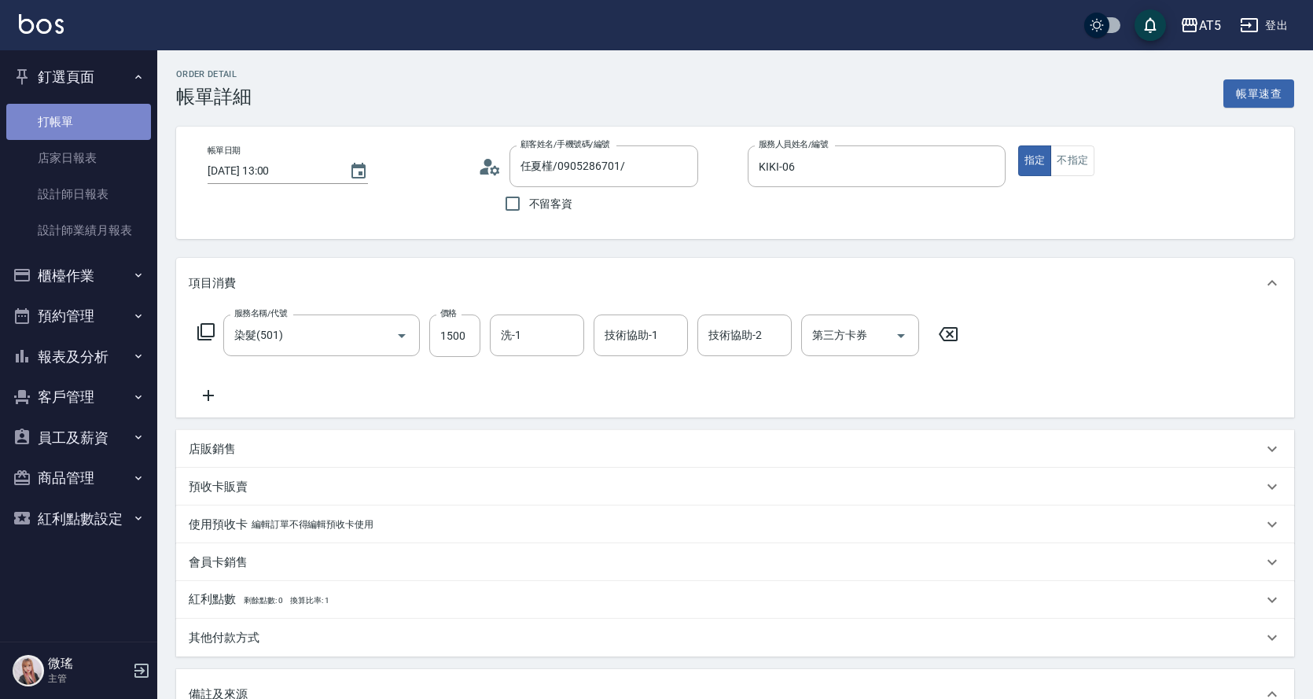
click at [80, 135] on link "打帳單" at bounding box center [78, 122] width 145 height 36
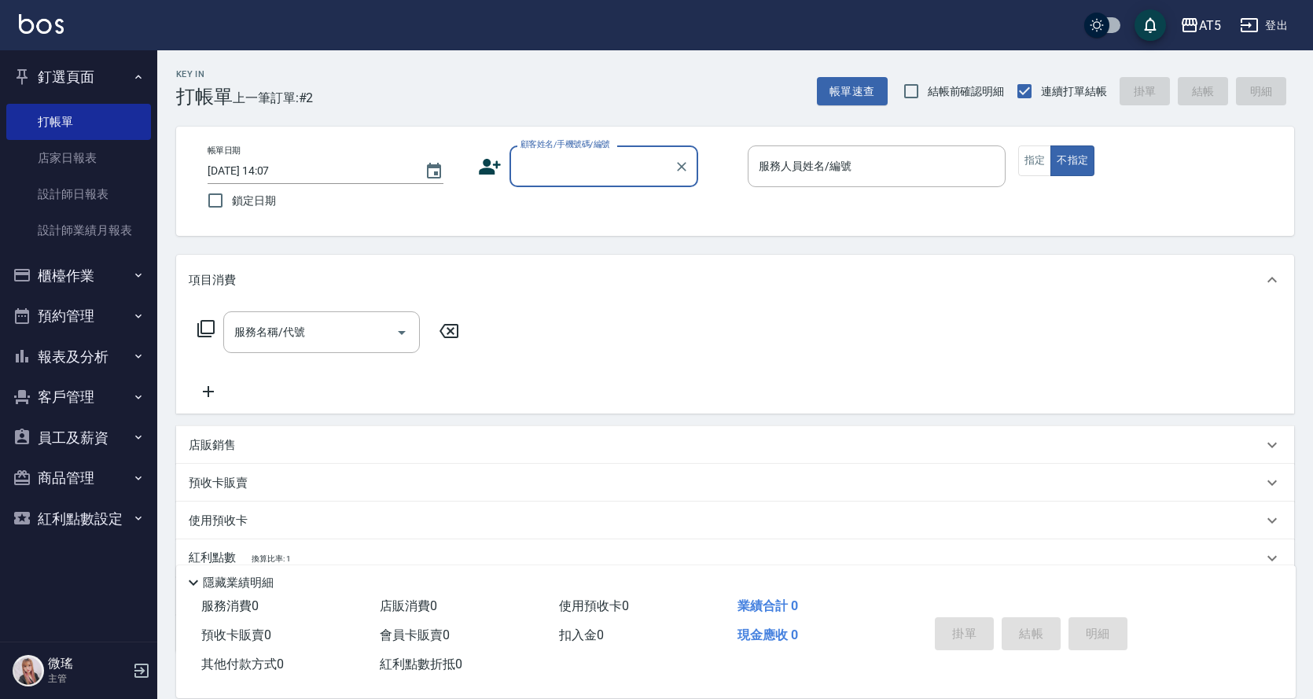
click at [68, 281] on button "櫃檯作業" at bounding box center [78, 275] width 145 height 41
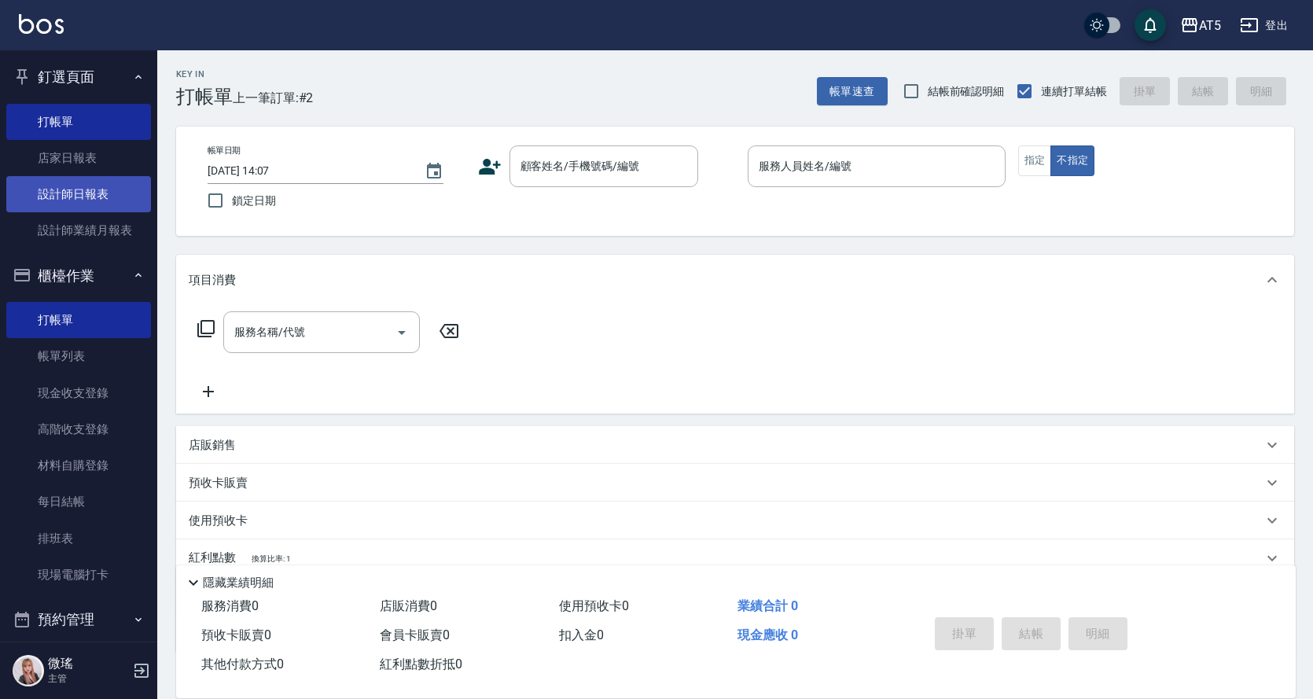
click at [117, 204] on link "設計師日報表" at bounding box center [78, 194] width 145 height 36
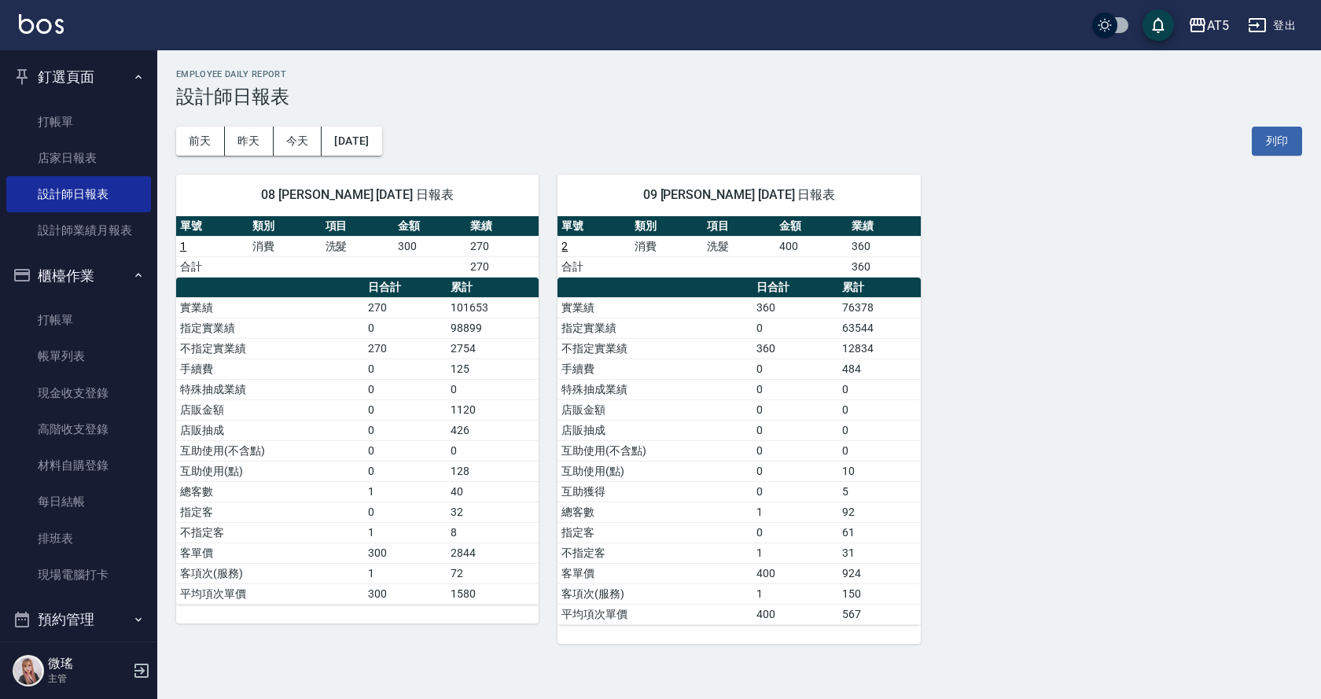
click at [105, 271] on button "櫃檯作業" at bounding box center [78, 275] width 145 height 41
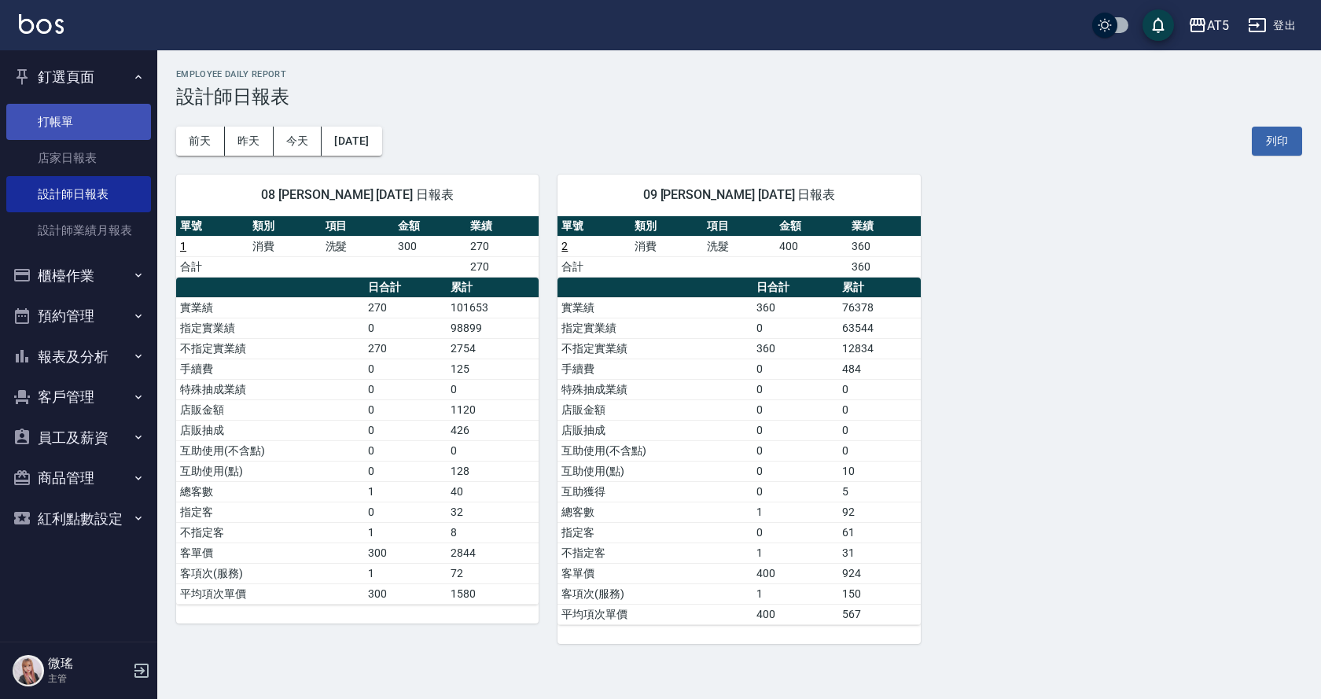
click at [101, 123] on link "打帳單" at bounding box center [78, 122] width 145 height 36
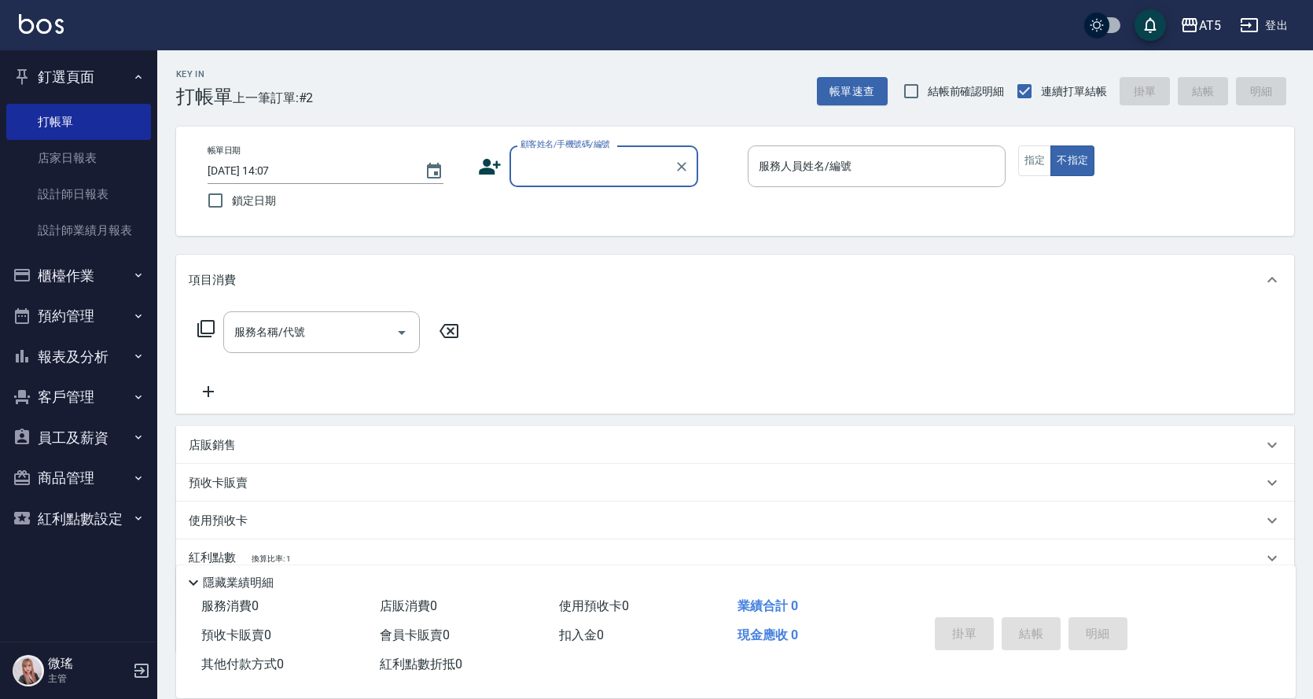
click at [59, 292] on button "櫃檯作業" at bounding box center [78, 275] width 145 height 41
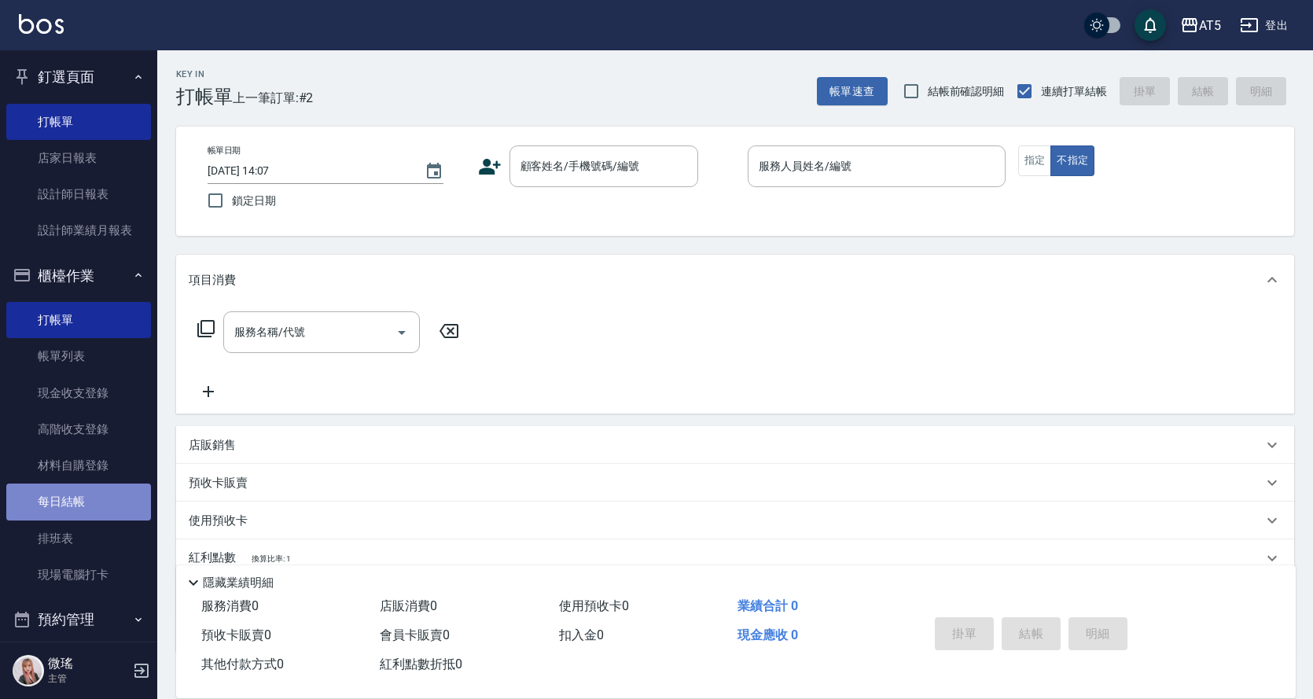
click at [108, 495] on link "每日結帳" at bounding box center [78, 501] width 145 height 36
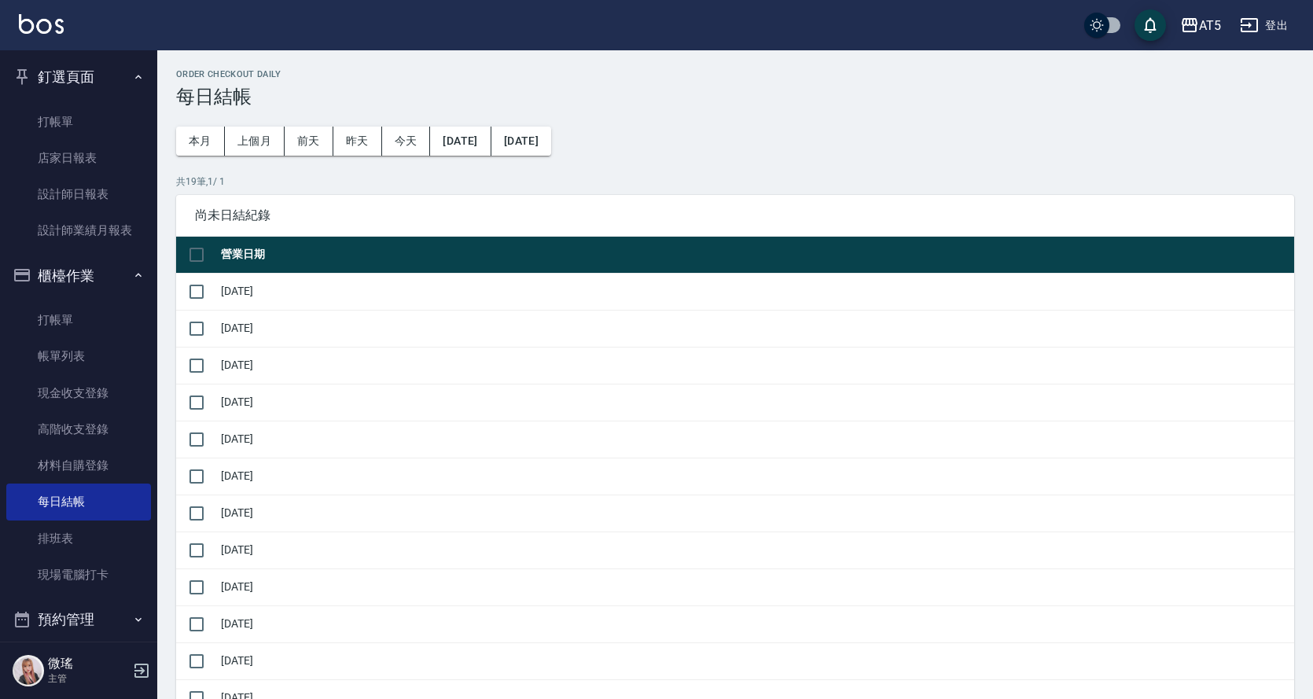
scroll to position [393, 0]
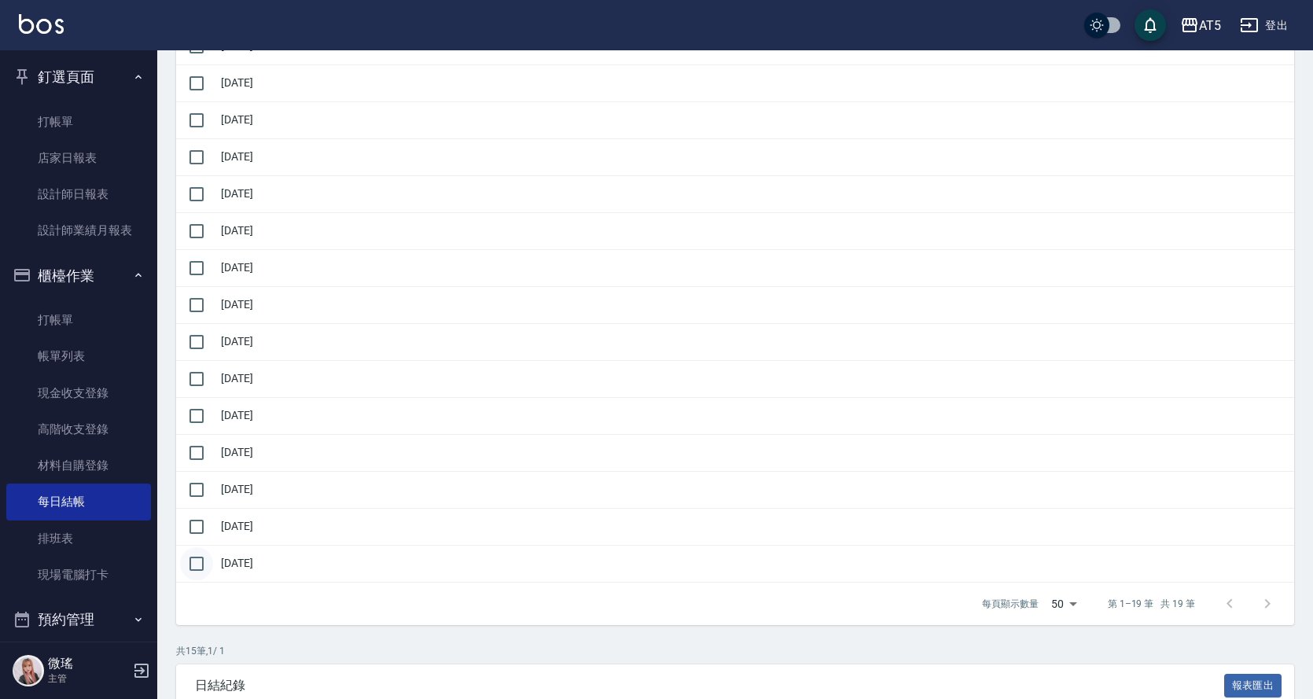
click at [188, 571] on input "checkbox" at bounding box center [196, 563] width 33 height 33
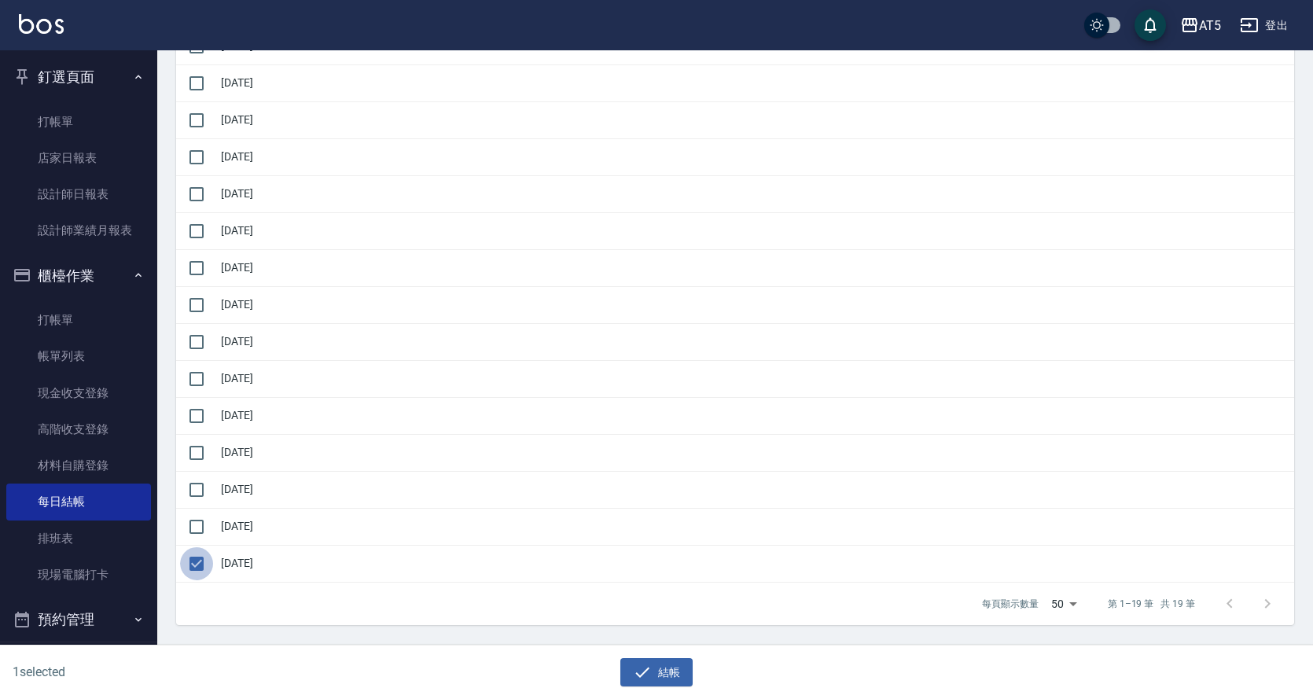
click at [189, 562] on input "checkbox" at bounding box center [196, 563] width 33 height 33
checkbox input "false"
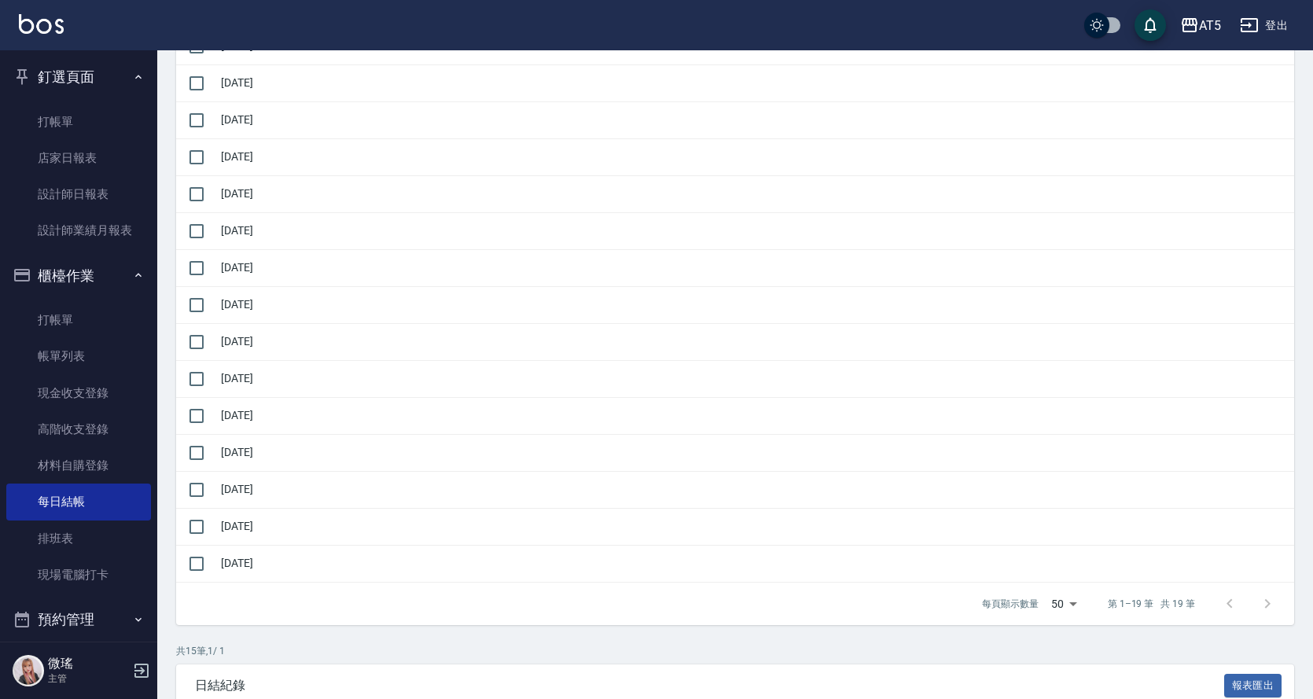
scroll to position [79, 0]
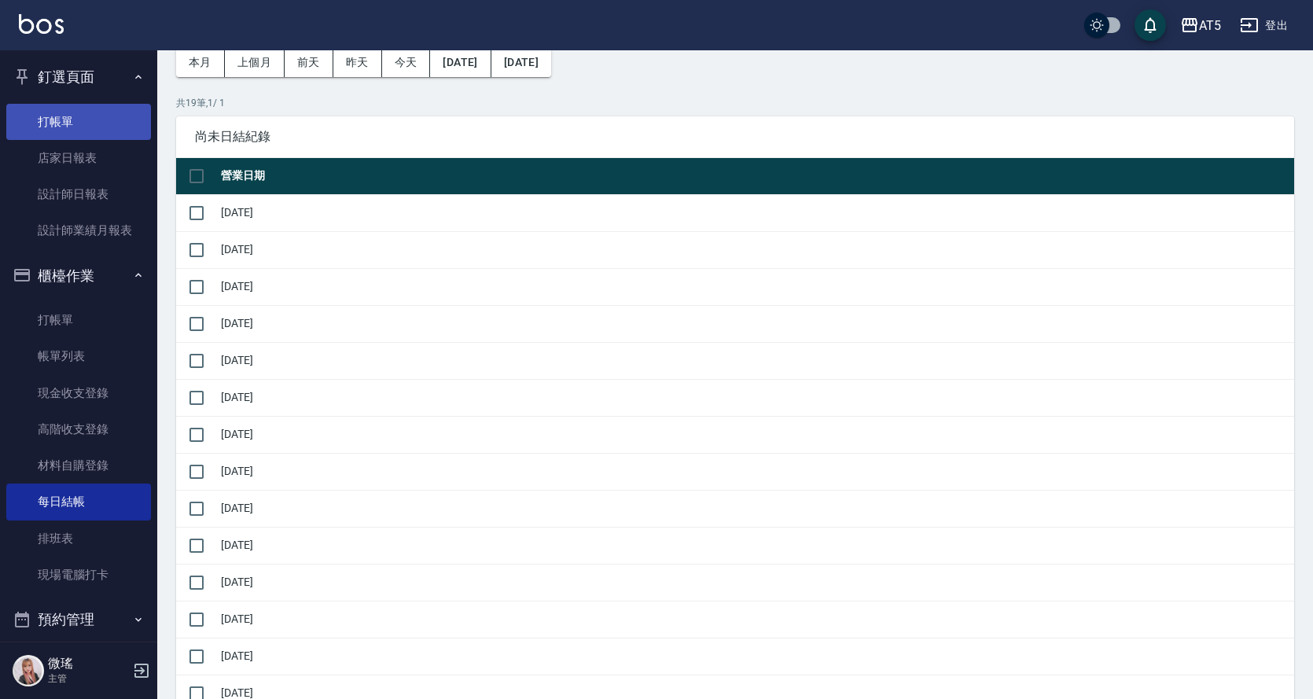
click at [57, 119] on link "打帳單" at bounding box center [78, 122] width 145 height 36
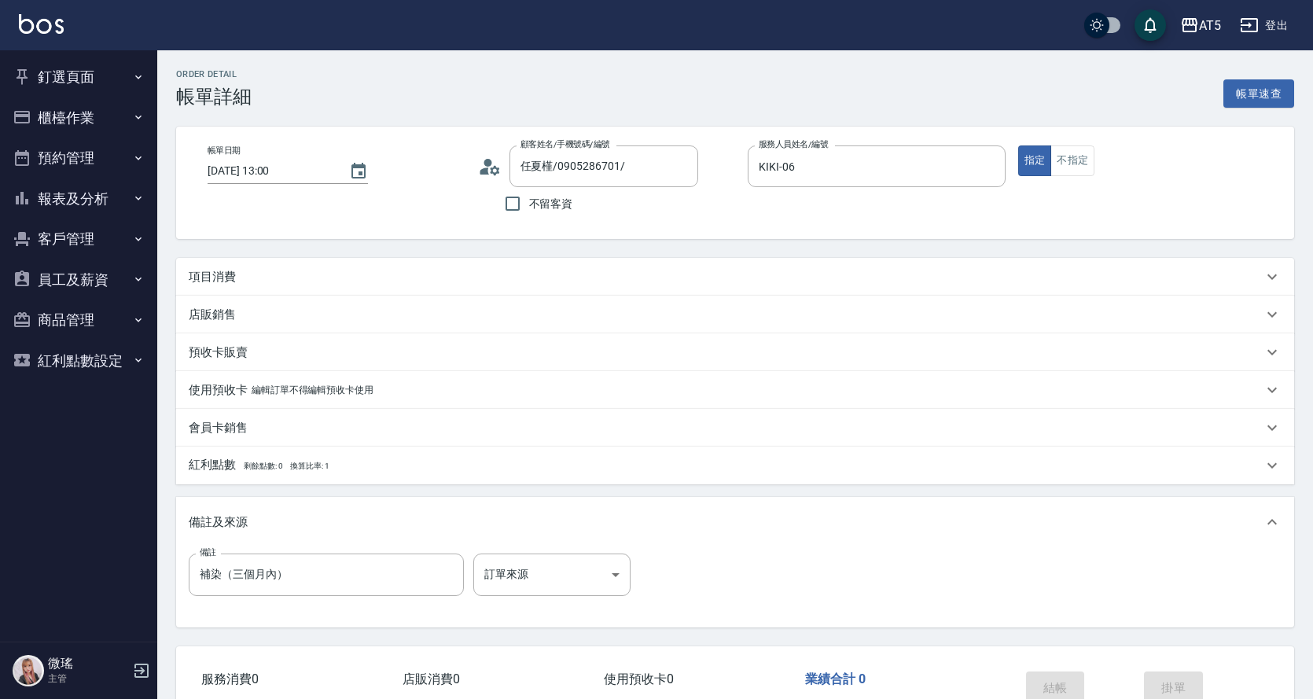
click at [341, 272] on div "項目消費" at bounding box center [726, 277] width 1074 height 17
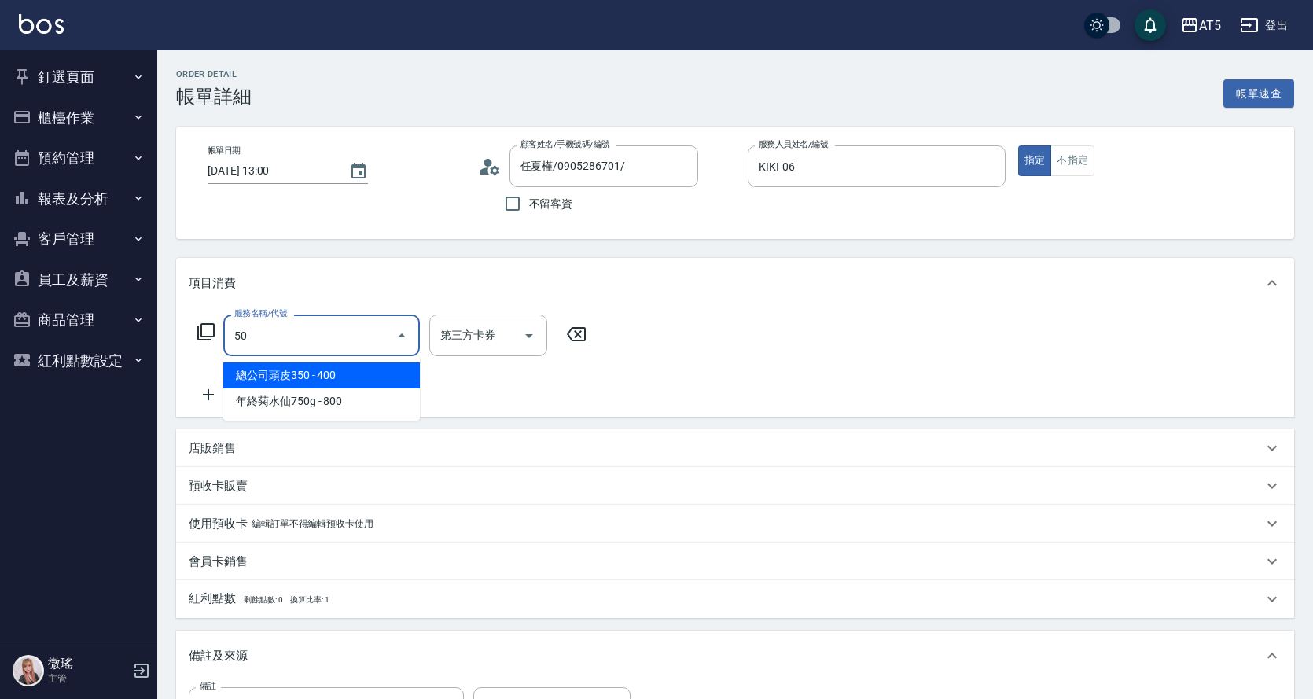
type input "501"
type input "100"
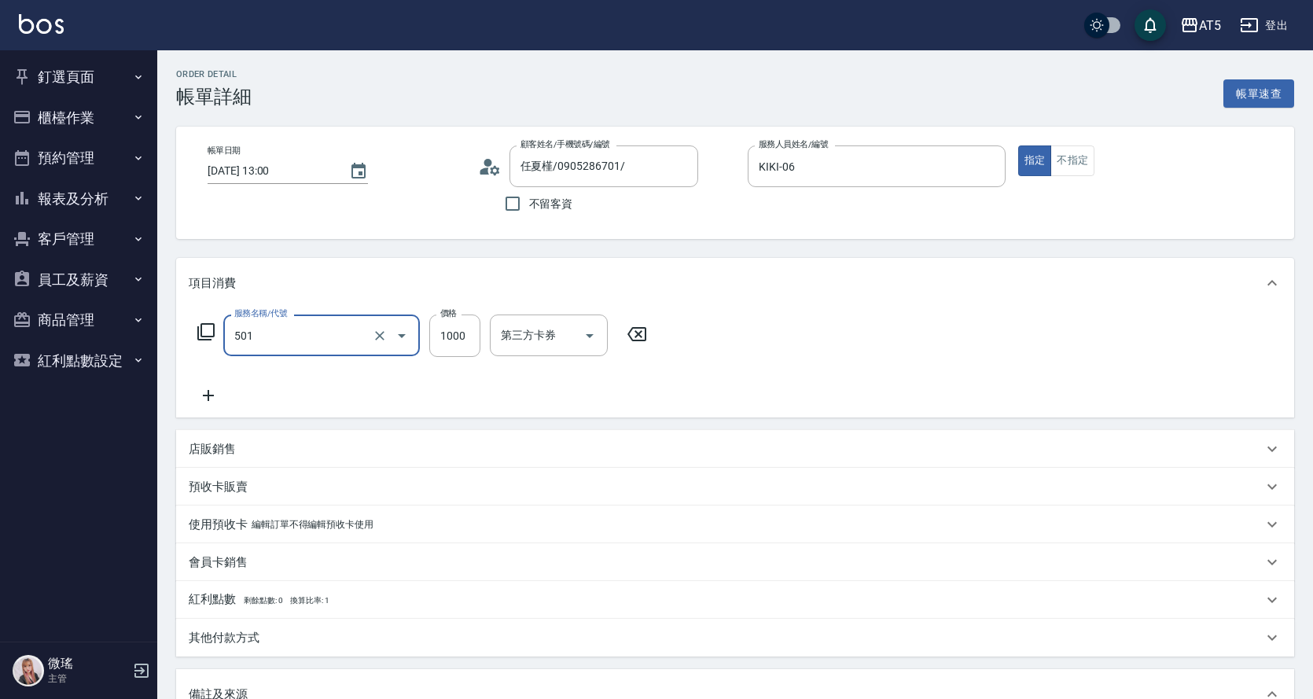
type input "染髮(501)"
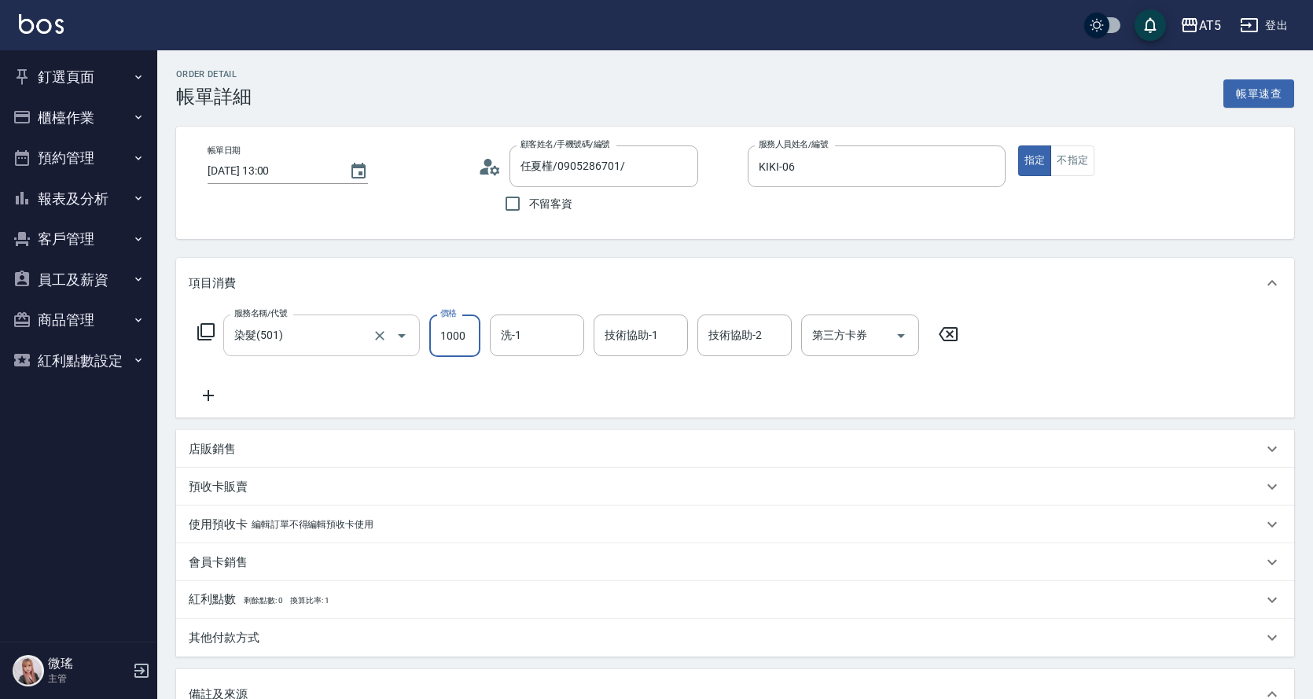
type input "0"
type input "150"
type input "1500"
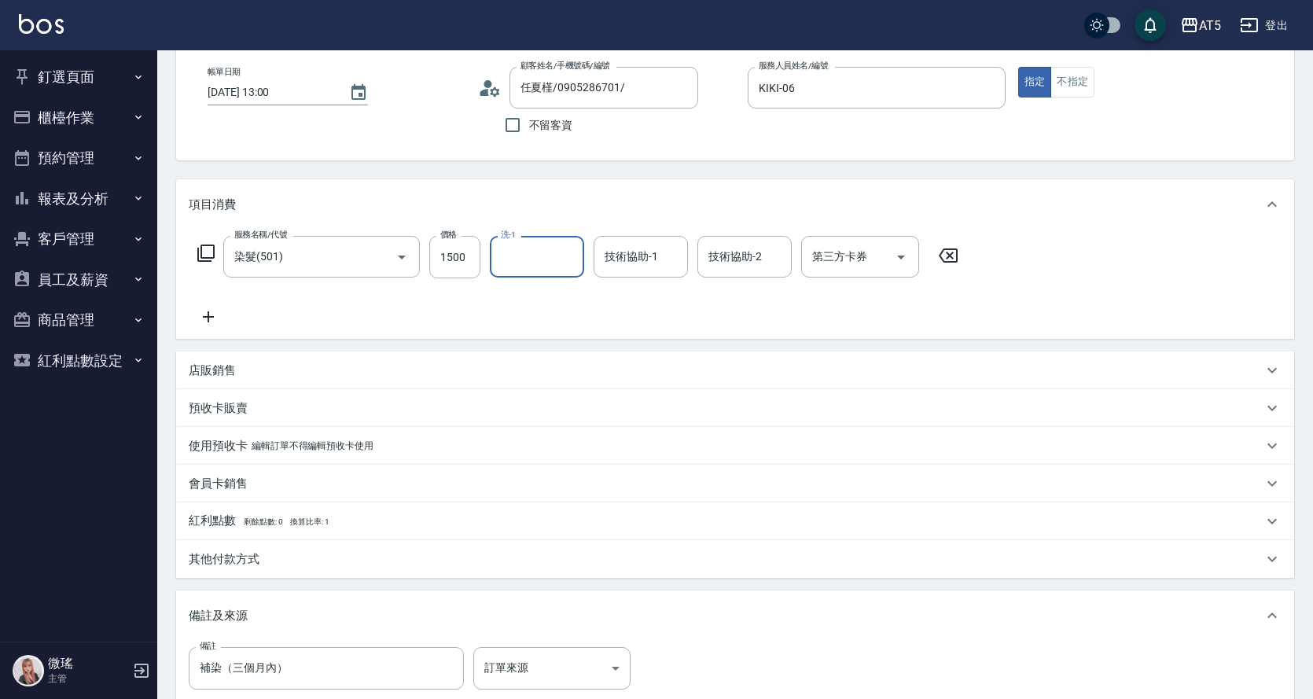
scroll to position [270, 0]
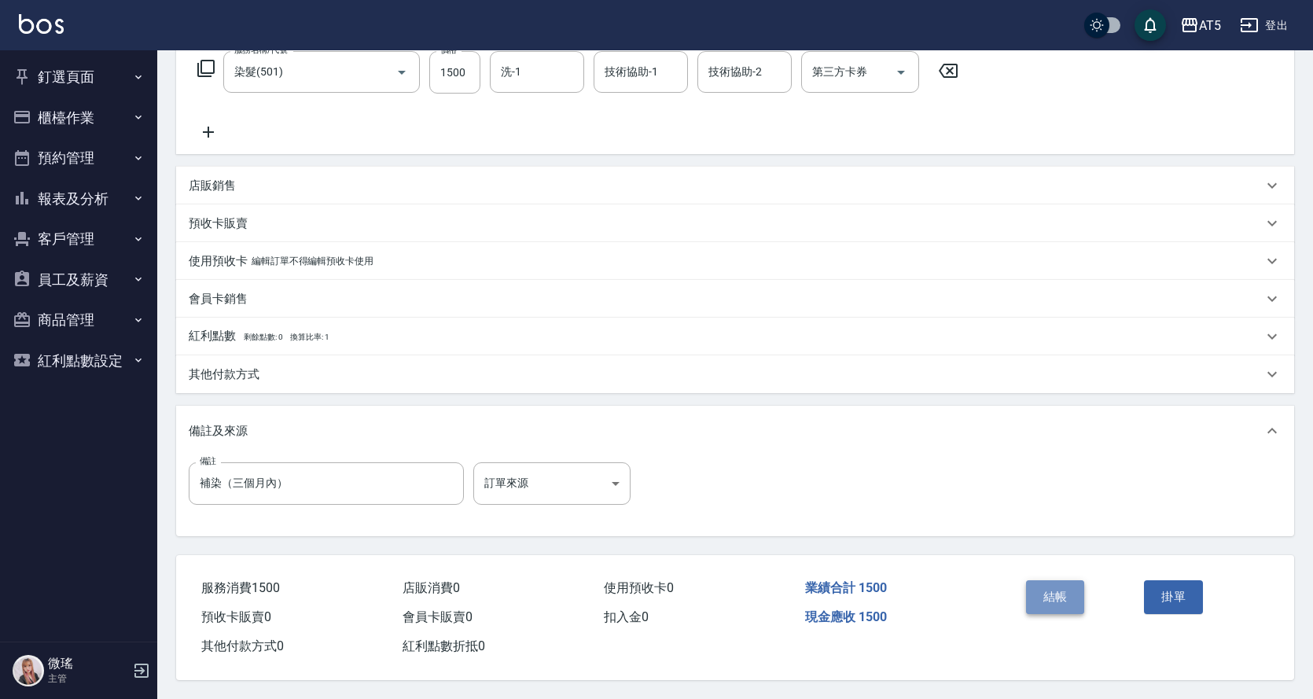
click at [1035, 588] on button "結帳" at bounding box center [1055, 596] width 59 height 33
click at [72, 118] on button "櫃檯作業" at bounding box center [78, 117] width 145 height 41
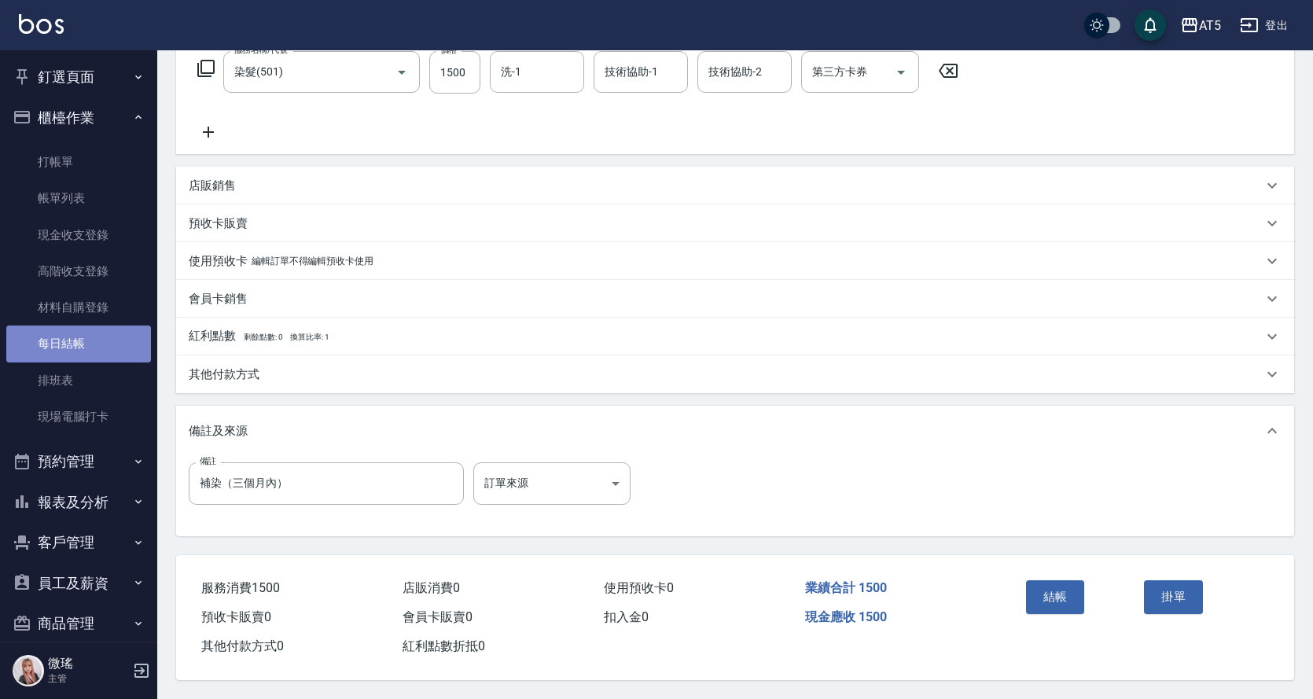
click at [84, 336] on link "每日結帳" at bounding box center [78, 343] width 145 height 36
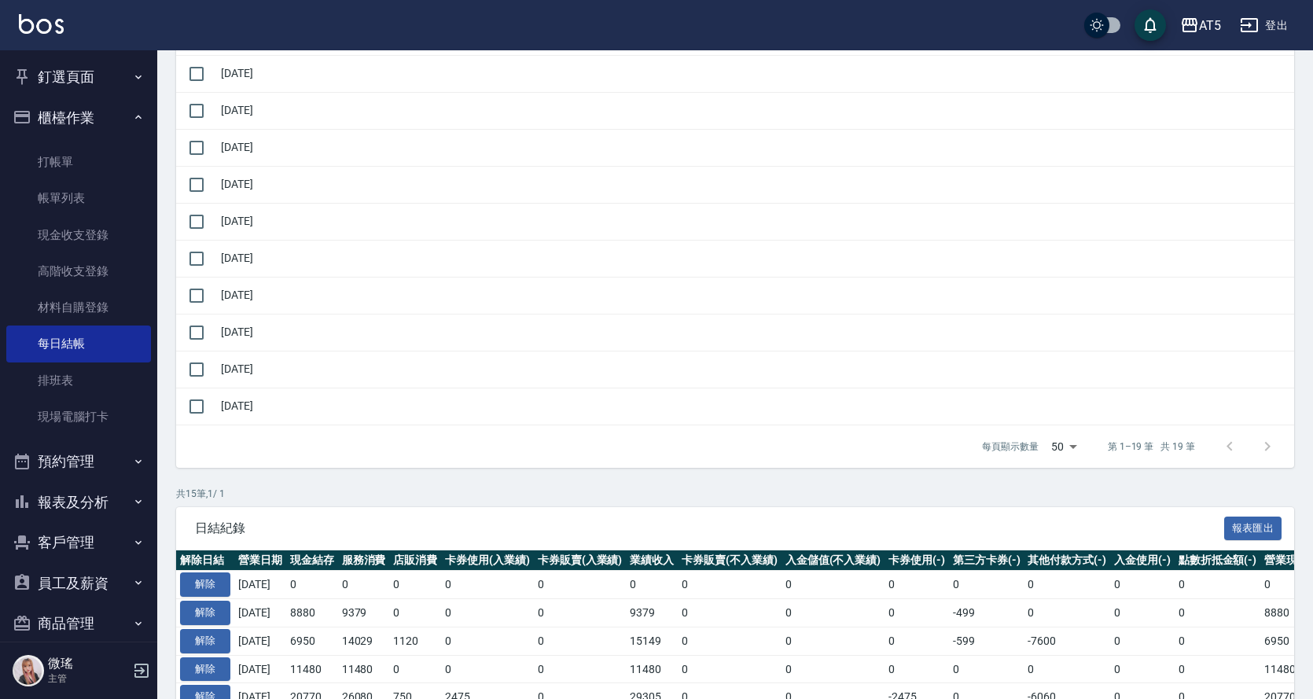
scroll to position [393, 0]
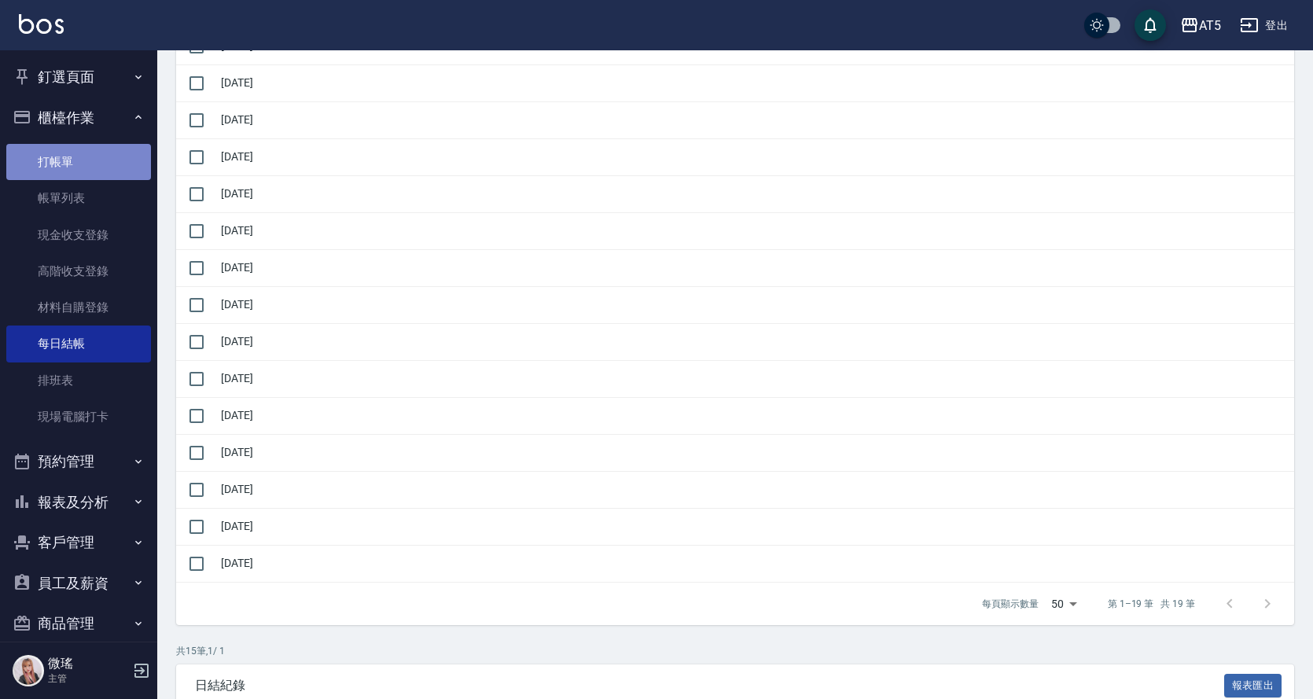
click at [84, 156] on link "打帳單" at bounding box center [78, 162] width 145 height 36
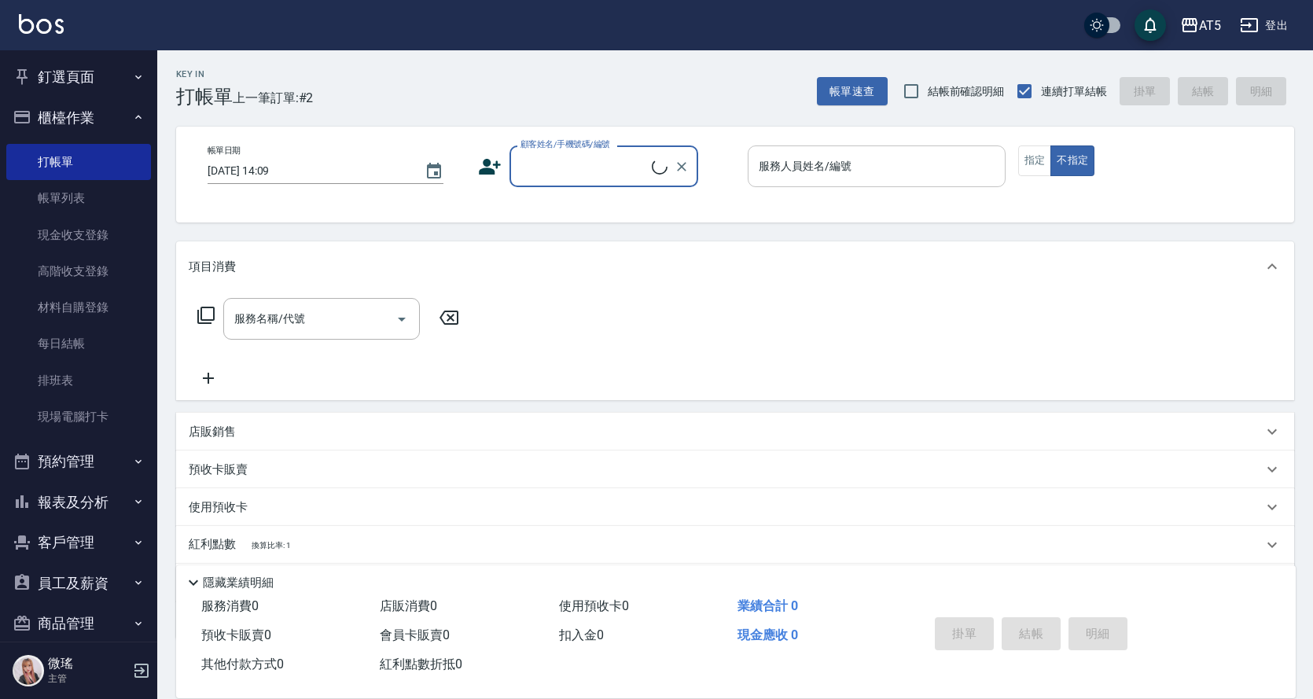
click at [804, 155] on div "服務人員姓名/編號 服務人員姓名/編號" at bounding box center [877, 166] width 258 height 42
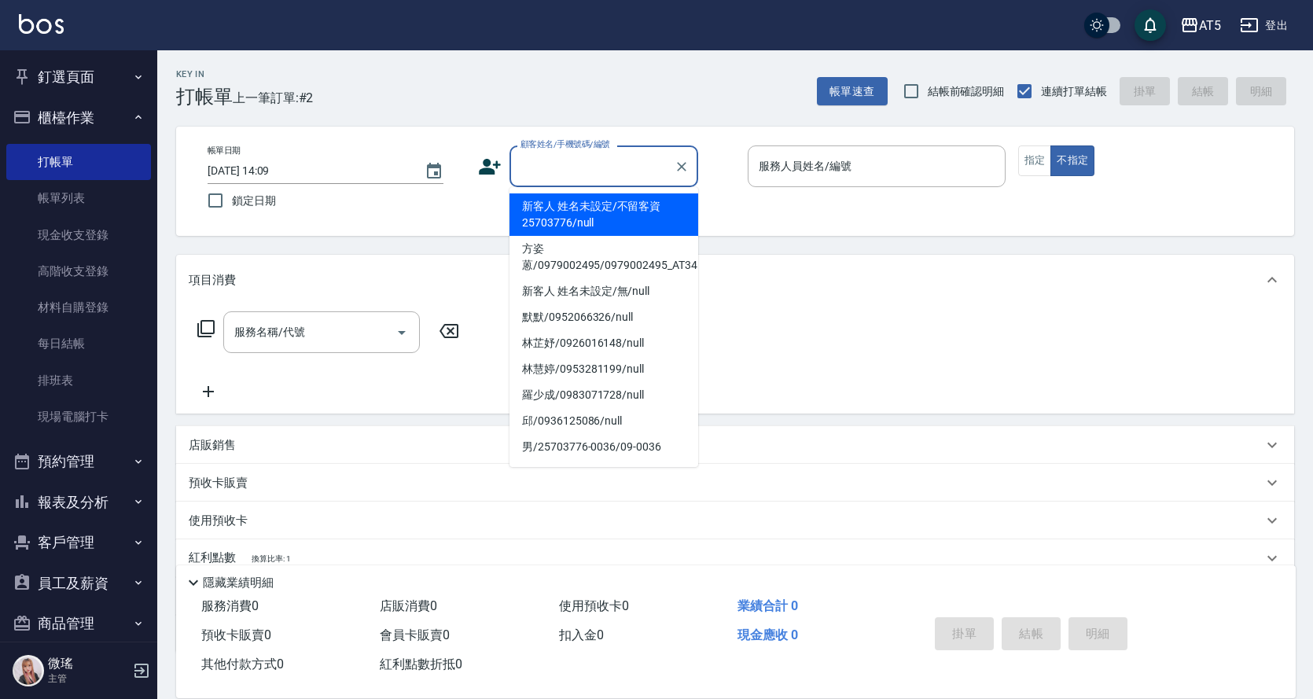
click at [516, 157] on input "顧客姓名/手機號碼/編號" at bounding box center [591, 167] width 151 height 28
click at [571, 208] on li "新客人 姓名未設定/不留客資25703776/null" at bounding box center [603, 214] width 189 height 42
type input "新客人 姓名未設定/不留客資25703776/null"
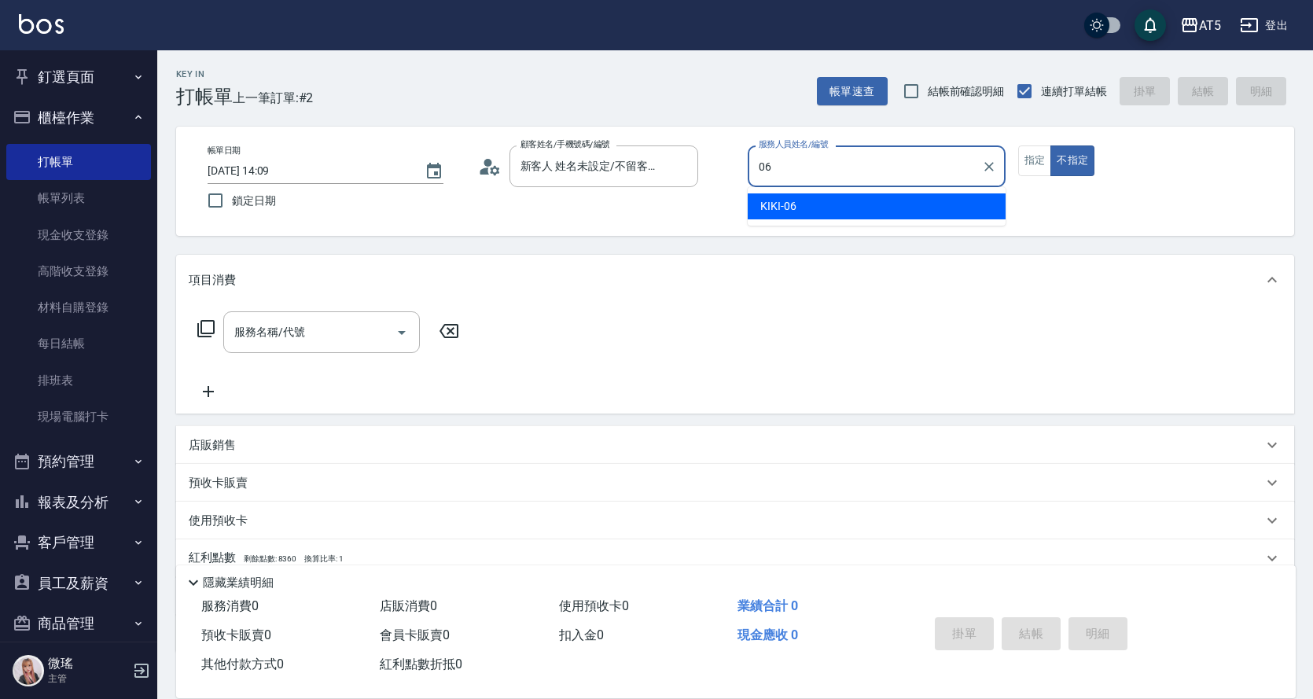
type input "06"
type button "false"
type input "KIKI-06"
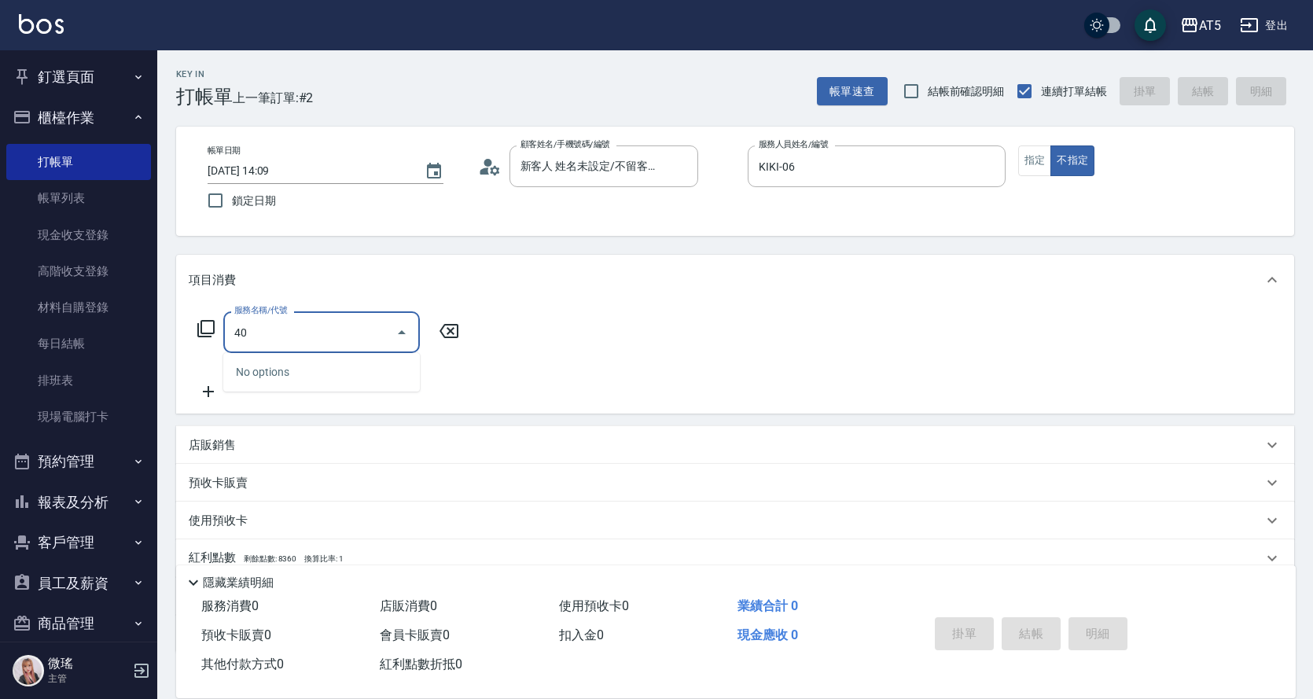
type input "401"
type input "40"
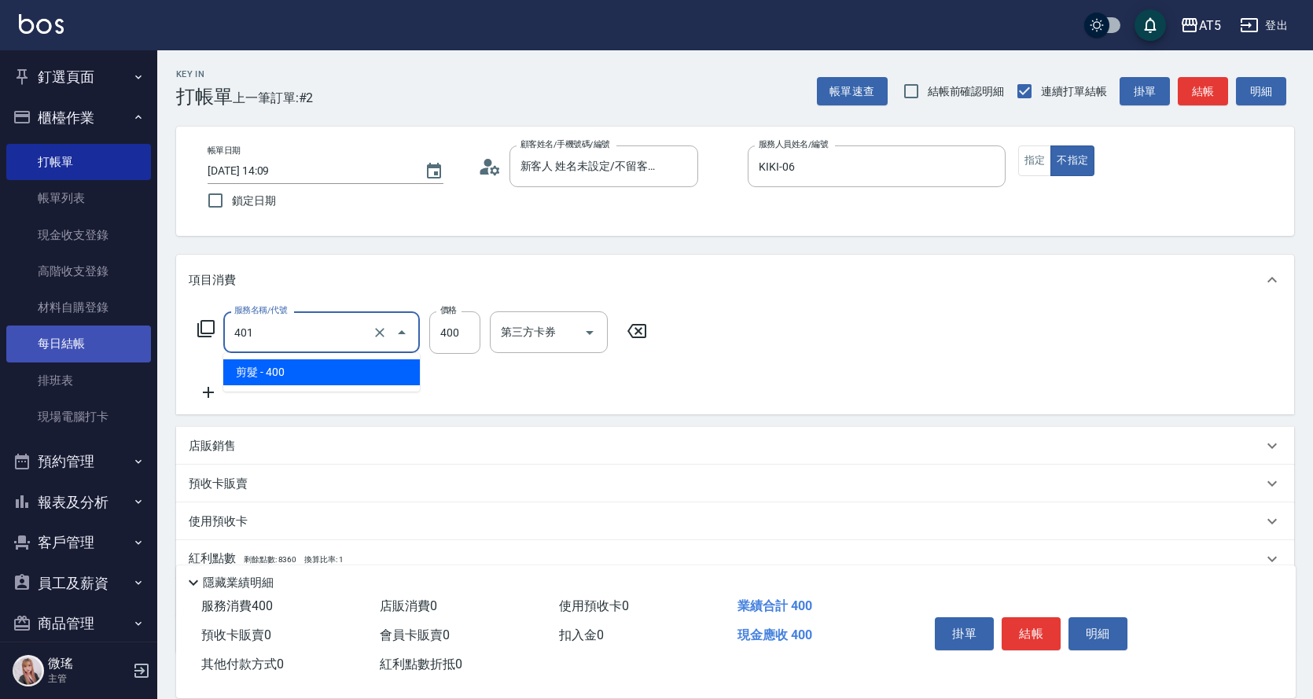
drag, startPoint x: 325, startPoint y: 344, endPoint x: 98, endPoint y: 351, distance: 227.3
click at [98, 351] on div "AT5 登出 釘選頁面 打帳單 店家日報表 設計師日報表 設計師業績月報表 櫃檯作業 打帳單 帳單列表 現金收支登錄 高階收支登錄 材料自購登錄 每日結帳 排…" at bounding box center [656, 402] width 1313 height 804
type input "20"
type input "0"
type input "201"
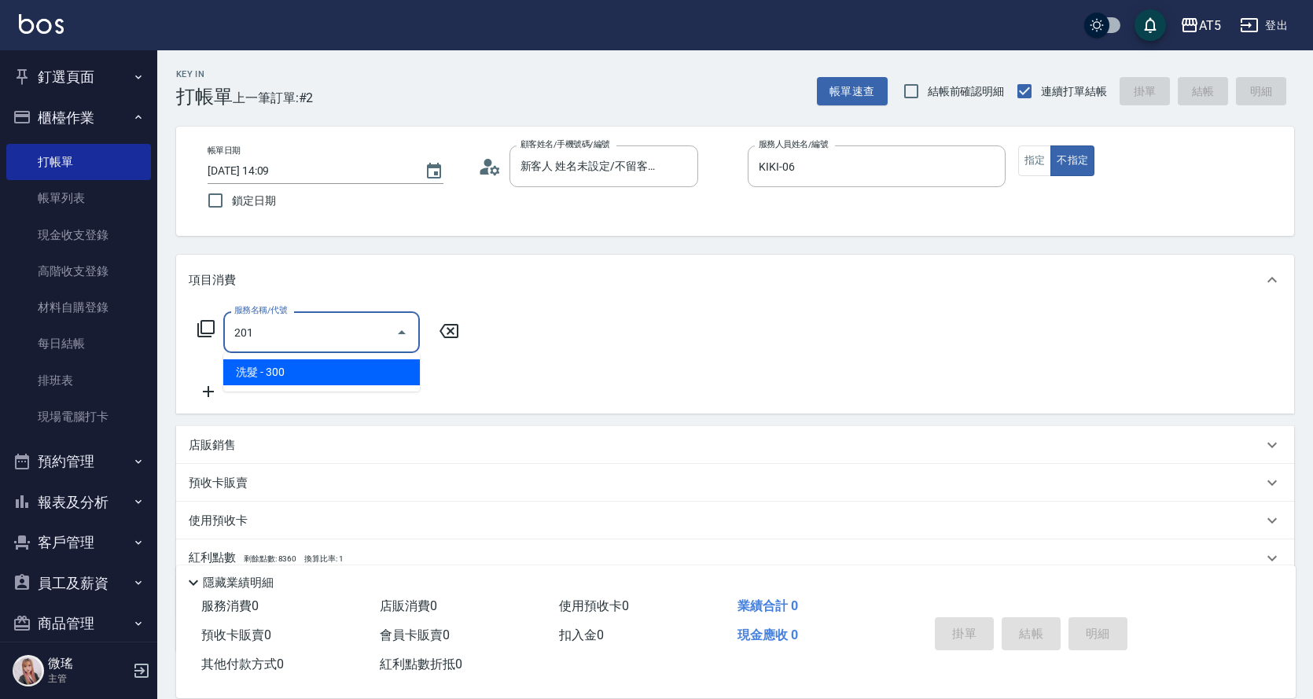
type input "30"
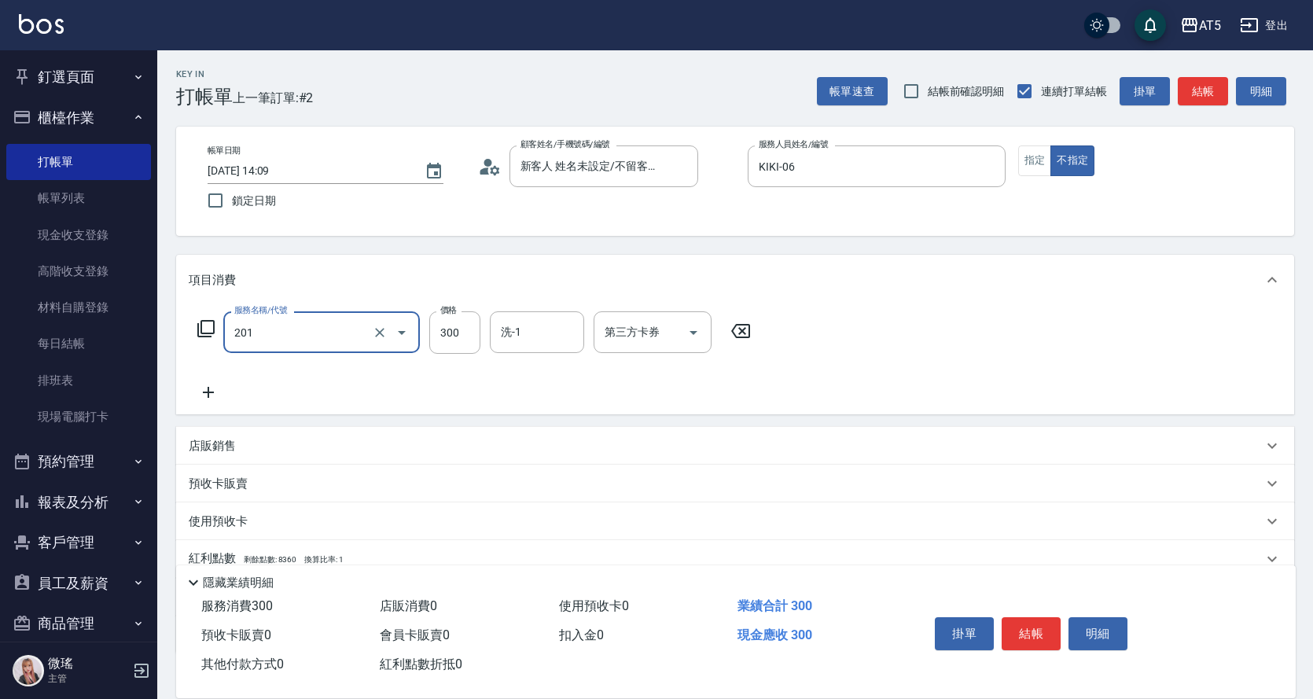
type input "洗髮(201)"
type input "0"
type input "400"
type input "40"
type input "400"
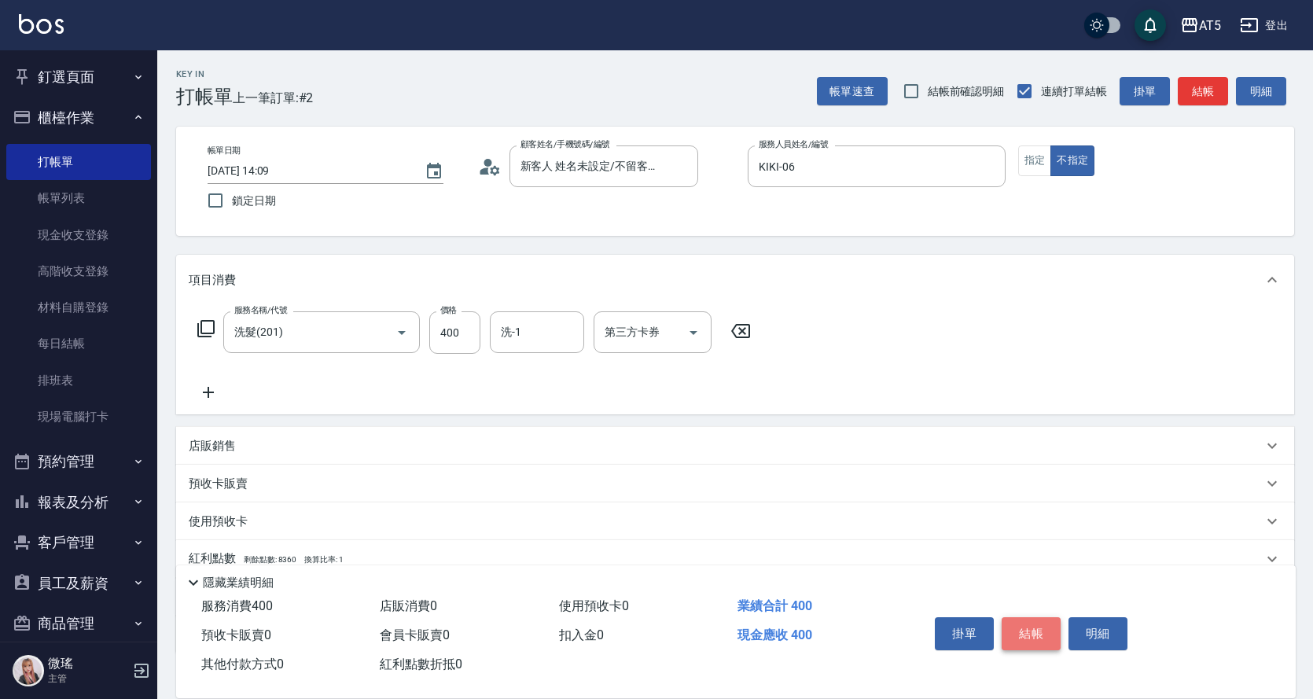
click at [1004, 626] on button "結帳" at bounding box center [1030, 633] width 59 height 33
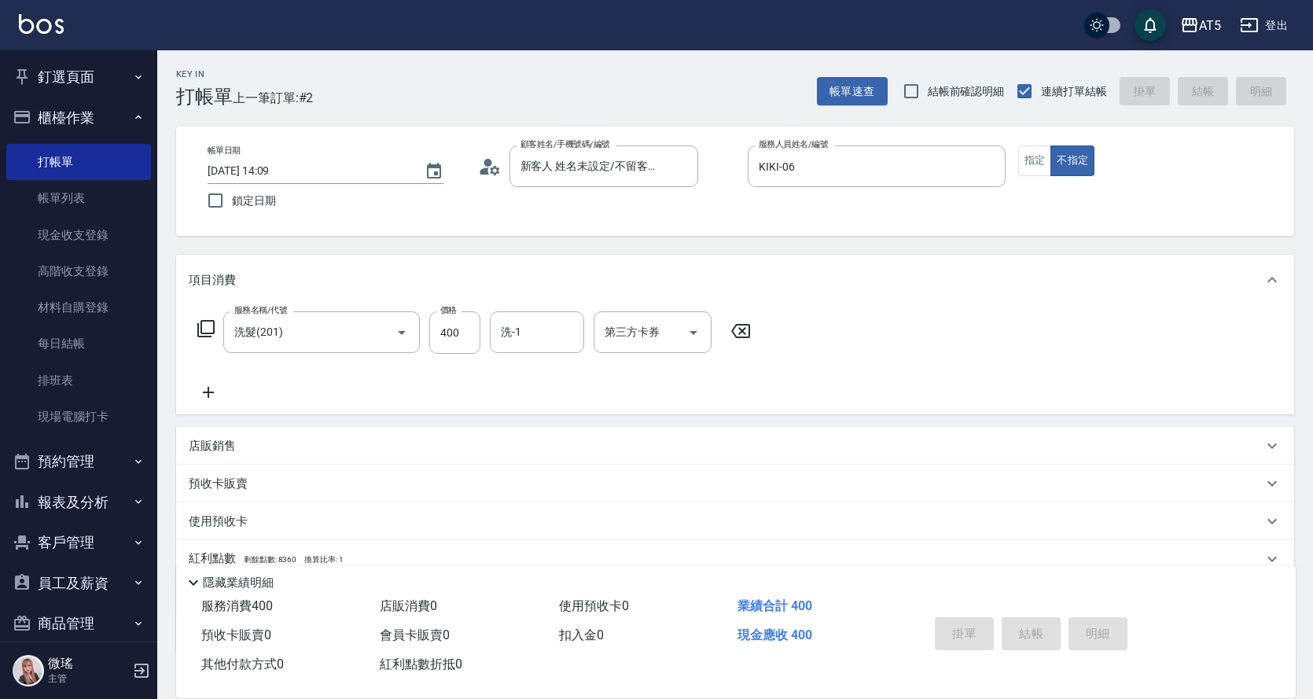
type input "0"
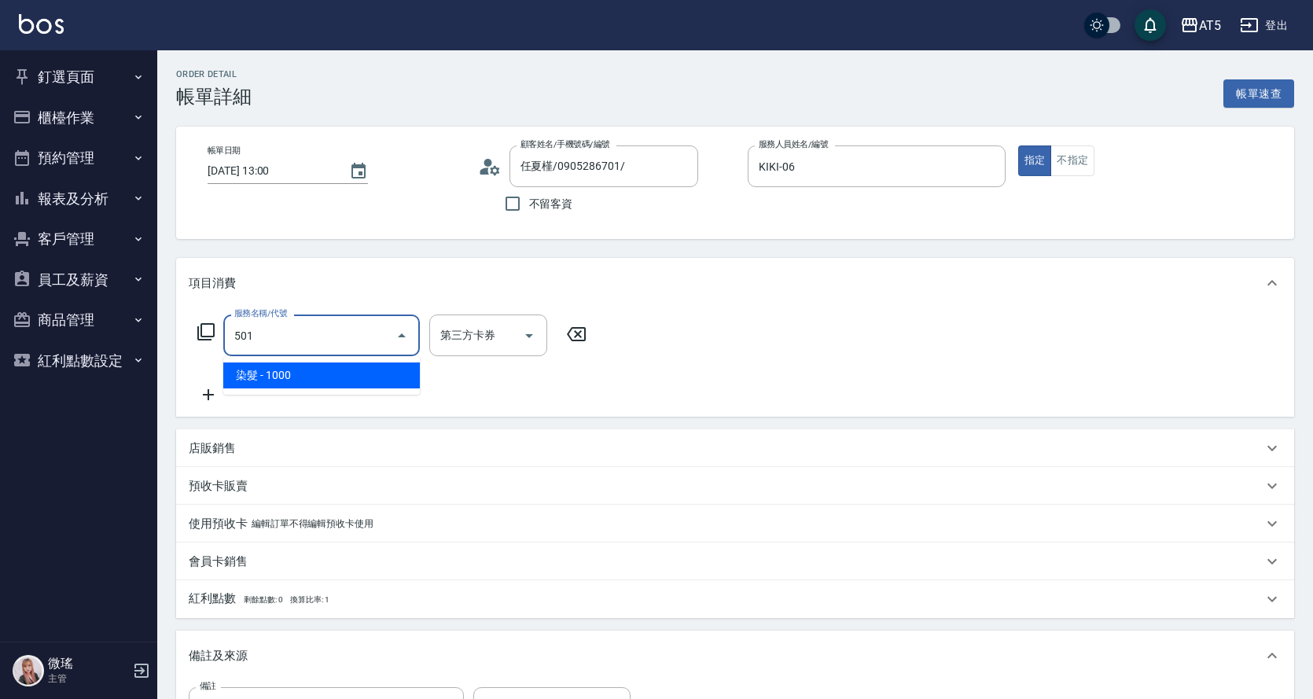
type input "染髮(501)"
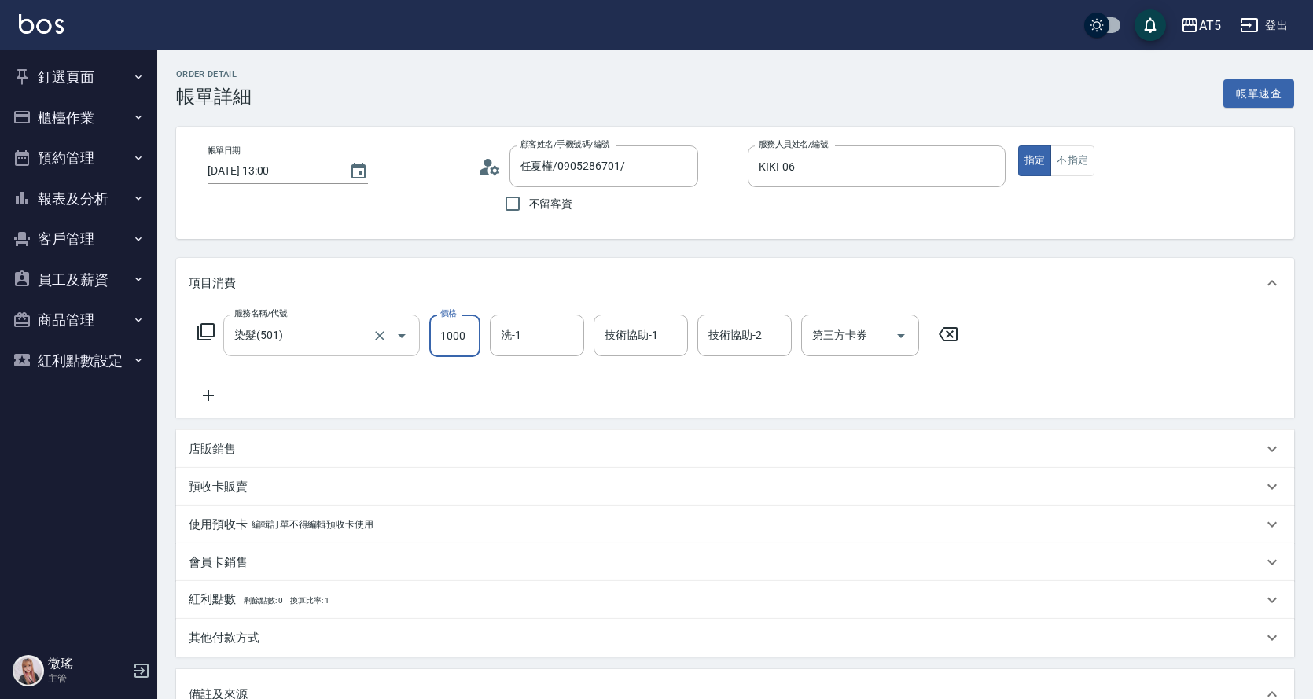
type input "0"
type input "150"
type input "10"
type input "1500"
type input "150"
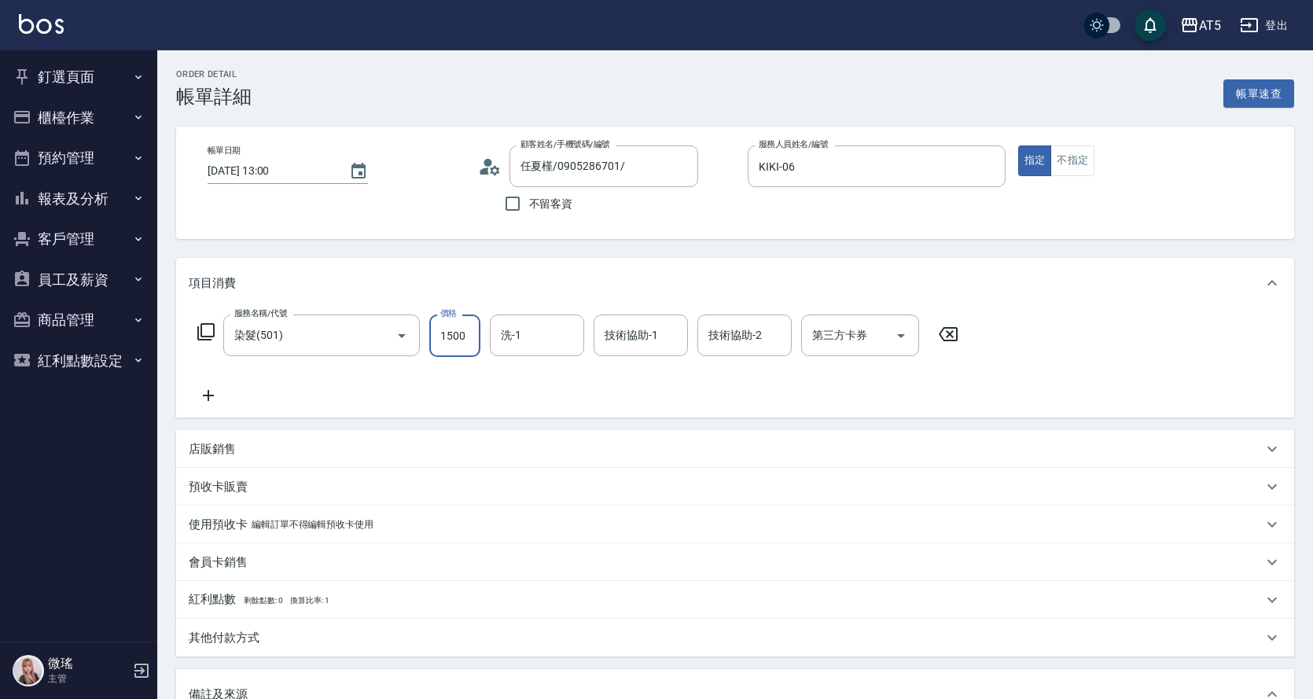
type input "1500"
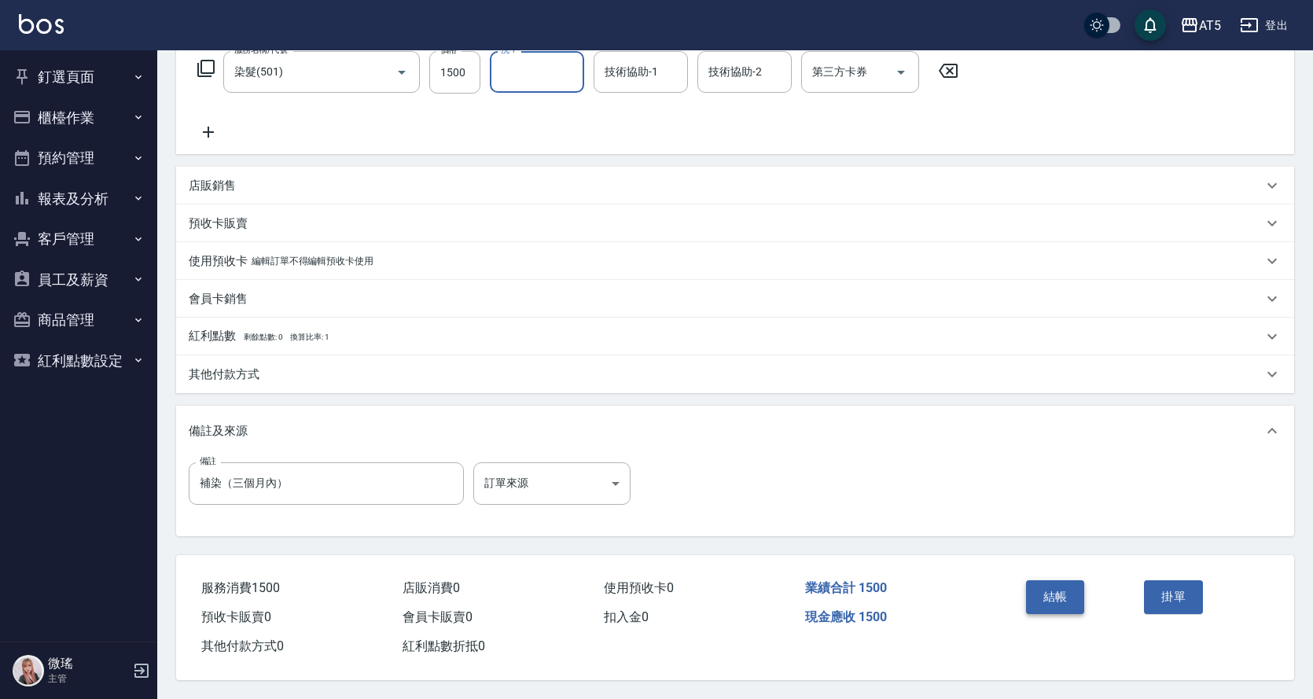
click at [1043, 586] on button "結帳" at bounding box center [1055, 596] width 59 height 33
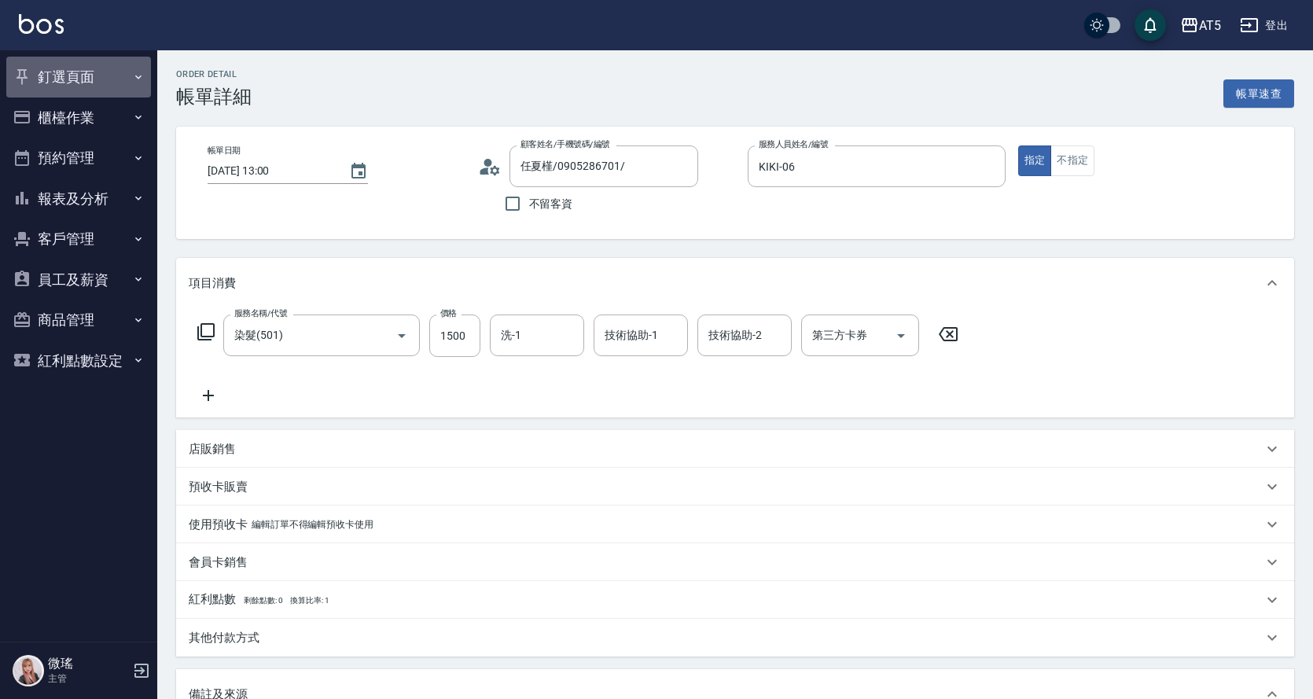
click at [82, 77] on button "釘選頁面" at bounding box center [78, 77] width 145 height 41
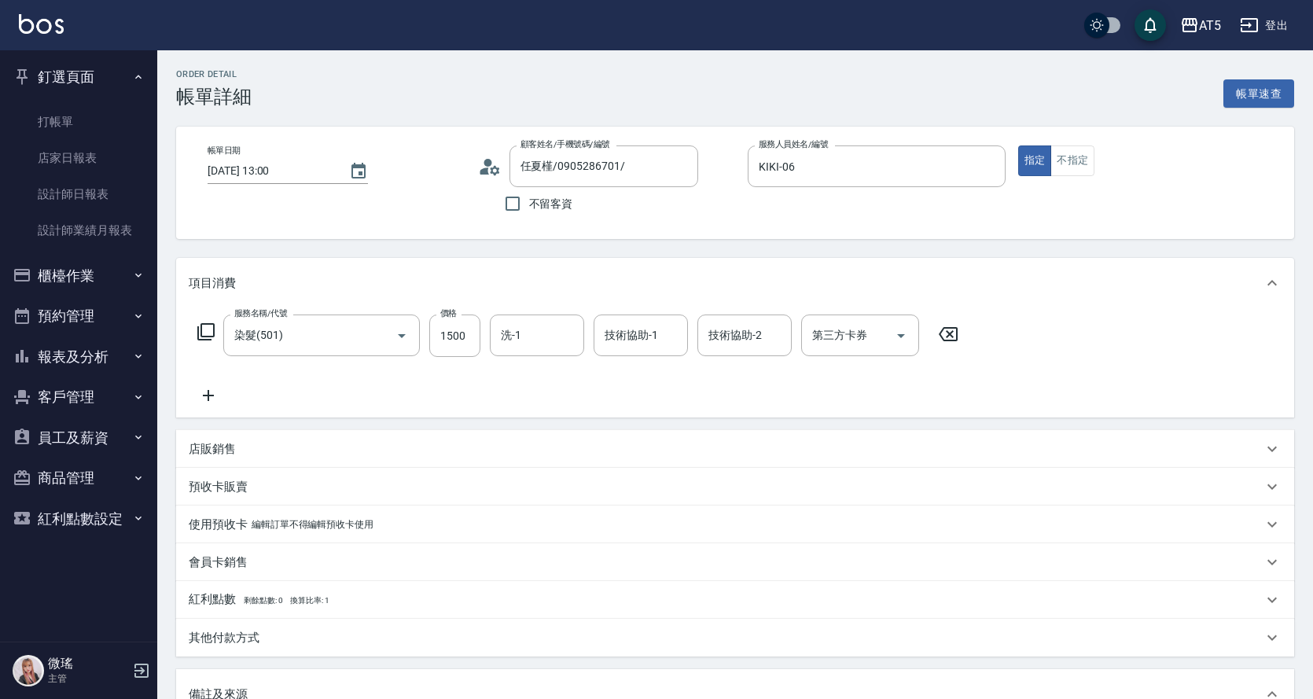
click at [74, 269] on button "櫃檯作業" at bounding box center [78, 275] width 145 height 41
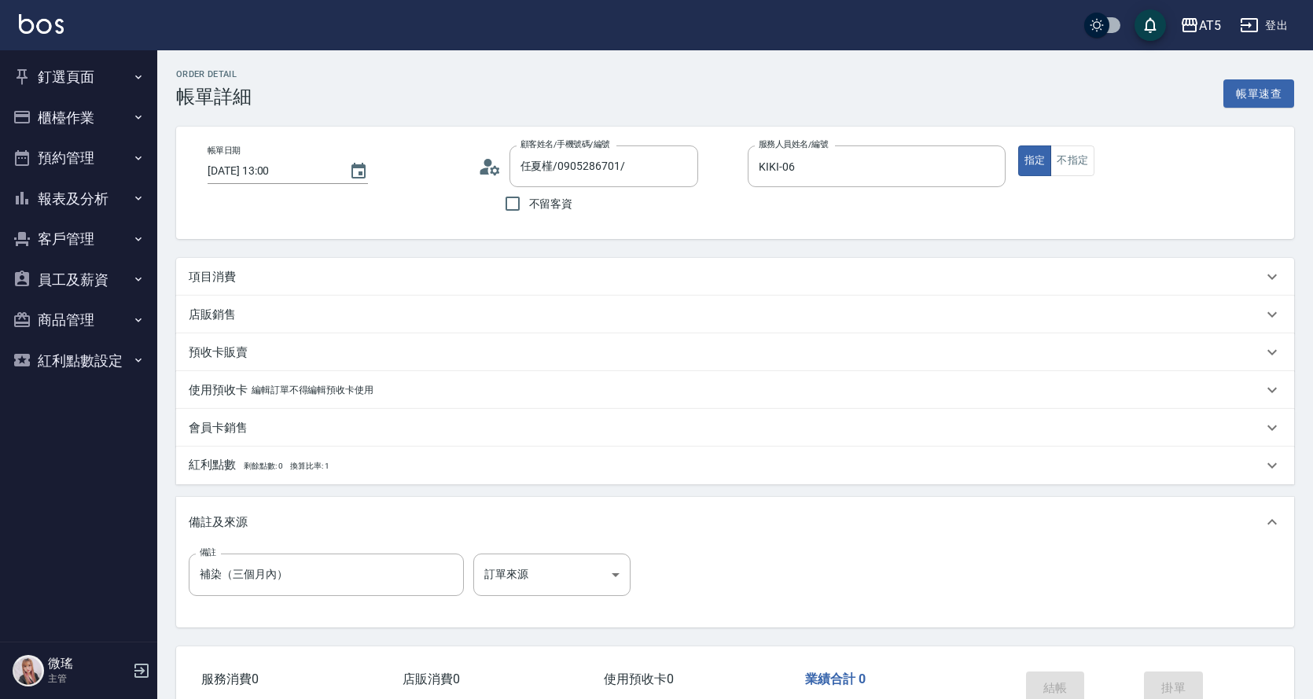
click at [247, 275] on div "項目消費" at bounding box center [726, 277] width 1074 height 17
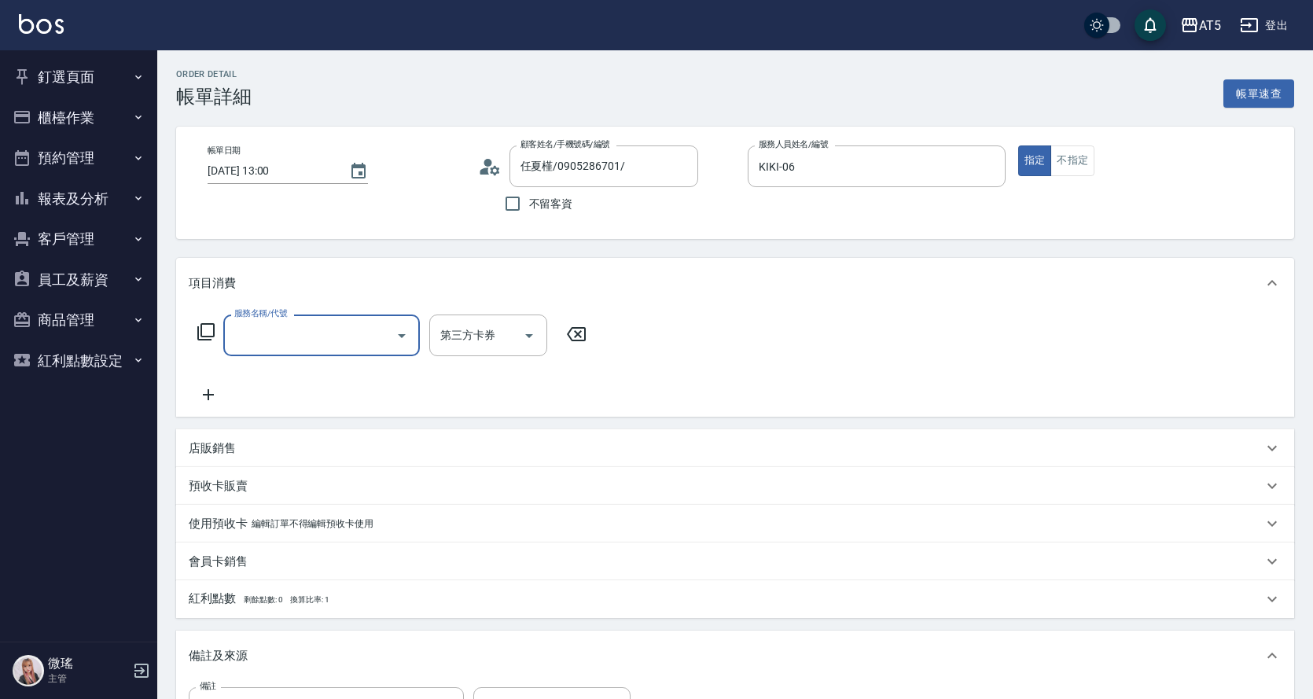
click at [284, 328] on input "服務名稱/代號" at bounding box center [309, 336] width 159 height 28
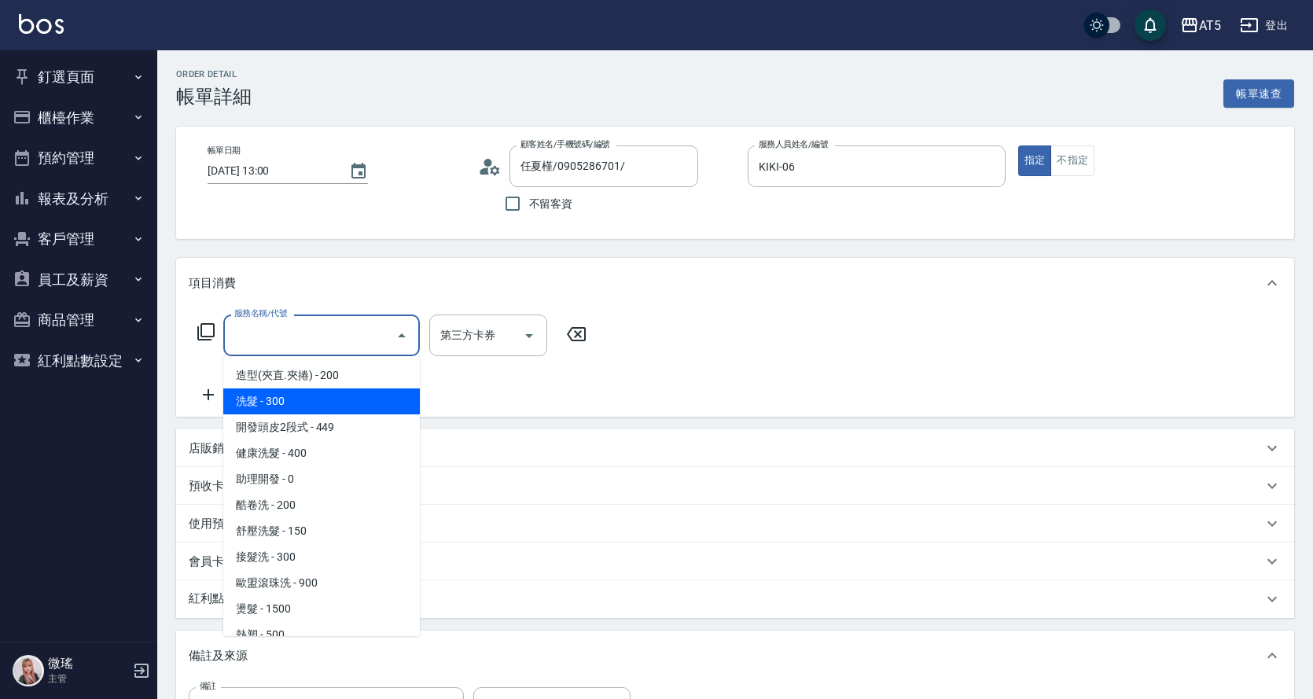
drag, startPoint x: 344, startPoint y: 408, endPoint x: 377, endPoint y: 387, distance: 39.3
click at [344, 407] on span "洗髮 - 300" at bounding box center [321, 401] width 197 height 26
type input "洗髮(201)"
type input "30"
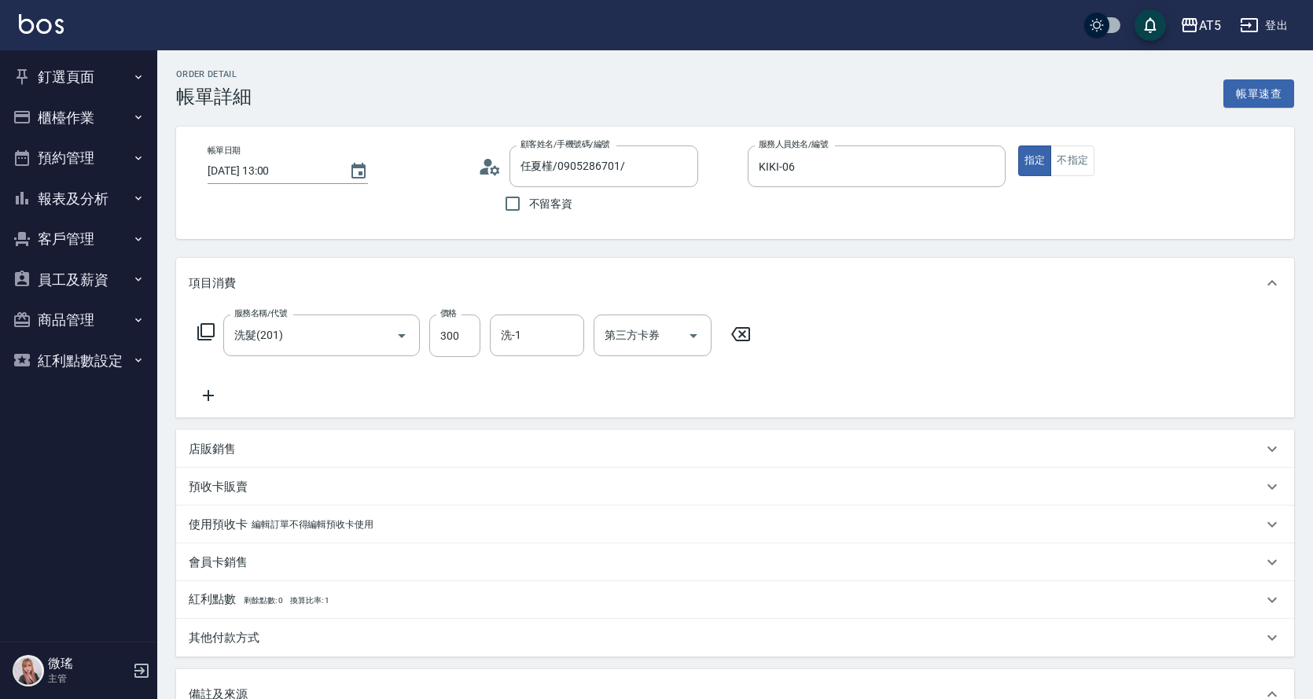
click at [881, 339] on div "服務名稱/代號 洗髮(201) 服務名稱/代號 價格 300 價格 洗-1 洗-1 第三方卡券 第三方卡券" at bounding box center [735, 362] width 1118 height 109
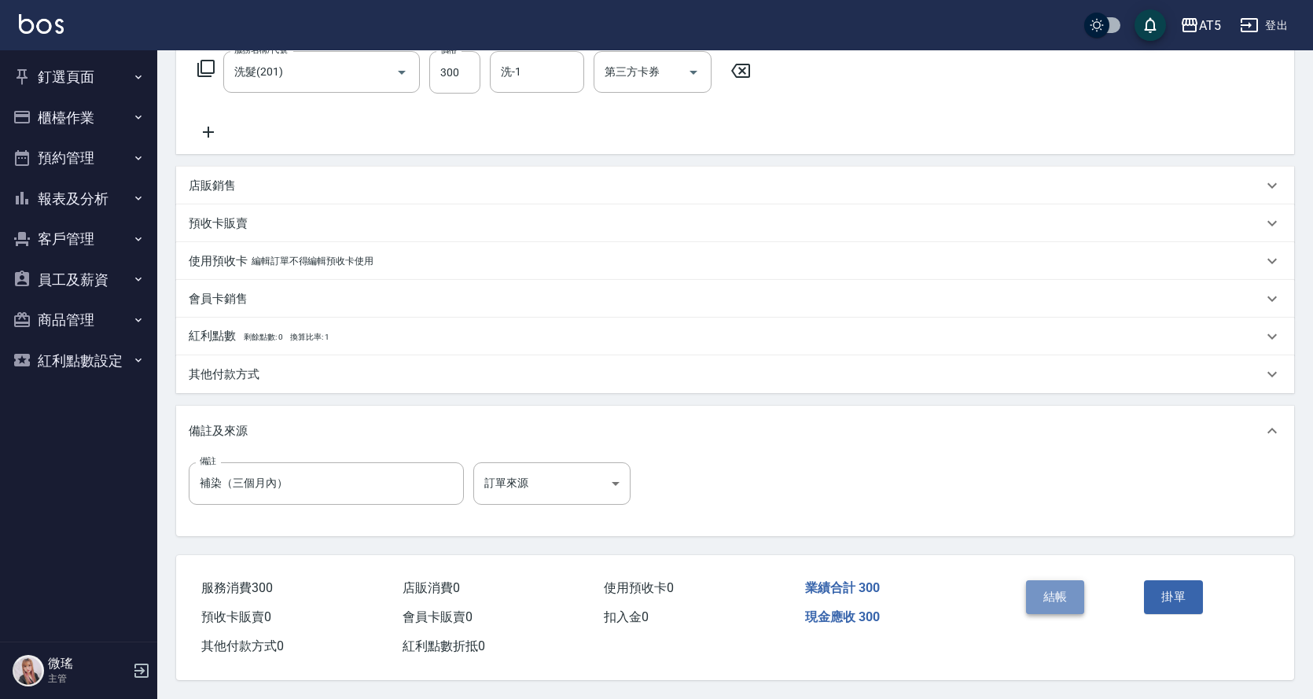
click at [1069, 592] on button "結帳" at bounding box center [1055, 596] width 59 height 33
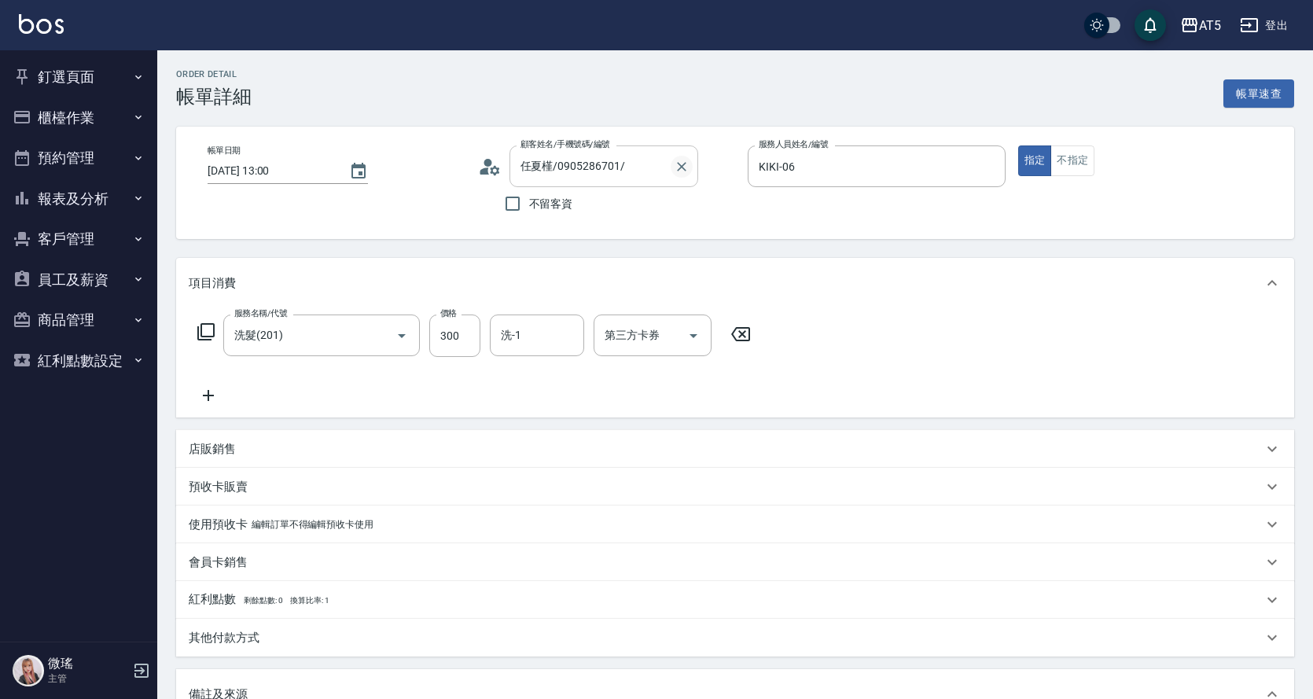
click at [682, 169] on icon "Clear" at bounding box center [682, 167] width 16 height 16
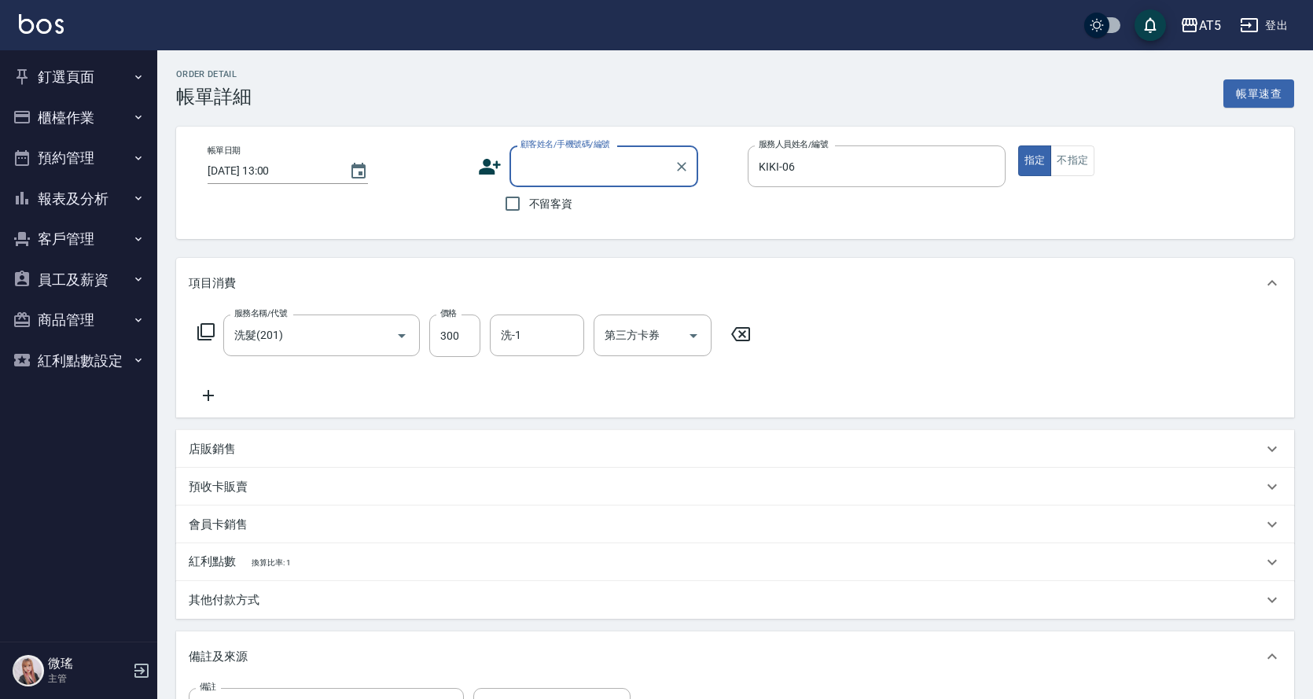
click at [54, 91] on button "釘選頁面" at bounding box center [78, 77] width 145 height 41
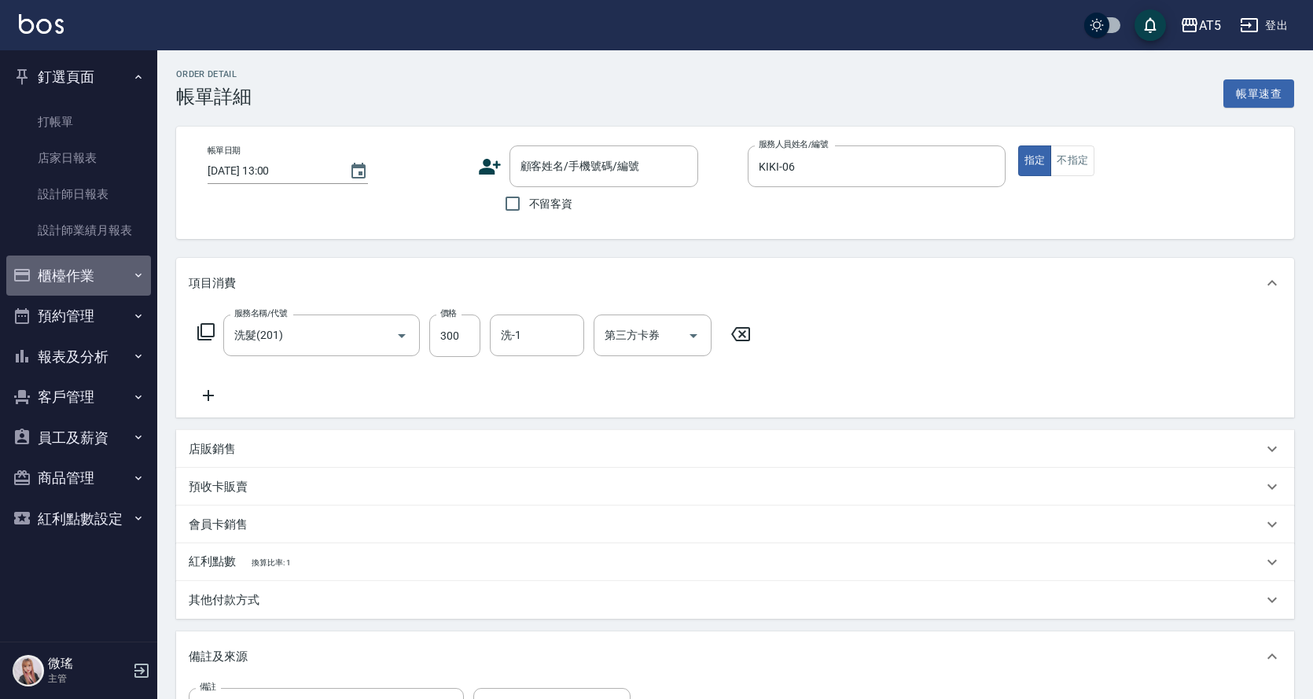
click at [104, 281] on button "櫃檯作業" at bounding box center [78, 275] width 145 height 41
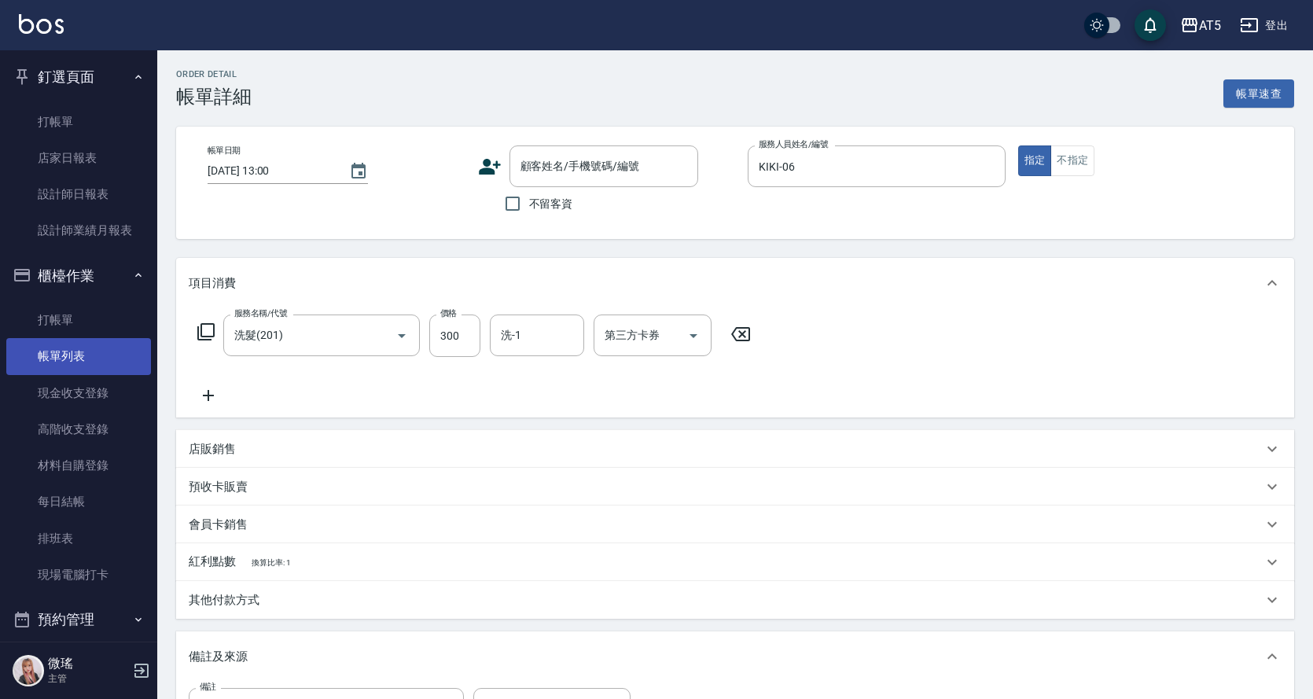
click at [101, 354] on link "帳單列表" at bounding box center [78, 356] width 145 height 36
click at [99, 352] on link "帳單列表" at bounding box center [78, 356] width 145 height 36
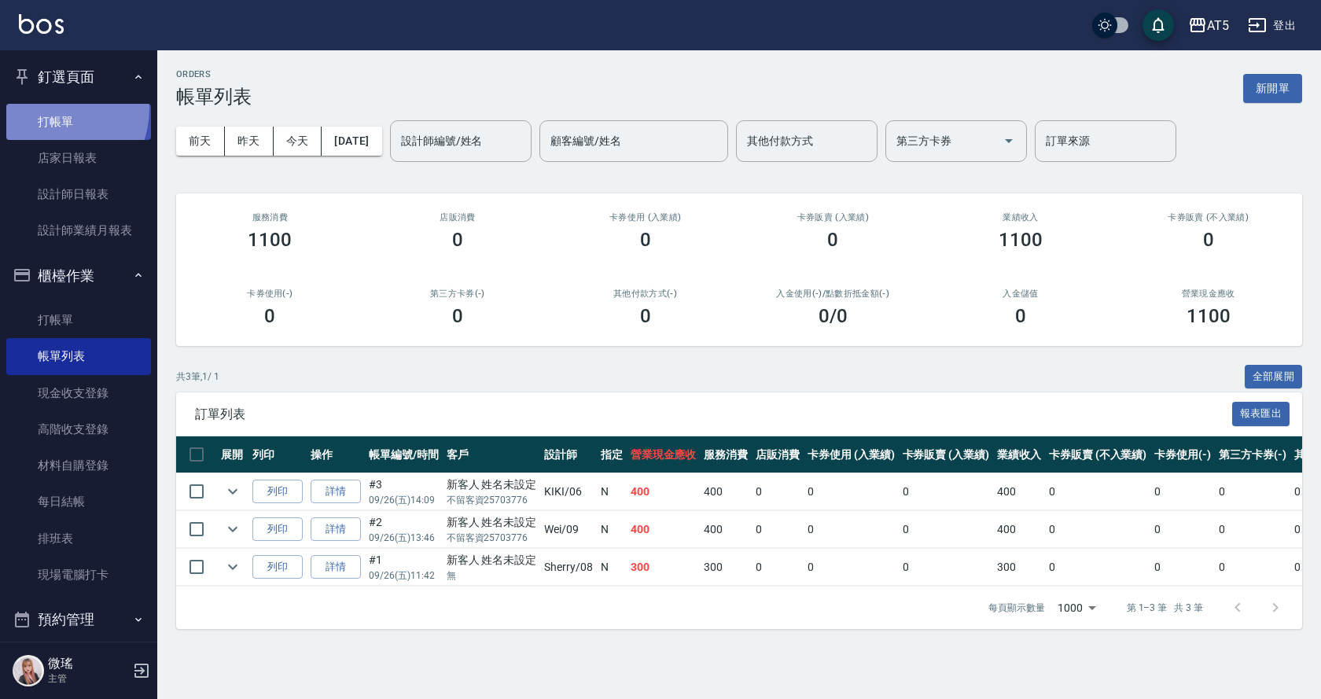
click at [48, 106] on link "打帳單" at bounding box center [78, 122] width 145 height 36
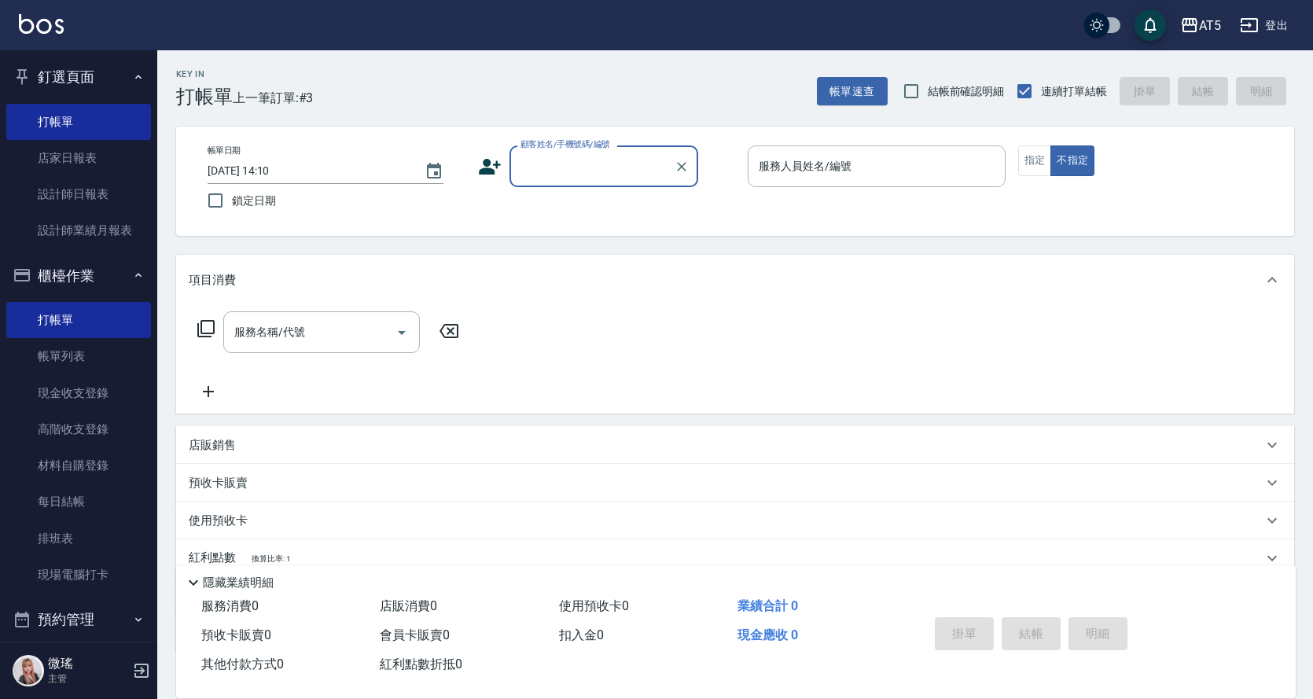
click at [538, 145] on label "顧客姓名/手機號碼/編號" at bounding box center [565, 144] width 90 height 12
click at [538, 153] on input "顧客姓名/手機號碼/編號" at bounding box center [591, 167] width 151 height 28
click at [572, 173] on input "顧客姓名/手機號碼/編號" at bounding box center [591, 167] width 151 height 28
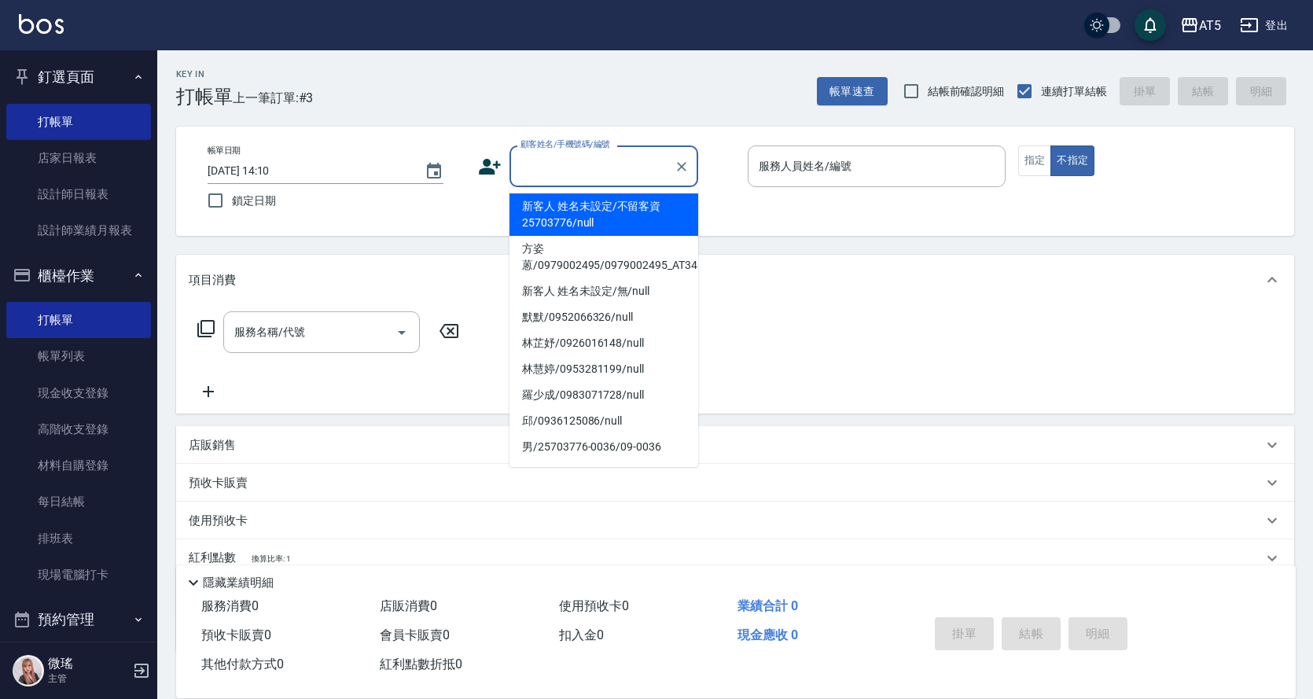
type input "ㄟ"
type input "ㄖ"
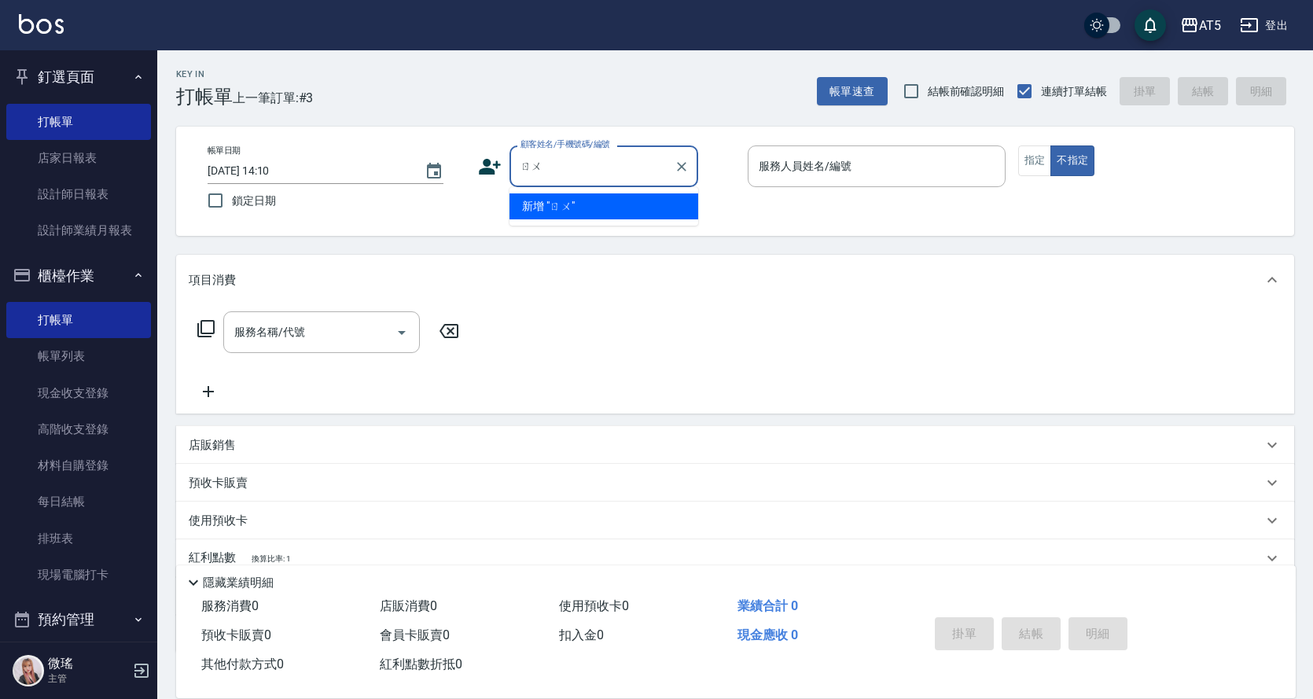
type input "ㄖ"
click at [571, 202] on li "任夏槿/0905286701/" at bounding box center [603, 206] width 189 height 26
click at [571, 202] on div "帳單日期 [DATE] 14:10 鎖定日期 顧客姓名/手機號碼/編號 任 顧客姓名/手機號碼/編號 服務人員姓名/編號 服務人員姓名/編號 指定 不指定" at bounding box center [735, 181] width 1080 height 72
type input "任夏槿/0905286701/"
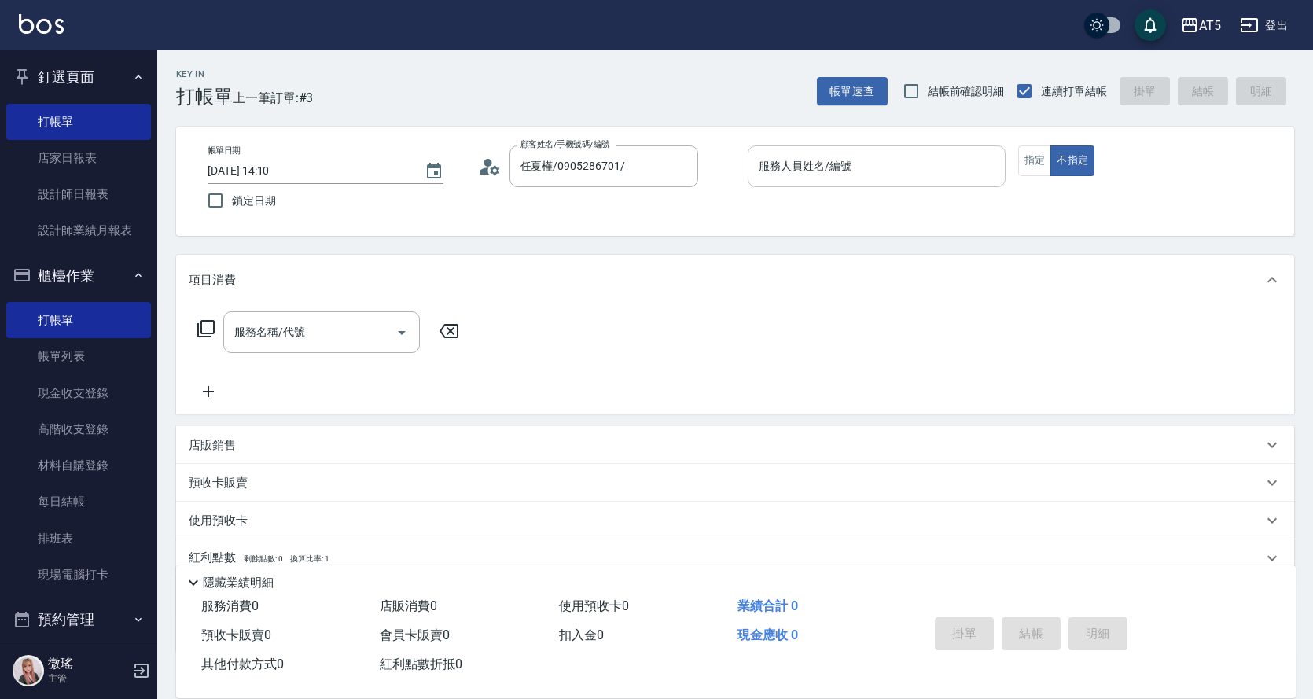
click at [822, 162] on input "服務人員姓名/編號" at bounding box center [877, 167] width 244 height 28
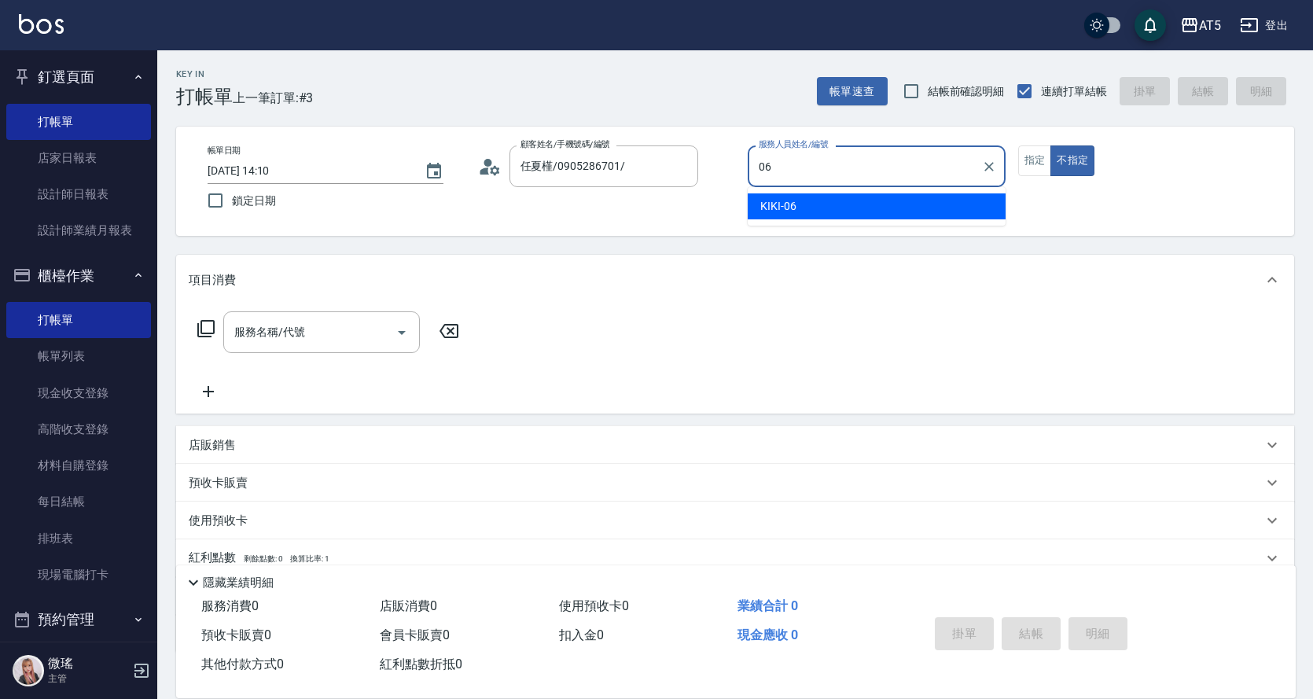
type input "KIKI-06"
type button "false"
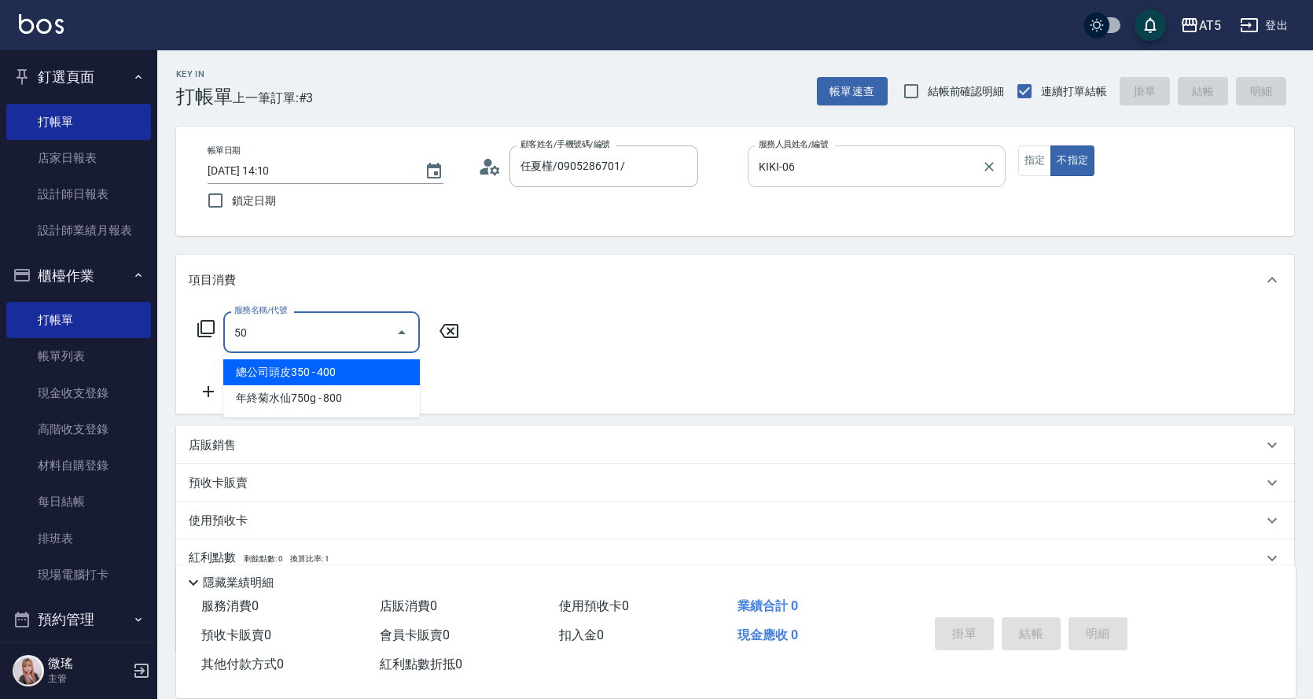
type input "501"
type input "100"
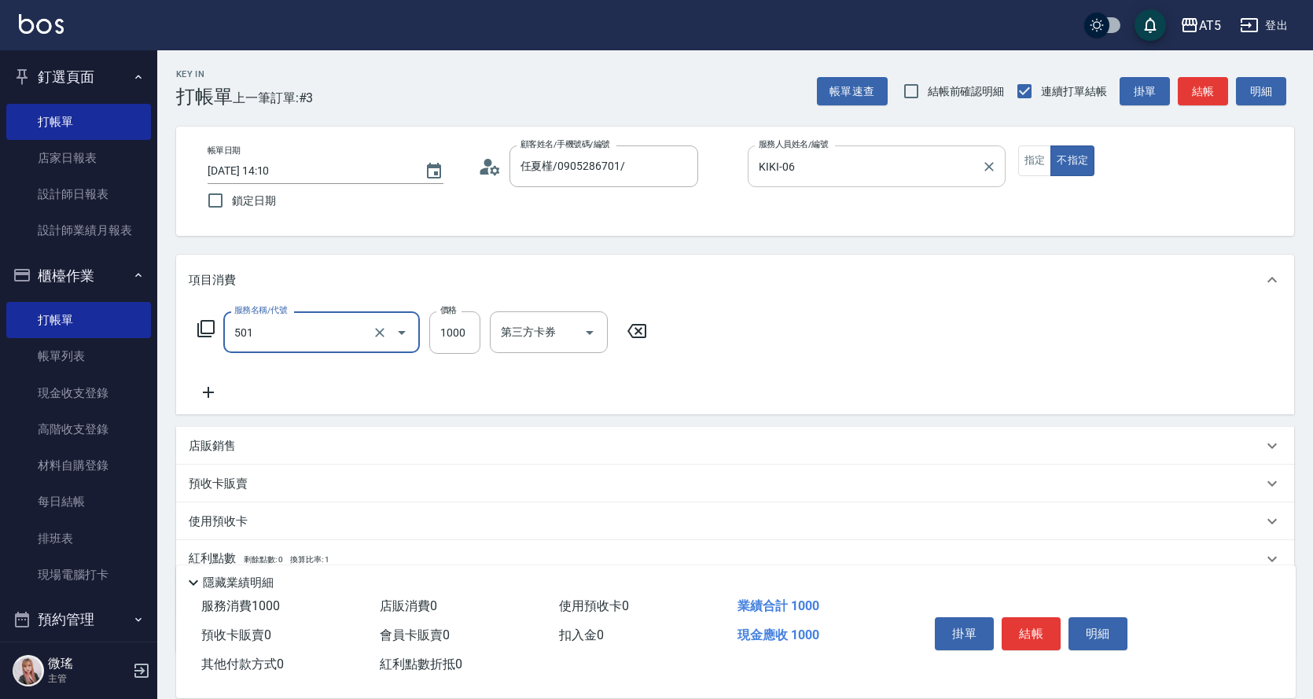
type input "染髮(501)"
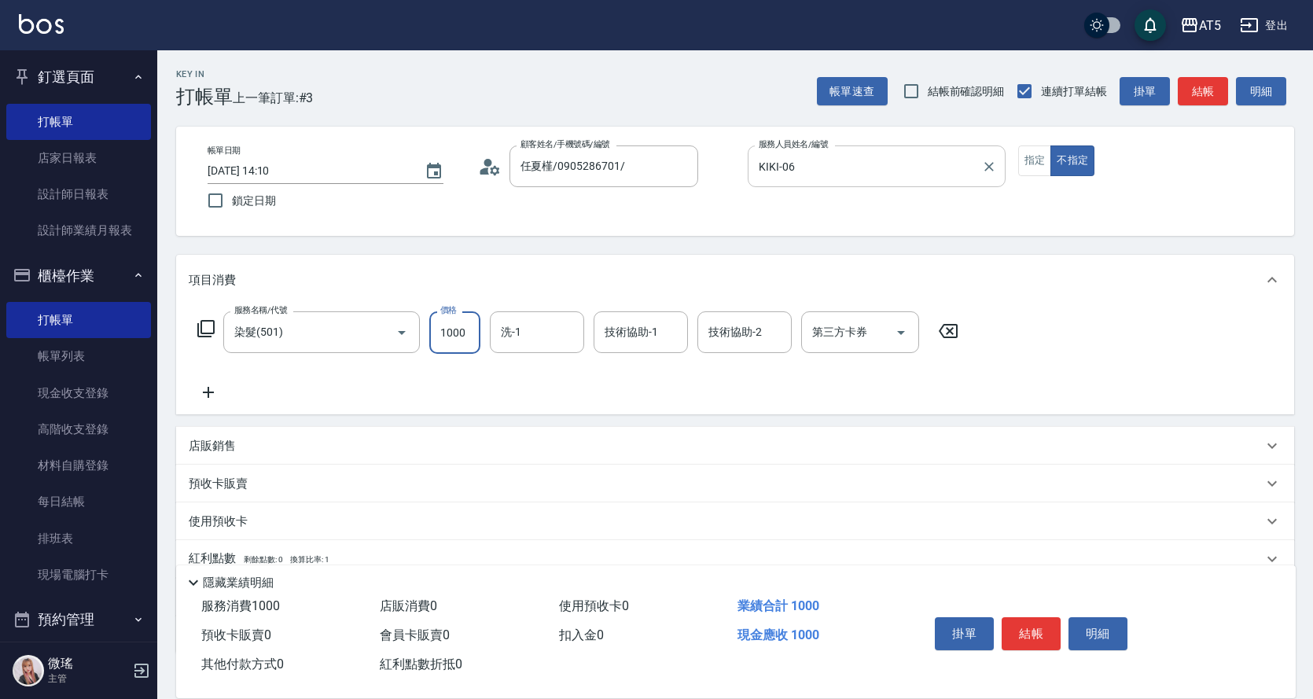
type input "1"
type input "0"
type input "150"
type input "10"
type input "1500"
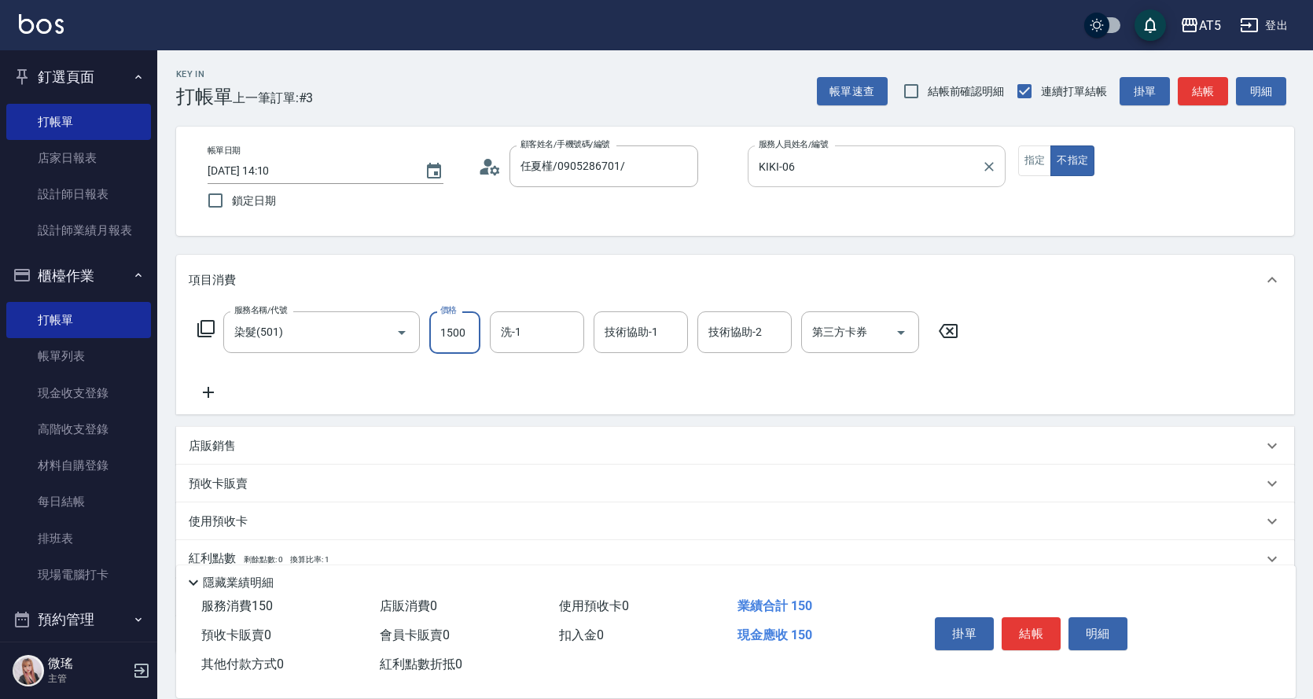
type input "150"
type input "1500"
drag, startPoint x: 1020, startPoint y: 151, endPoint x: 1152, endPoint y: 142, distance: 131.6
click at [1039, 157] on button "指定" at bounding box center [1035, 160] width 34 height 31
click at [1181, 96] on button "結帳" at bounding box center [1203, 91] width 50 height 29
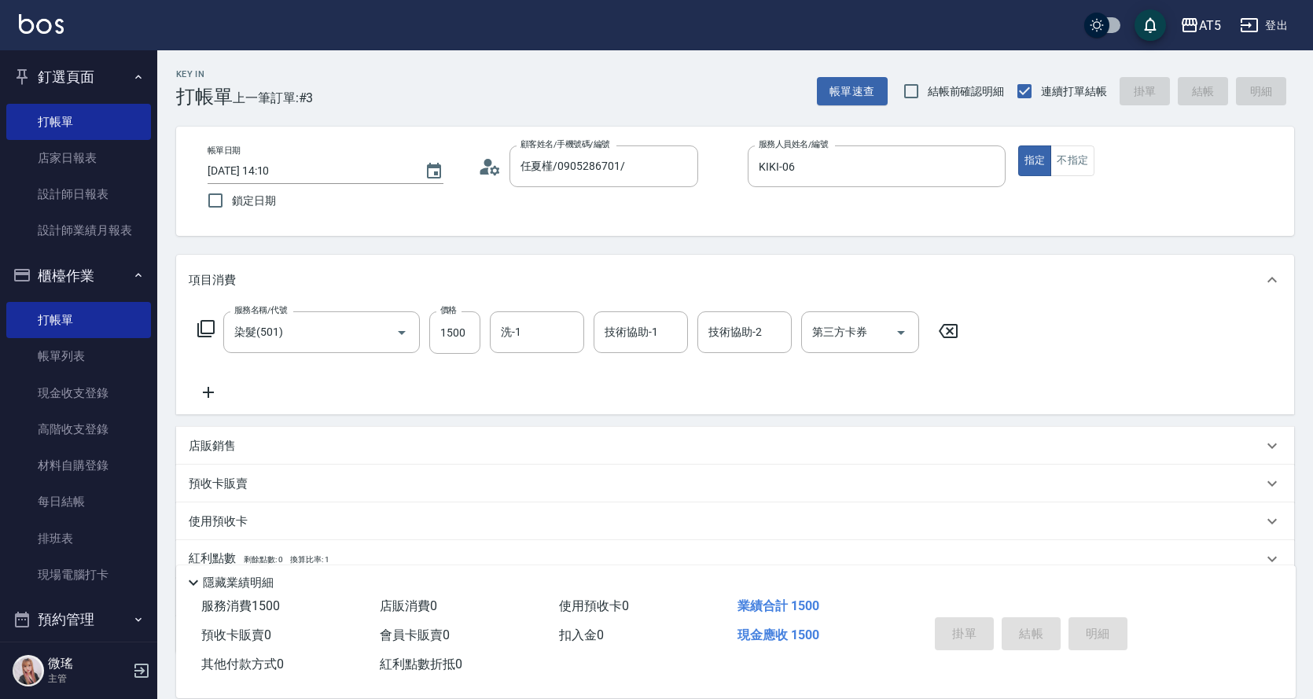
type input "[DATE] 14:11"
type input "0"
